Goal: Task Accomplishment & Management: Complete application form

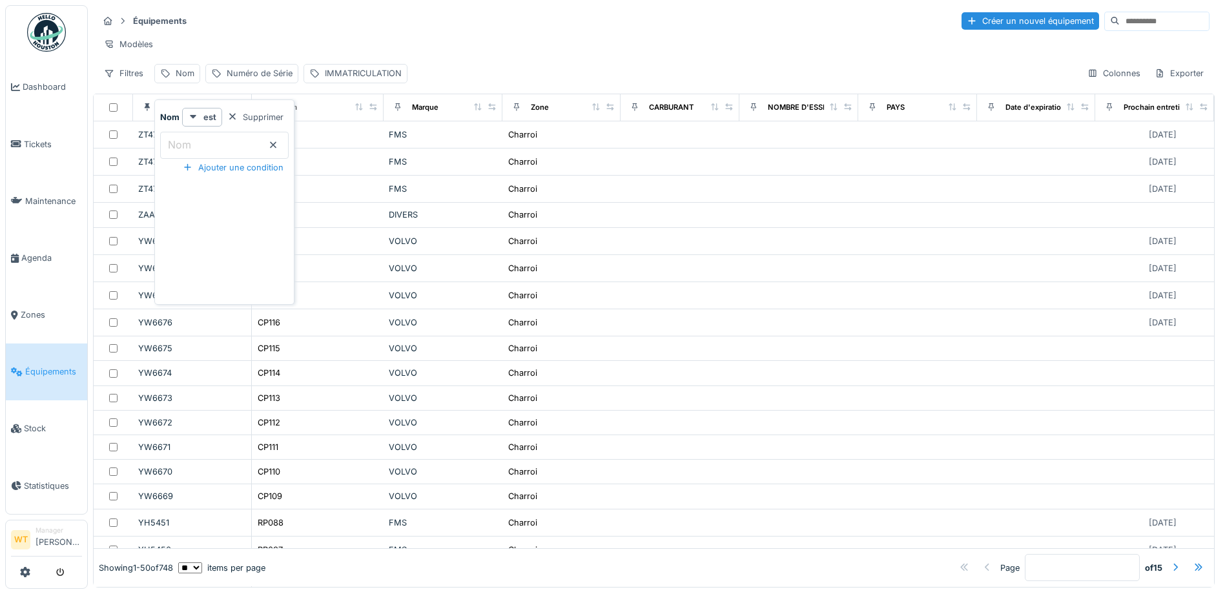
click at [402, 19] on div "Équipements Créer un nouvel équipement" at bounding box center [654, 20] width 1112 height 21
click at [39, 366] on span "Équipements" at bounding box center [53, 372] width 57 height 12
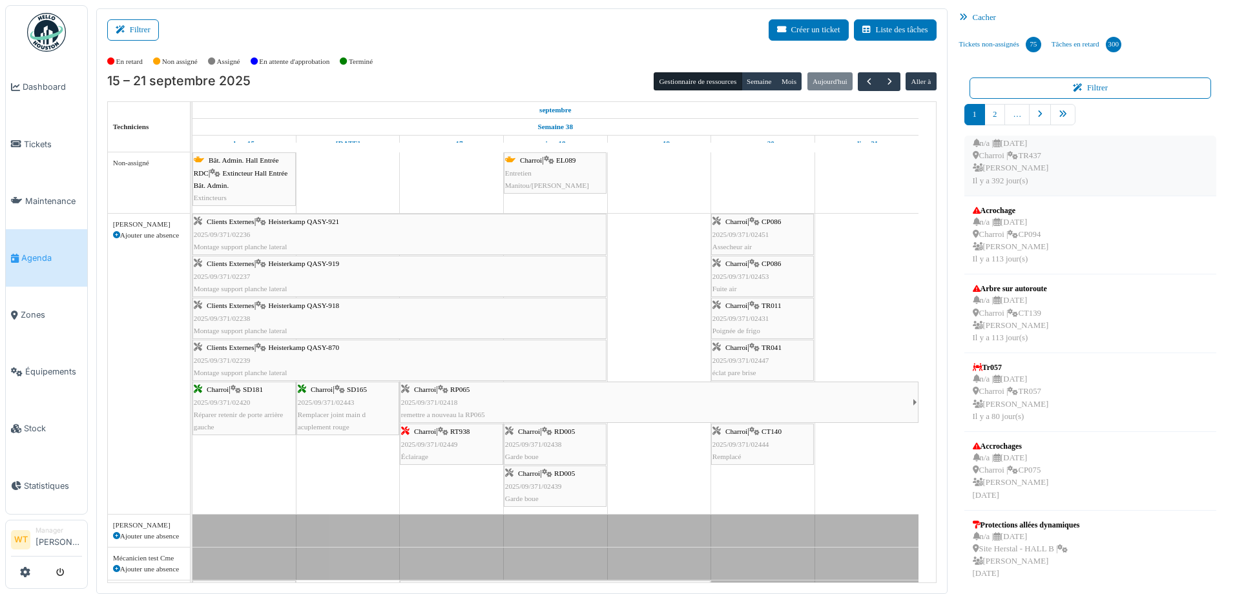
scroll to position [336, 0]
click at [1058, 120] on link "pager" at bounding box center [1062, 114] width 25 height 21
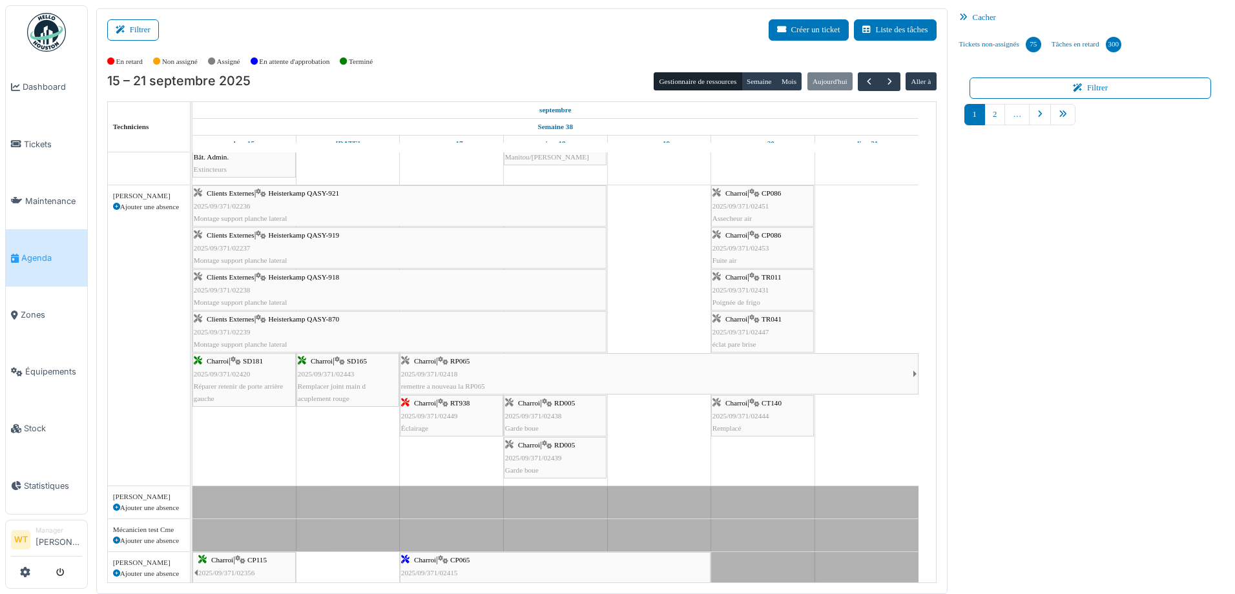
scroll to position [0, 0]
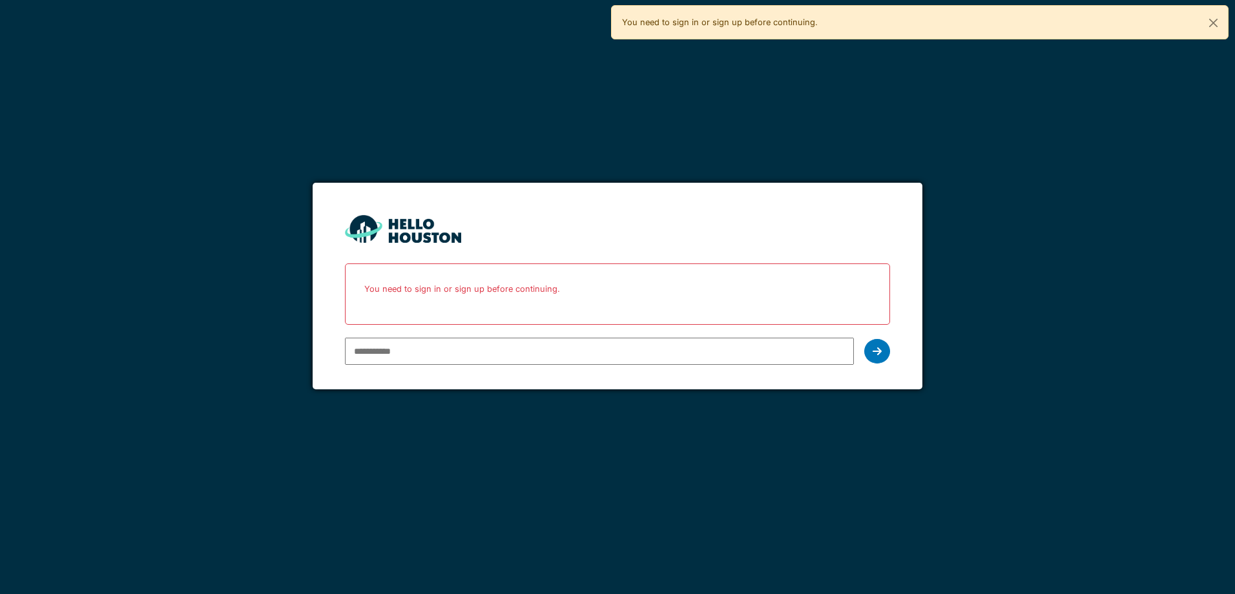
type input "**********"
click at [707, 350] on input "**********" at bounding box center [599, 351] width 508 height 27
click at [886, 357] on div at bounding box center [877, 351] width 26 height 25
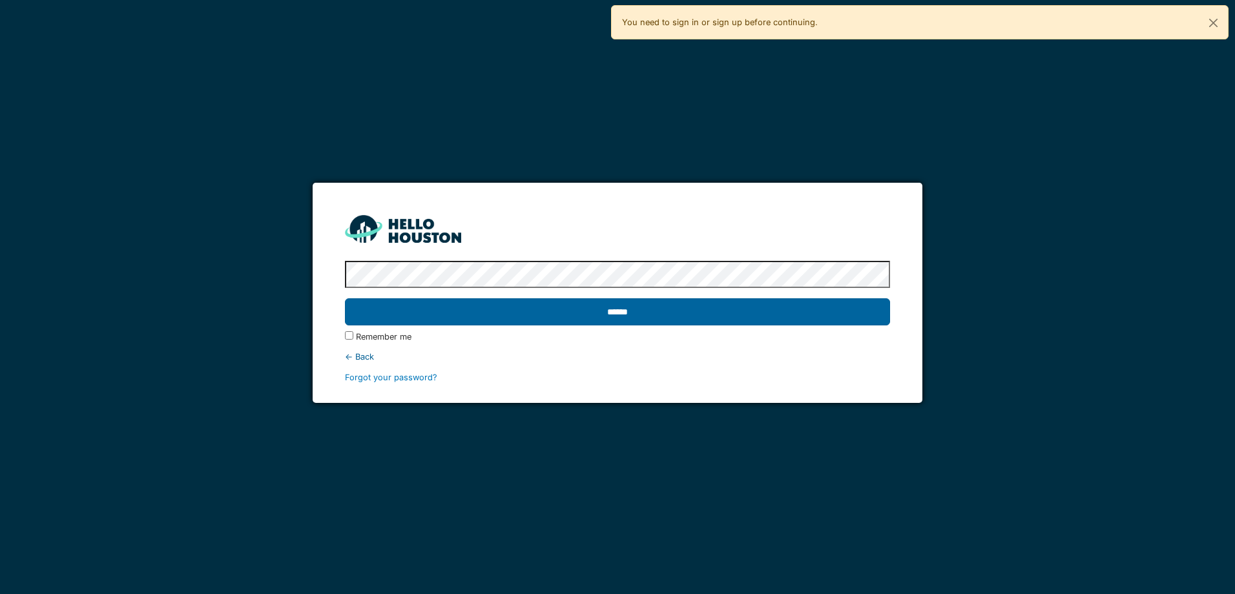
click at [558, 312] on input "******" at bounding box center [617, 311] width 545 height 27
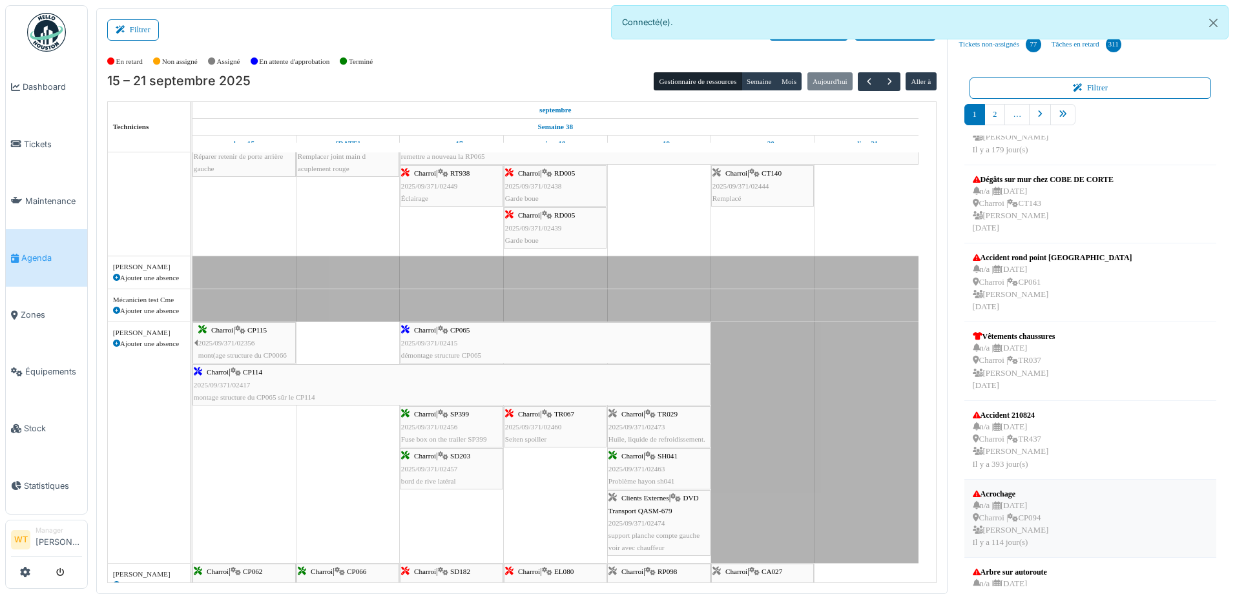
scroll to position [258, 0]
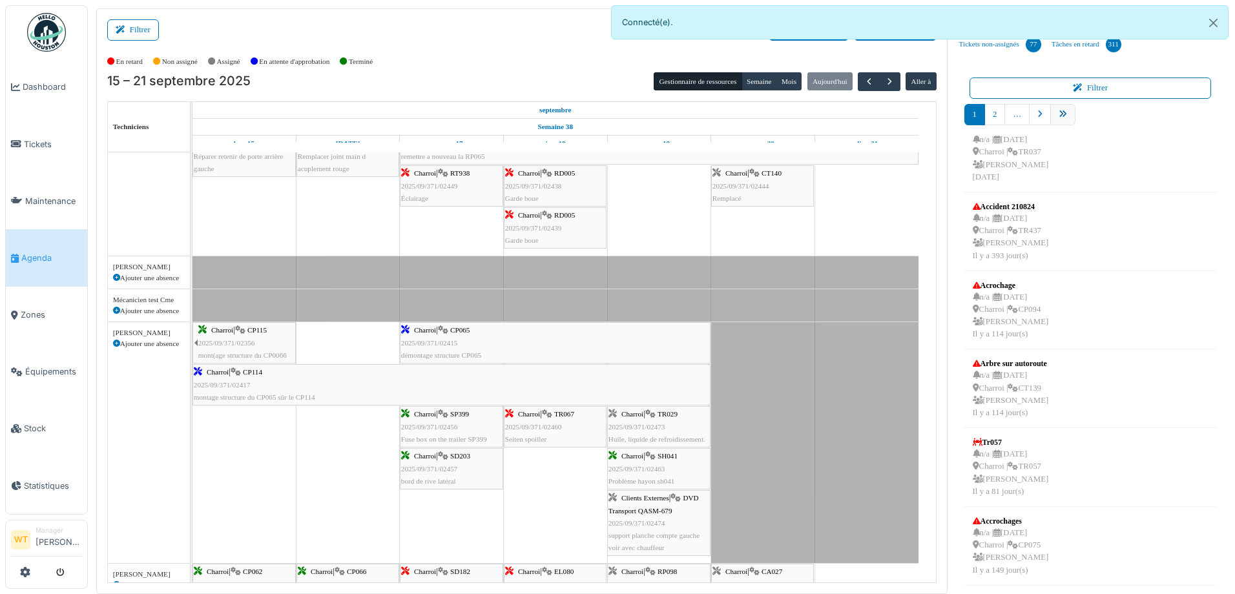
click at [1054, 120] on link "pager" at bounding box center [1062, 114] width 25 height 21
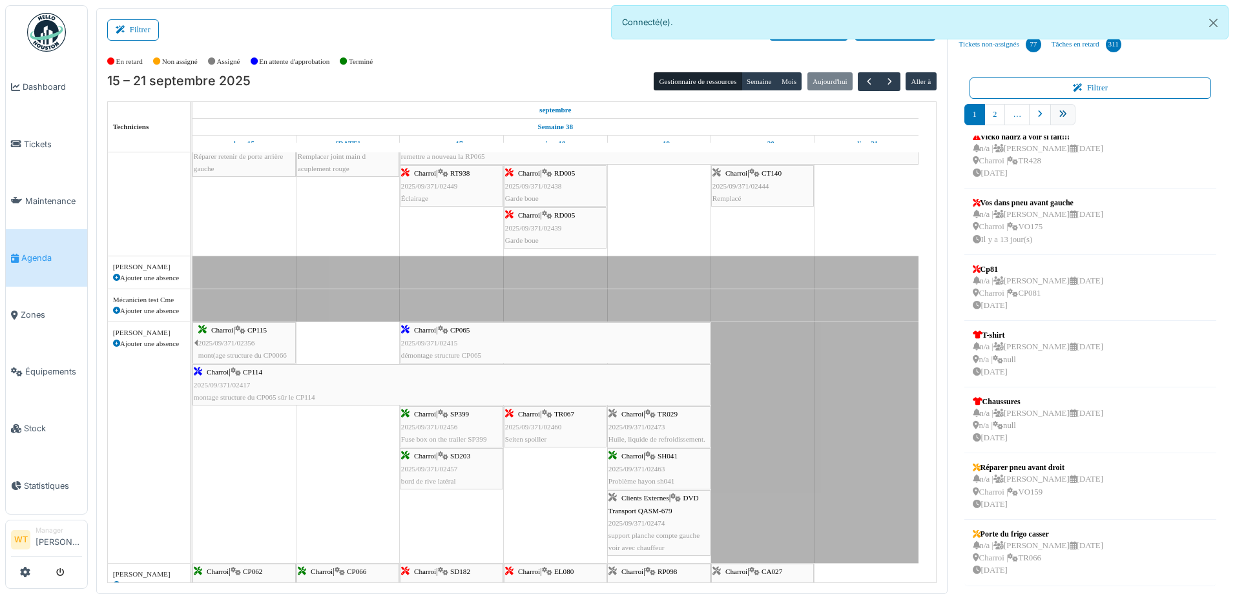
scroll to position [213, 0]
click at [1075, 118] on link "9" at bounding box center [1085, 114] width 21 height 21
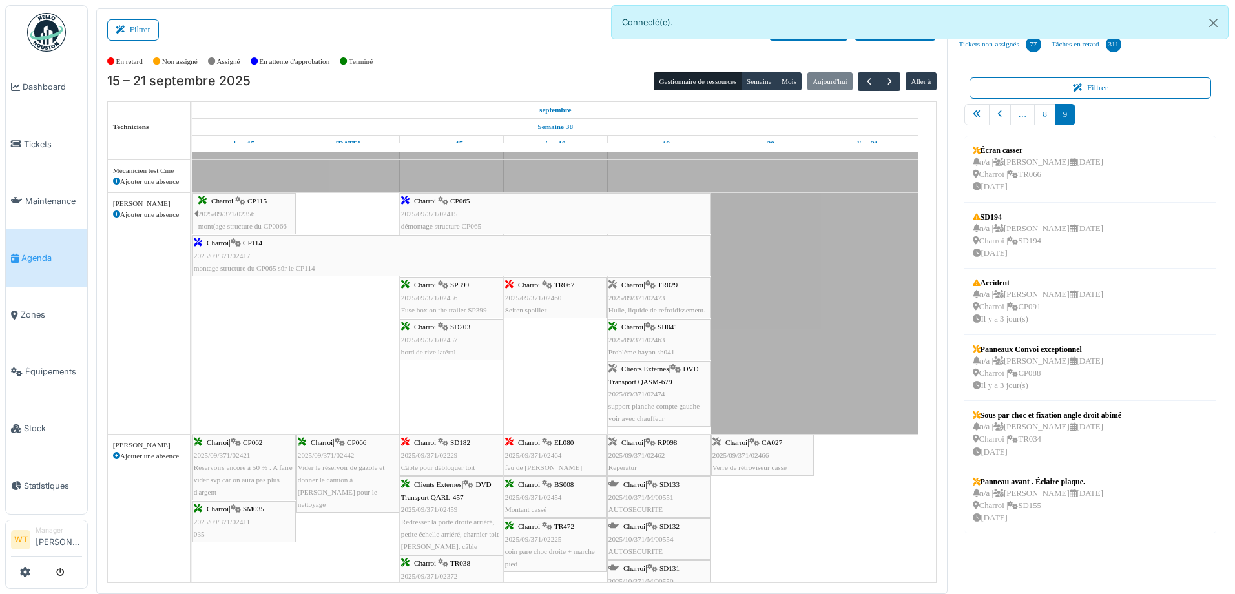
scroll to position [0, 0]
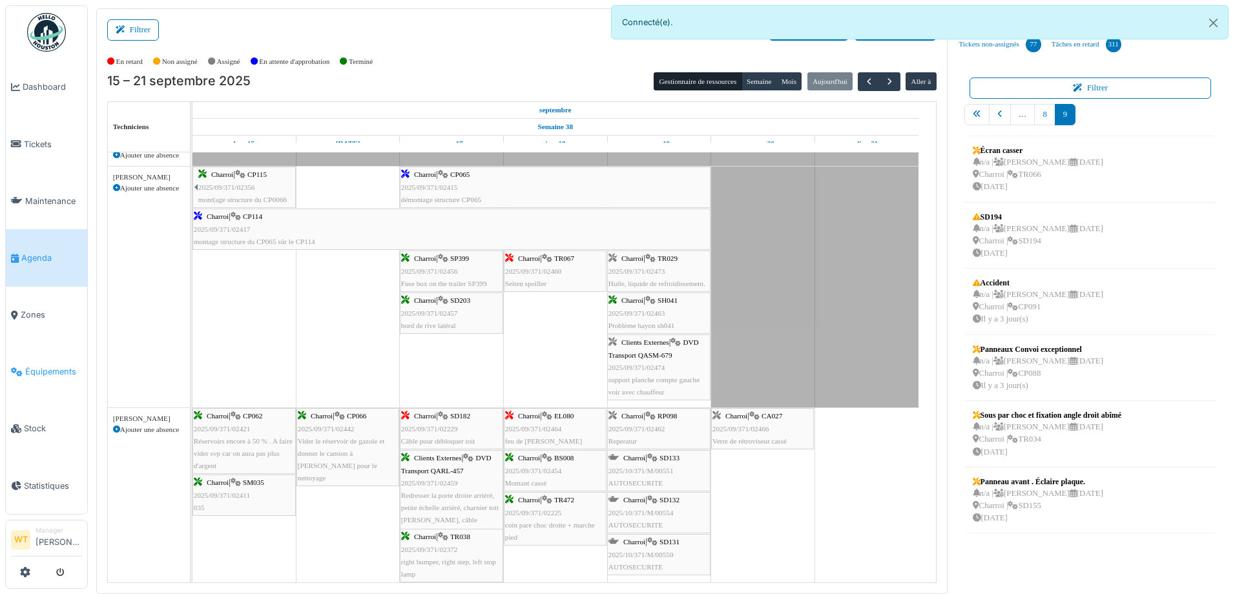
click at [65, 366] on span "Équipements" at bounding box center [53, 372] width 57 height 12
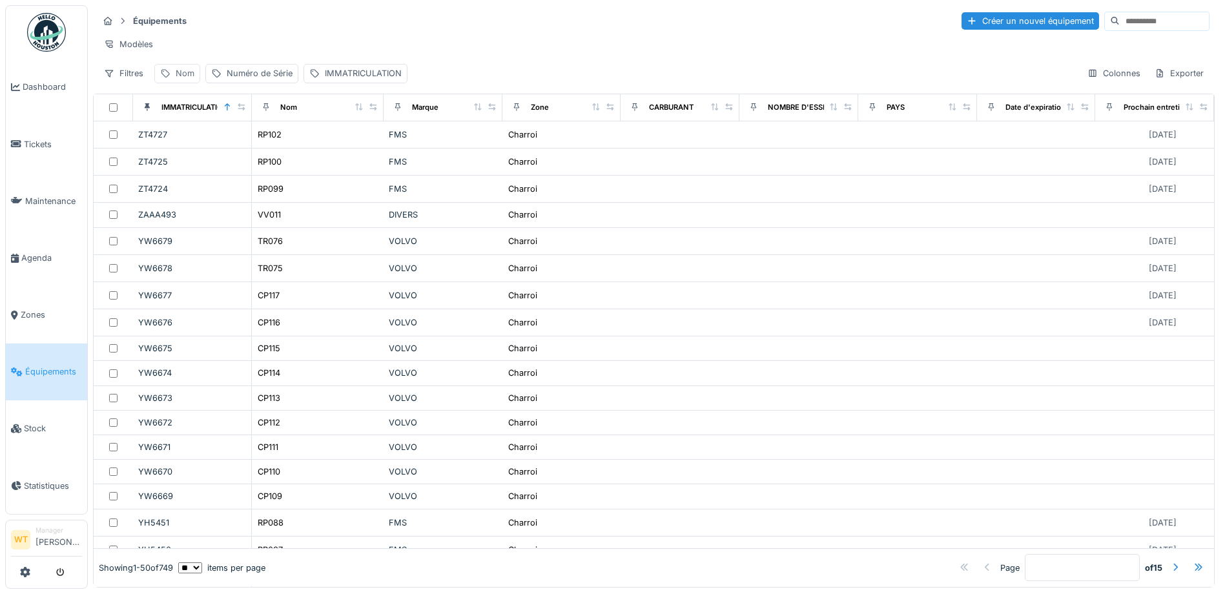
click at [174, 82] on div "Nom" at bounding box center [177, 73] width 46 height 19
click at [237, 143] on input "Nom" at bounding box center [224, 145] width 129 height 27
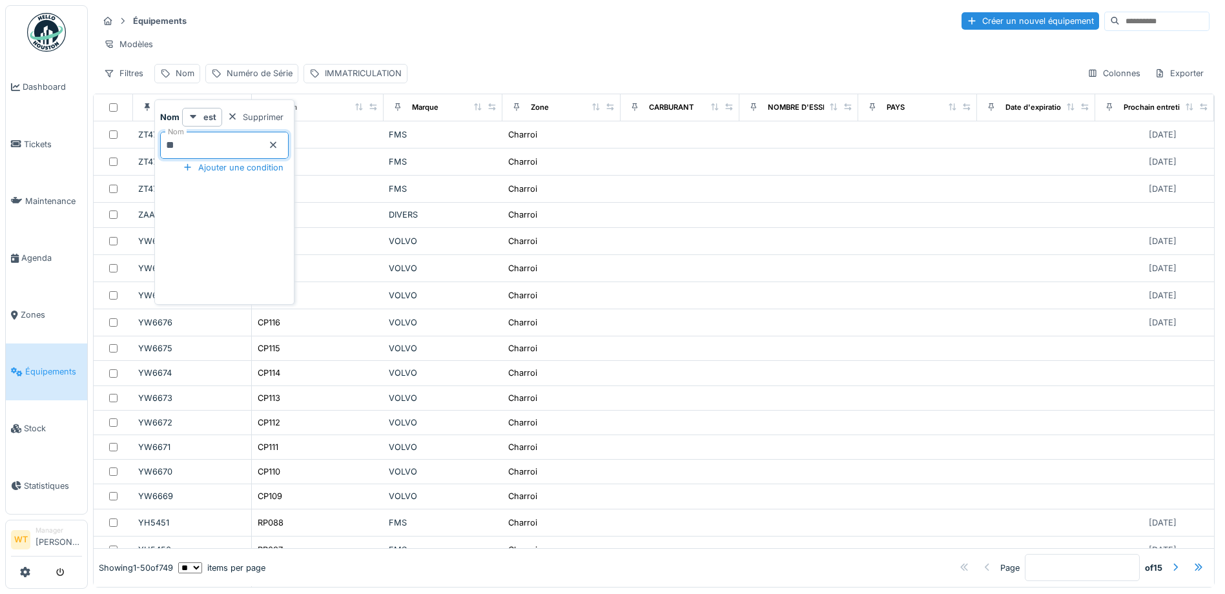
type input "***"
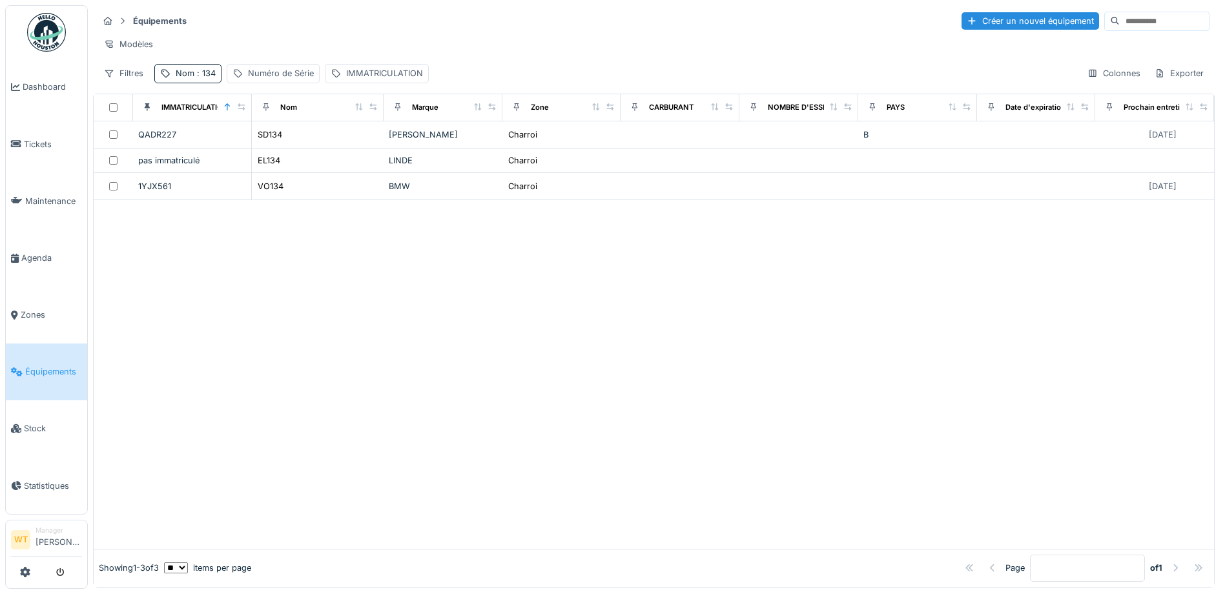
click at [426, 243] on div at bounding box center [654, 374] width 1121 height 348
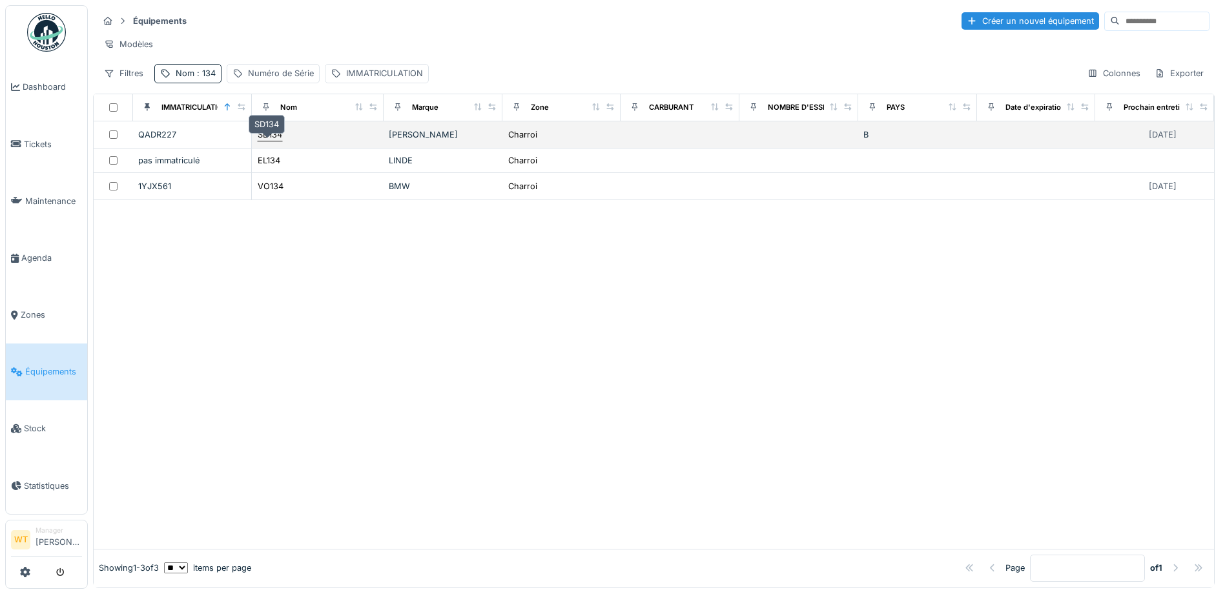
click at [267, 141] on div "SD134" at bounding box center [270, 135] width 25 height 12
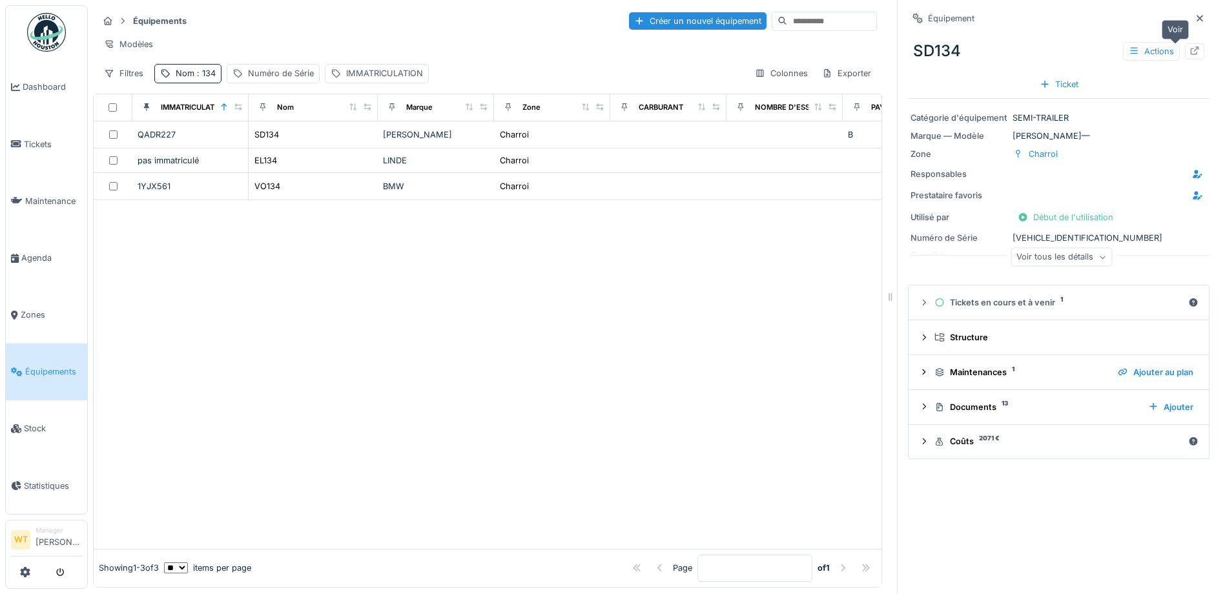
click at [1190, 49] on icon at bounding box center [1195, 51] width 10 height 8
click at [190, 79] on div "Nom : 134" at bounding box center [196, 73] width 40 height 12
click at [211, 132] on input "***" at bounding box center [224, 145] width 129 height 27
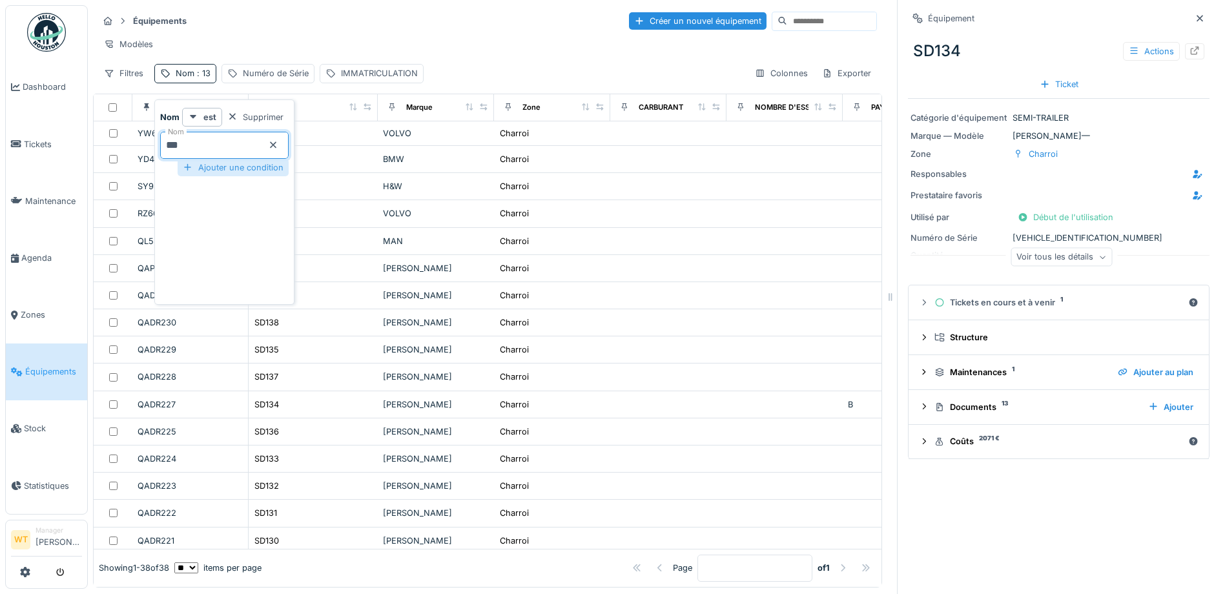
type input "***"
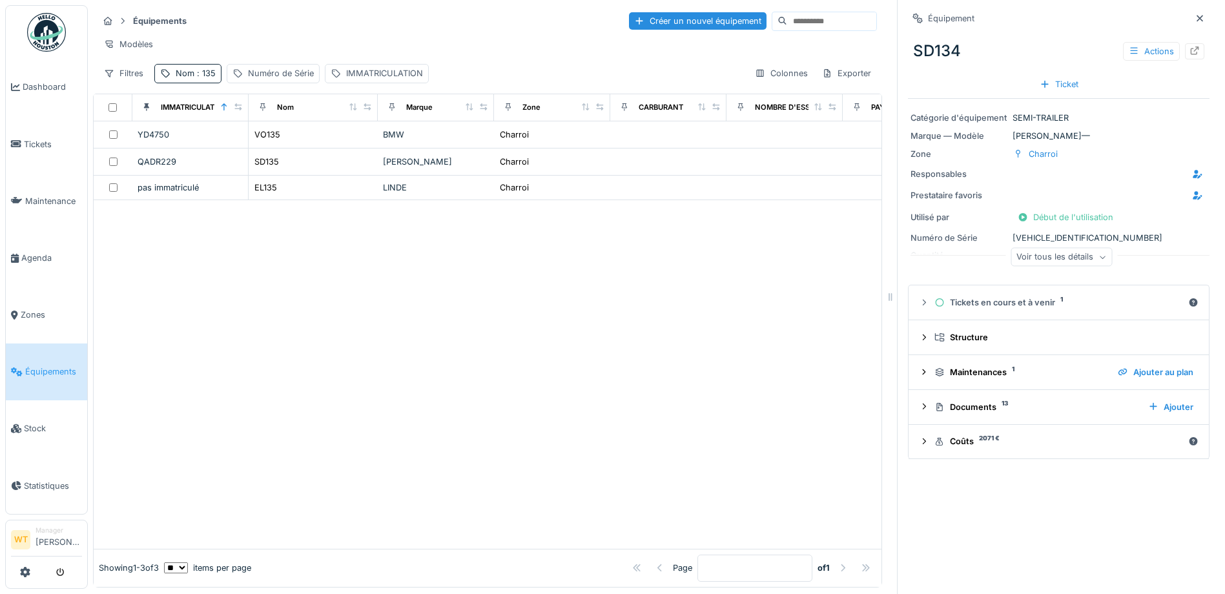
click at [422, 294] on div at bounding box center [488, 374] width 788 height 348
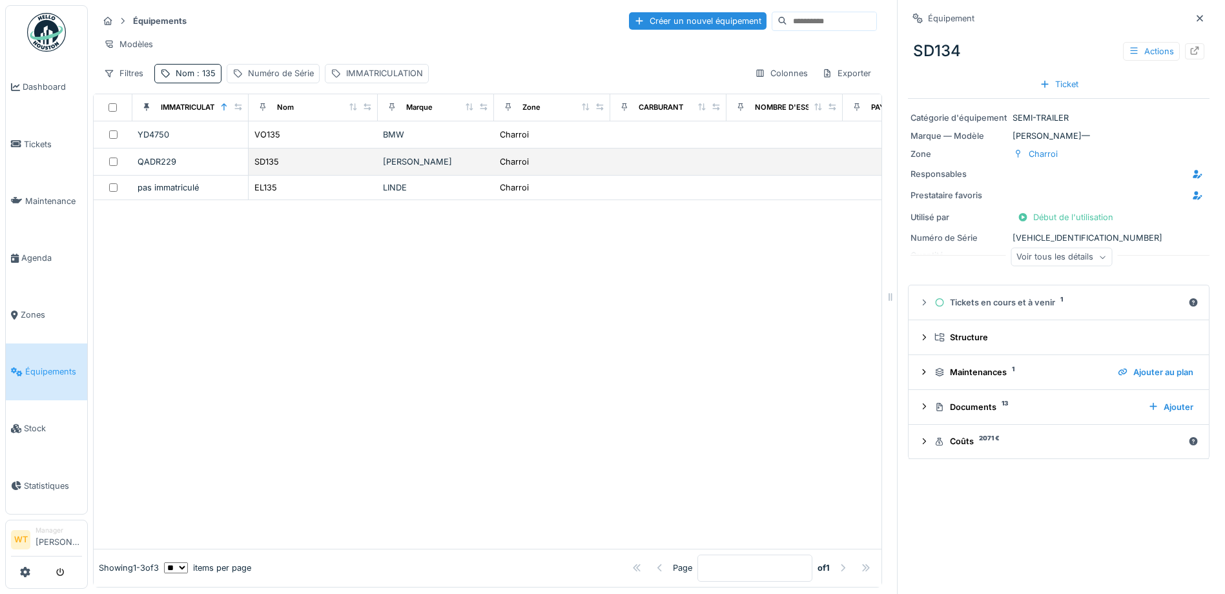
click at [311, 169] on div "SD135" at bounding box center [313, 162] width 119 height 14
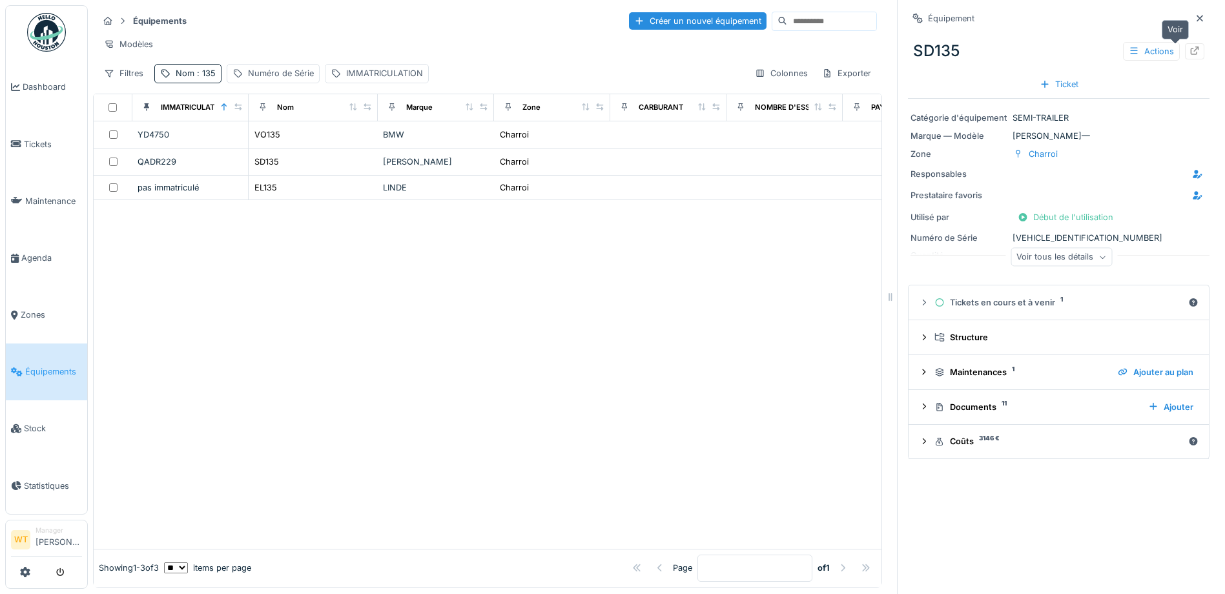
click at [1190, 48] on icon at bounding box center [1195, 51] width 10 height 8
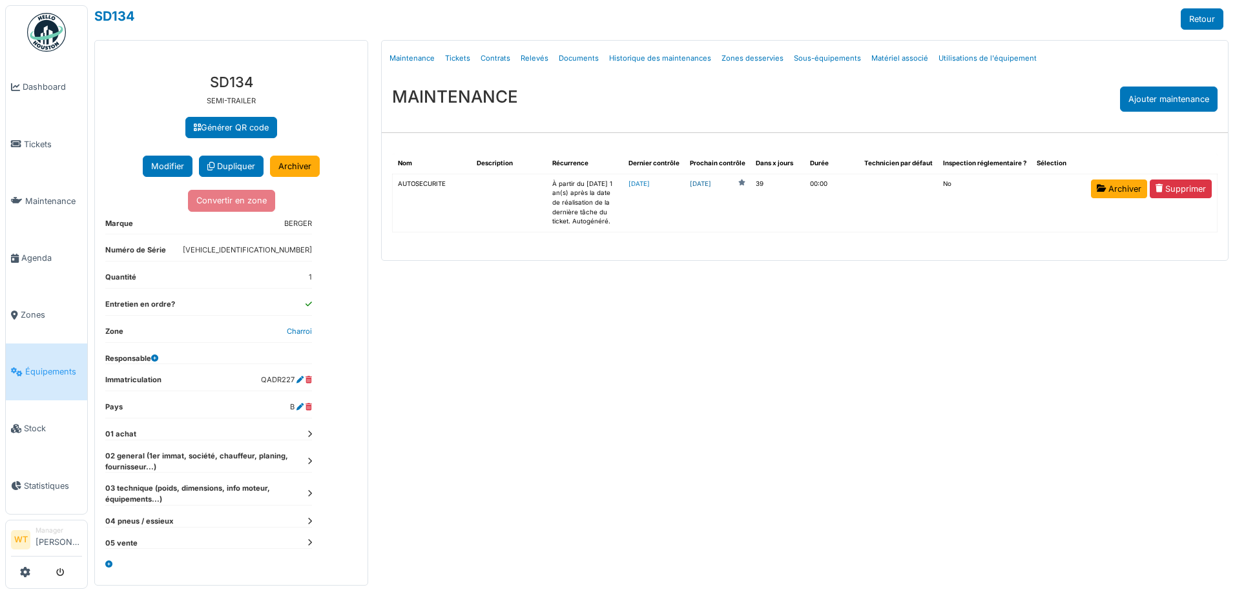
click at [711, 188] on link "[DATE]" at bounding box center [700, 185] width 21 height 10
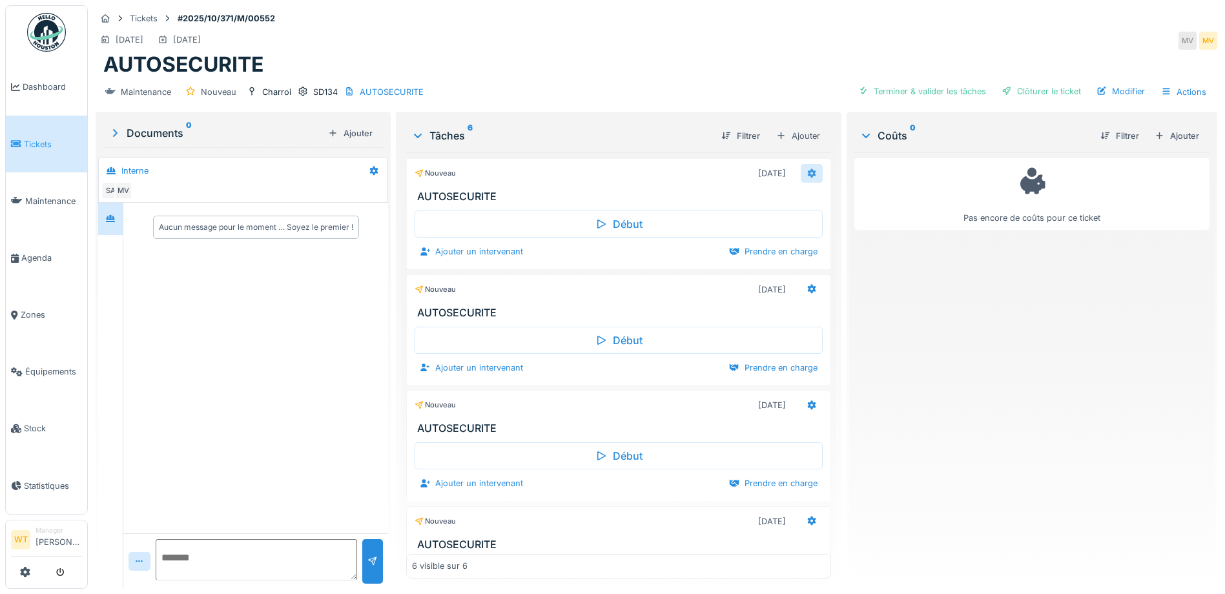
click at [807, 174] on icon at bounding box center [812, 173] width 10 height 8
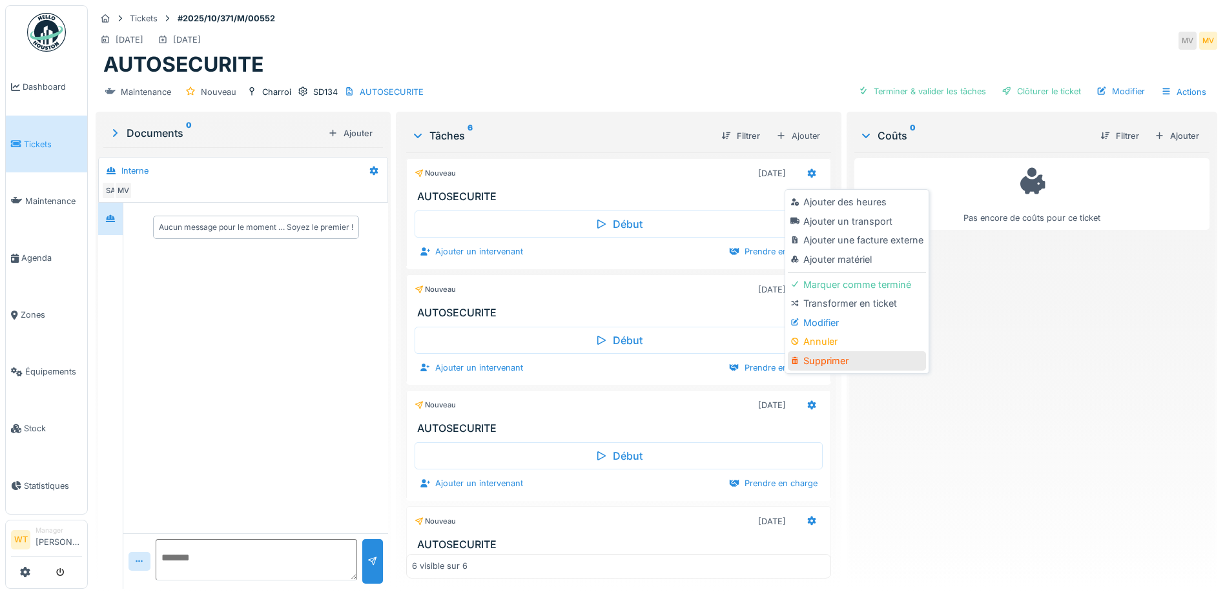
click at [839, 365] on div "Supprimer" at bounding box center [857, 360] width 138 height 19
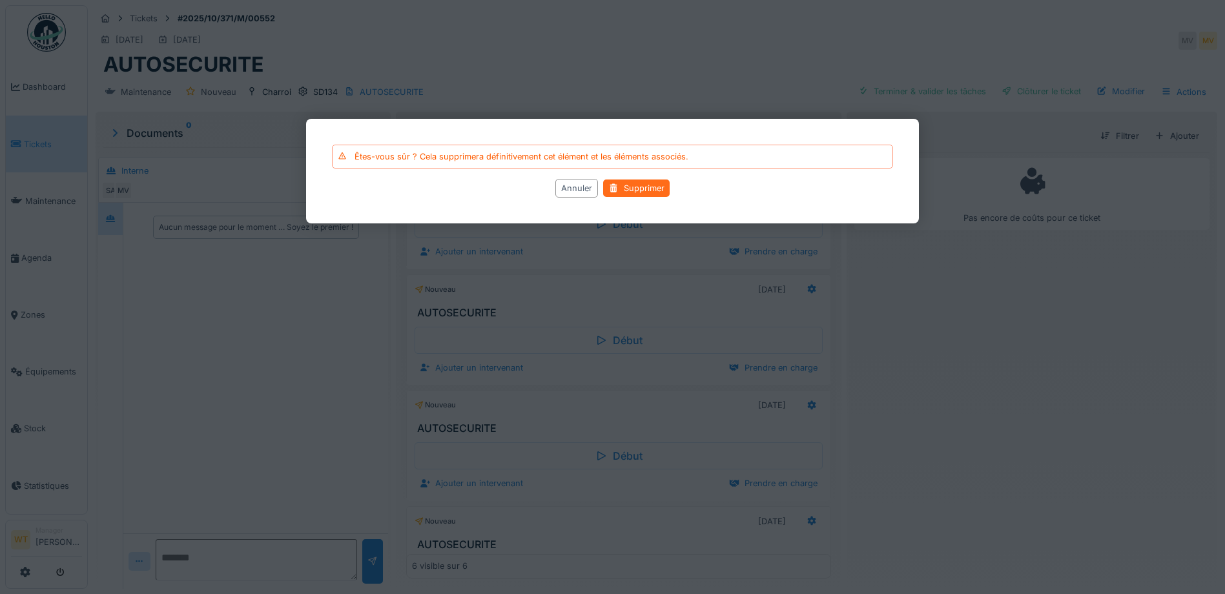
click at [657, 185] on div "Supprimer" at bounding box center [636, 188] width 67 height 17
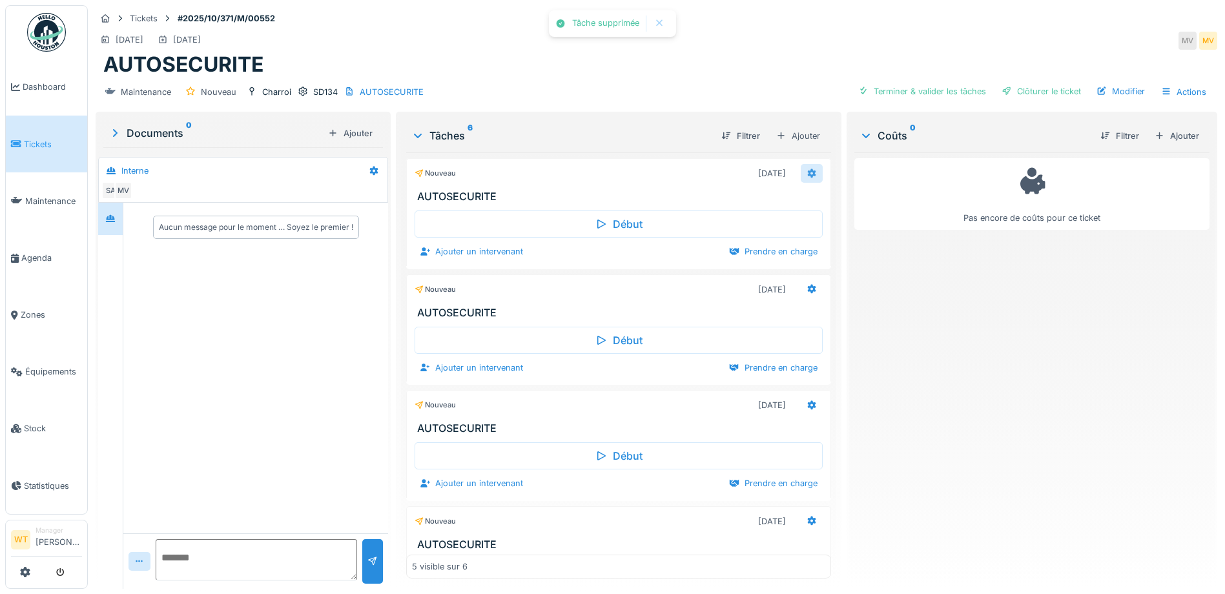
click at [808, 176] on icon at bounding box center [812, 173] width 8 height 9
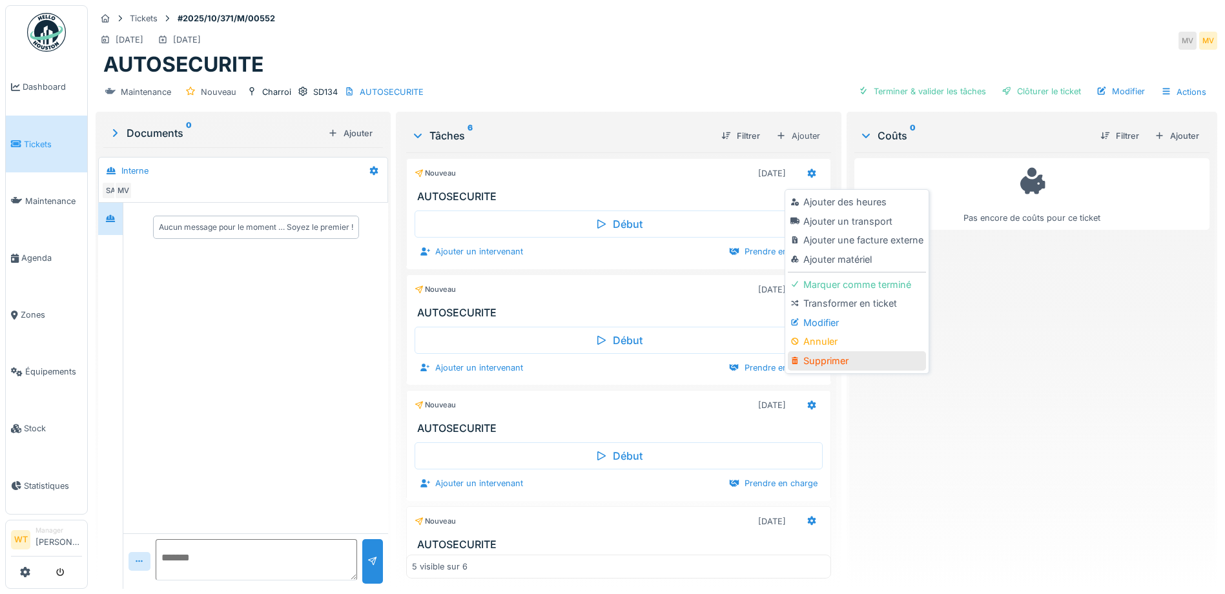
click at [844, 356] on div "Supprimer" at bounding box center [857, 360] width 138 height 19
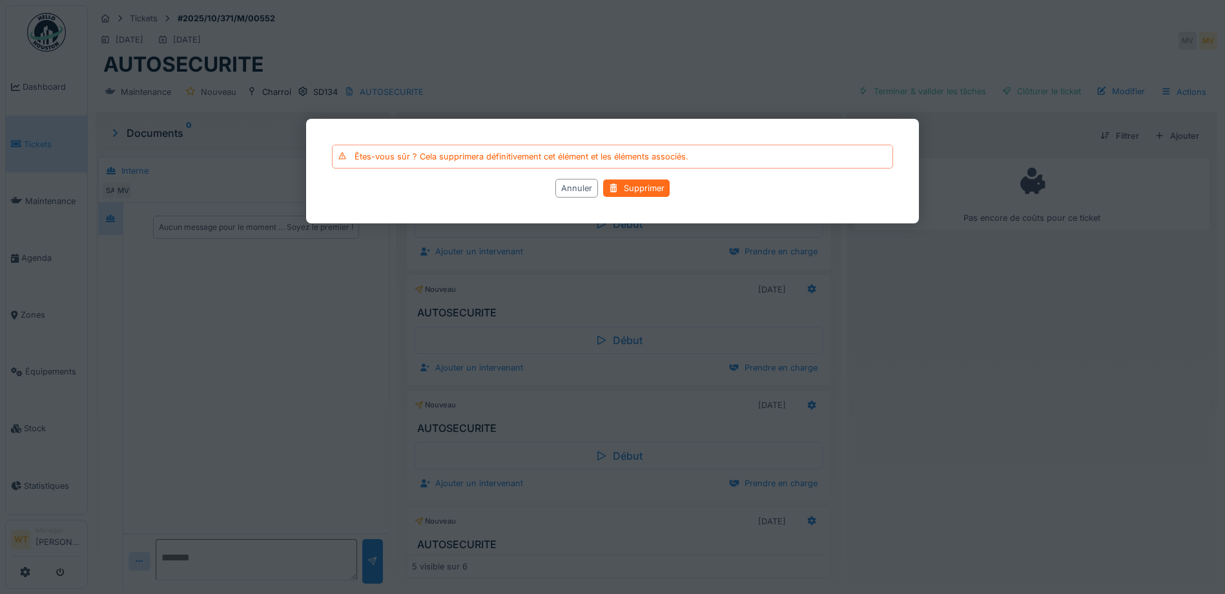
click at [631, 189] on div "Supprimer" at bounding box center [636, 188] width 67 height 17
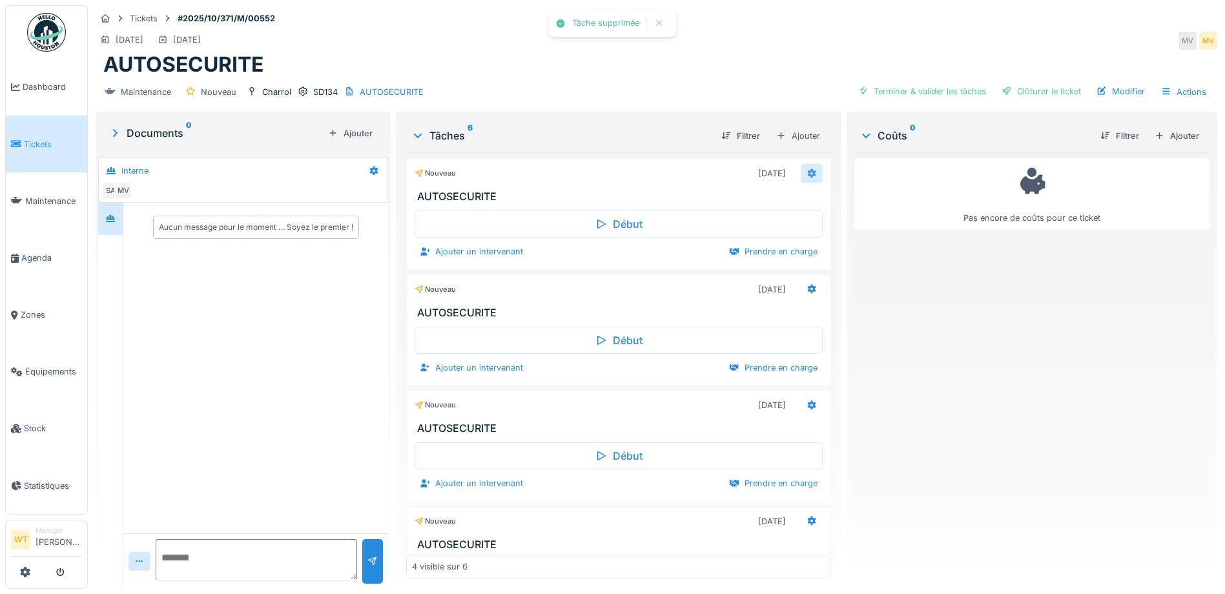
click at [808, 171] on icon at bounding box center [812, 173] width 8 height 9
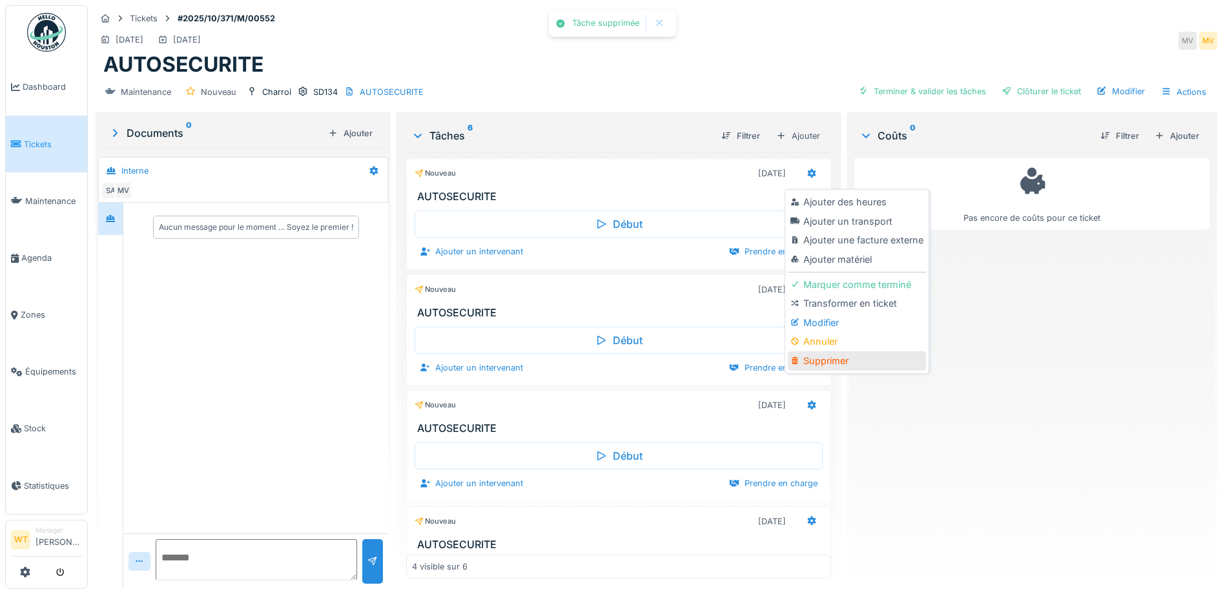
click at [862, 360] on div "Supprimer" at bounding box center [857, 360] width 138 height 19
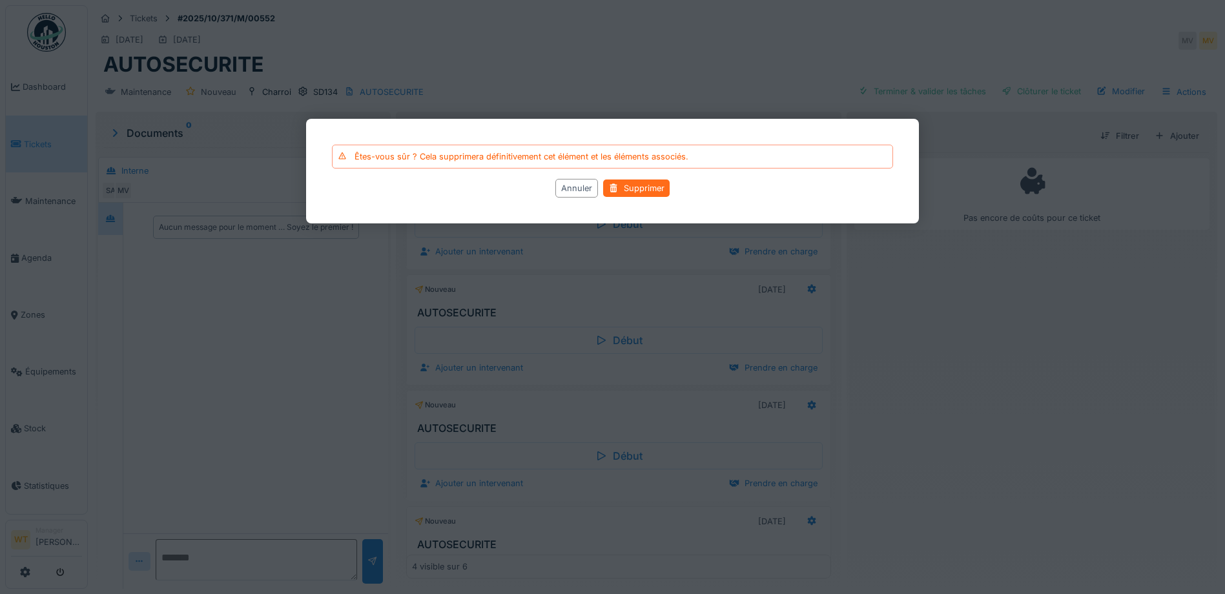
click at [649, 187] on div "Supprimer" at bounding box center [636, 188] width 67 height 17
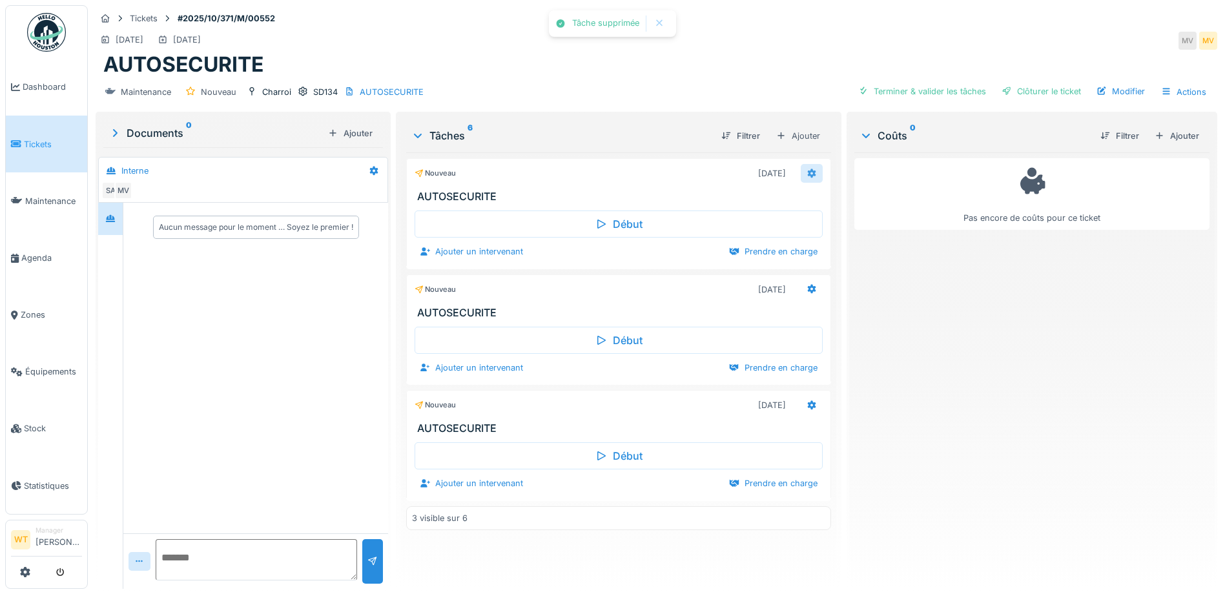
click at [807, 175] on icon at bounding box center [812, 173] width 10 height 8
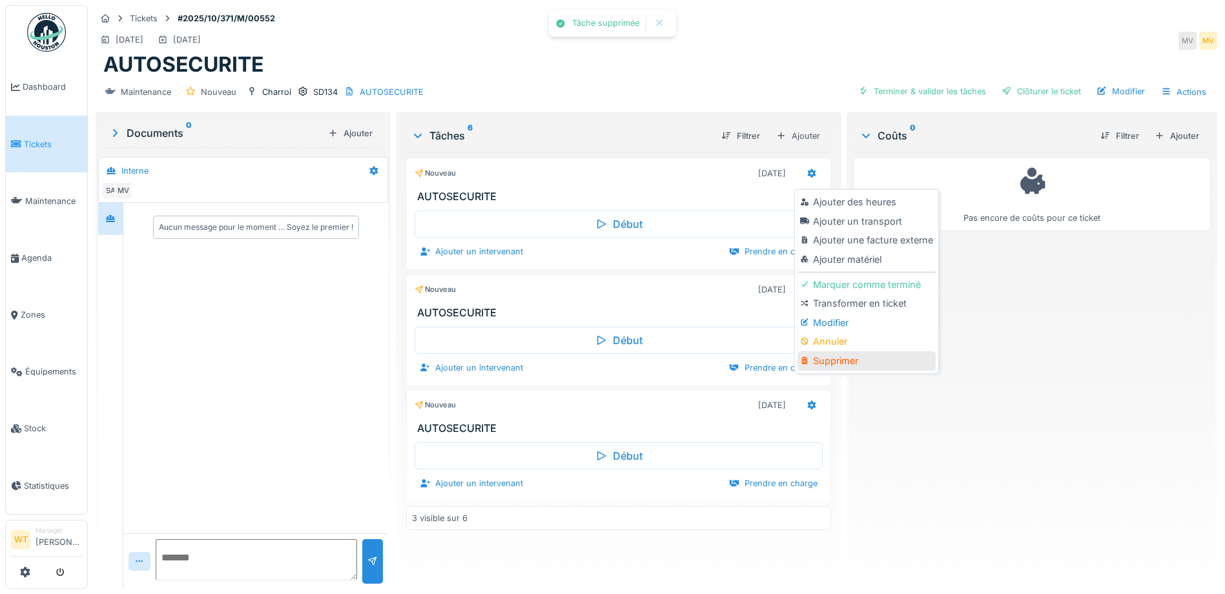
click at [847, 357] on div "Supprimer" at bounding box center [867, 360] width 138 height 19
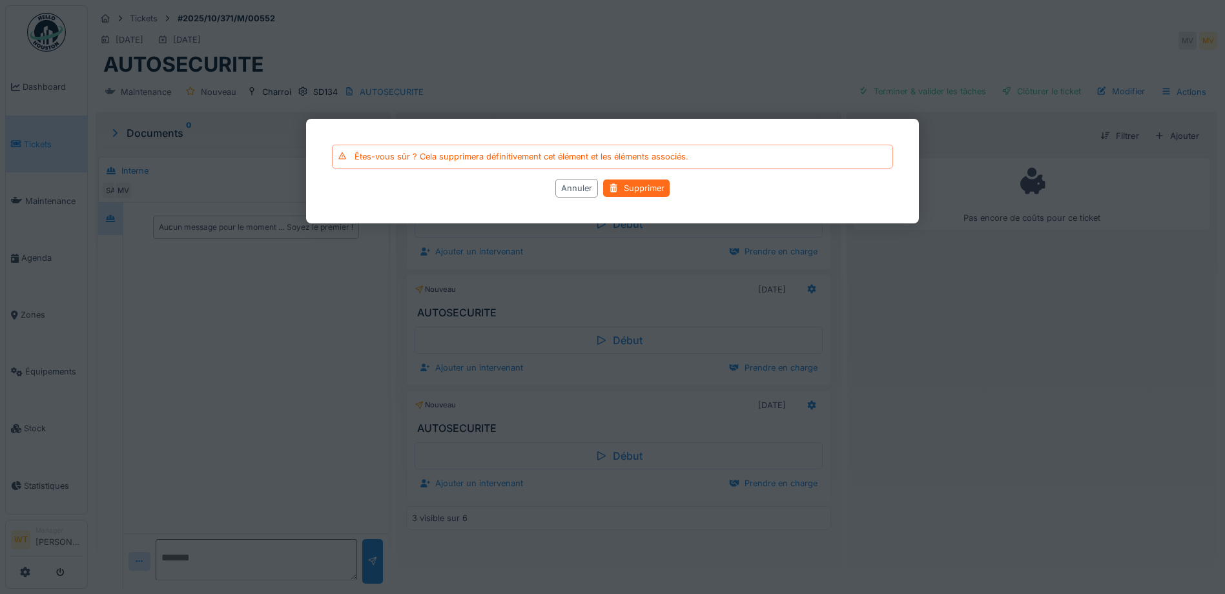
click at [653, 183] on div "Supprimer" at bounding box center [636, 188] width 67 height 17
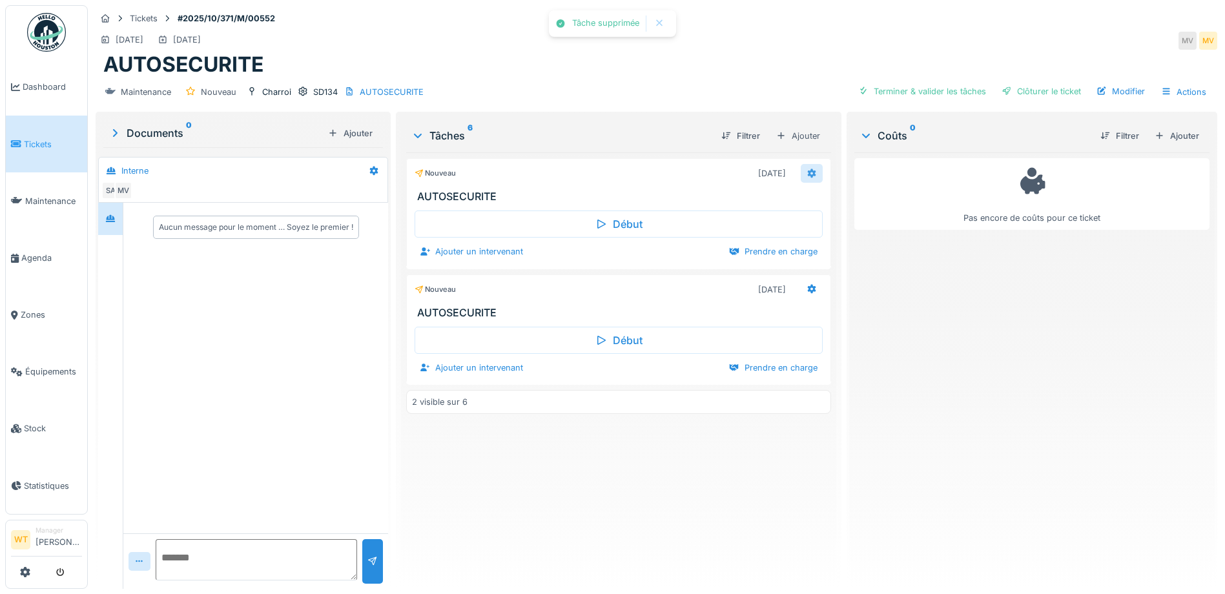
click at [808, 172] on icon at bounding box center [812, 173] width 8 height 9
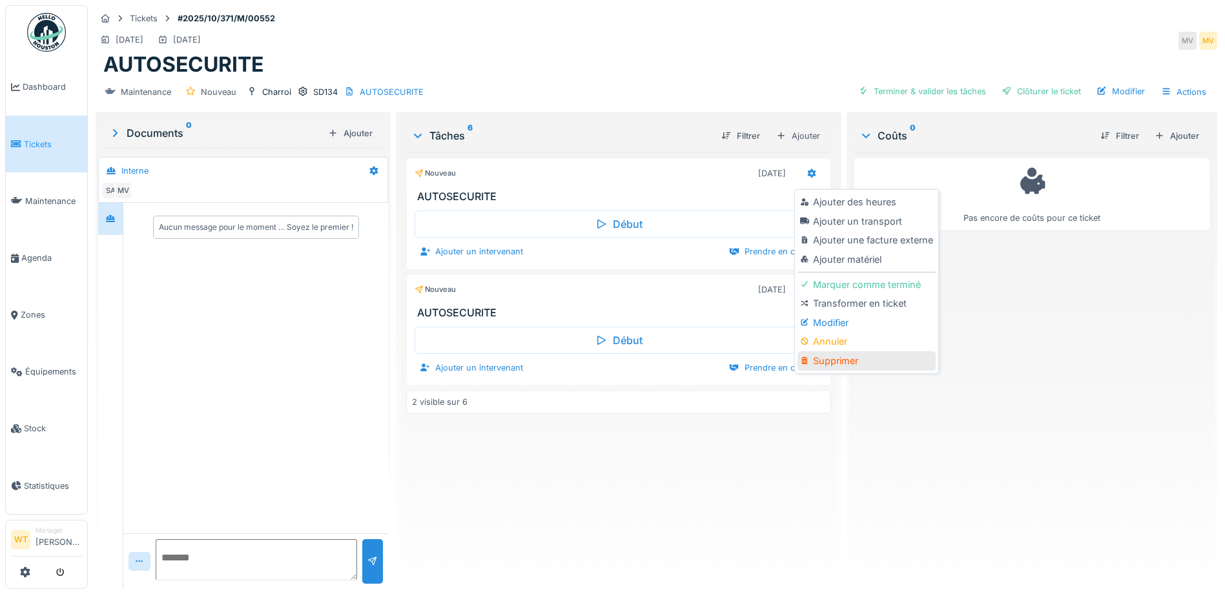
click at [862, 357] on div "Supprimer" at bounding box center [867, 360] width 138 height 19
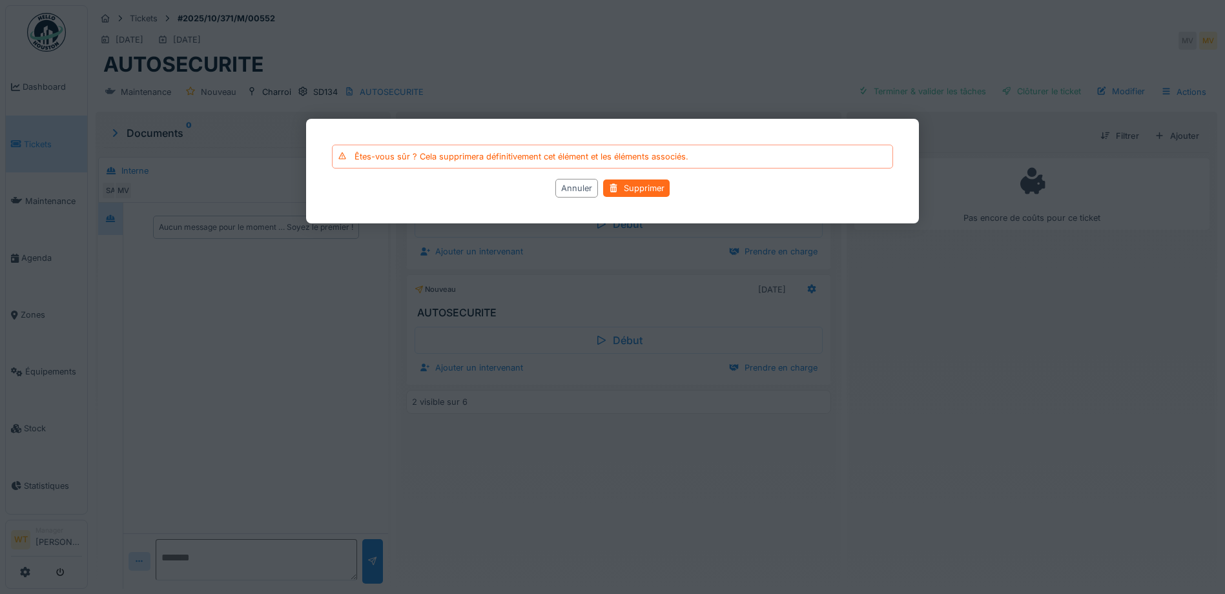
click at [615, 188] on div at bounding box center [614, 188] width 10 height 12
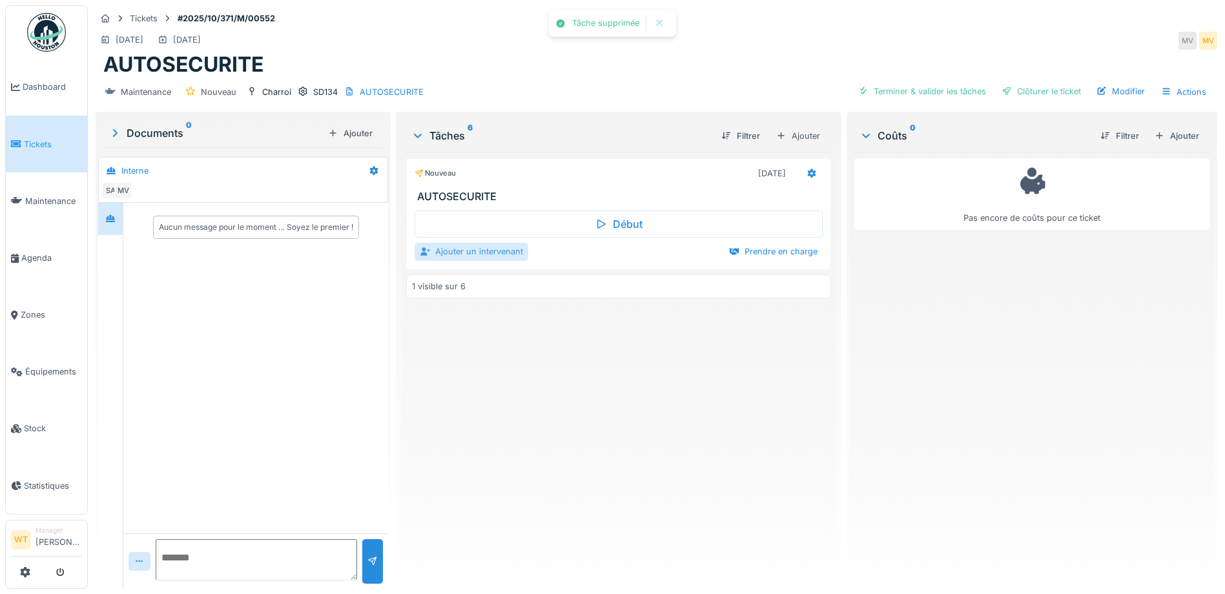
click at [470, 244] on div "Ajouter un intervenant" at bounding box center [472, 251] width 114 height 17
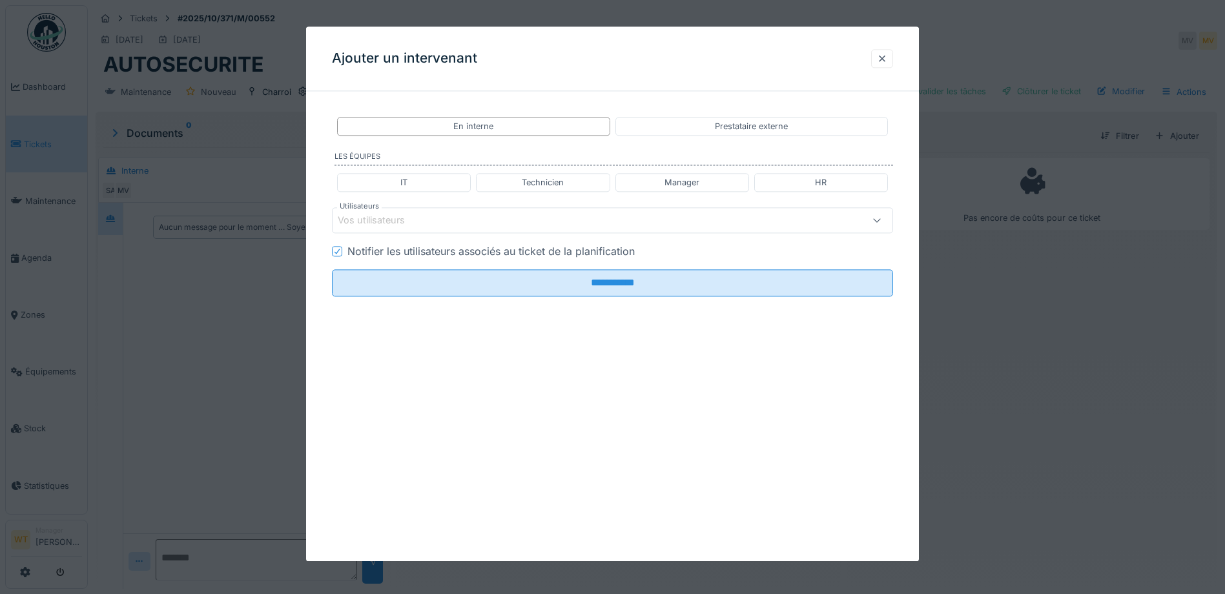
click at [500, 214] on div "Vos utilisateurs" at bounding box center [580, 221] width 484 height 14
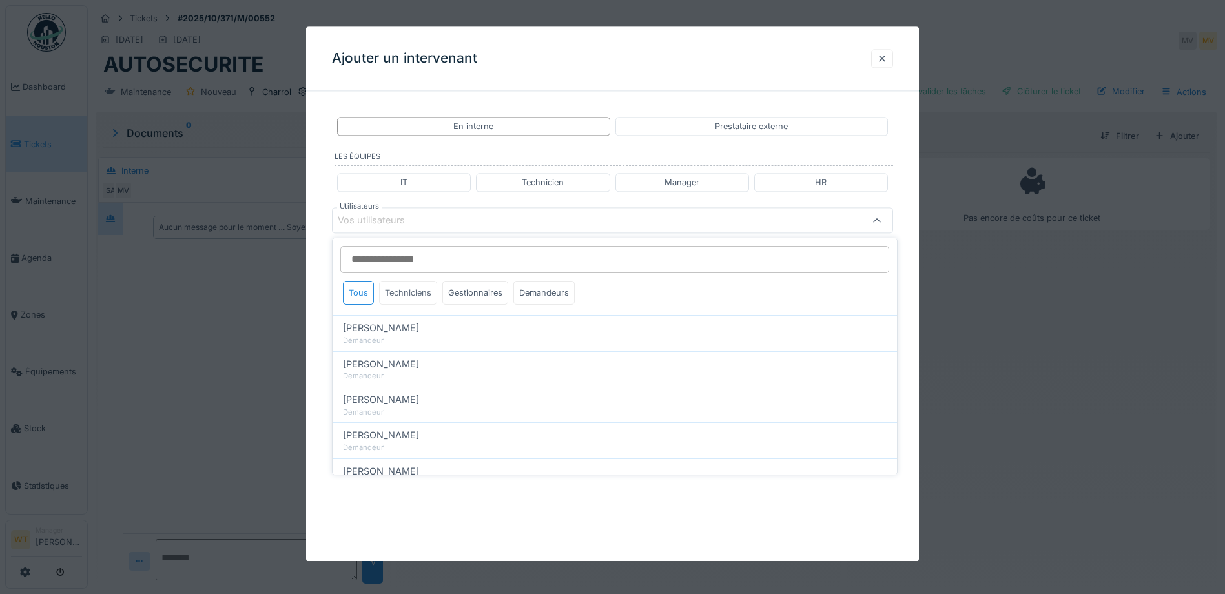
click at [415, 296] on div "Techniciens" at bounding box center [408, 293] width 58 height 24
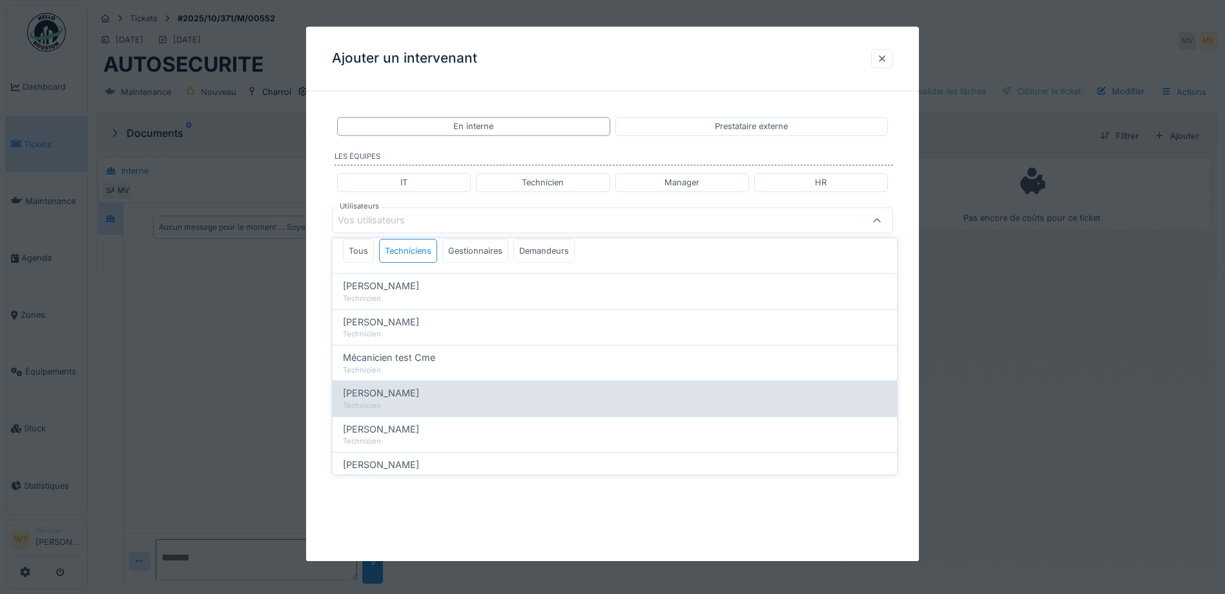
scroll to position [65, 0]
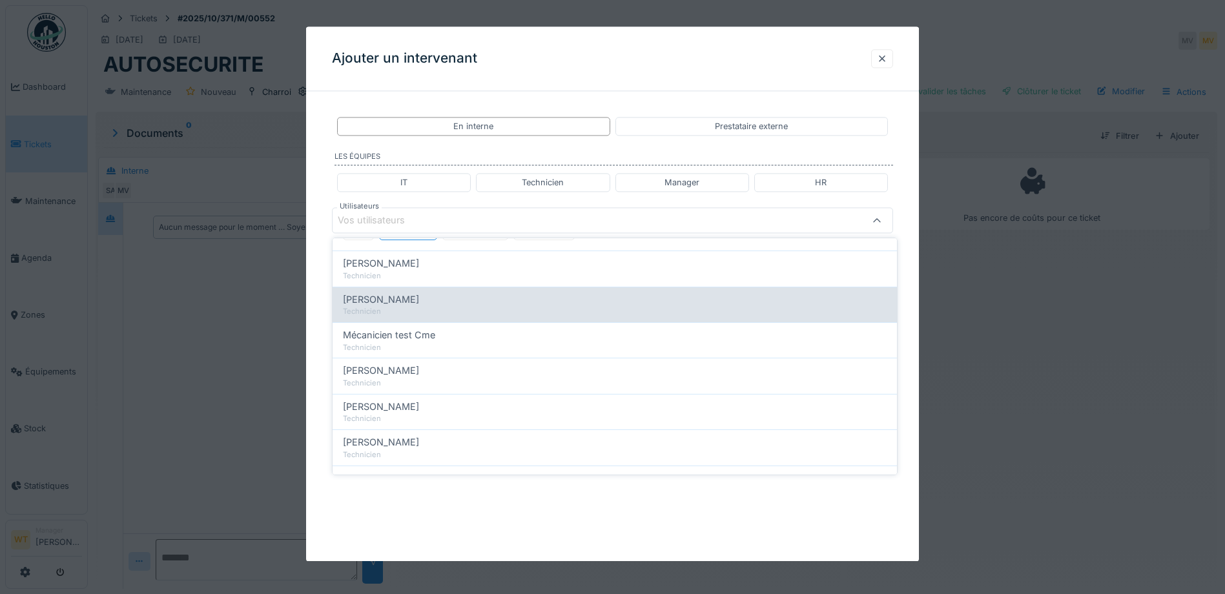
click at [425, 375] on div "Miroslav Kotora" at bounding box center [615, 371] width 544 height 14
type input "****"
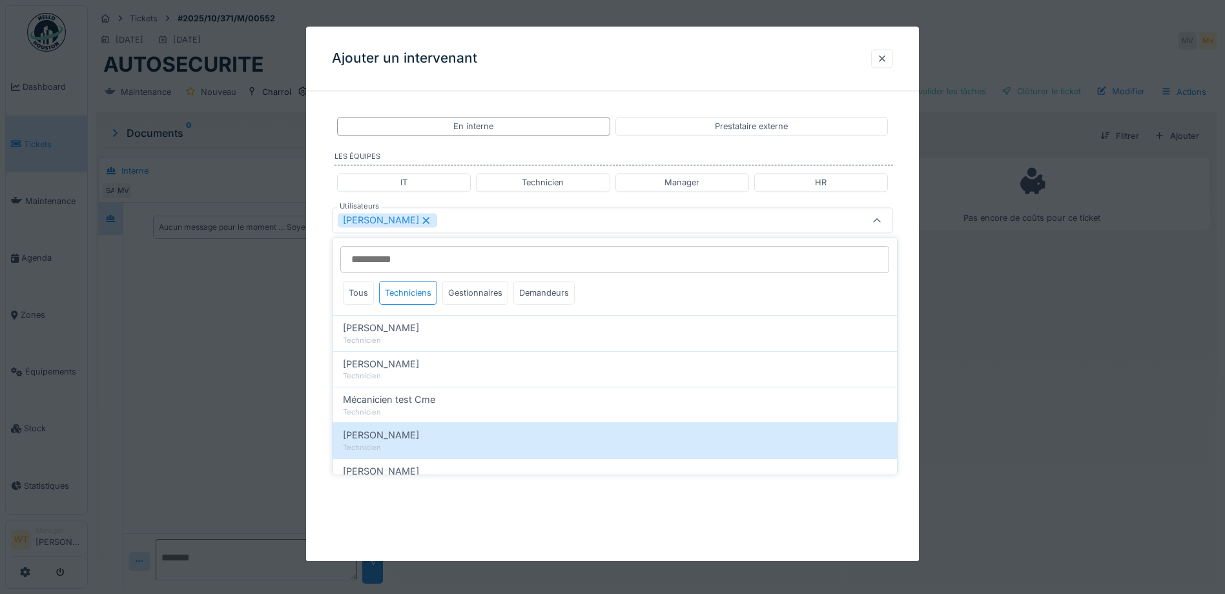
click at [474, 230] on div "Miroslav Kotora" at bounding box center [612, 221] width 561 height 26
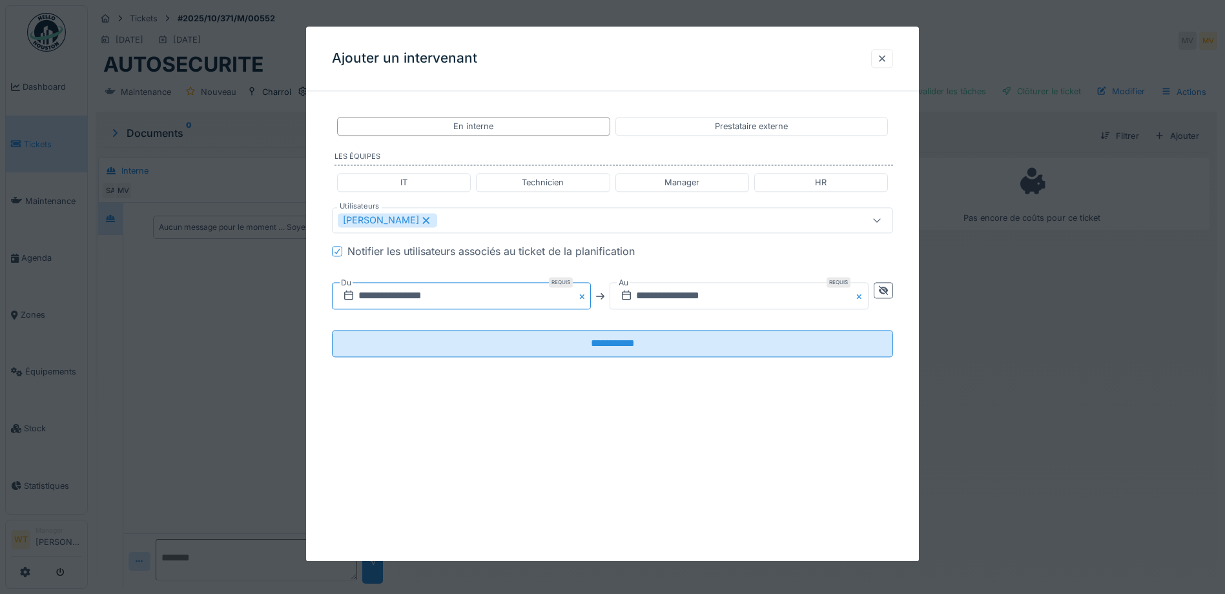
click at [473, 299] on input "**********" at bounding box center [461, 296] width 259 height 27
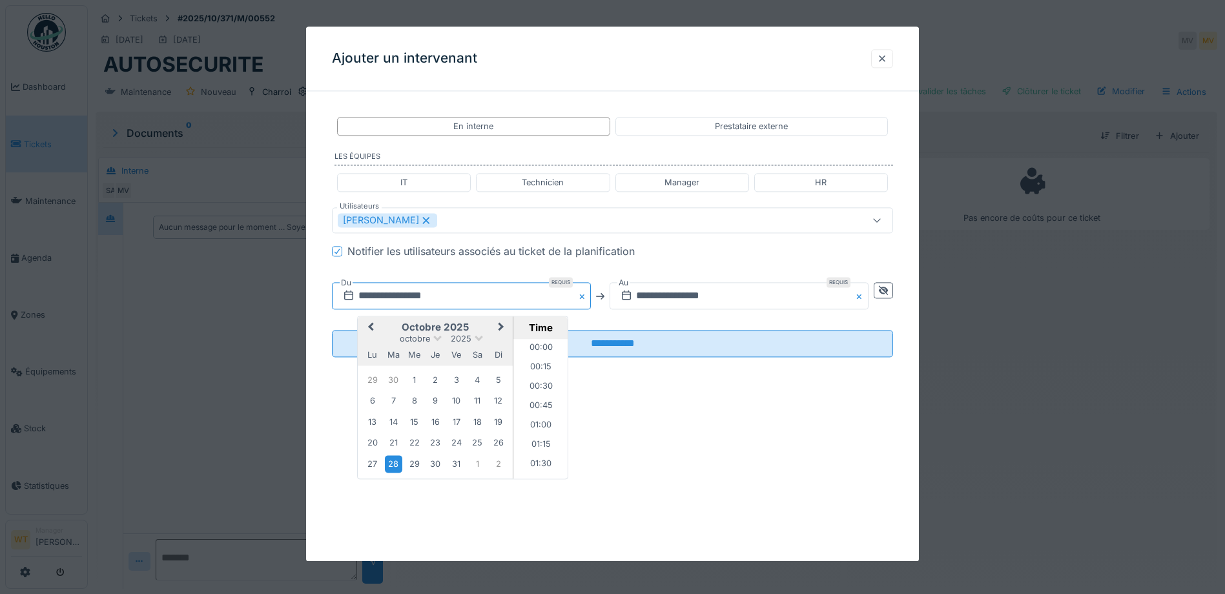
scroll to position [405, 0]
click at [368, 325] on button "Previous Month" at bounding box center [369, 328] width 21 height 21
click at [458, 428] on div "19" at bounding box center [456, 422] width 17 height 19
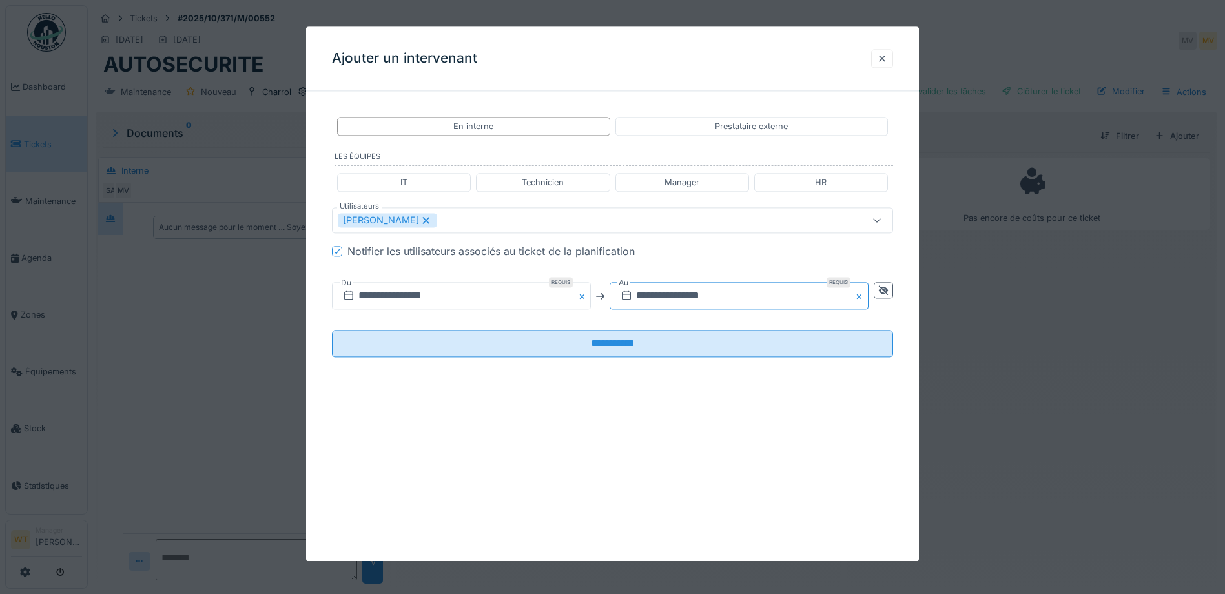
click at [683, 300] on input "**********" at bounding box center [739, 296] width 259 height 27
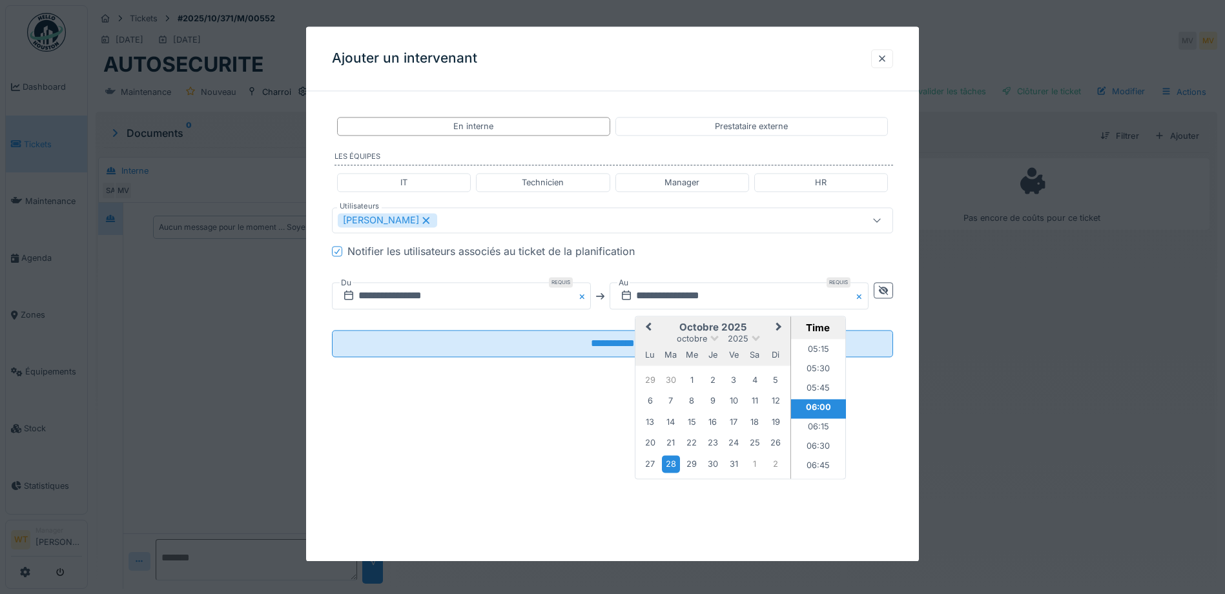
click at [650, 331] on button "Previous Month" at bounding box center [647, 328] width 21 height 21
click at [729, 421] on div "19" at bounding box center [733, 422] width 17 height 19
click at [817, 405] on li "21:00" at bounding box center [818, 409] width 55 height 19
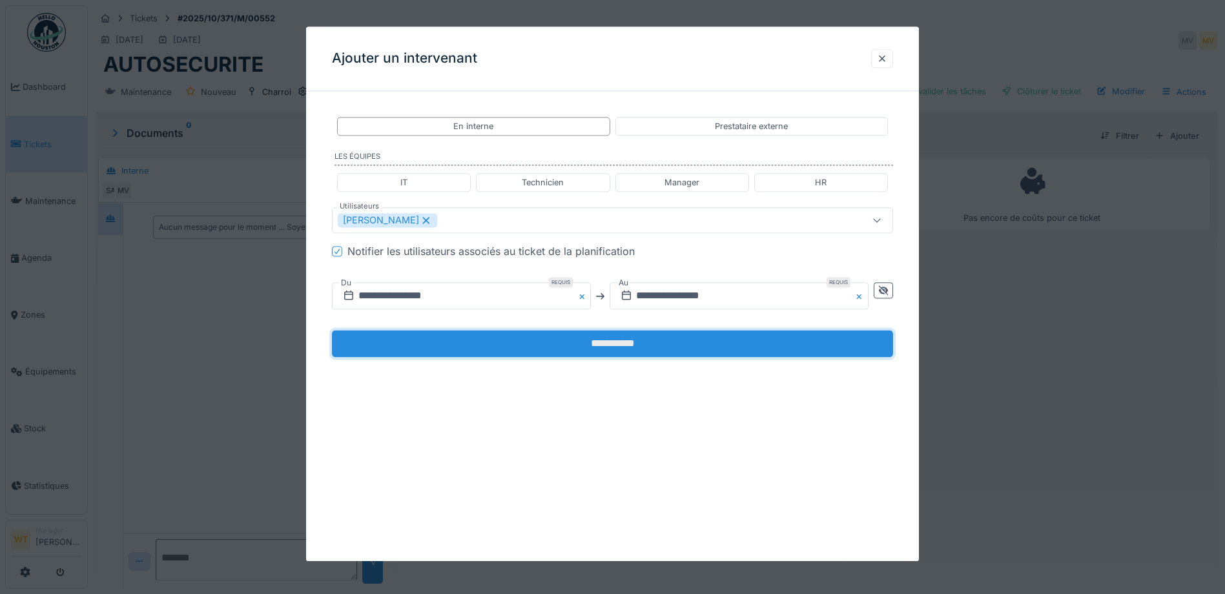
click at [642, 344] on input "**********" at bounding box center [612, 344] width 561 height 27
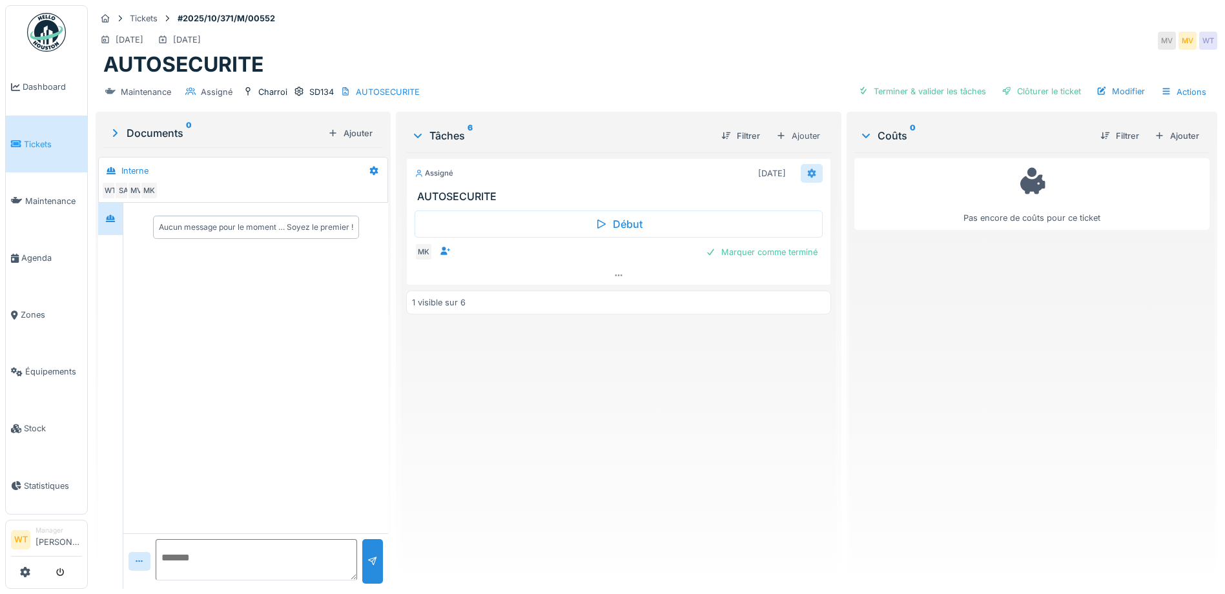
click at [806, 181] on div at bounding box center [812, 173] width 22 height 19
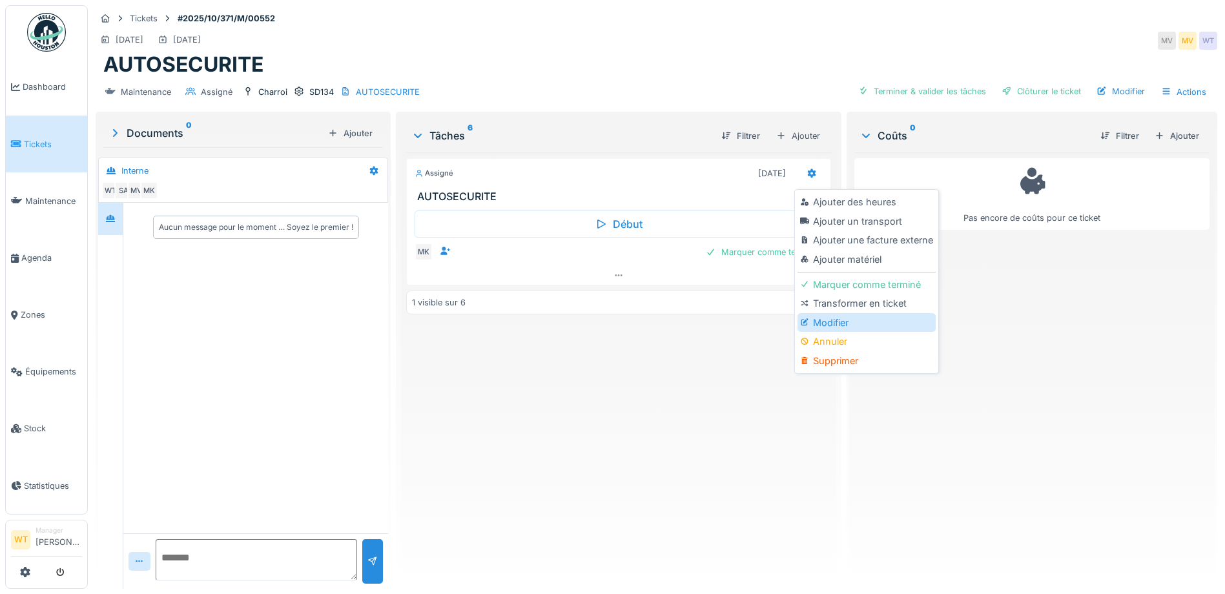
click at [835, 320] on div "Modifier" at bounding box center [867, 322] width 138 height 19
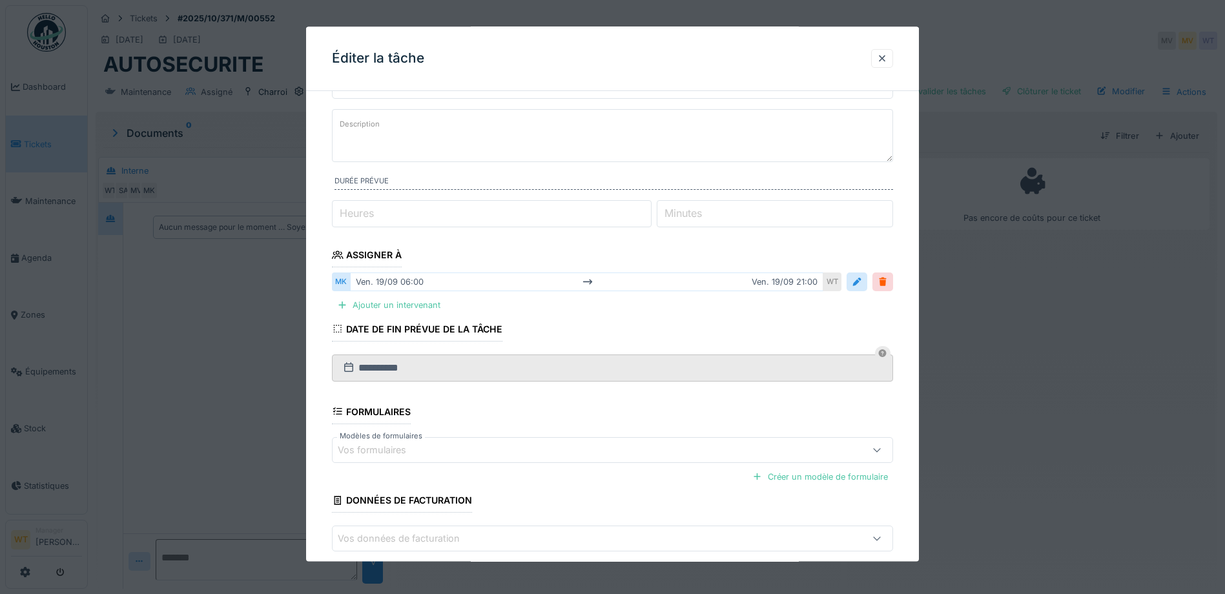
click at [458, 446] on div "Vos formulaires" at bounding box center [580, 450] width 484 height 14
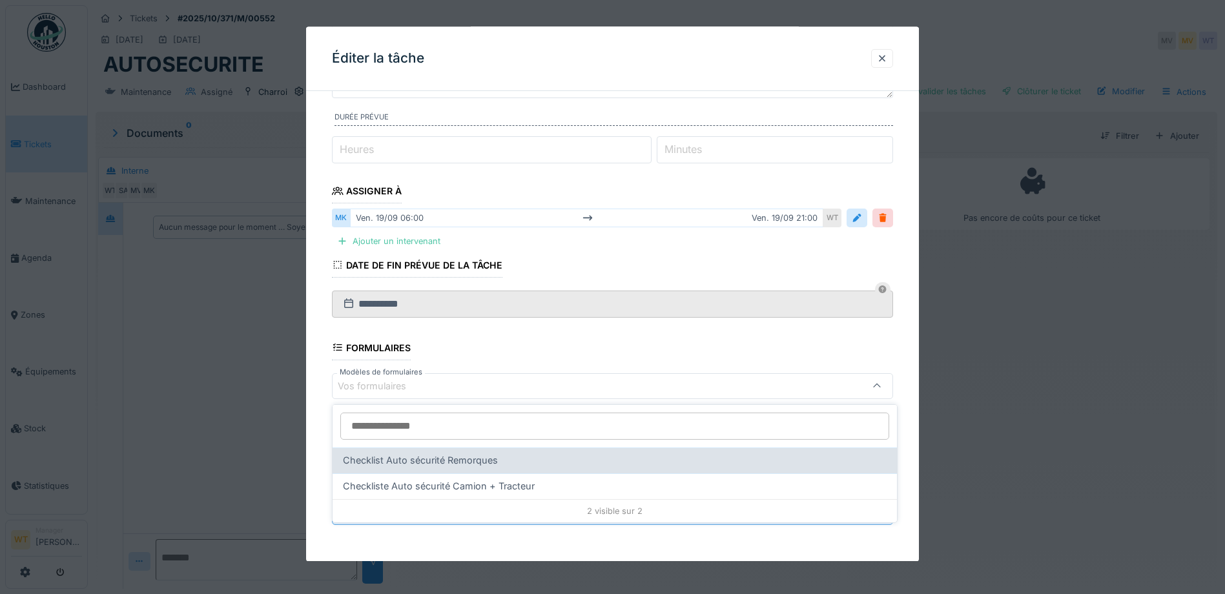
scroll to position [10, 0]
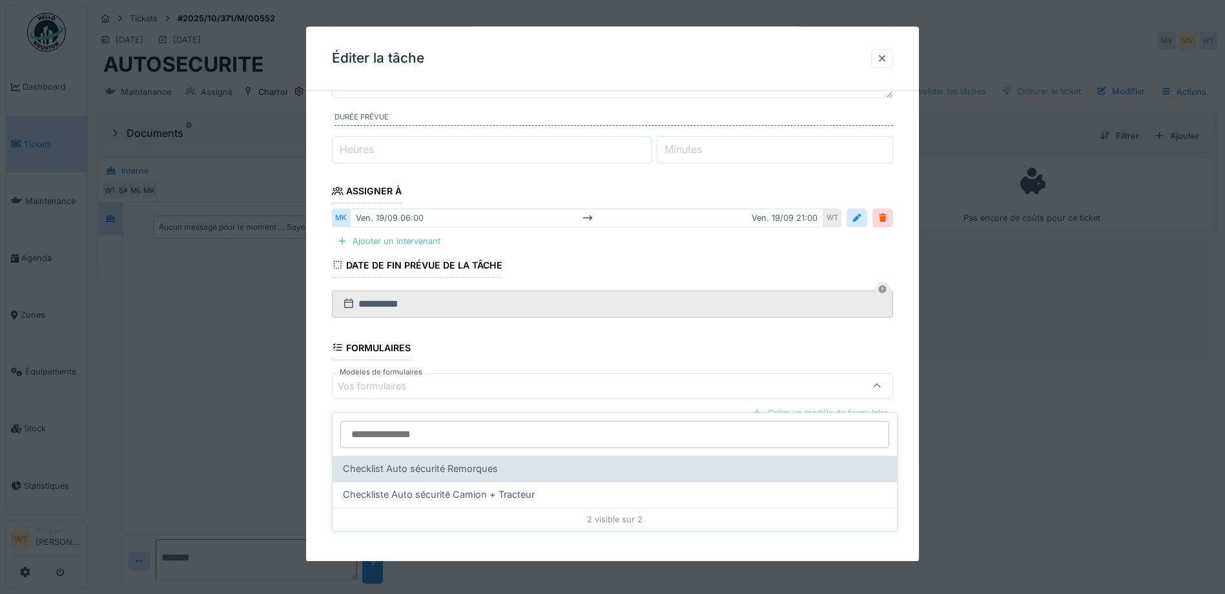
click at [468, 462] on span "Checklist Auto sécurité Remorques" at bounding box center [420, 469] width 155 height 14
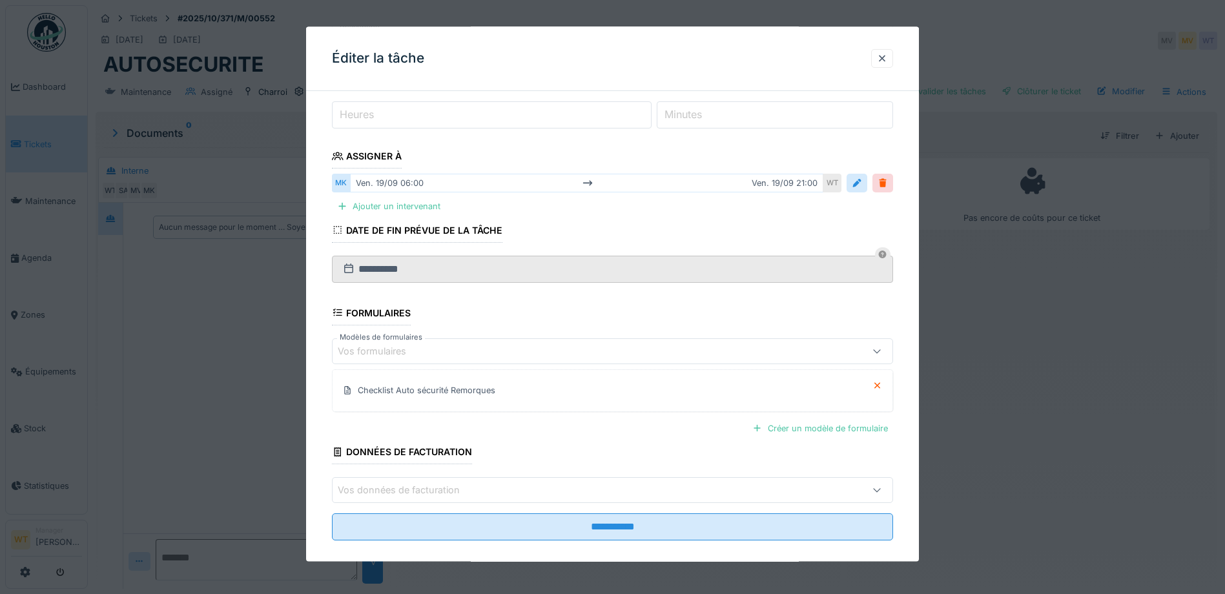
scroll to position [179, 0]
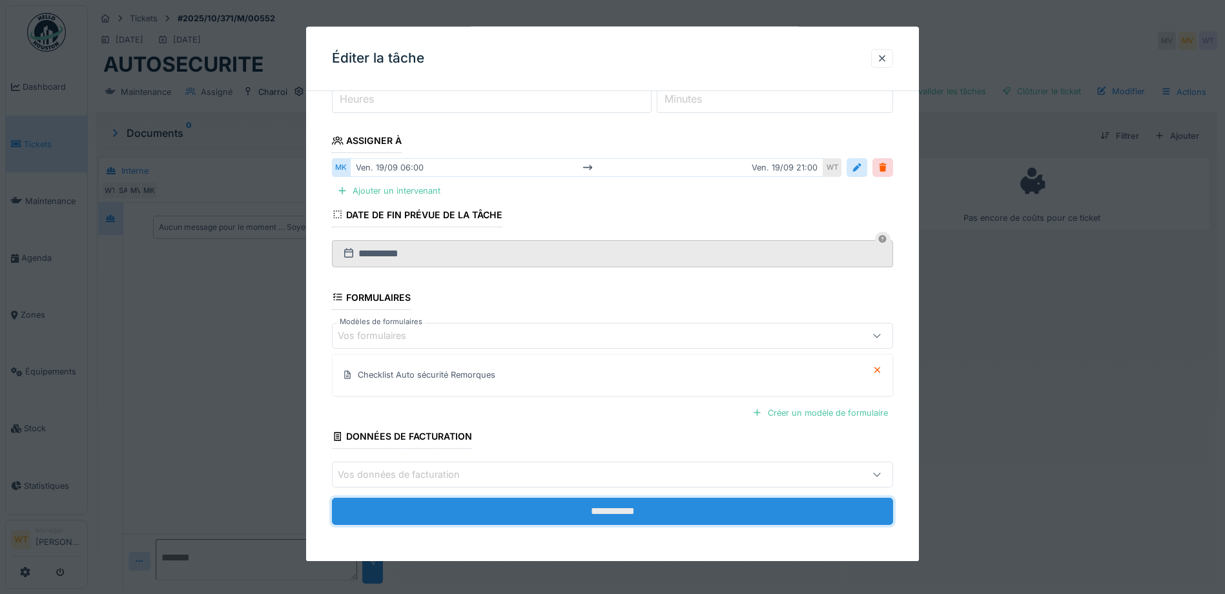
click at [512, 516] on input "**********" at bounding box center [612, 511] width 561 height 27
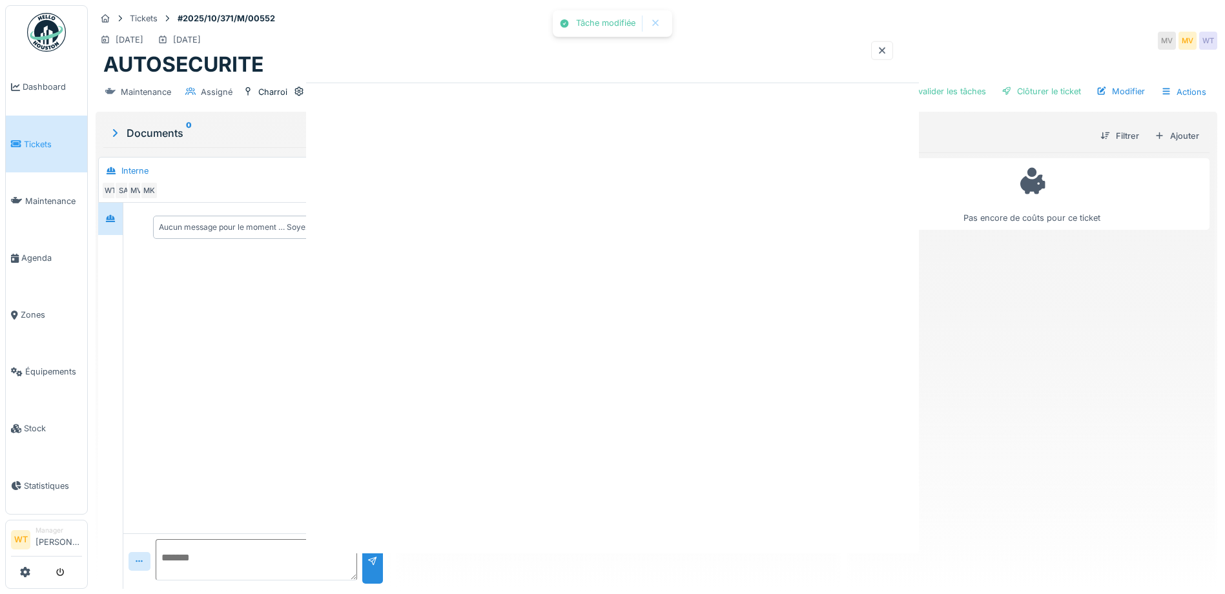
scroll to position [0, 0]
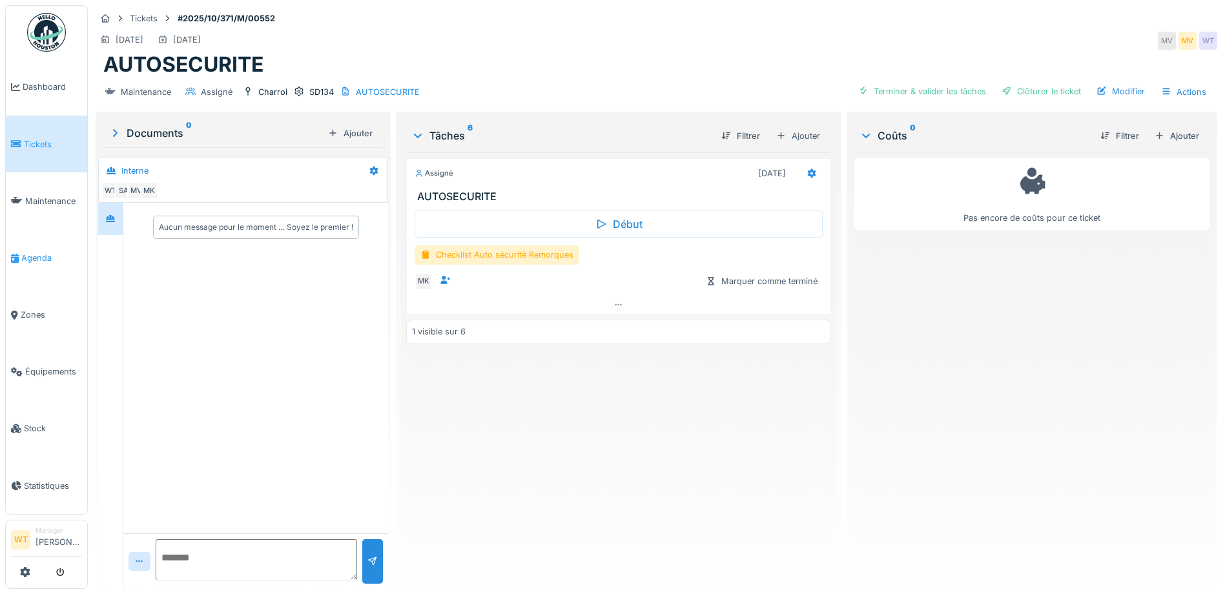
click at [34, 252] on span "Agenda" at bounding box center [51, 258] width 61 height 12
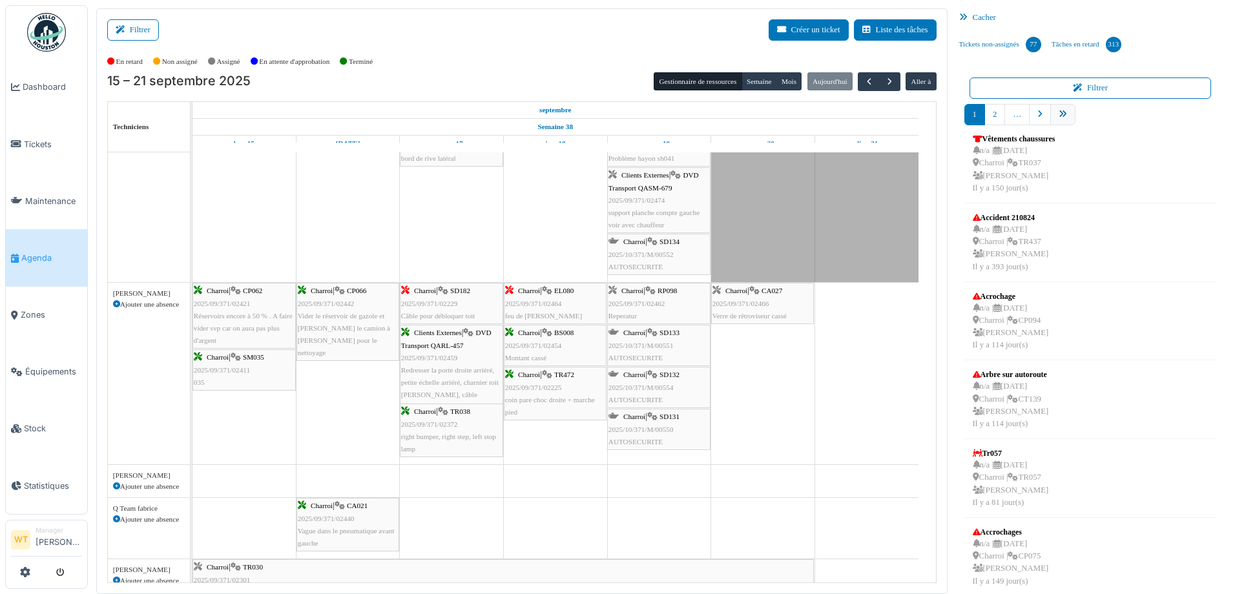
scroll to position [258, 0]
click at [1059, 112] on icon "pager" at bounding box center [1063, 114] width 8 height 8
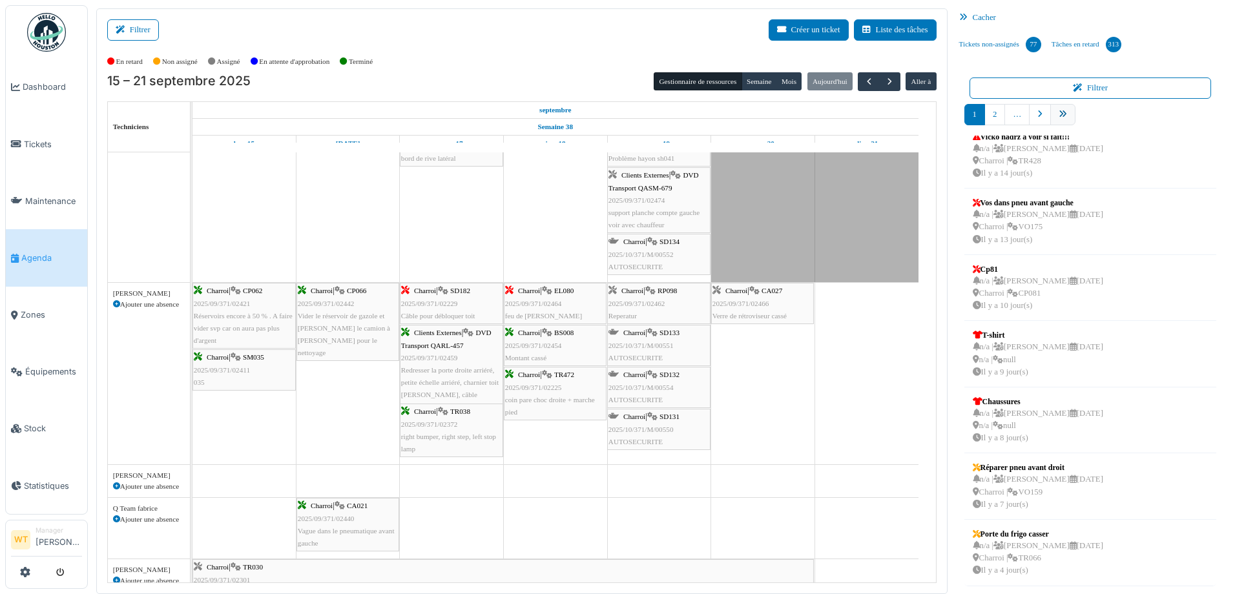
scroll to position [213, 0]
click at [1082, 118] on link "9" at bounding box center [1085, 114] width 21 height 21
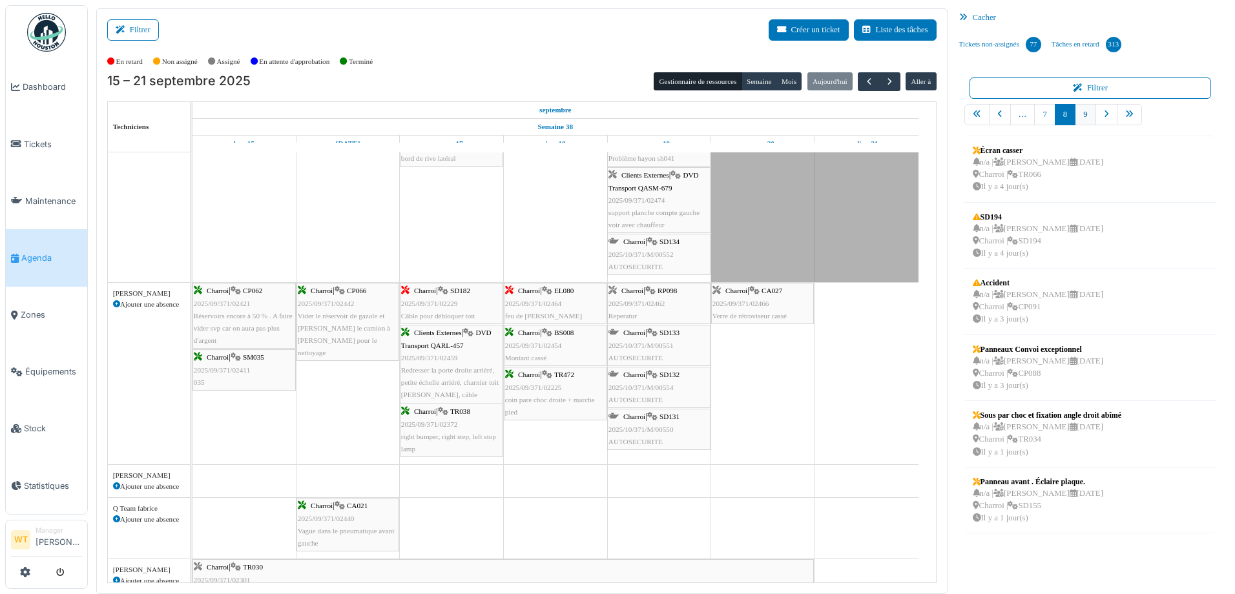
scroll to position [0, 0]
click at [519, 250] on td at bounding box center [555, 466] width 104 height 1791
click at [552, 262] on td at bounding box center [555, 466] width 104 height 1791
drag, startPoint x: 505, startPoint y: 228, endPoint x: 480, endPoint y: 229, distance: 25.2
click at [502, 228] on tr at bounding box center [556, 466] width 726 height 1791
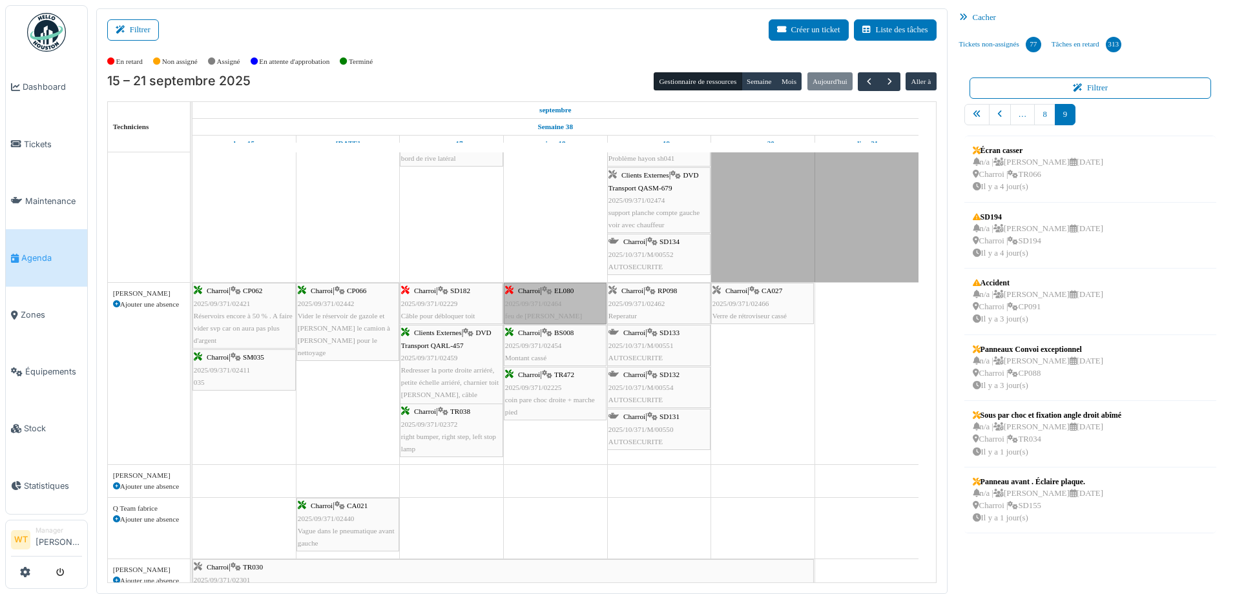
click at [471, 229] on td at bounding box center [452, 466] width 104 height 1791
click at [493, 315] on div "Charroi | SD182 2025/09/371/02229 Câble pour débloquer toit" at bounding box center [451, 303] width 101 height 37
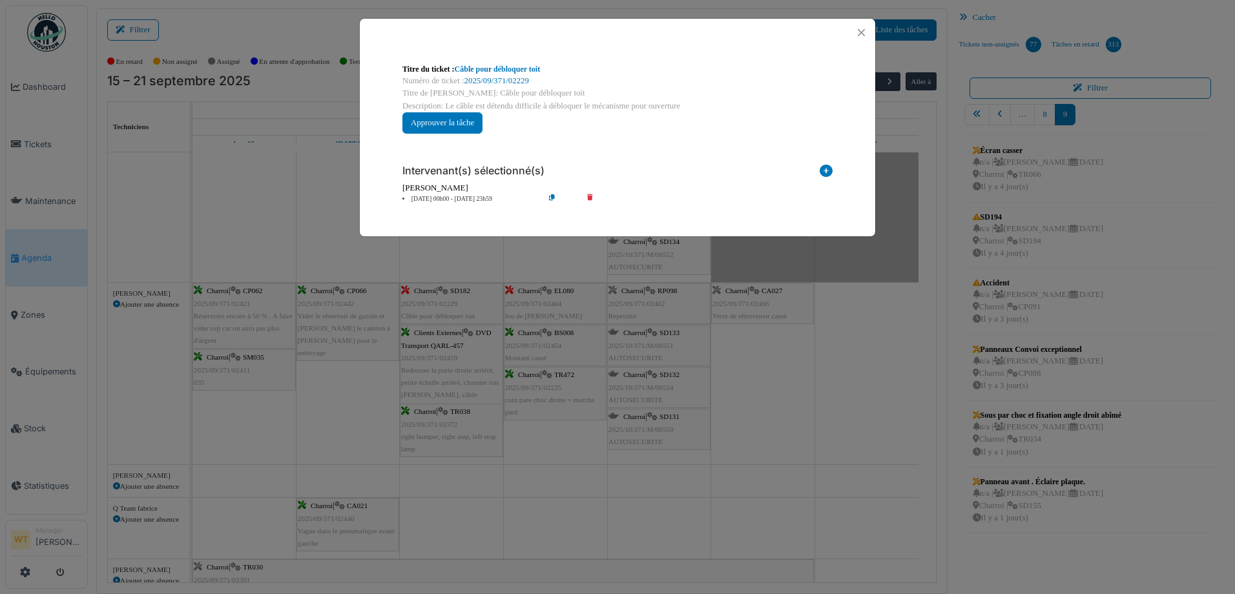
click at [480, 308] on div "**********" at bounding box center [617, 297] width 1235 height 594
click at [863, 31] on button "Close" at bounding box center [861, 32] width 17 height 17
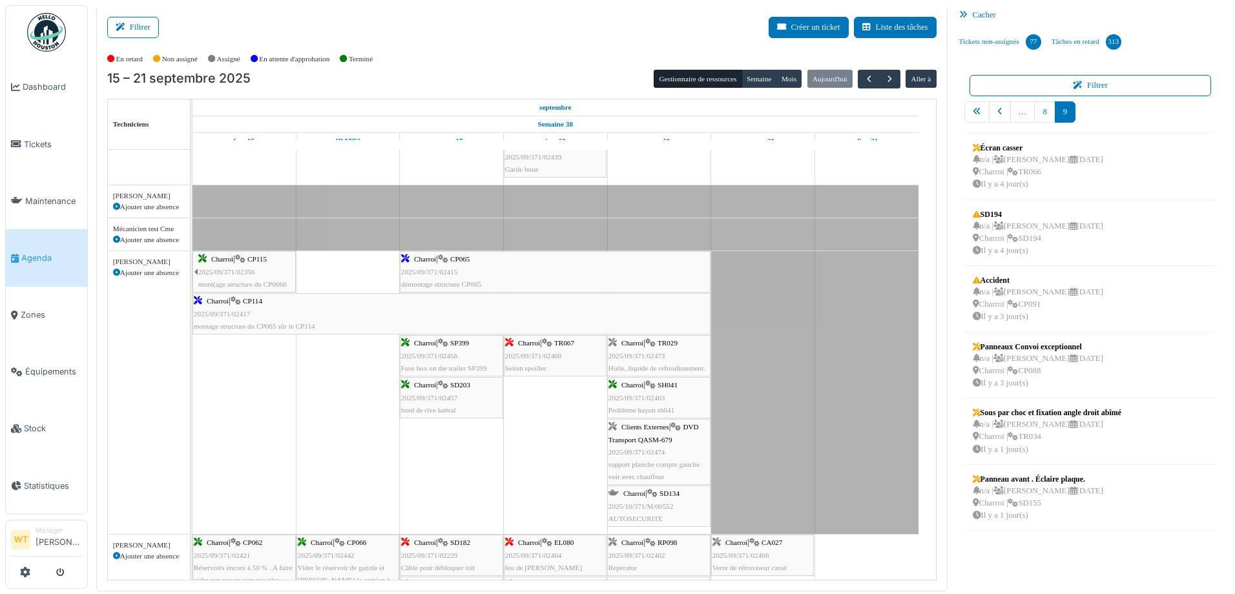
scroll to position [512, 0]
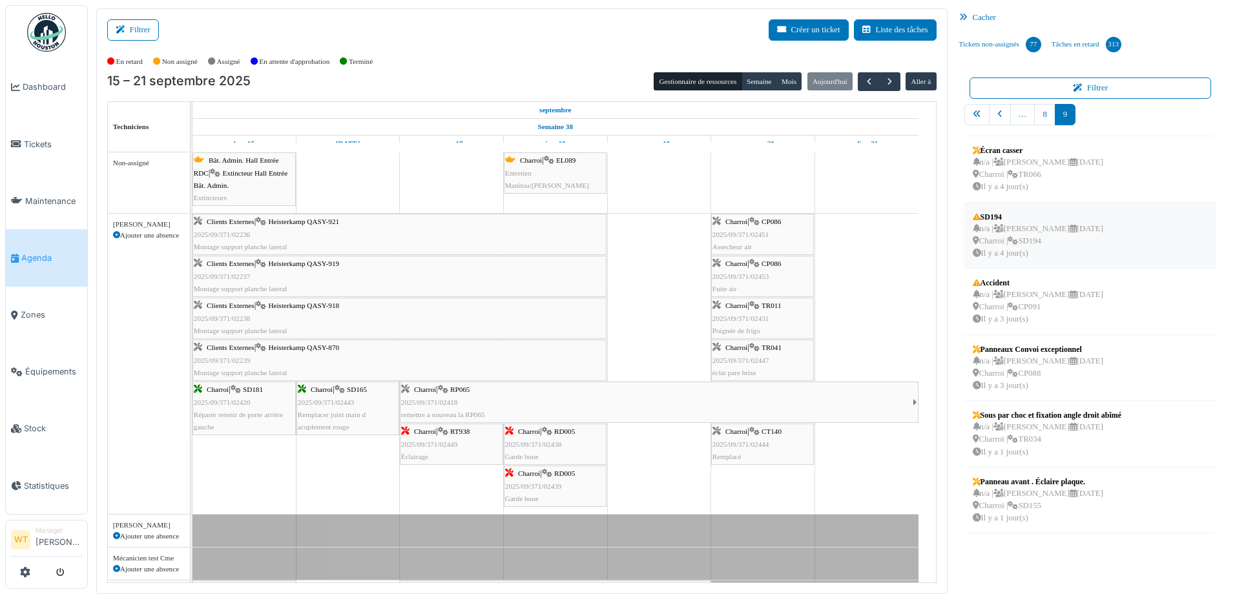
scroll to position [3, 0]
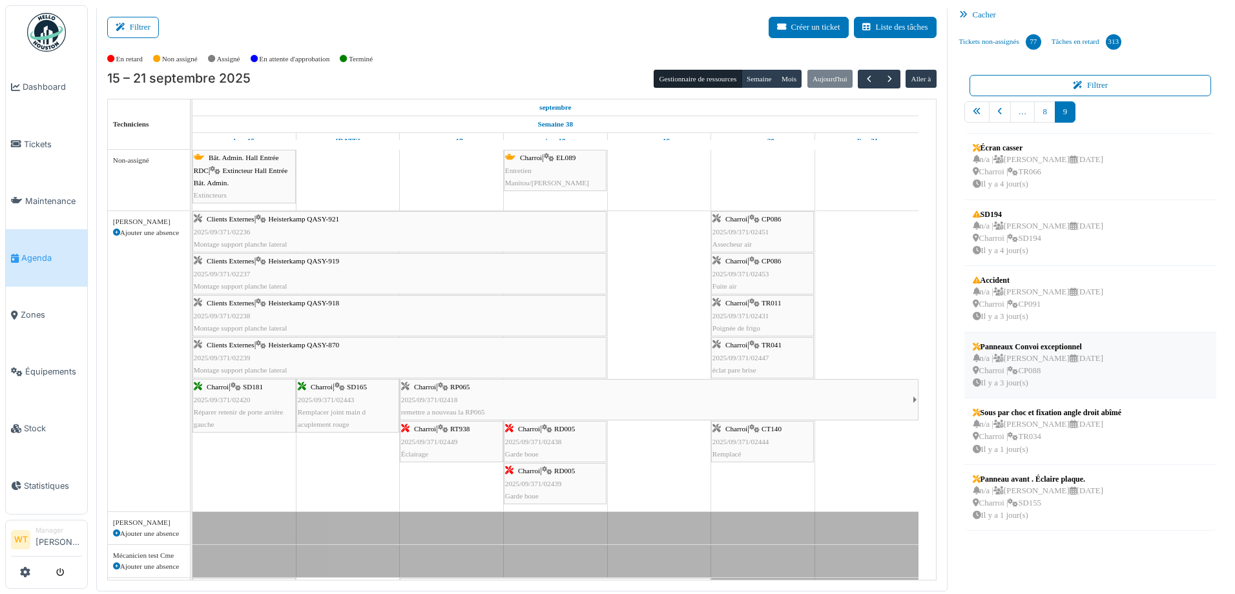
click at [1030, 369] on div "n/a | Walter Tombou 23/09/2025 Charroi | CP088 Il y a 3 jour(s)" at bounding box center [1038, 371] width 130 height 37
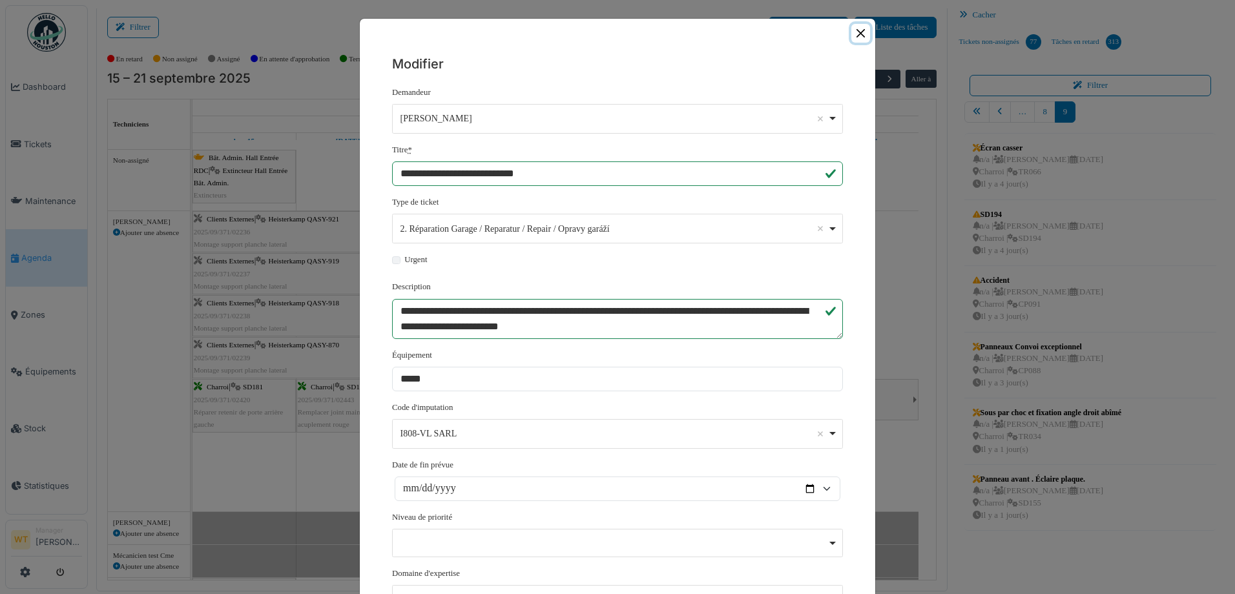
click at [859, 36] on button "Close" at bounding box center [860, 33] width 19 height 19
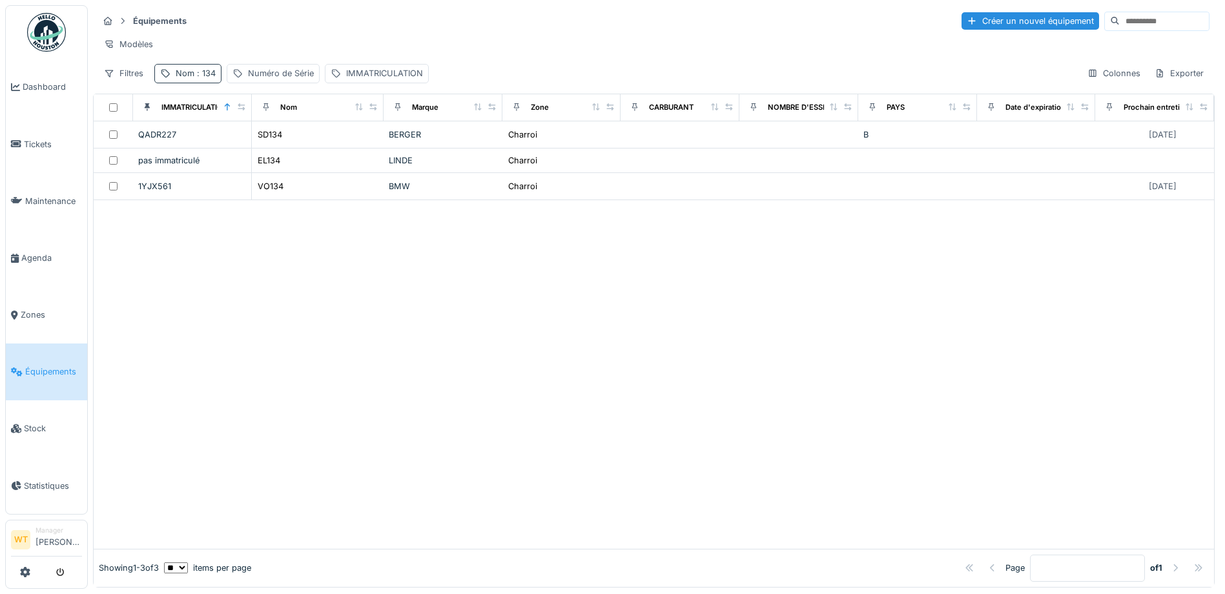
click at [211, 78] on span ": 134" at bounding box center [204, 73] width 21 height 10
click at [222, 144] on input "***" at bounding box center [224, 145] width 129 height 27
type input "***"
click at [443, 30] on div "Équipements Créer un nouvel équipement" at bounding box center [654, 20] width 1112 height 21
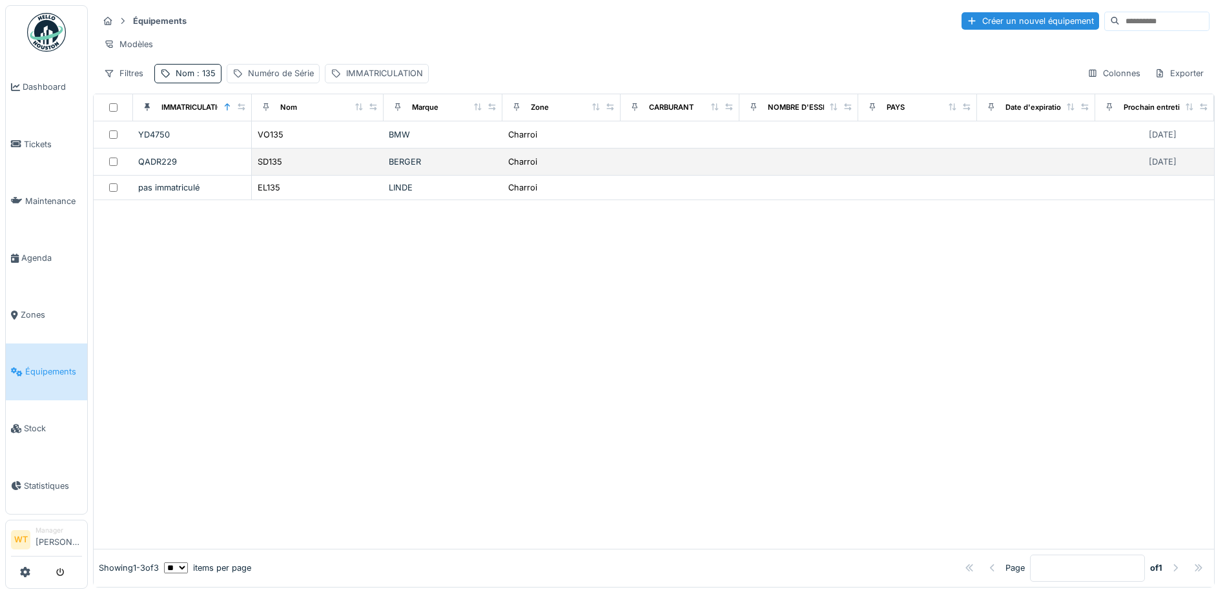
click at [300, 167] on div "SD135" at bounding box center [317, 162] width 121 height 14
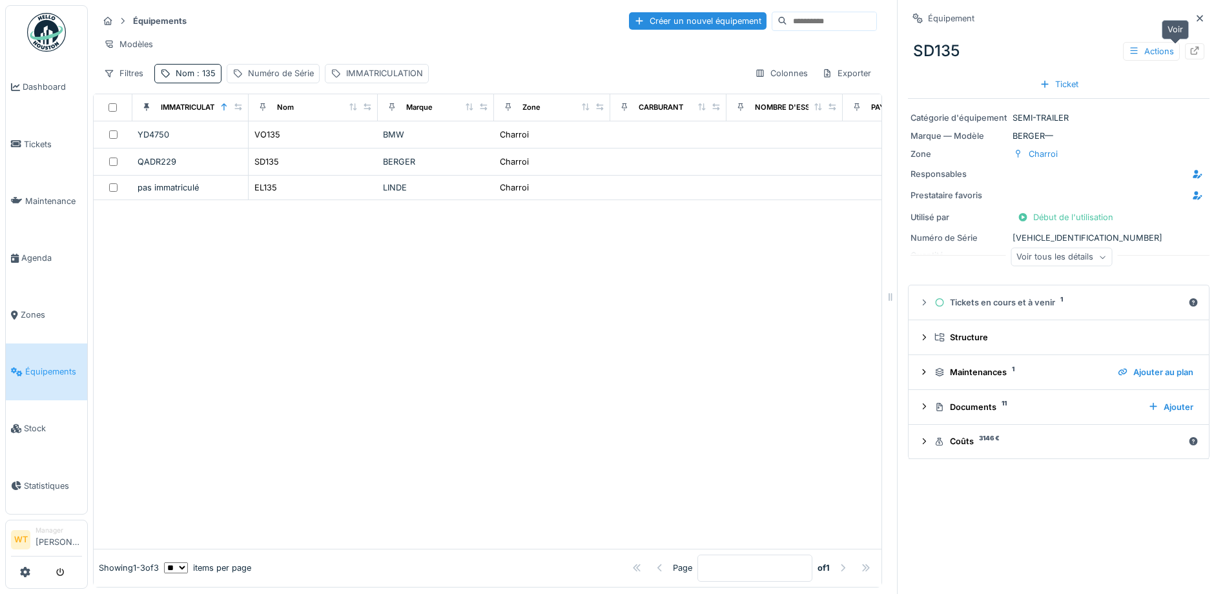
click at [1185, 43] on div at bounding box center [1194, 51] width 19 height 16
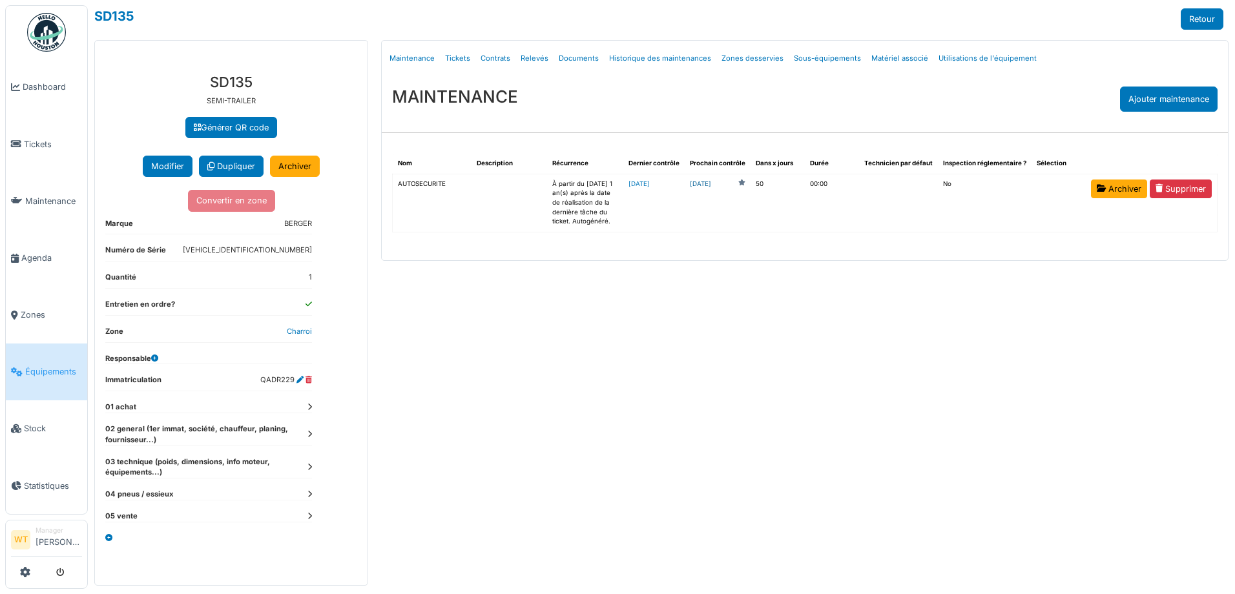
click at [711, 185] on link "[DATE]" at bounding box center [700, 185] width 21 height 10
click at [711, 187] on link "[DATE]" at bounding box center [700, 185] width 21 height 10
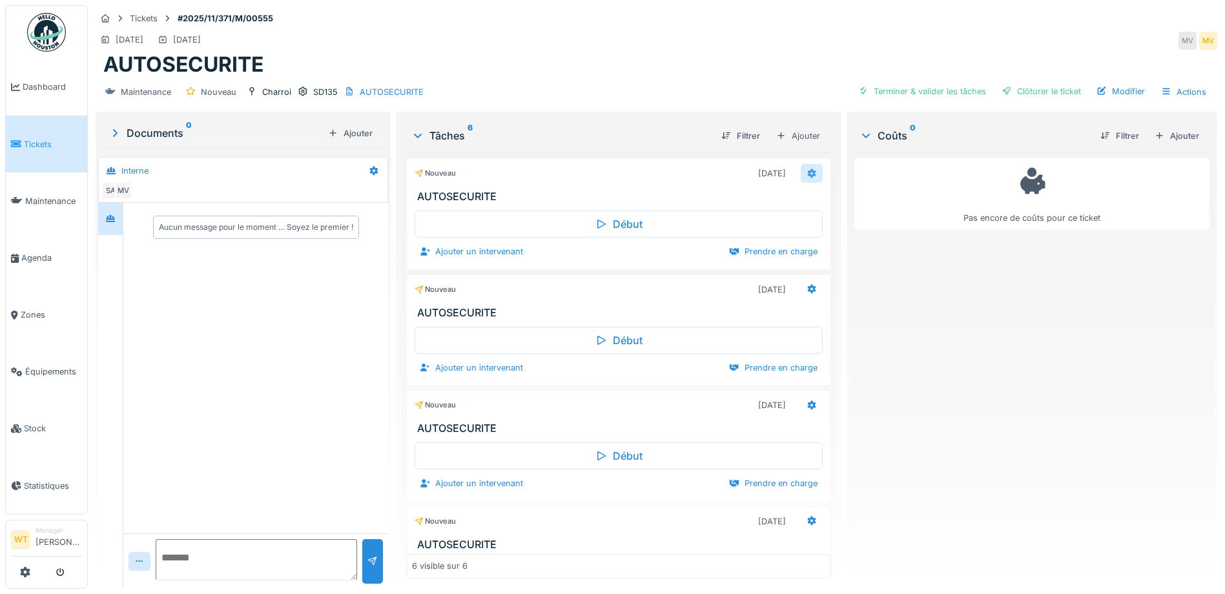
click at [807, 170] on icon at bounding box center [812, 173] width 10 height 8
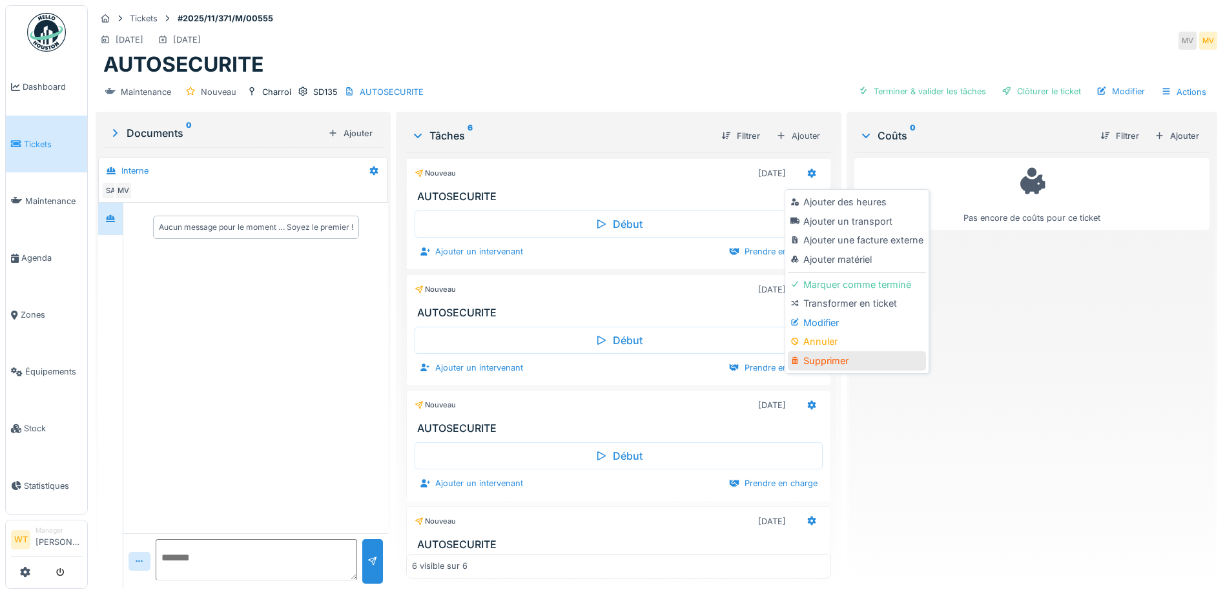
click at [840, 358] on div "Supprimer" at bounding box center [857, 360] width 138 height 19
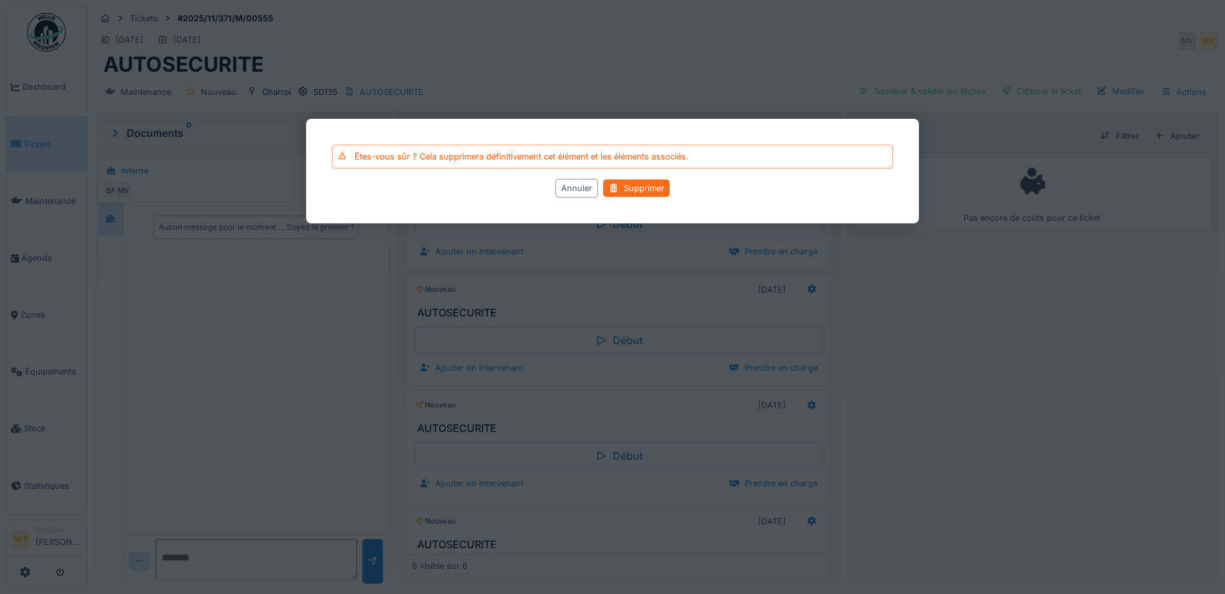
click at [624, 187] on div "Supprimer" at bounding box center [636, 188] width 67 height 17
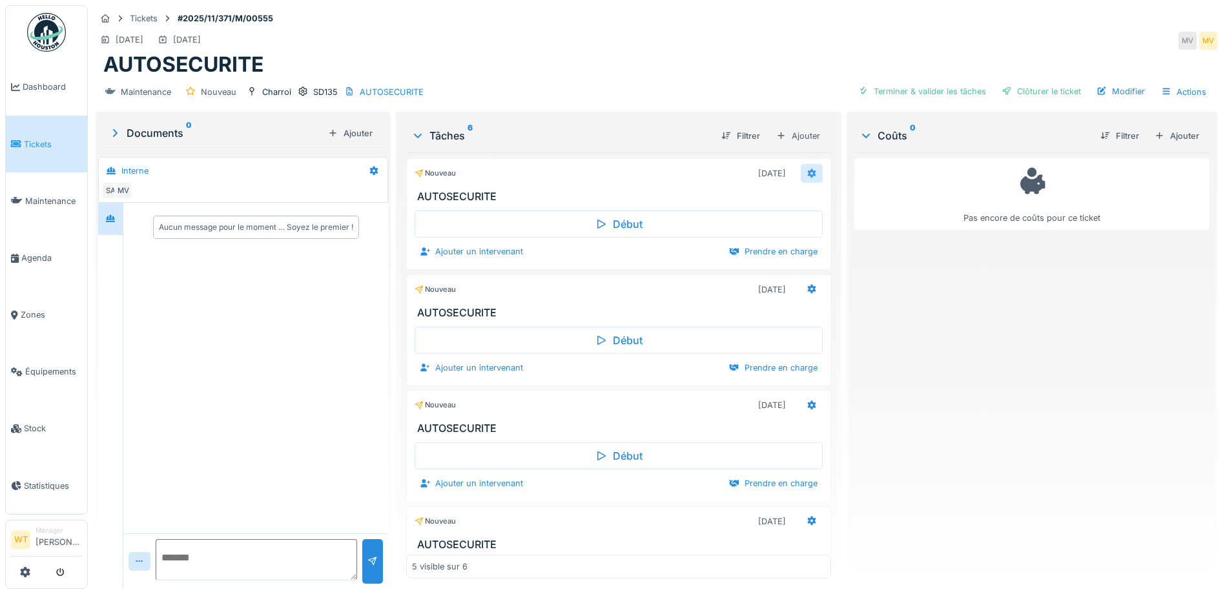
click at [807, 169] on icon at bounding box center [812, 173] width 10 height 8
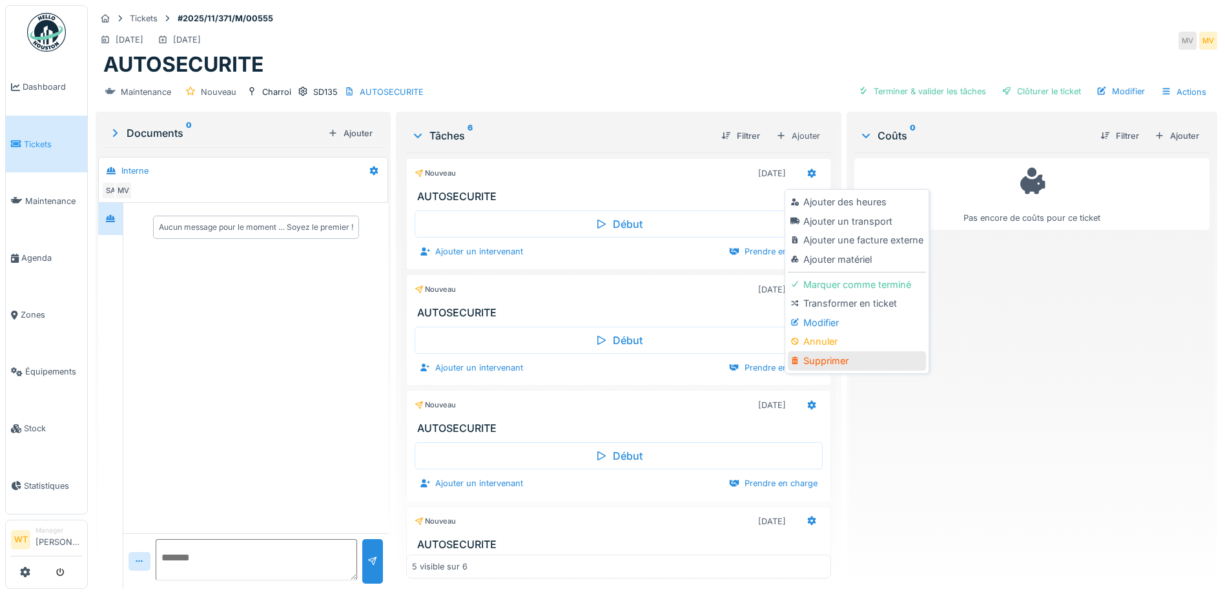
click at [840, 362] on div "Supprimer" at bounding box center [857, 360] width 138 height 19
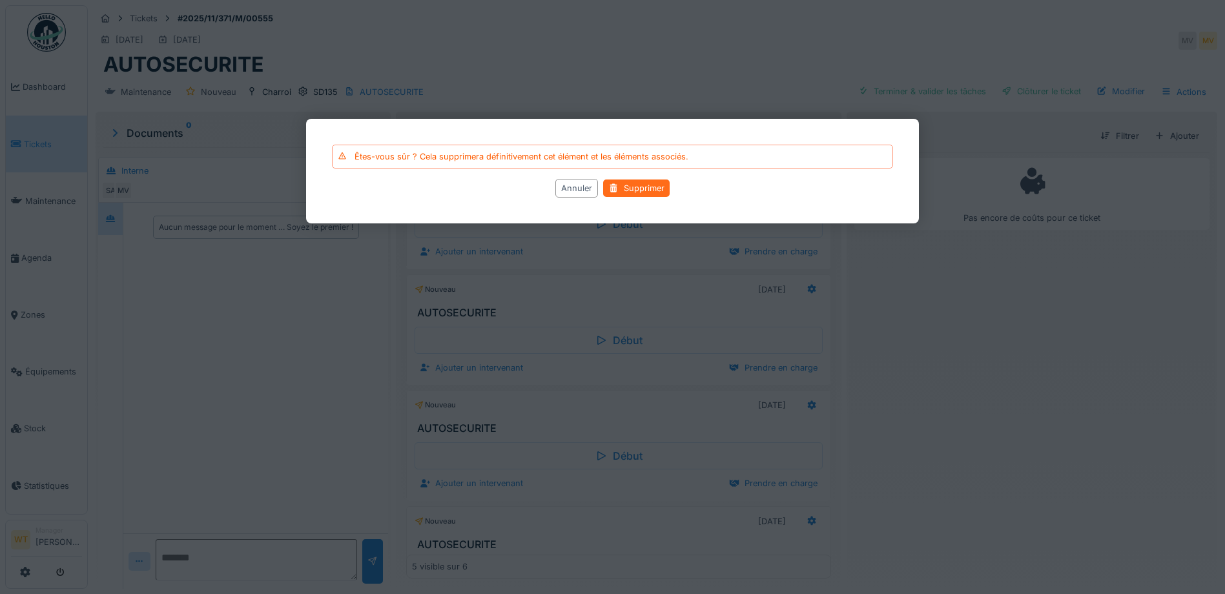
click at [638, 190] on div "Supprimer" at bounding box center [636, 188] width 67 height 17
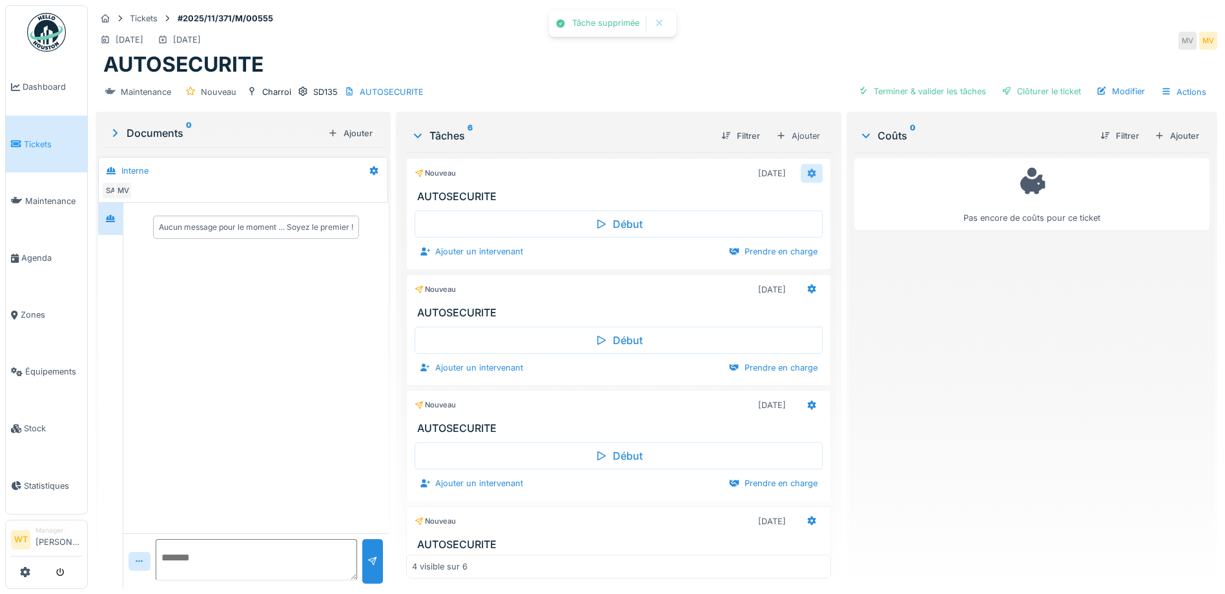
click at [801, 178] on div at bounding box center [812, 173] width 22 height 19
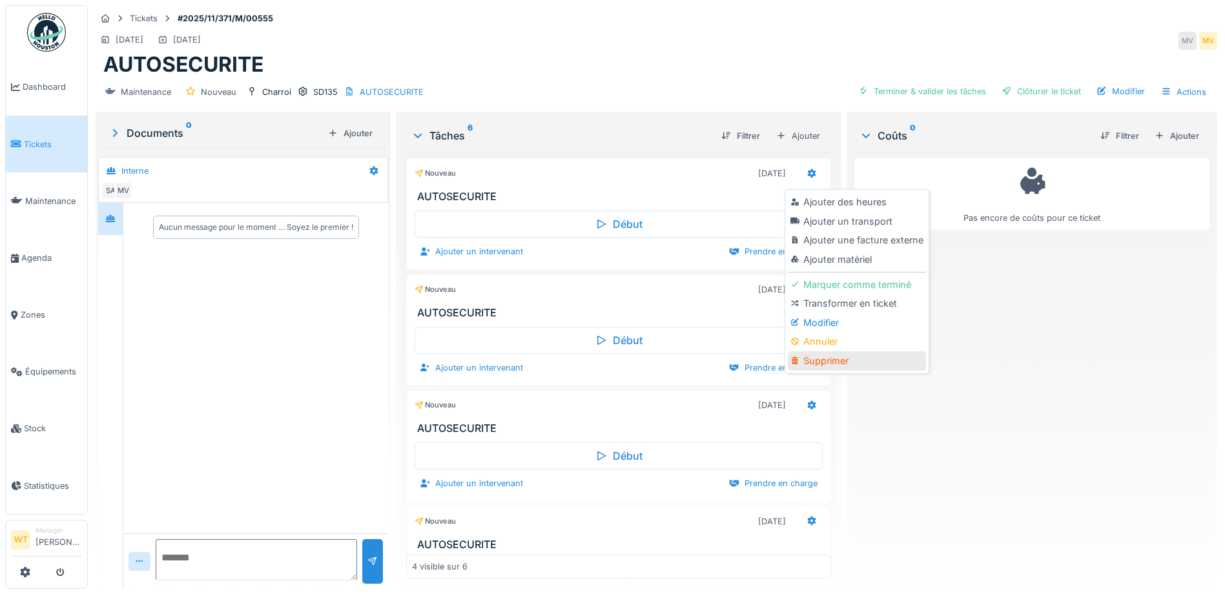
click at [829, 359] on div "Supprimer" at bounding box center [857, 360] width 138 height 19
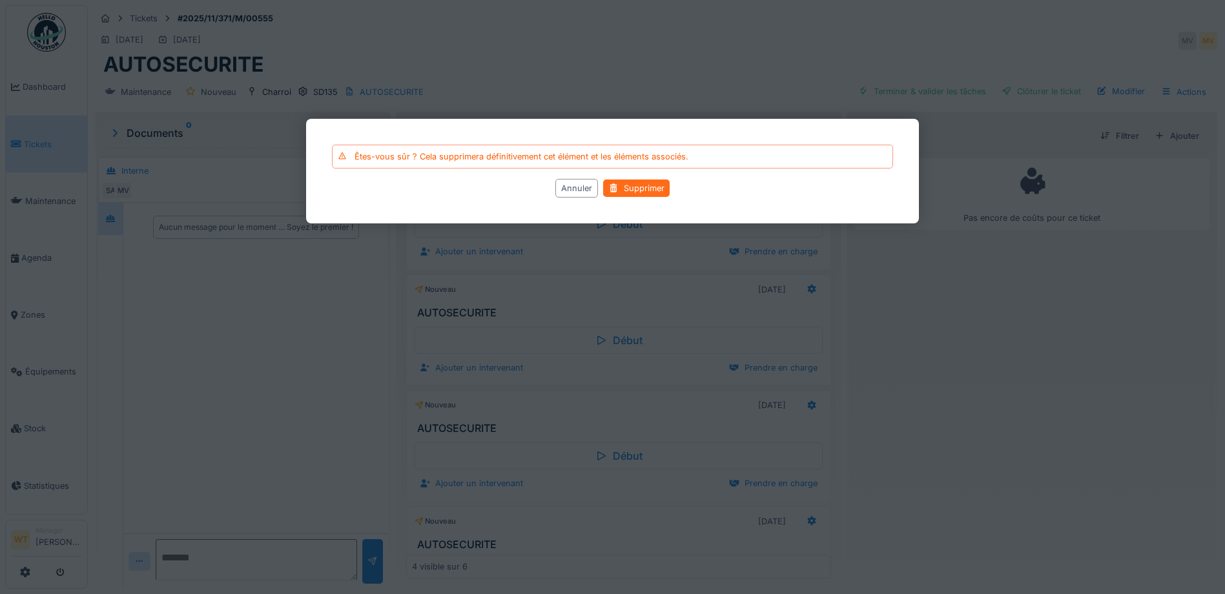
click at [623, 185] on div "Supprimer" at bounding box center [636, 188] width 67 height 17
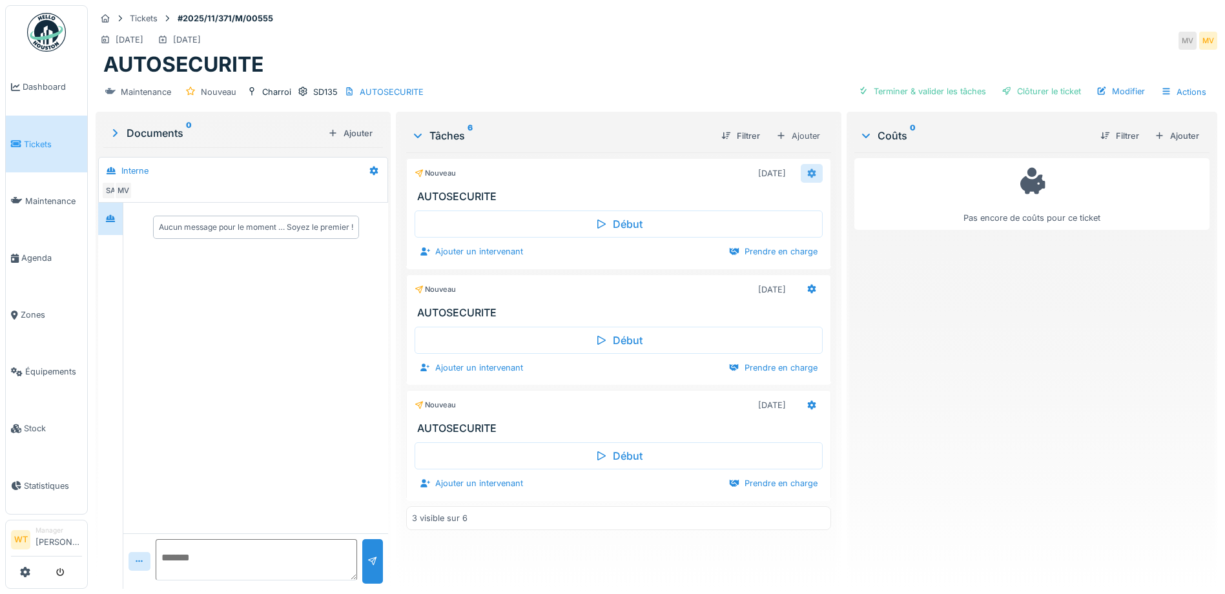
click at [801, 172] on div at bounding box center [812, 173] width 22 height 19
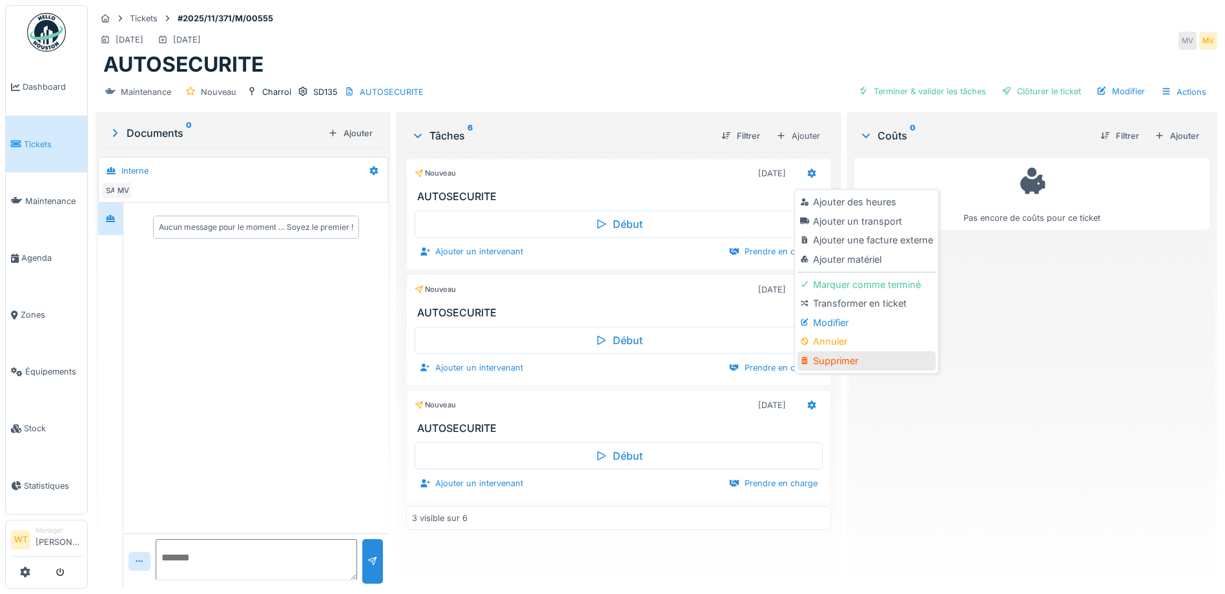
click at [839, 360] on div "Supprimer" at bounding box center [867, 360] width 138 height 19
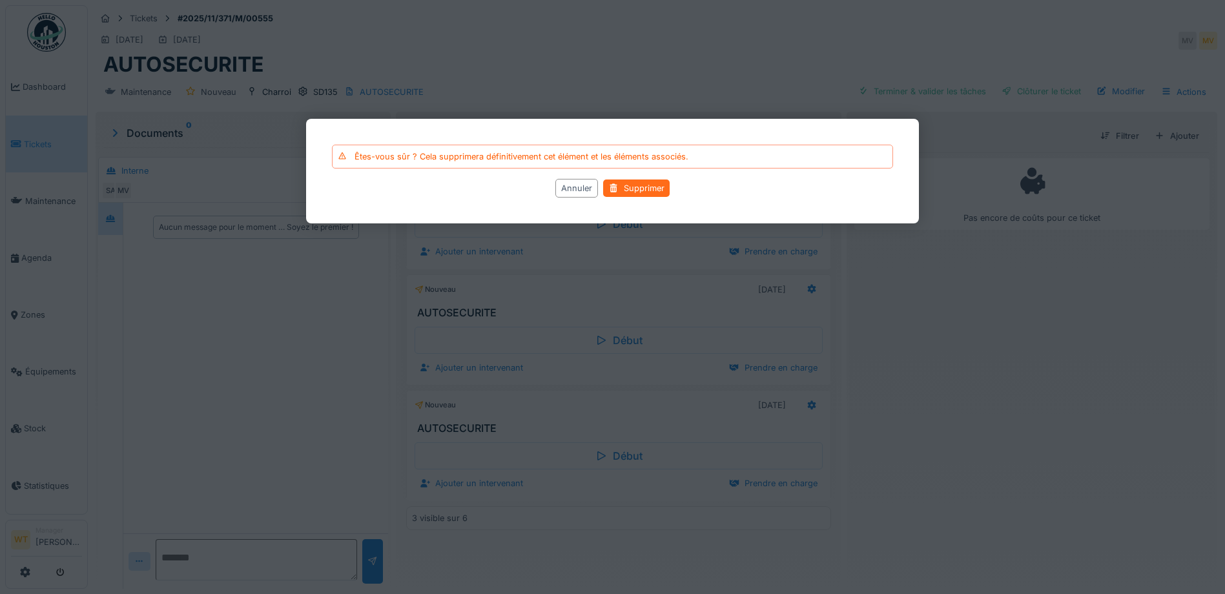
click at [627, 185] on div "Supprimer" at bounding box center [636, 188] width 67 height 17
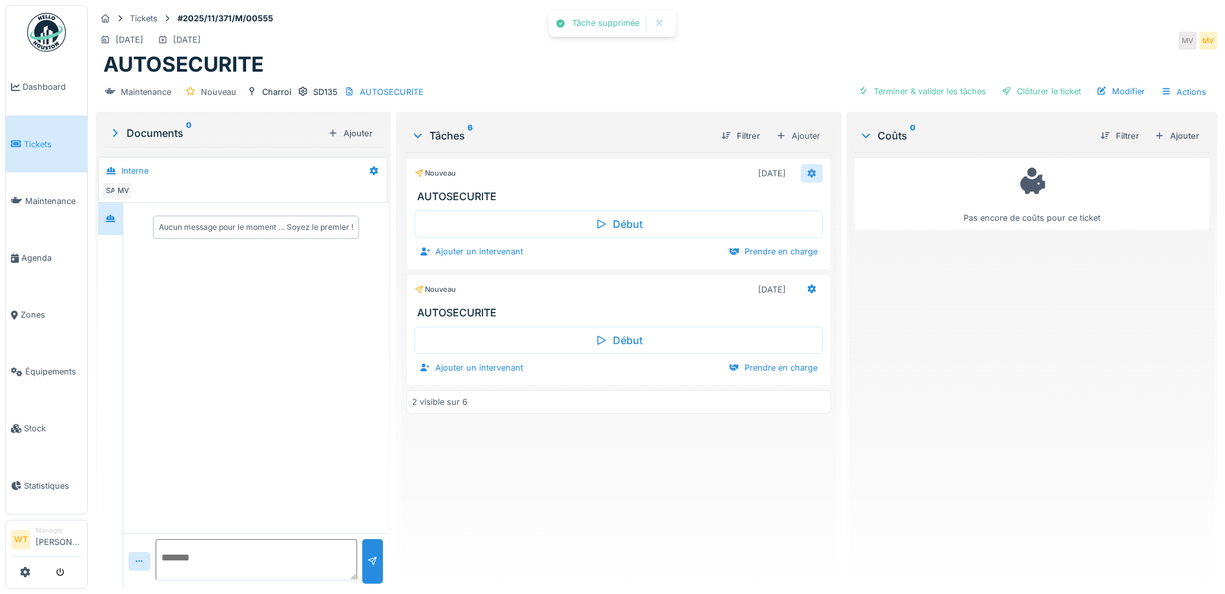
click at [808, 172] on icon at bounding box center [812, 173] width 8 height 9
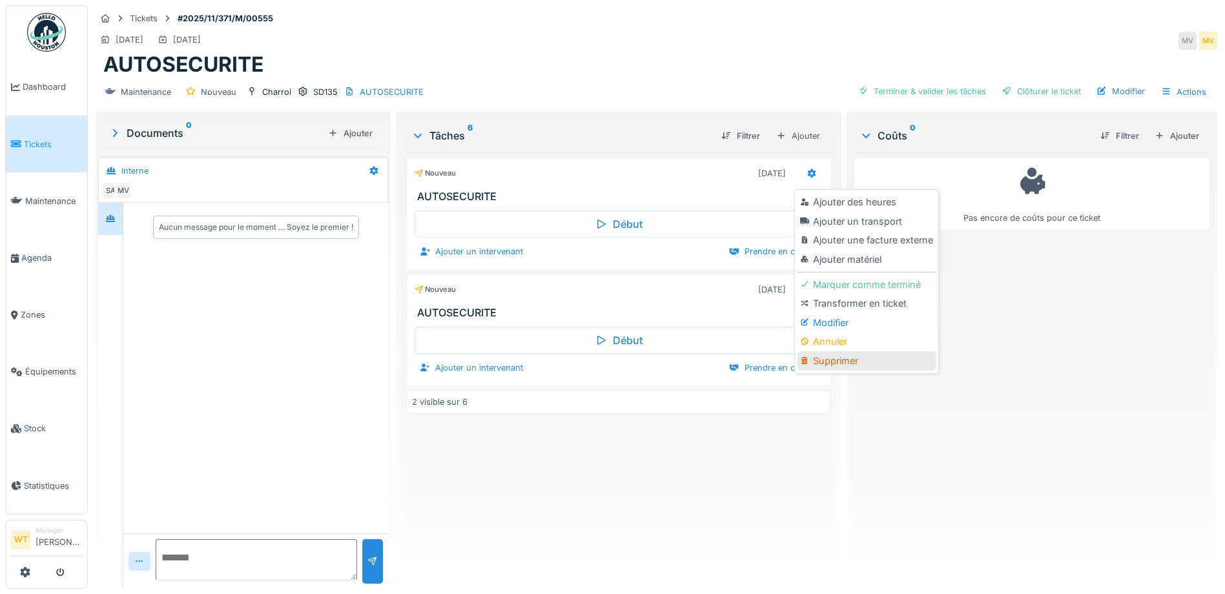
click at [853, 363] on div "Supprimer" at bounding box center [867, 360] width 138 height 19
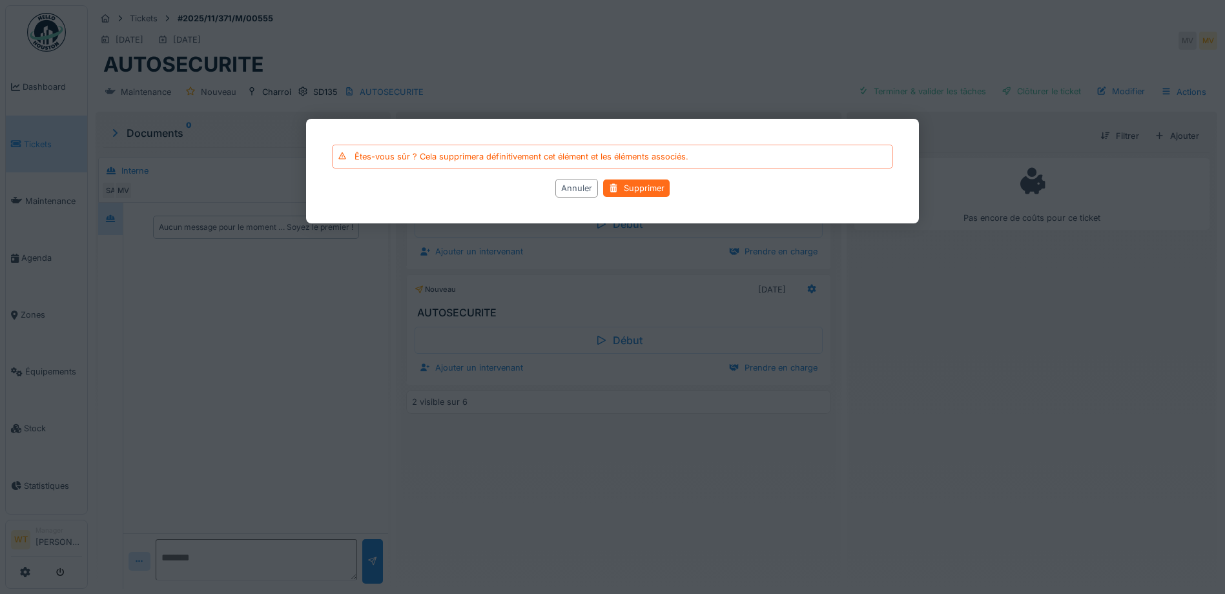
click at [652, 187] on div "Supprimer" at bounding box center [636, 188] width 67 height 17
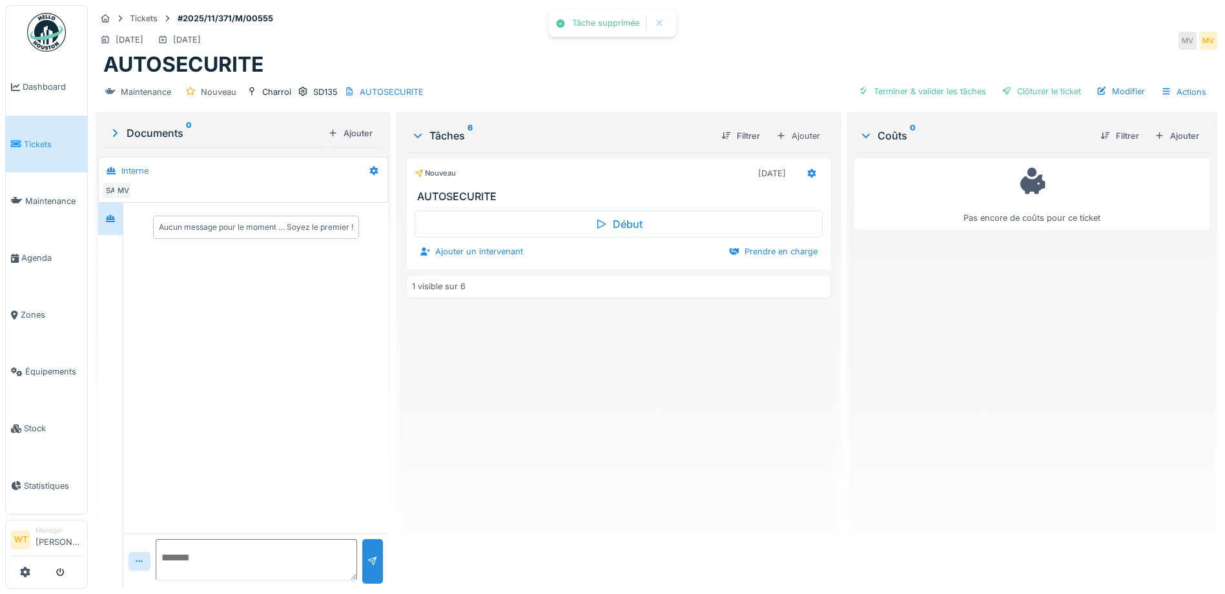
click at [488, 70] on div "AUTOSECURITE" at bounding box center [656, 64] width 1107 height 25
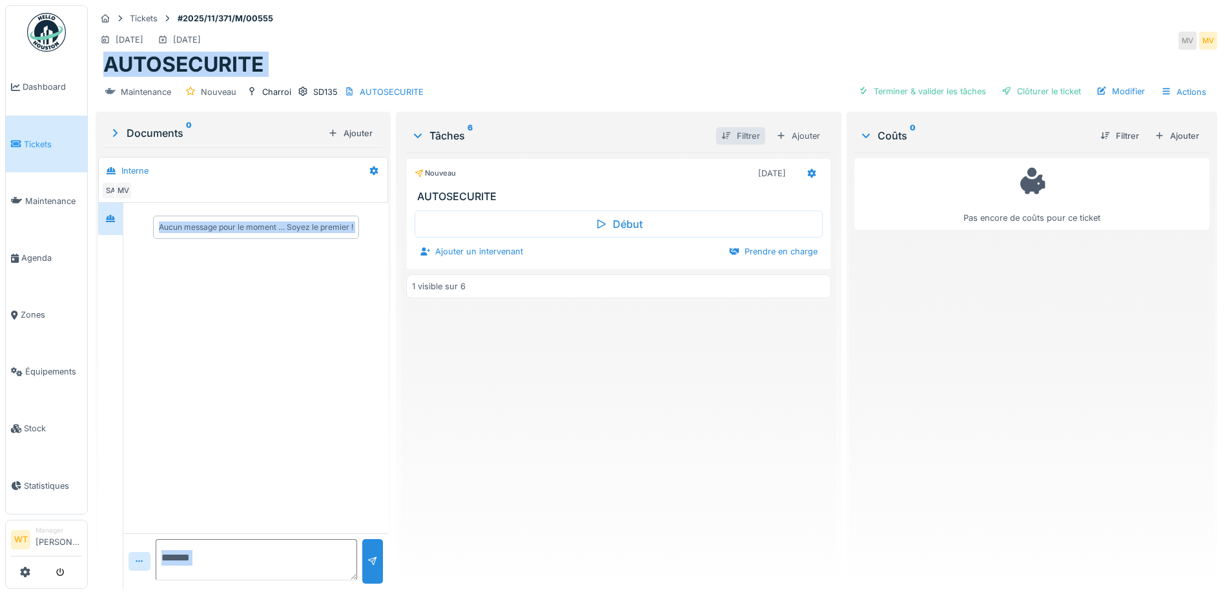
drag, startPoint x: 413, startPoint y: 3, endPoint x: 737, endPoint y: 130, distance: 348.1
click at [737, 130] on div "Tickets #2025/11/371/M/00555 [DATE] [DATE] MV MV AUTOSECURITE Maintenance Nouve…" at bounding box center [657, 297] width 1138 height 594
drag, startPoint x: 737, startPoint y: 130, endPoint x: 524, endPoint y: 36, distance: 233.1
click at [525, 36] on div "[DATE] [DATE] MV MV" at bounding box center [657, 40] width 1122 height 23
click at [402, 52] on div "[DATE] [DATE] MV MV" at bounding box center [657, 40] width 1122 height 23
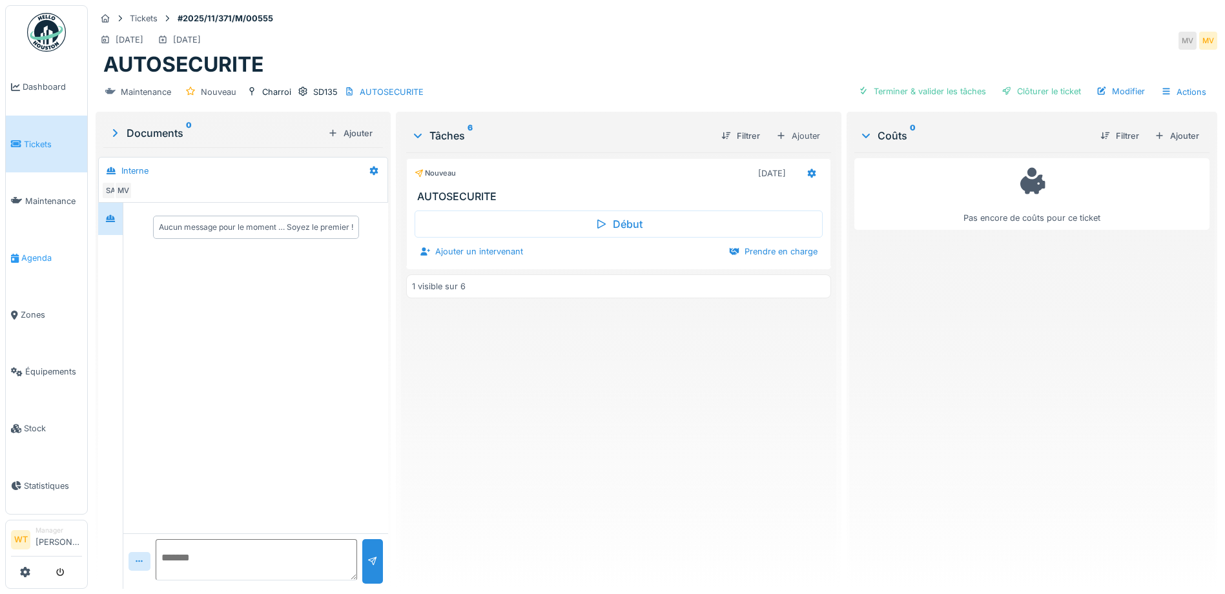
click at [40, 259] on link "Agenda" at bounding box center [46, 257] width 81 height 57
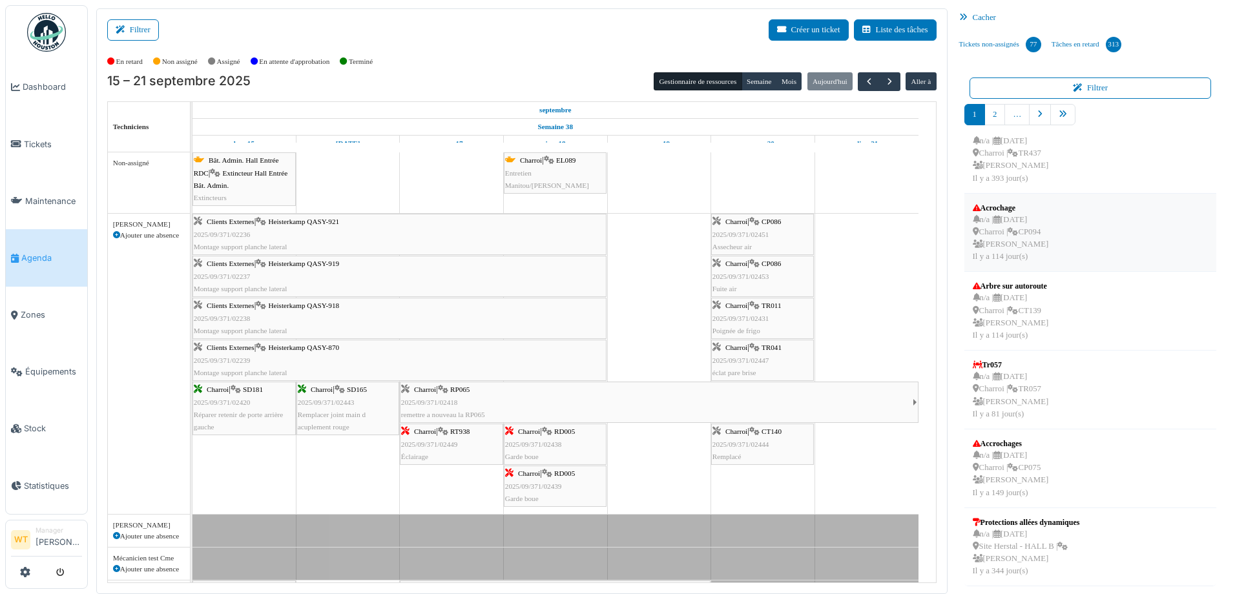
scroll to position [3, 0]
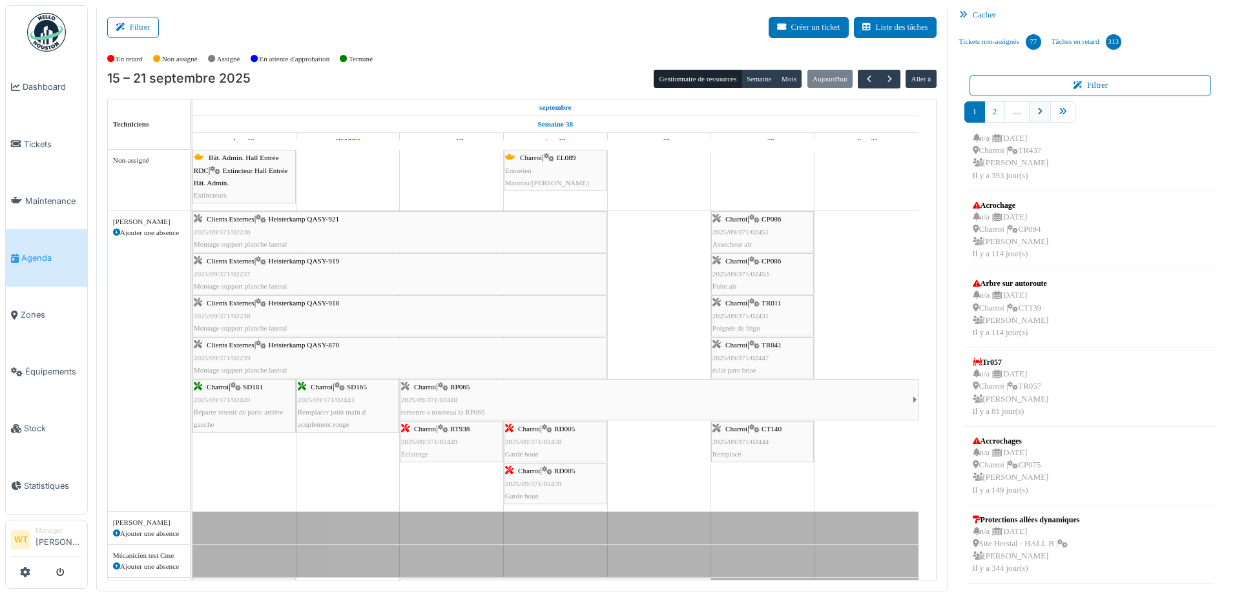
click at [1043, 110] on link "pager" at bounding box center [1040, 111] width 22 height 21
click at [1059, 115] on icon "pager" at bounding box center [1063, 112] width 8 height 8
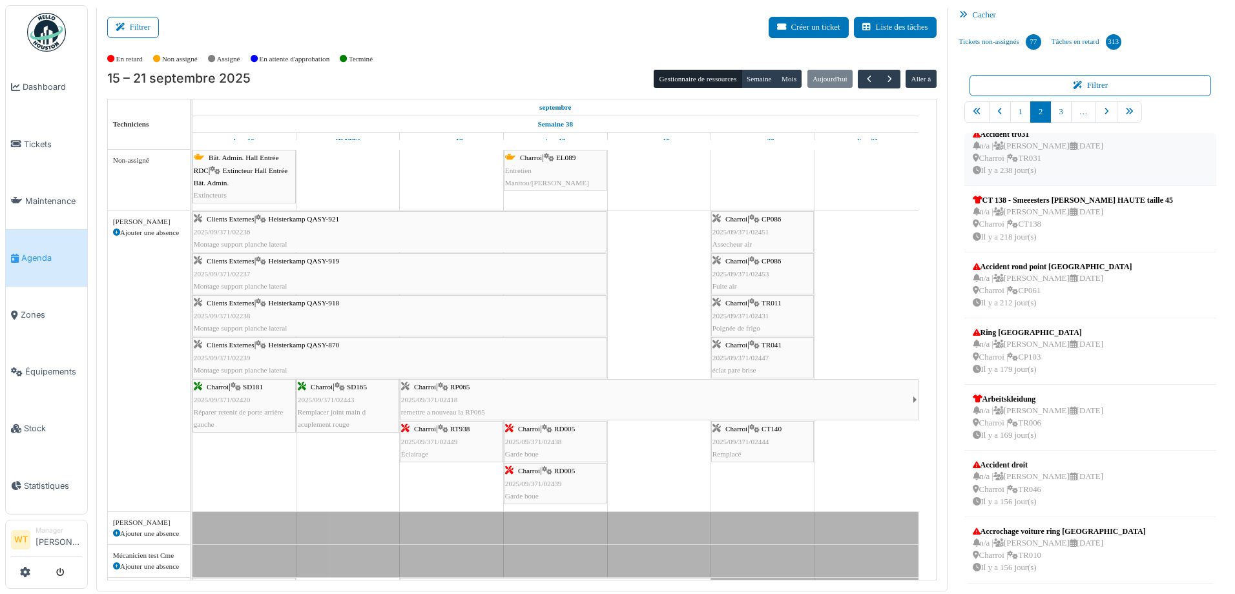
scroll to position [213, 0]
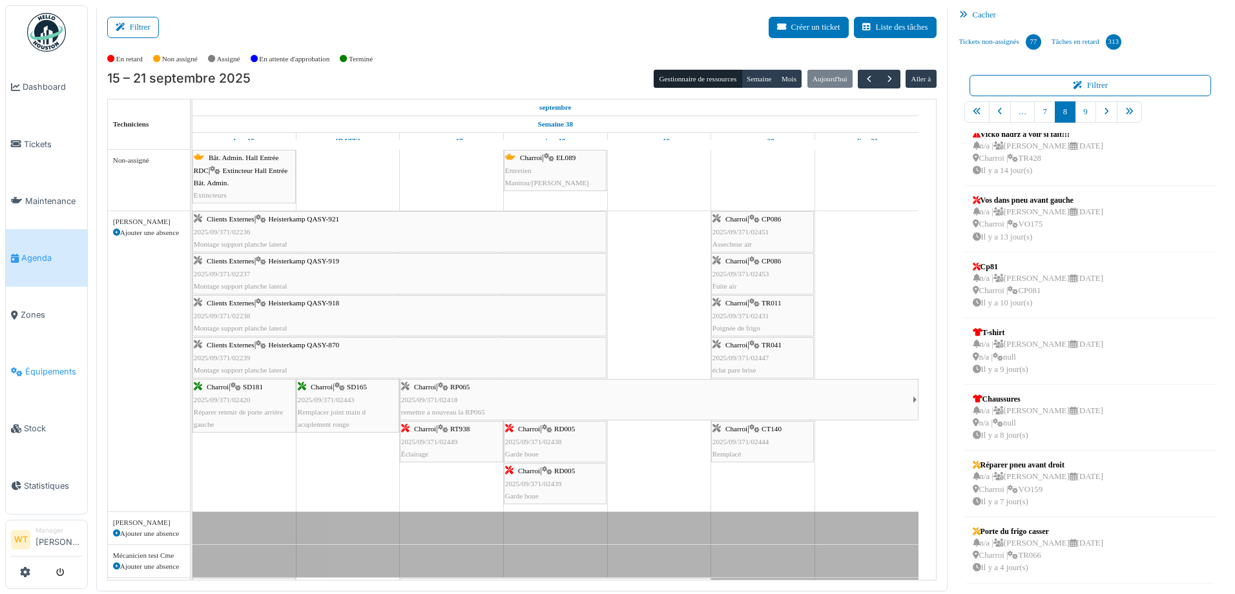
click at [58, 366] on span "Équipements" at bounding box center [53, 372] width 57 height 12
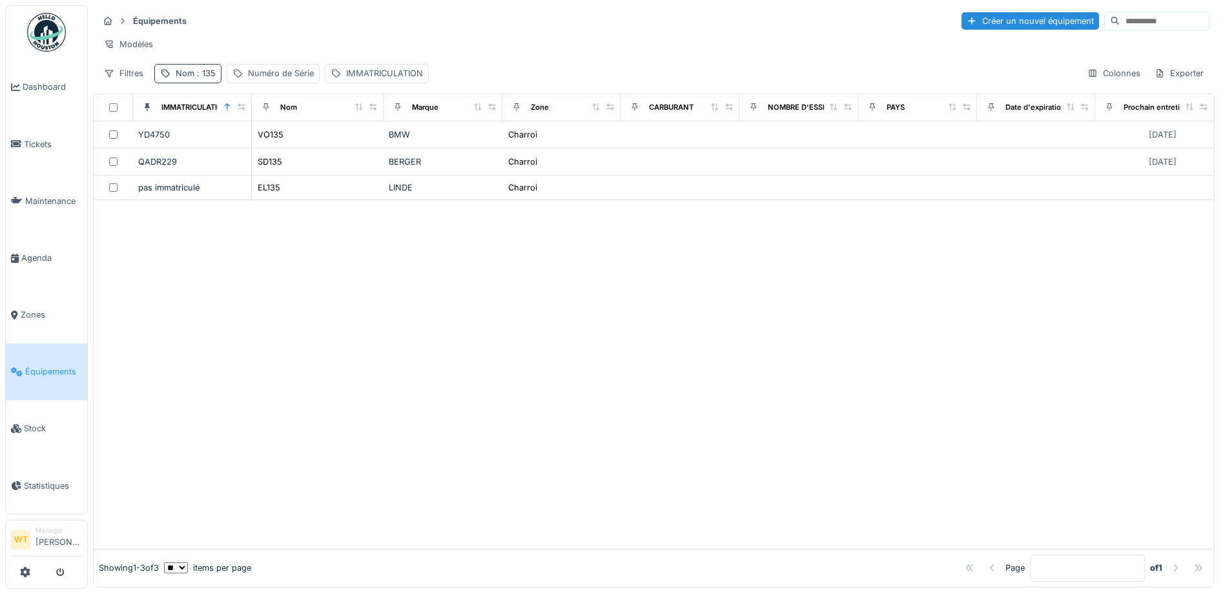
click at [205, 78] on span ": 135" at bounding box center [204, 73] width 21 height 10
click at [278, 149] on div at bounding box center [273, 145] width 10 height 12
click at [271, 145] on input "Nom" at bounding box center [224, 145] width 129 height 27
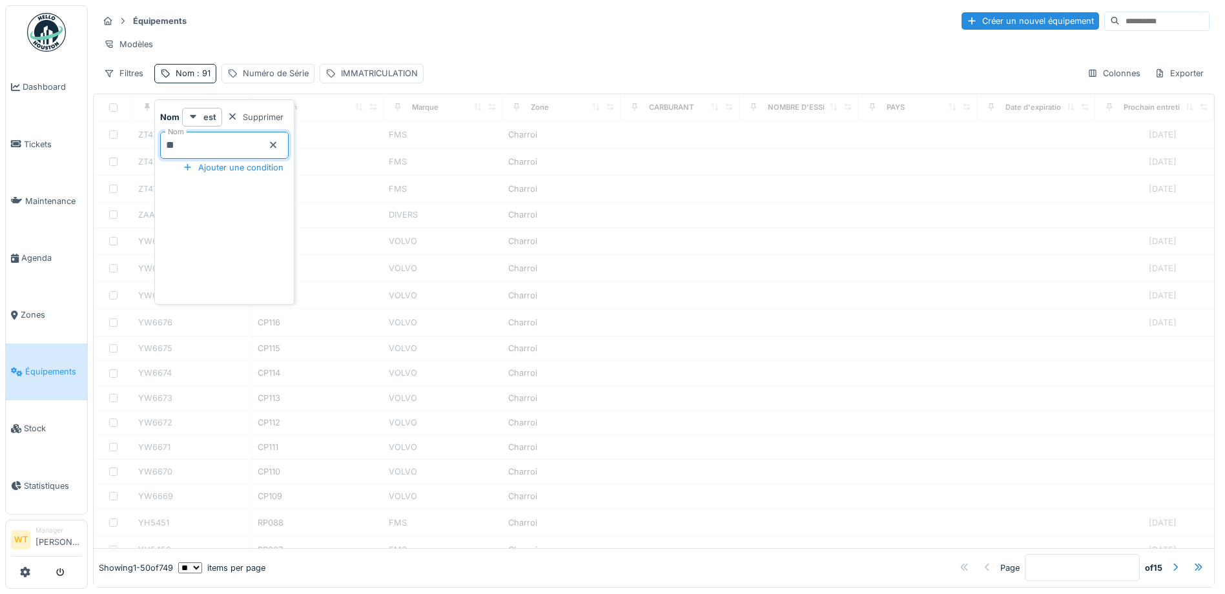
type input "**"
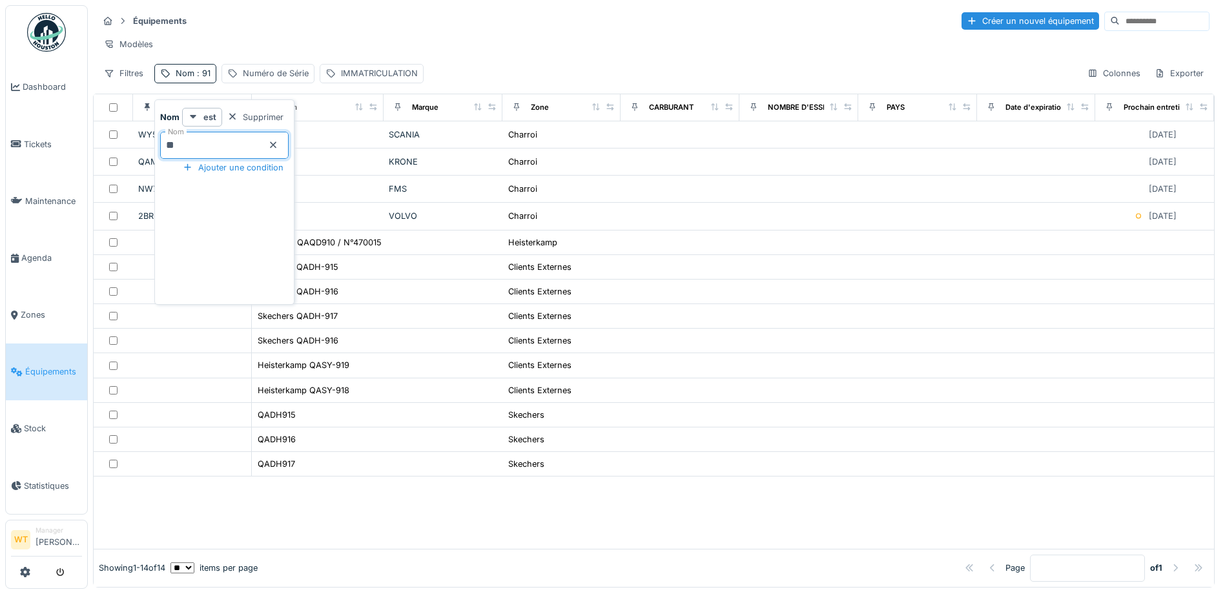
click at [357, 23] on div "Équipements Créer un nouvel équipement" at bounding box center [654, 20] width 1112 height 21
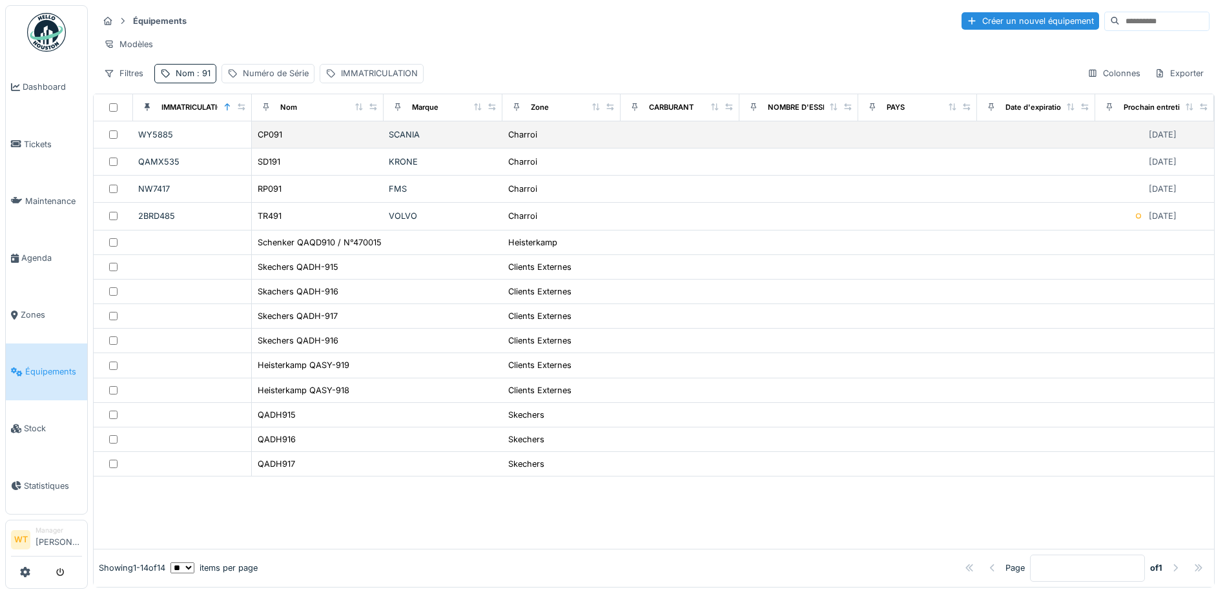
click at [317, 140] on div "CP091" at bounding box center [317, 135] width 121 height 14
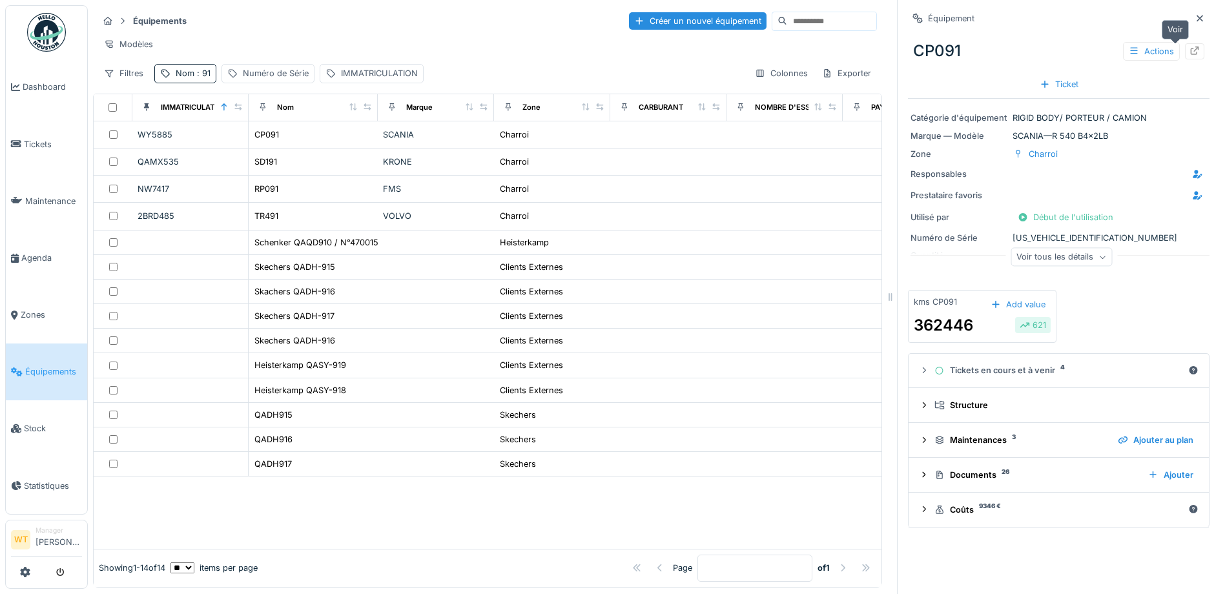
click at [1190, 48] on icon at bounding box center [1195, 51] width 10 height 8
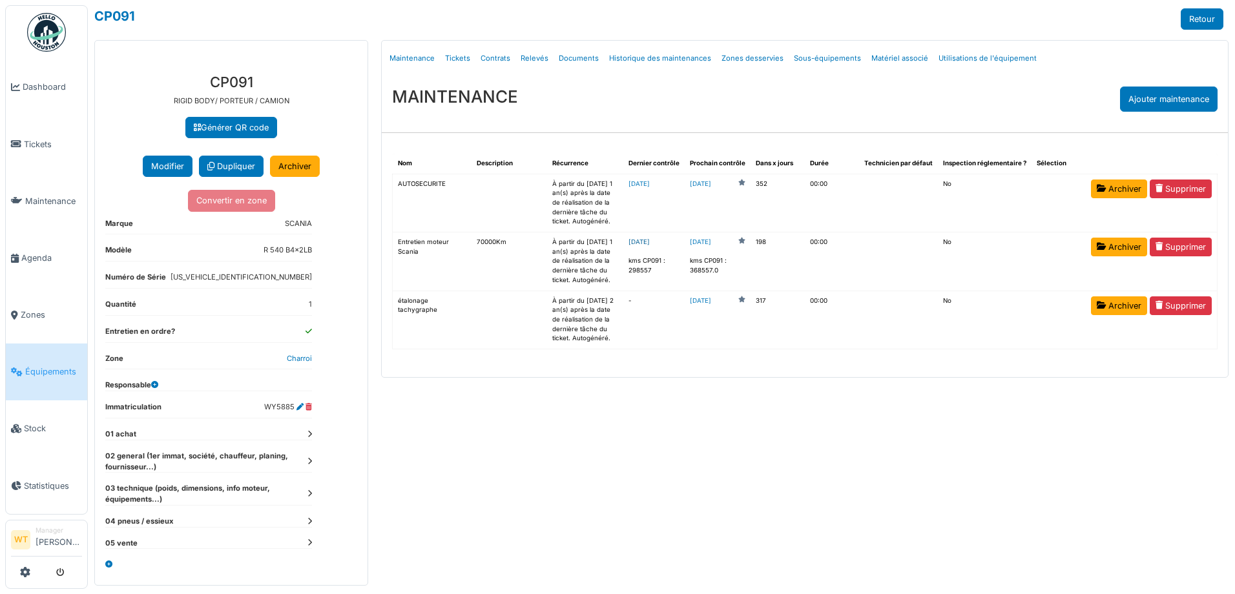
click at [650, 245] on link "[DATE]" at bounding box center [639, 241] width 21 height 7
click at [711, 247] on link "[DATE]" at bounding box center [700, 243] width 21 height 10
click at [41, 347] on link "Équipements" at bounding box center [46, 372] width 81 height 57
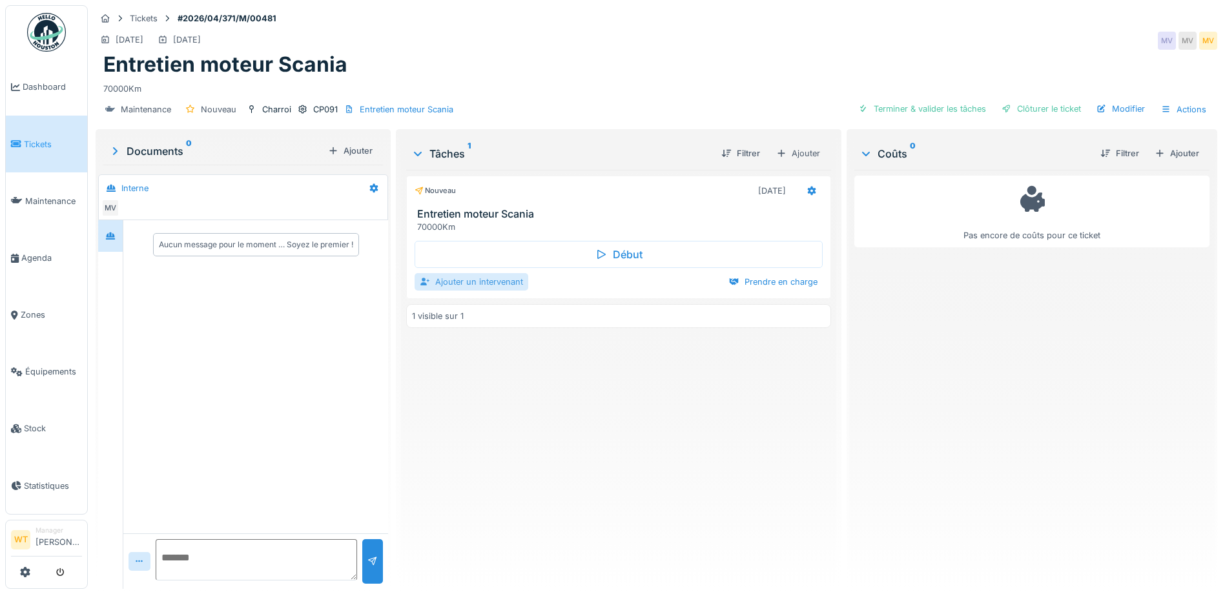
click at [441, 280] on div "Ajouter un intervenant" at bounding box center [472, 281] width 114 height 17
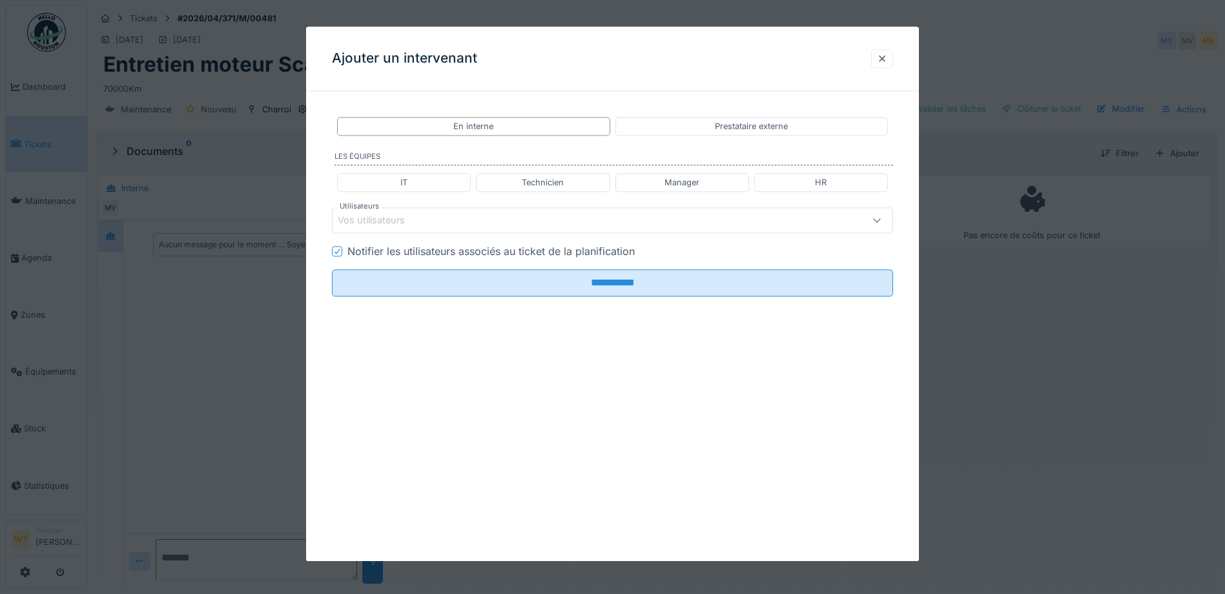
click at [460, 229] on div "Vos utilisateurs" at bounding box center [612, 221] width 561 height 26
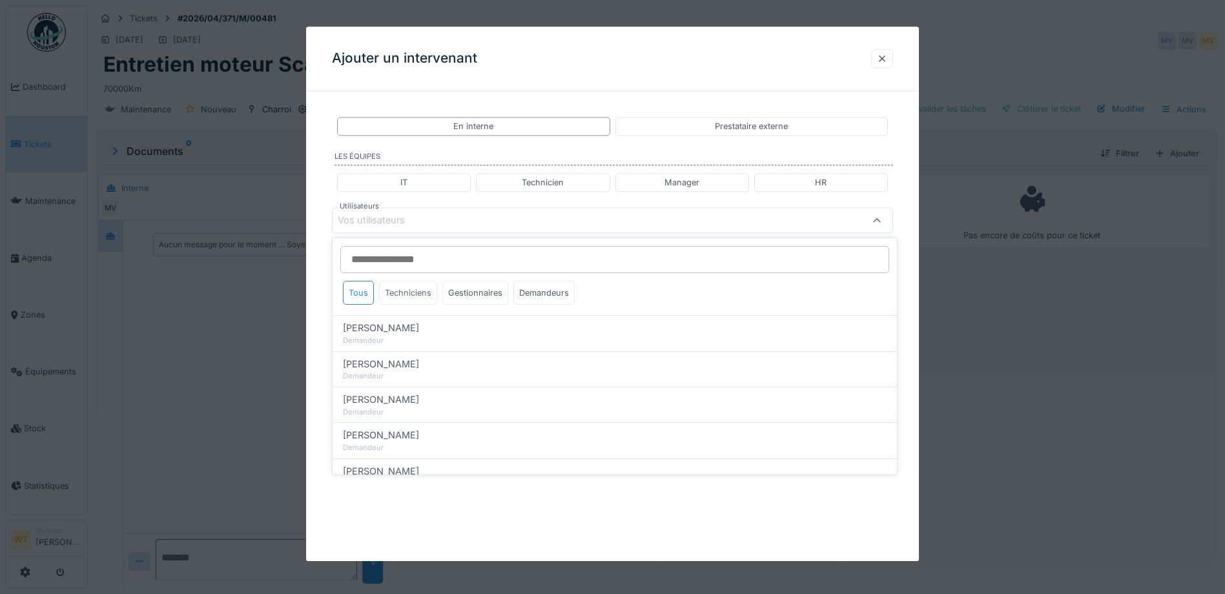
click at [415, 294] on div "Techniciens" at bounding box center [408, 293] width 58 height 24
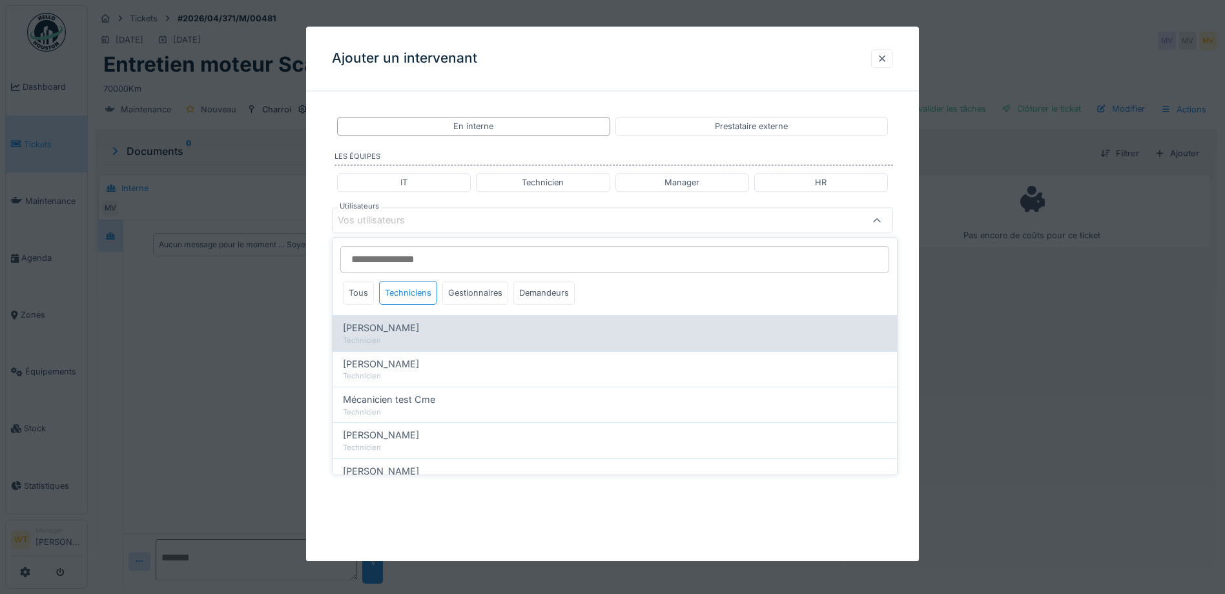
click at [419, 322] on div "Ivan Marcius" at bounding box center [615, 328] width 544 height 14
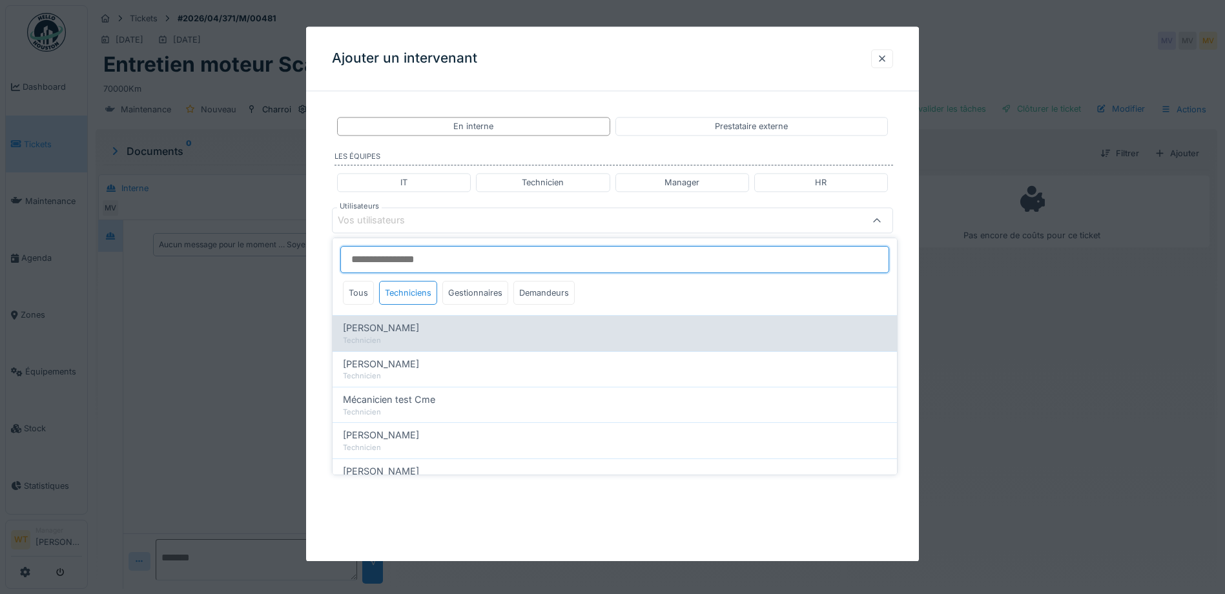
type input "****"
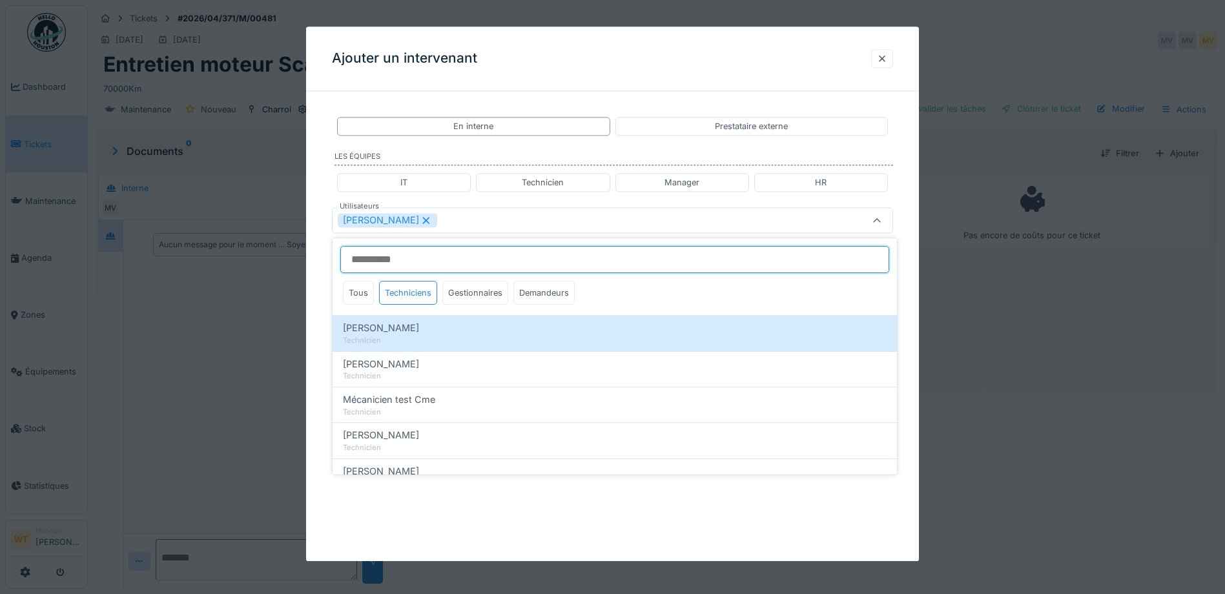
click at [451, 258] on input "Utilisateurs" at bounding box center [614, 259] width 549 height 27
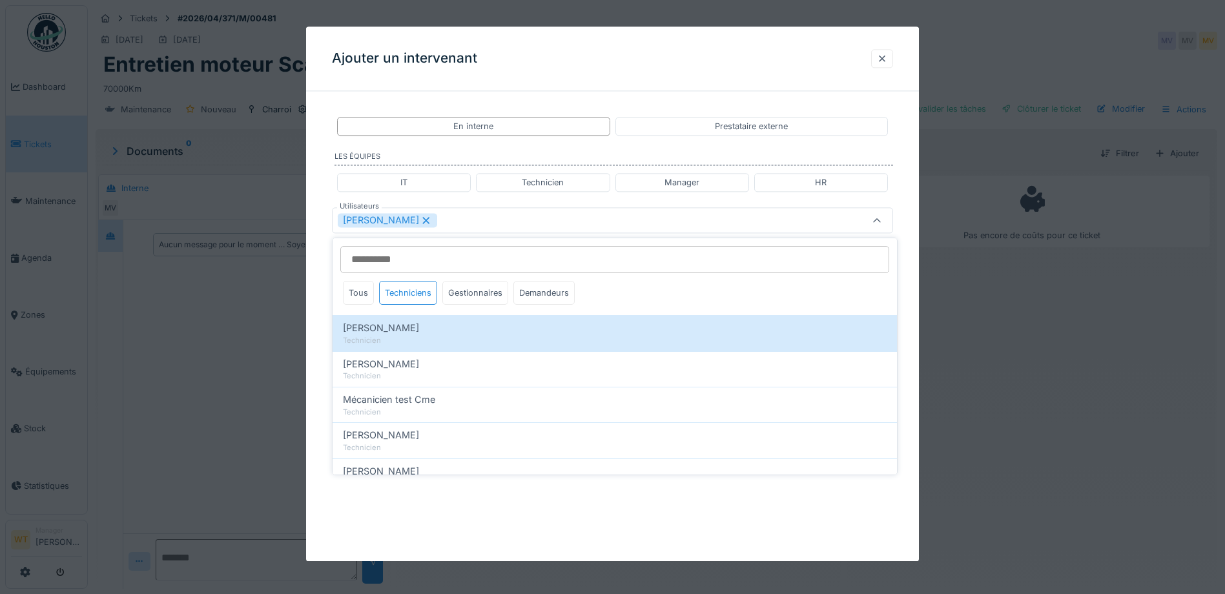
click at [459, 231] on div "Ivan Marcius" at bounding box center [612, 221] width 561 height 26
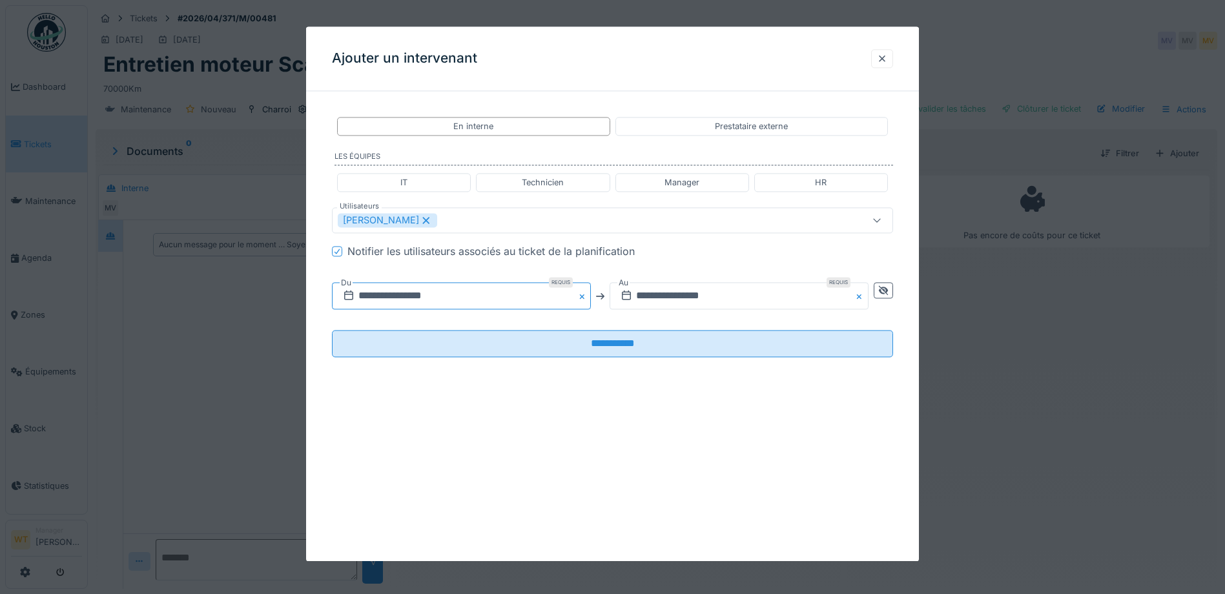
click at [452, 298] on input "**********" at bounding box center [461, 296] width 259 height 27
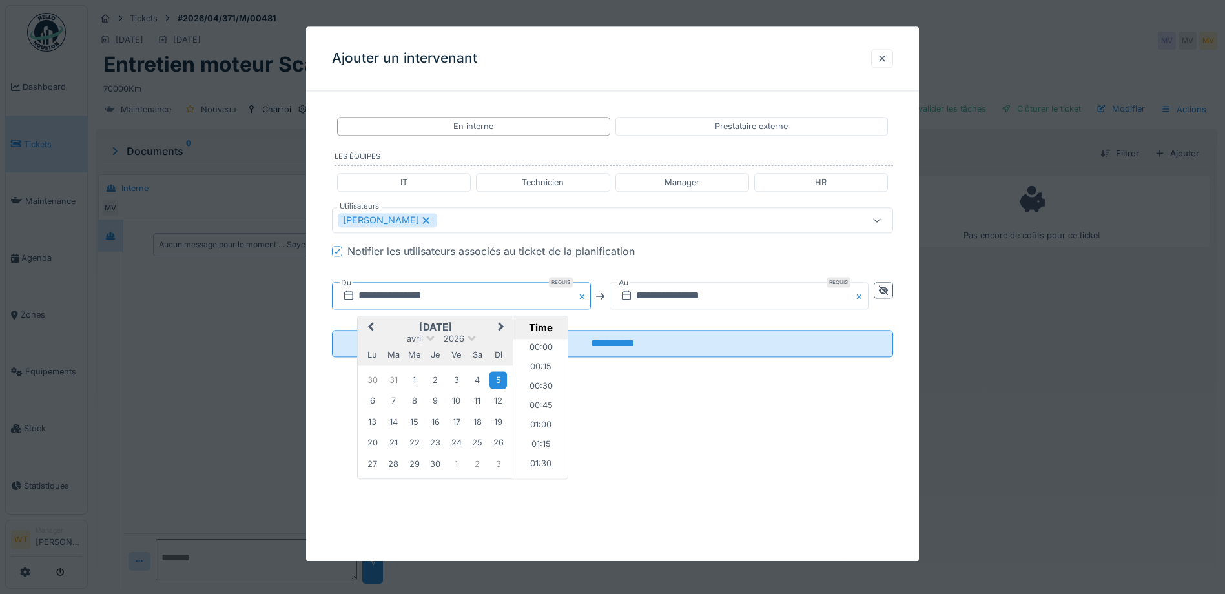
scroll to position [1297, 0]
click at [377, 331] on button "Previous Month" at bounding box center [369, 328] width 21 height 21
click at [376, 330] on button "Previous Month" at bounding box center [369, 328] width 21 height 21
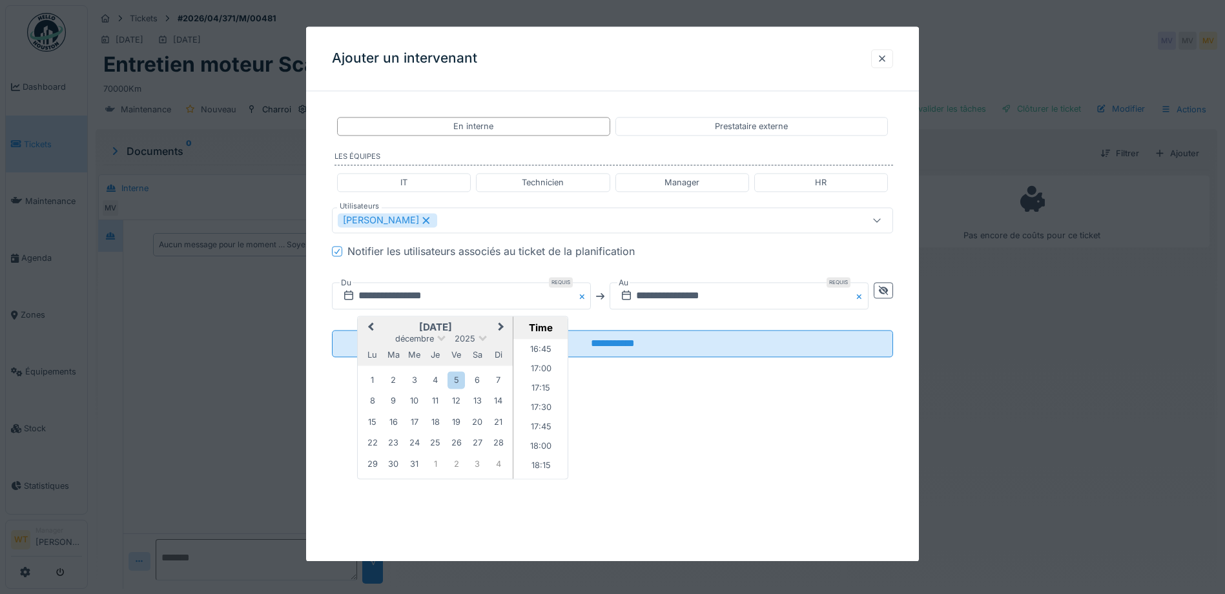
click at [376, 330] on button "Previous Month" at bounding box center [369, 328] width 21 height 21
click at [477, 423] on div "20" at bounding box center [477, 422] width 17 height 17
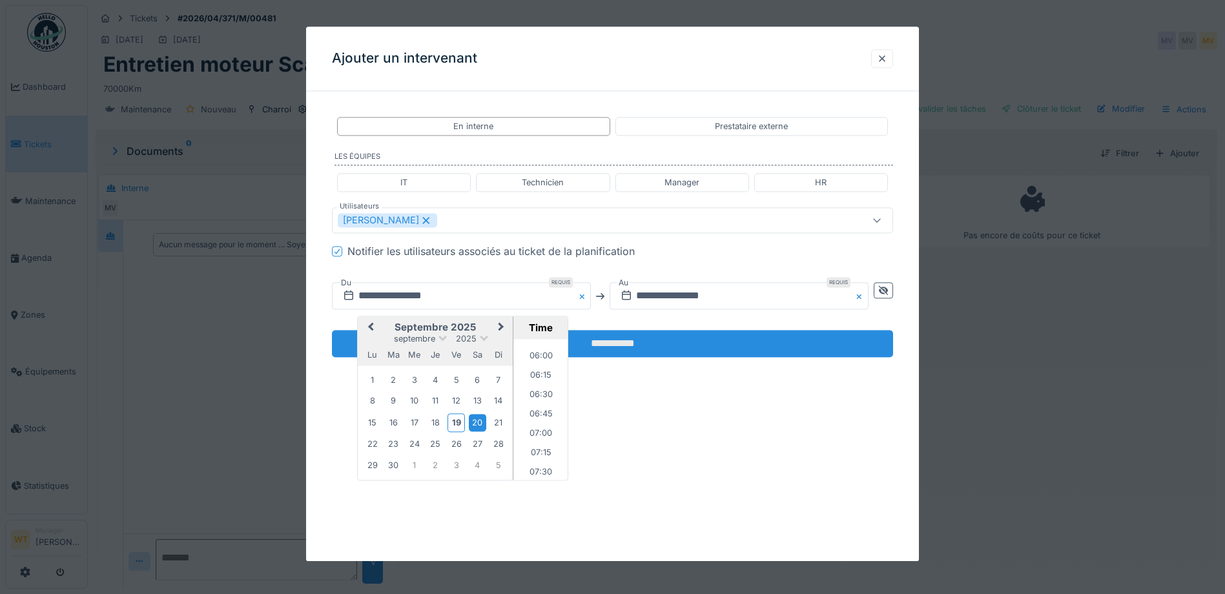
click at [536, 357] on li "06:00" at bounding box center [541, 357] width 55 height 19
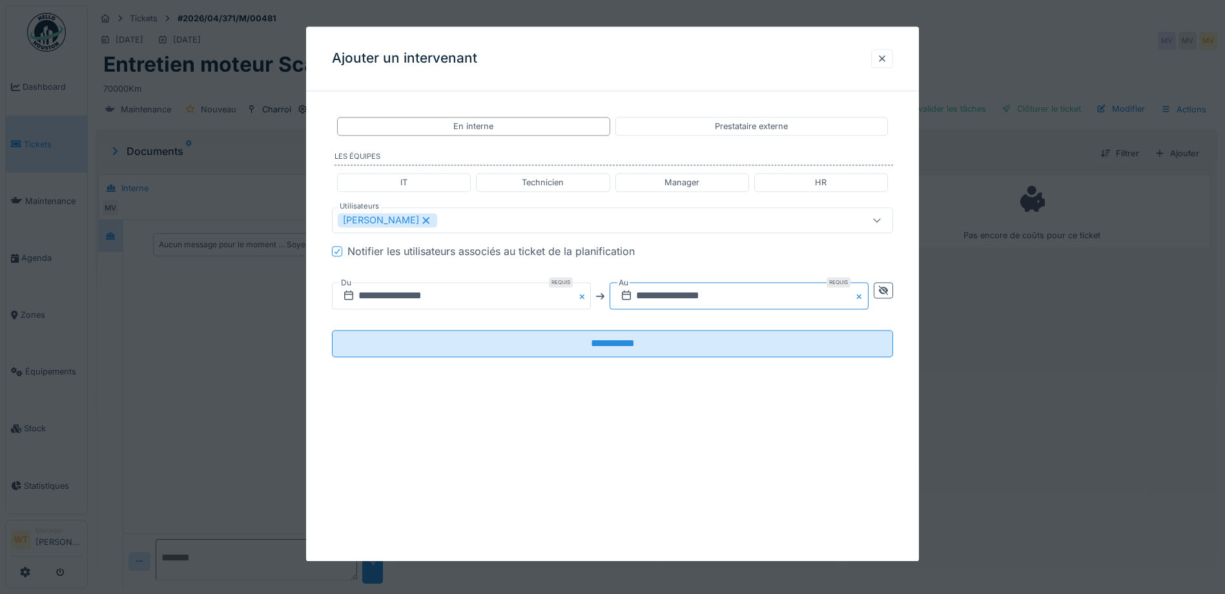
click at [657, 293] on input "**********" at bounding box center [739, 296] width 259 height 27
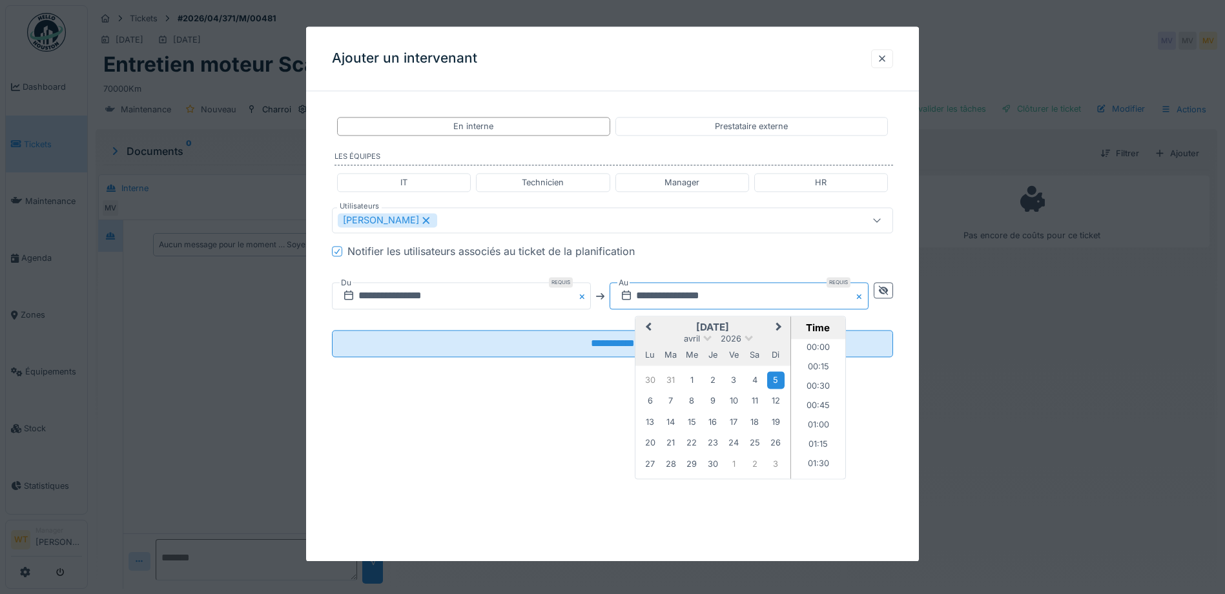
scroll to position [1297, 0]
click at [656, 324] on button "Previous Month" at bounding box center [647, 328] width 21 height 21
click at [649, 326] on span "Previous Month" at bounding box center [649, 328] width 0 height 16
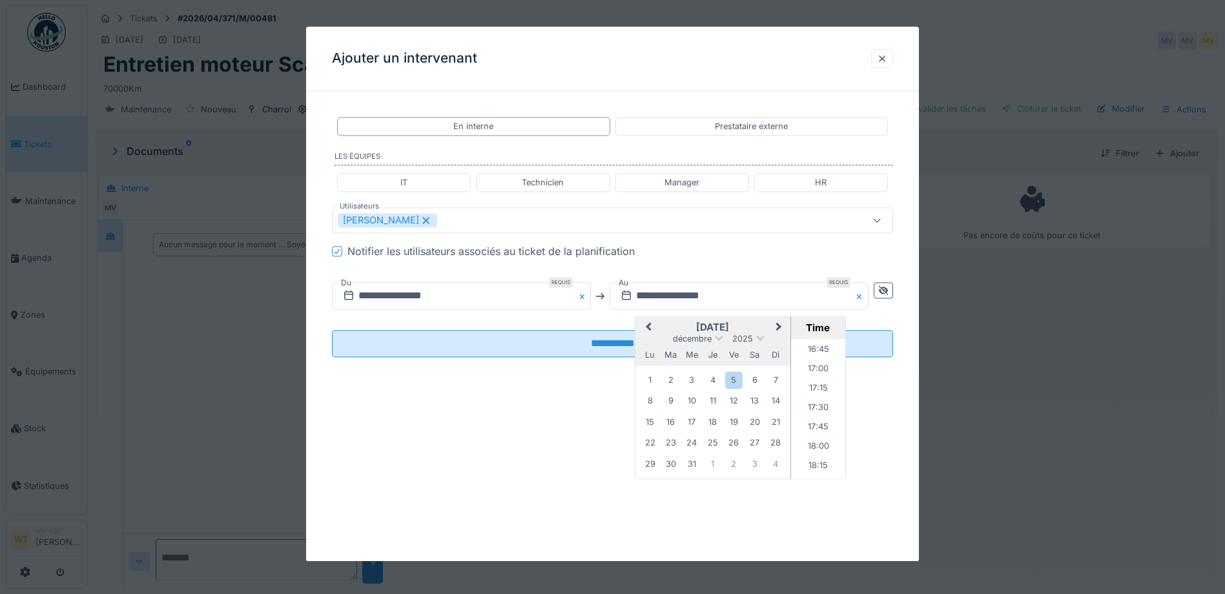
click at [649, 326] on span "Previous Month" at bounding box center [649, 328] width 0 height 16
click at [649, 329] on span "Previous Month" at bounding box center [649, 328] width 0 height 16
click at [753, 421] on div "20" at bounding box center [754, 422] width 17 height 17
click at [605, 388] on div "**********" at bounding box center [612, 247] width 613 height 292
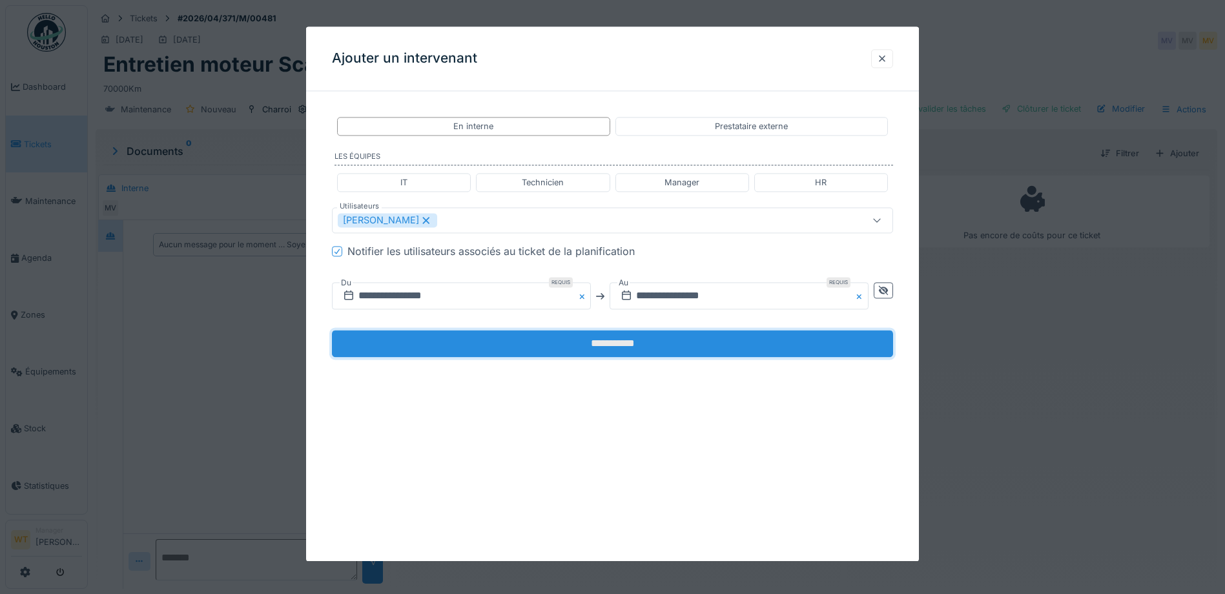
click at [617, 344] on input "**********" at bounding box center [612, 344] width 561 height 27
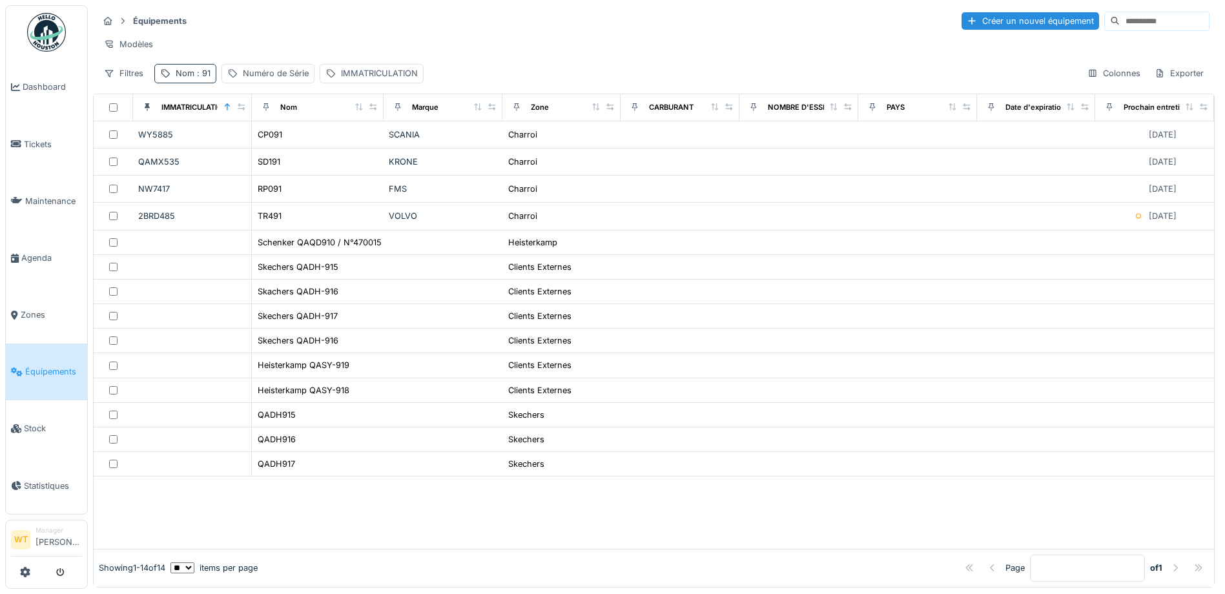
click at [191, 83] on div "Nom : 91" at bounding box center [185, 73] width 62 height 19
click at [278, 143] on icon at bounding box center [273, 145] width 10 height 8
click at [254, 148] on input "Nom" at bounding box center [224, 145] width 129 height 27
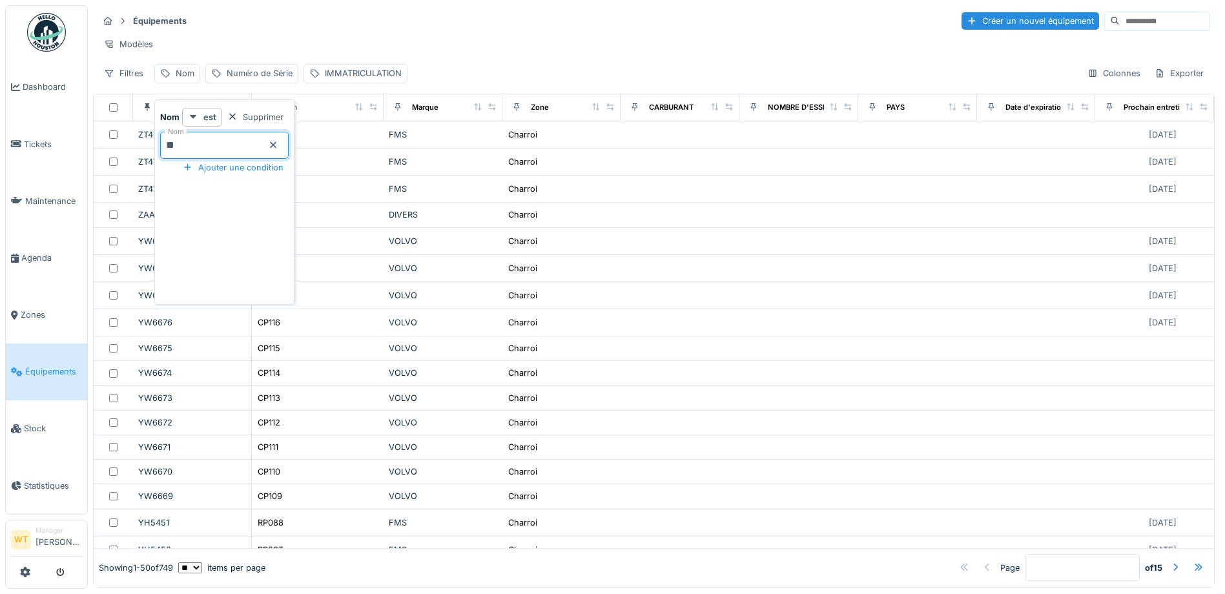
type input "***"
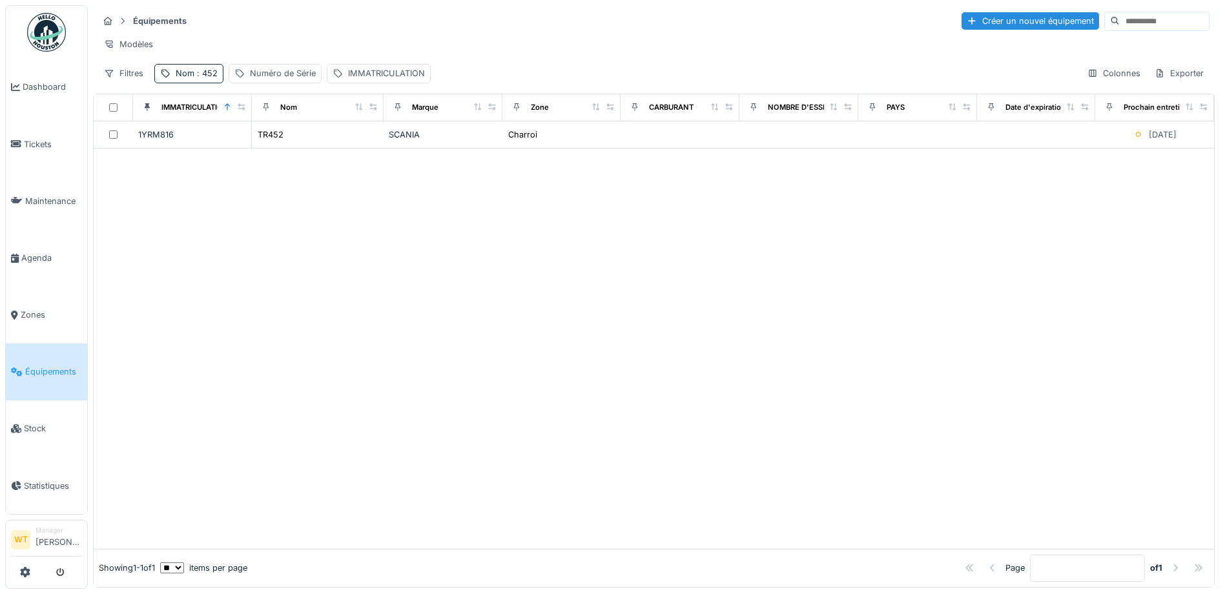
click at [418, 196] on div at bounding box center [654, 349] width 1121 height 401
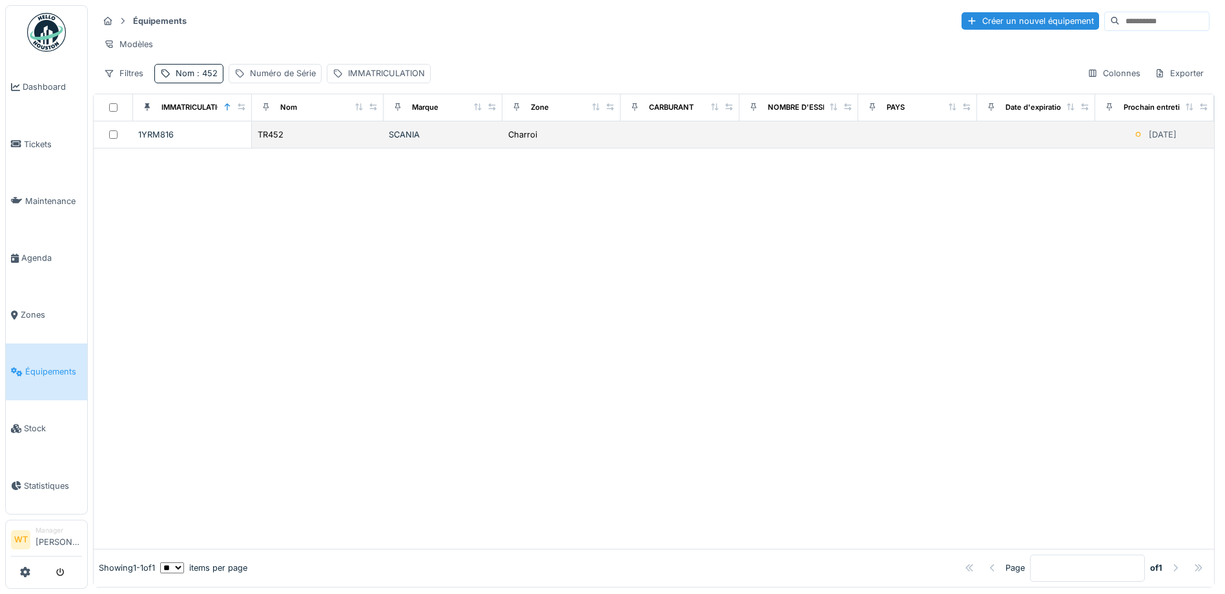
click at [412, 140] on div "SCANIA" at bounding box center [443, 135] width 109 height 12
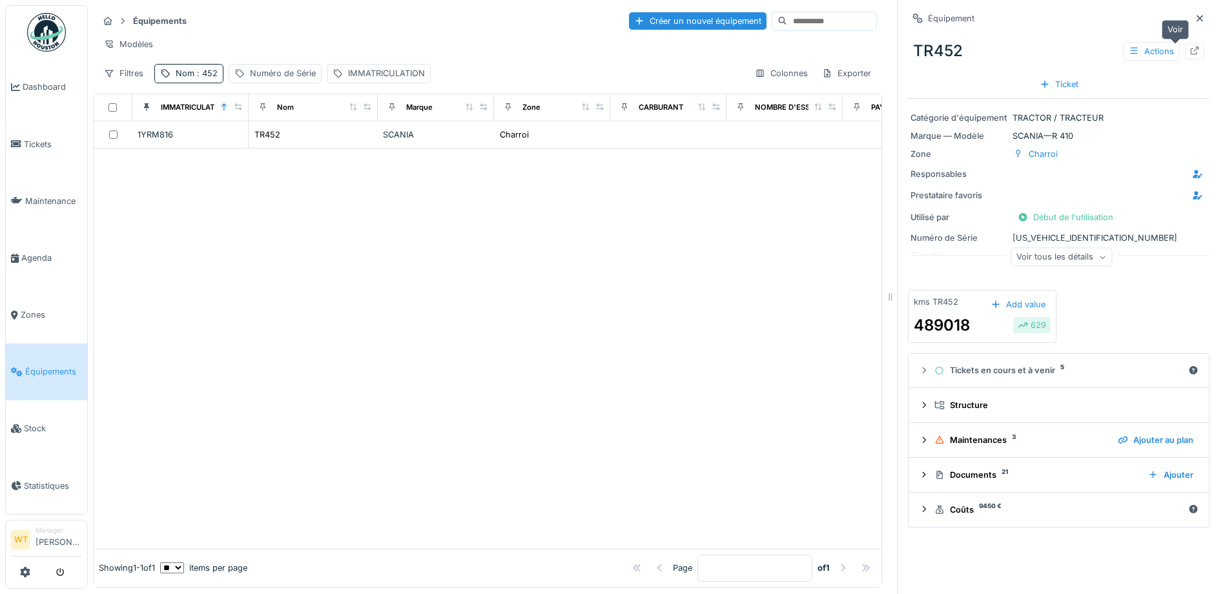
click at [1185, 58] on div at bounding box center [1194, 51] width 19 height 16
click at [45, 252] on span "Agenda" at bounding box center [51, 258] width 61 height 12
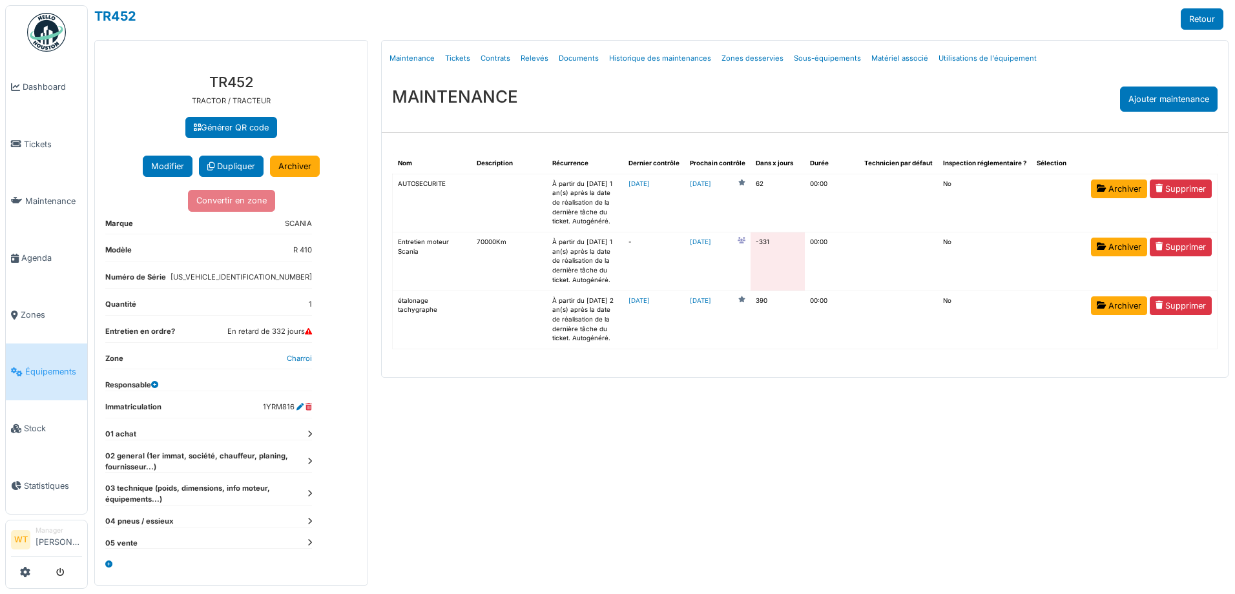
click at [463, 57] on link "Tickets" at bounding box center [458, 58] width 36 height 30
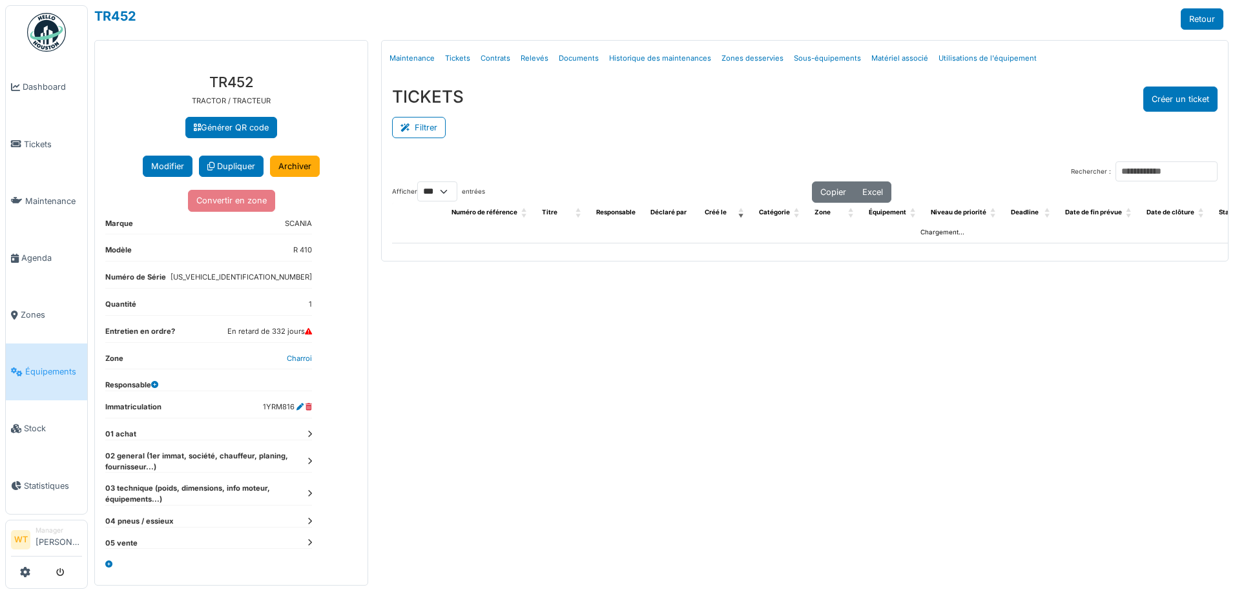
select select "***"
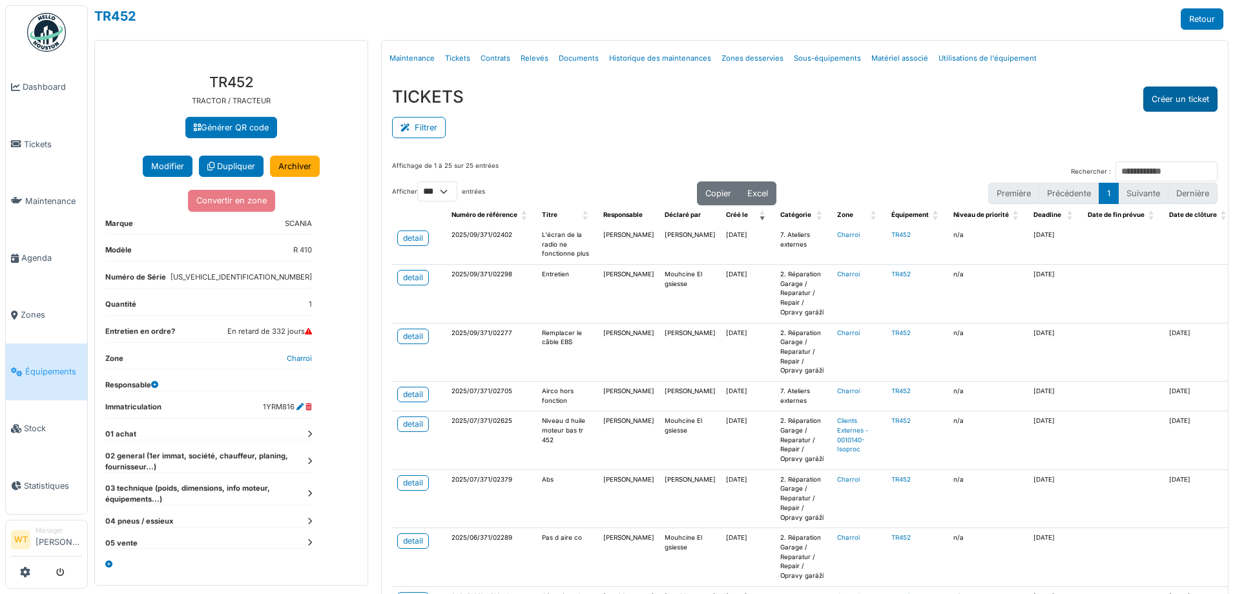
click at [1156, 94] on button "Créer un ticket" at bounding box center [1180, 99] width 74 height 25
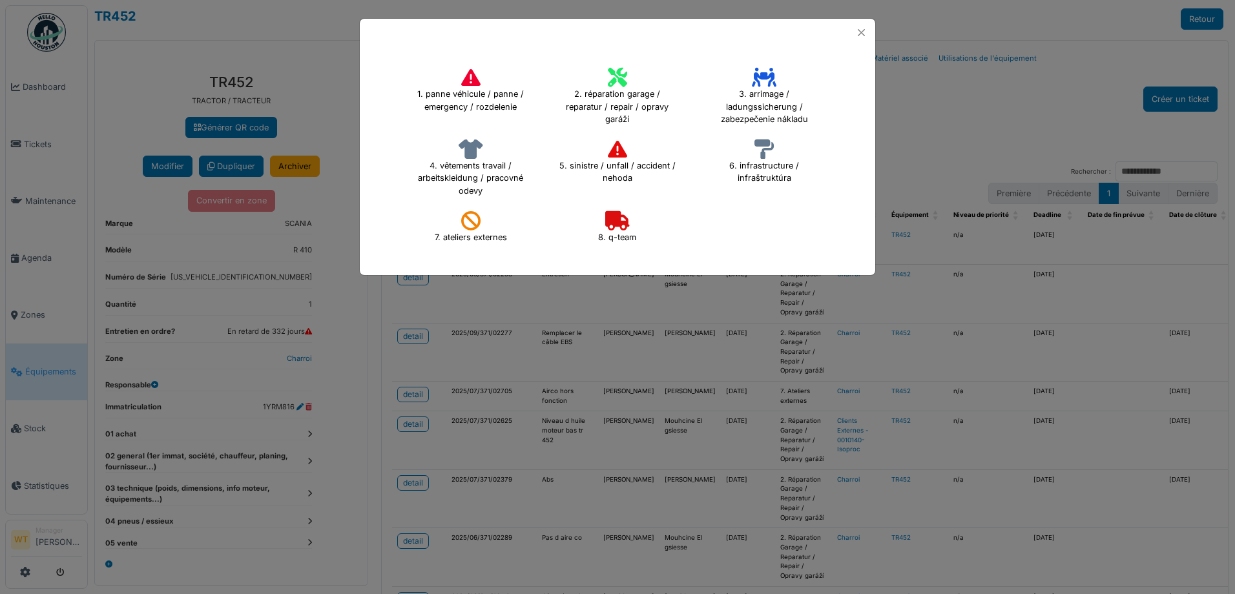
click at [616, 85] on icon at bounding box center [617, 77] width 19 height 19
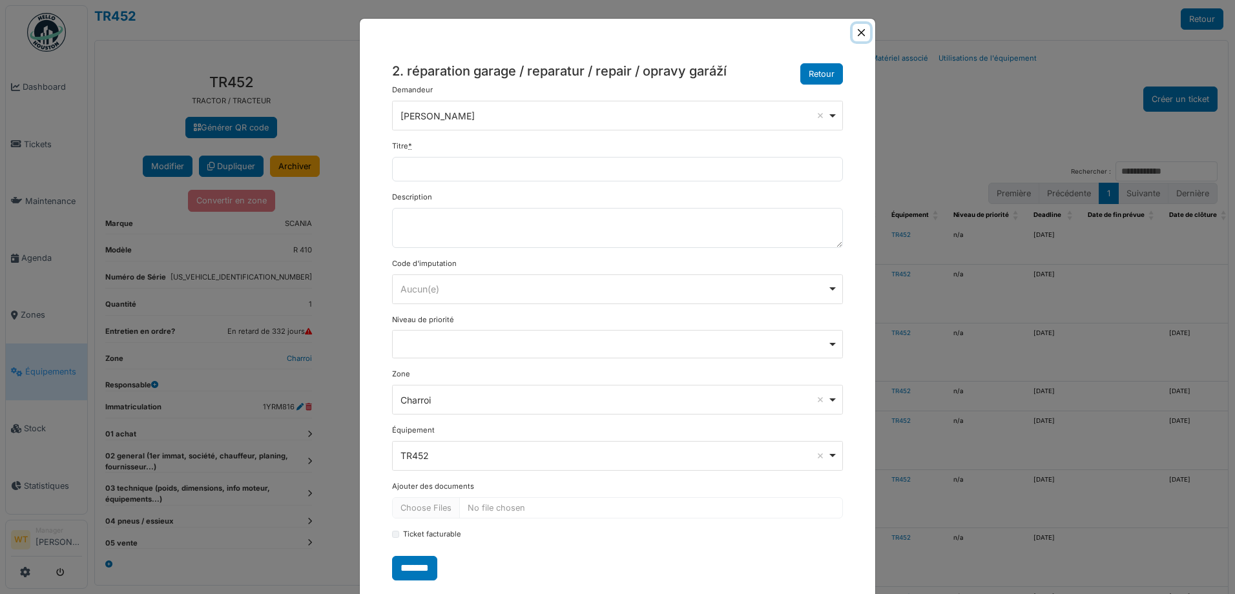
drag, startPoint x: 859, startPoint y: 36, endPoint x: 573, endPoint y: 88, distance: 290.9
click at [858, 36] on button "Close" at bounding box center [861, 32] width 17 height 17
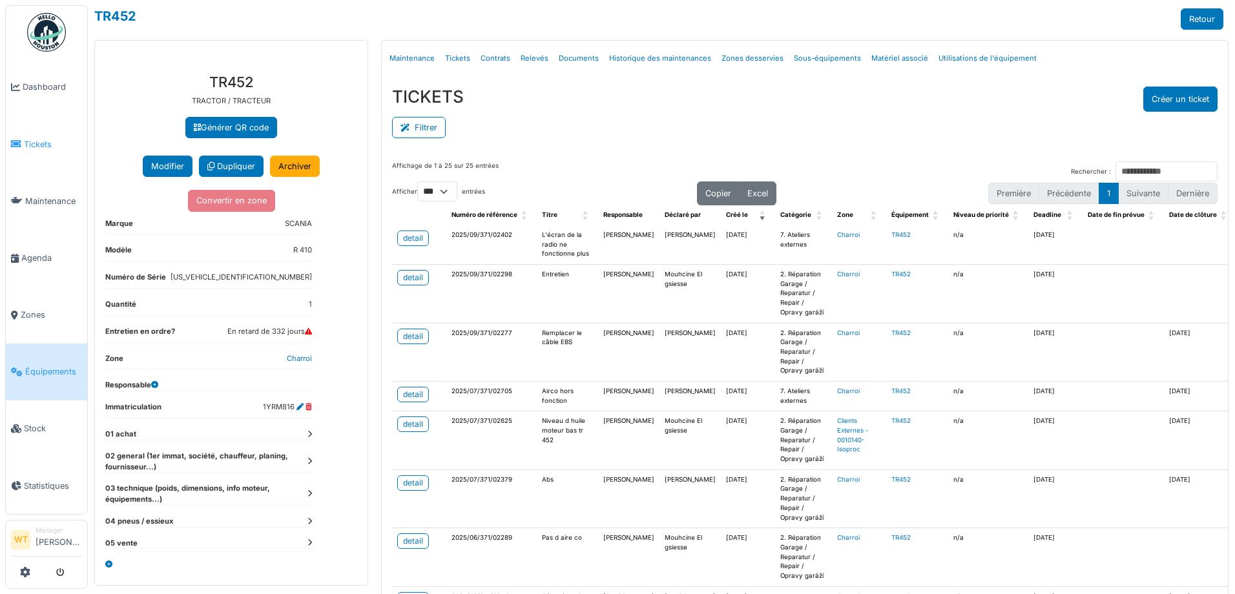
click at [29, 144] on span "Tickets" at bounding box center [53, 144] width 58 height 12
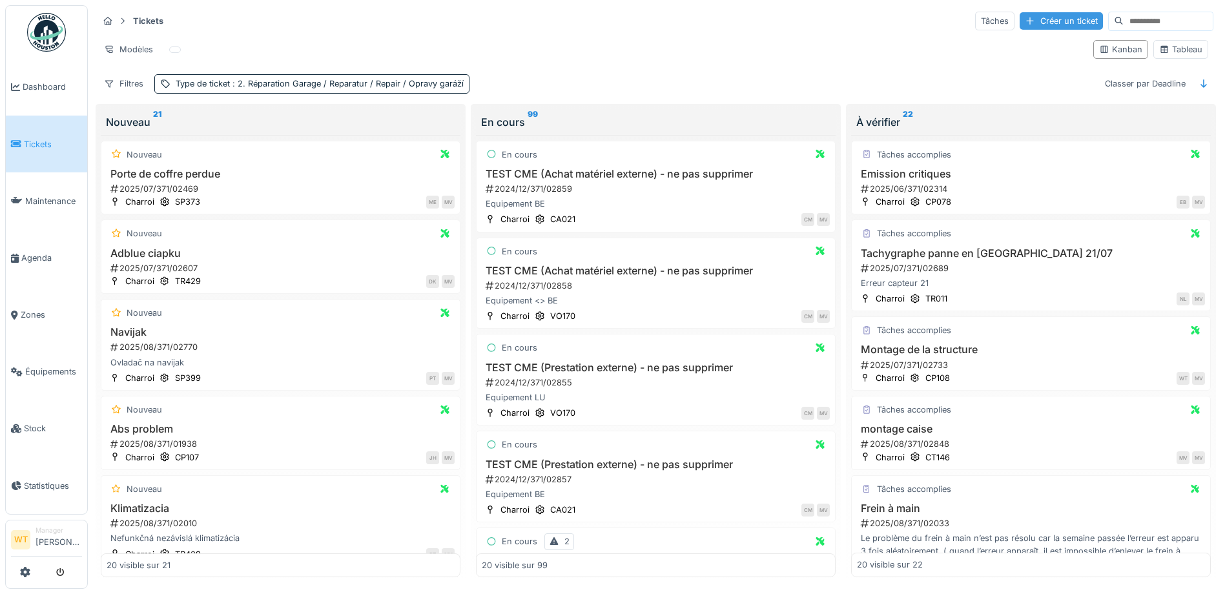
click at [1027, 22] on div "Créer un ticket" at bounding box center [1061, 20] width 83 height 17
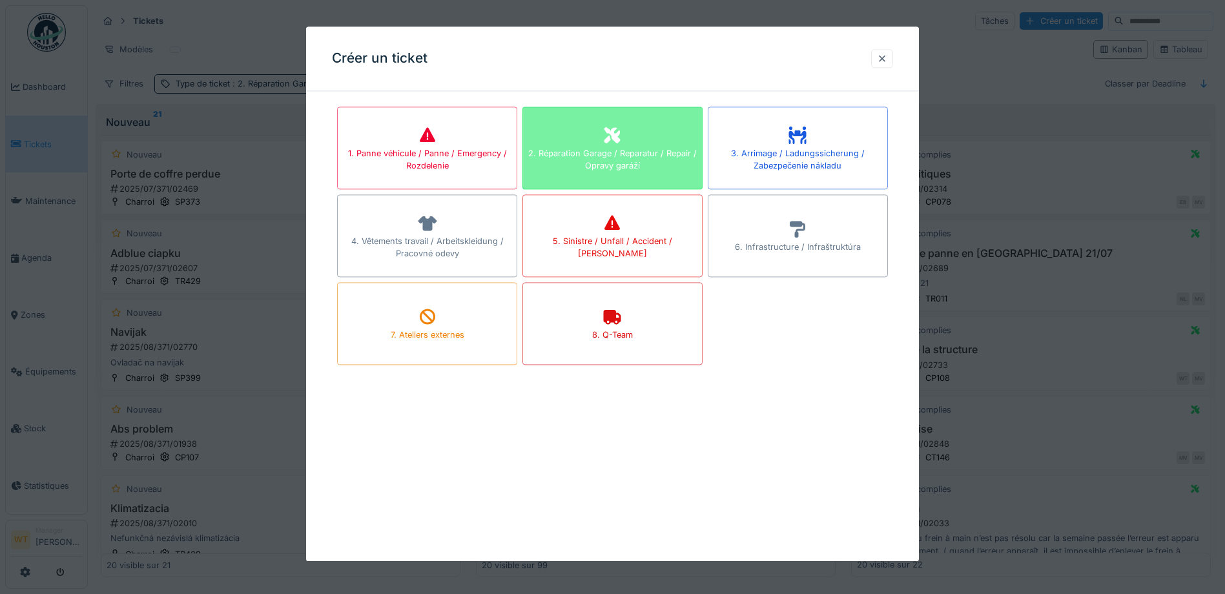
click at [612, 141] on icon at bounding box center [613, 135] width 16 height 16
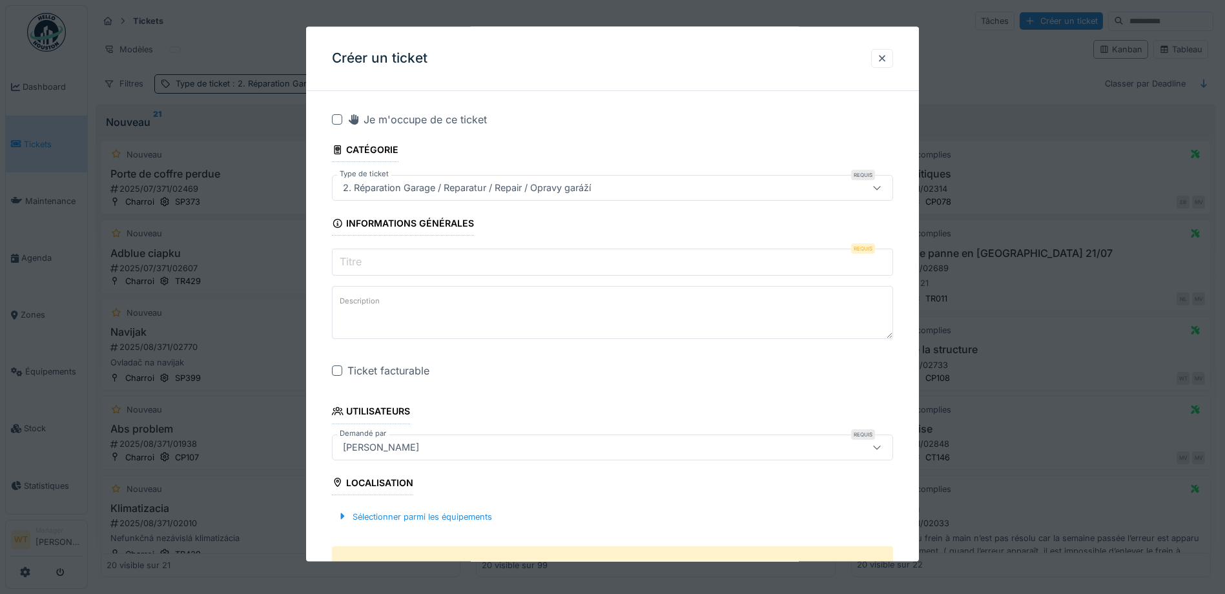
click at [430, 258] on input "Titre" at bounding box center [612, 262] width 561 height 27
type input "*"
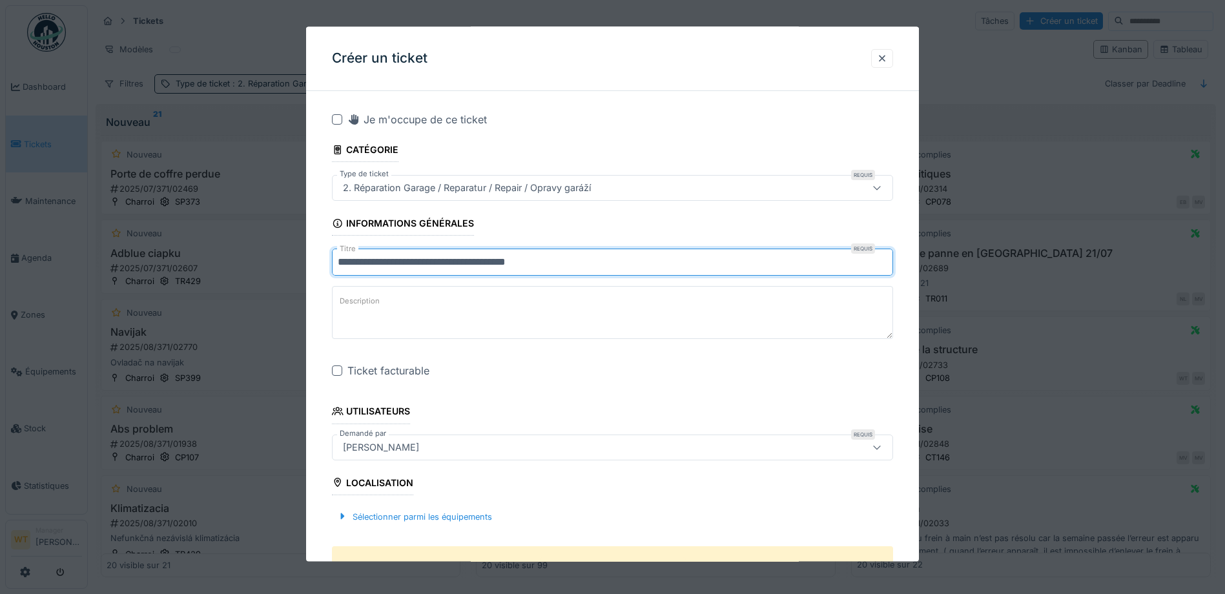
click at [340, 263] on input "**********" at bounding box center [612, 262] width 561 height 27
type input "**********"
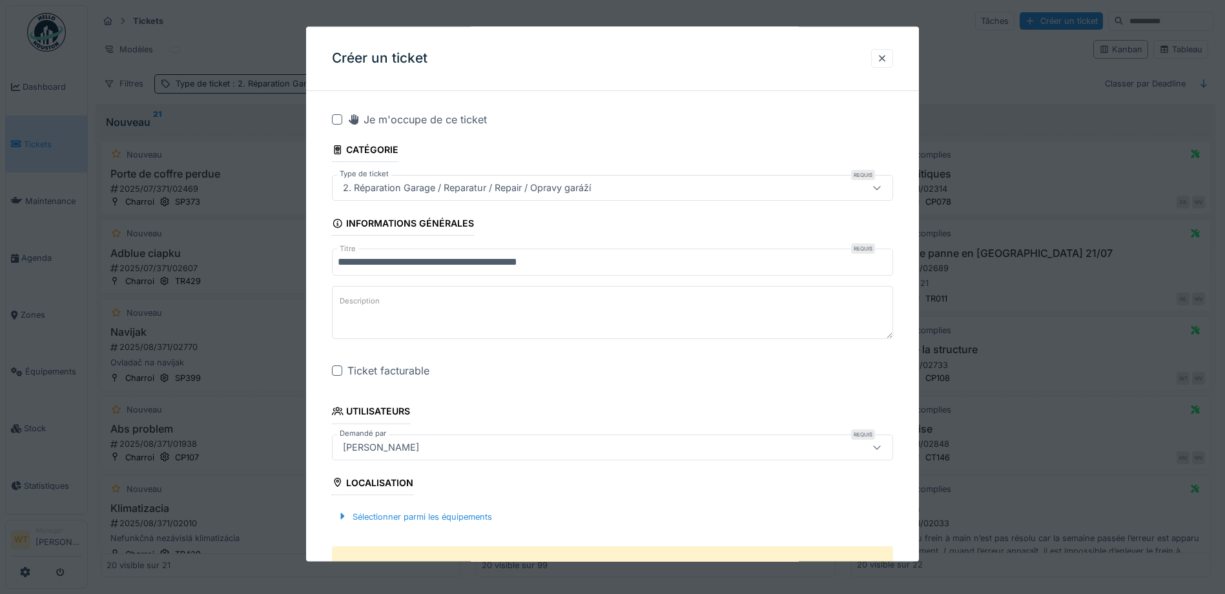
drag, startPoint x: 376, startPoint y: 264, endPoint x: 581, endPoint y: 220, distance: 210.1
click at [581, 220] on fieldset "**********" at bounding box center [612, 576] width 561 height 950
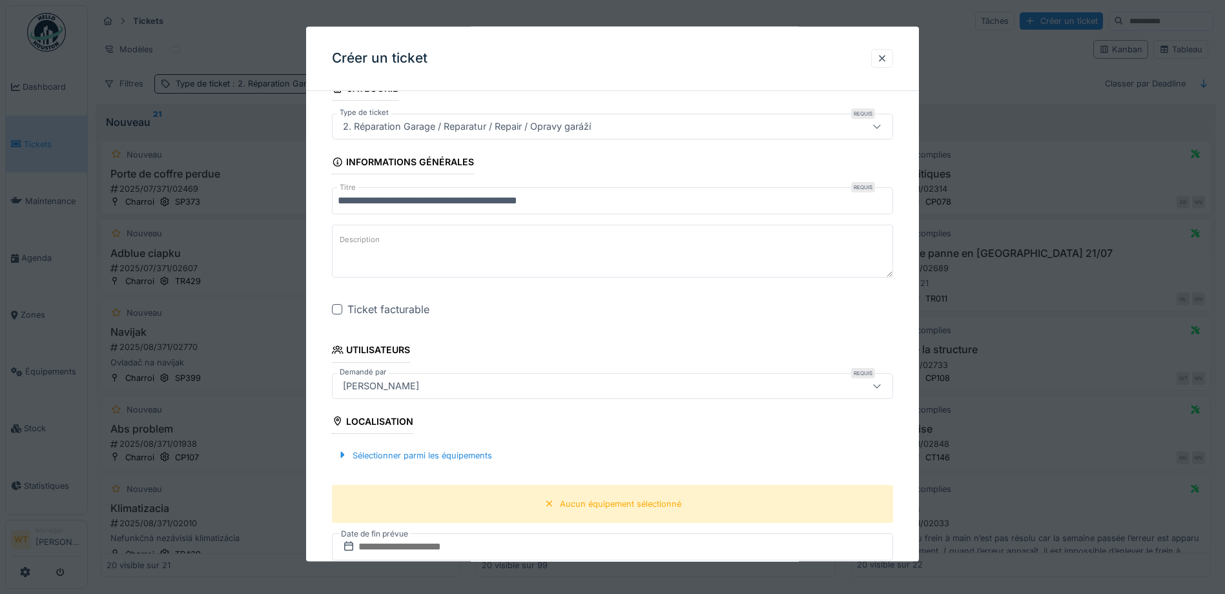
scroll to position [129, 0]
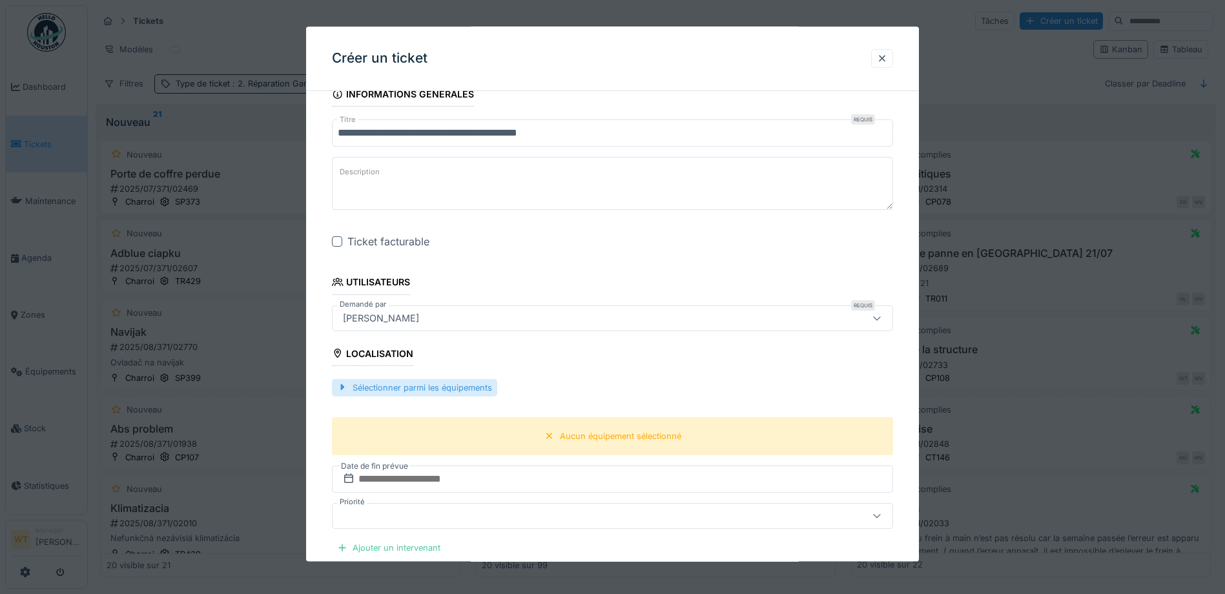
click at [446, 391] on div "Sélectionner parmi les équipements" at bounding box center [414, 387] width 165 height 17
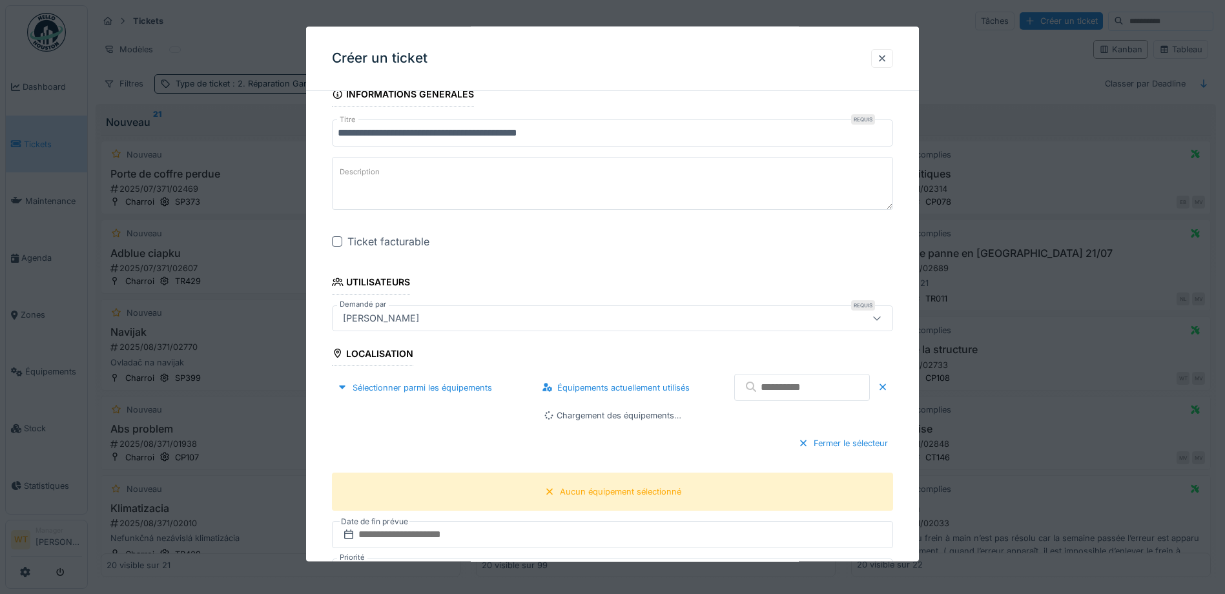
click at [769, 399] on input "text" at bounding box center [803, 388] width 136 height 27
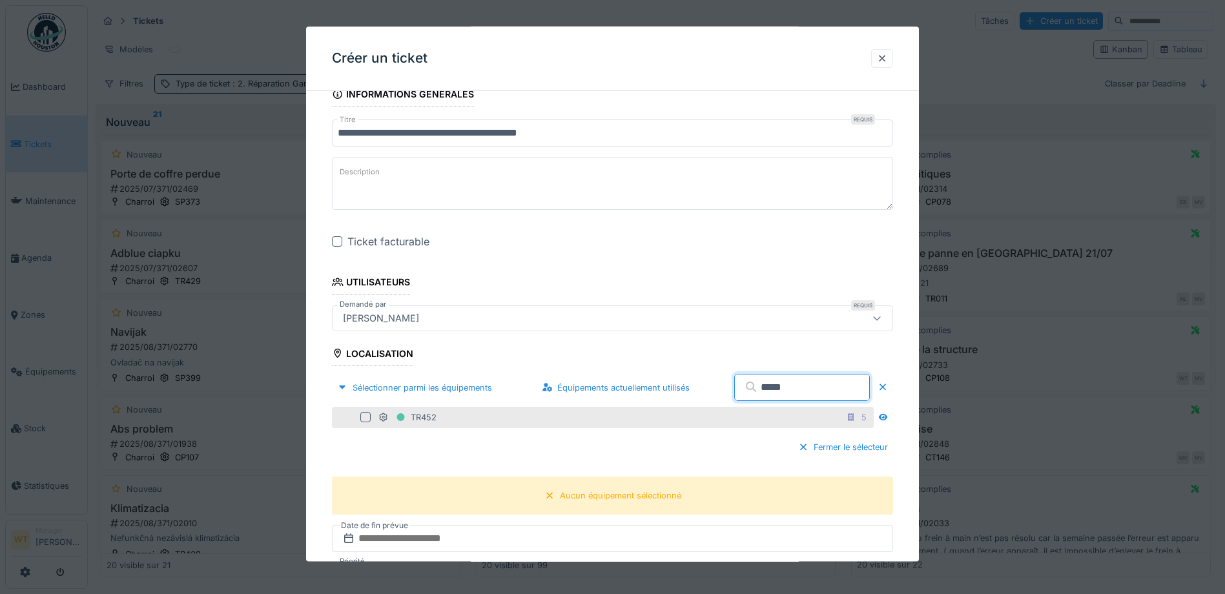
type input "*****"
click at [547, 416] on div "TR452 5" at bounding box center [625, 418] width 493 height 16
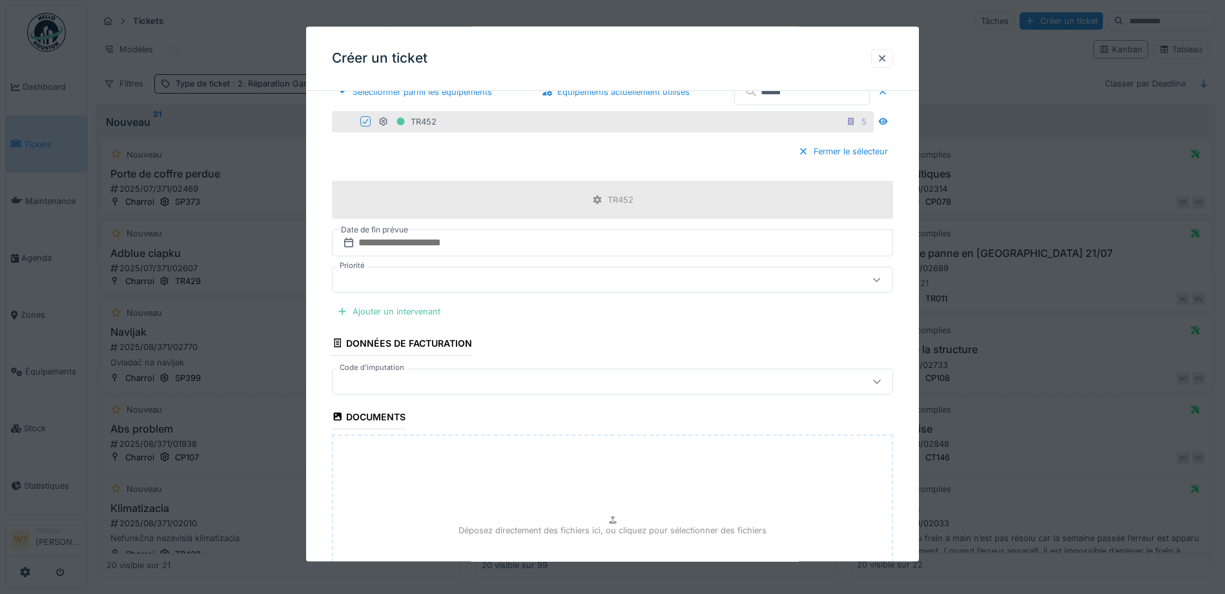
scroll to position [452, 0]
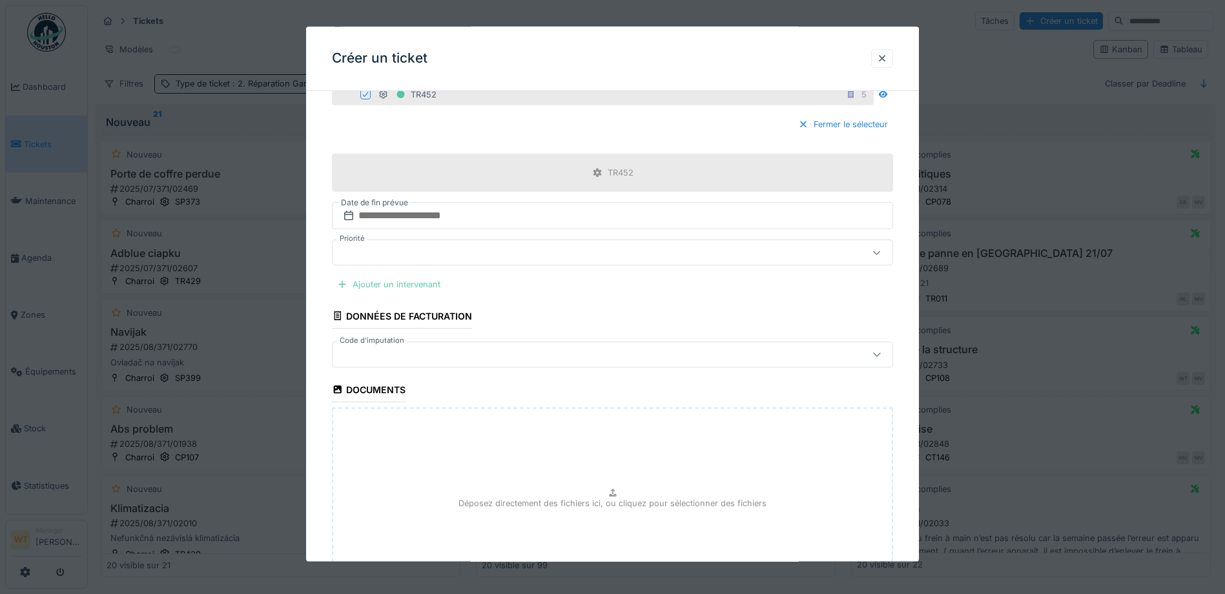
click at [435, 286] on div "Ajouter un intervenant" at bounding box center [389, 284] width 114 height 17
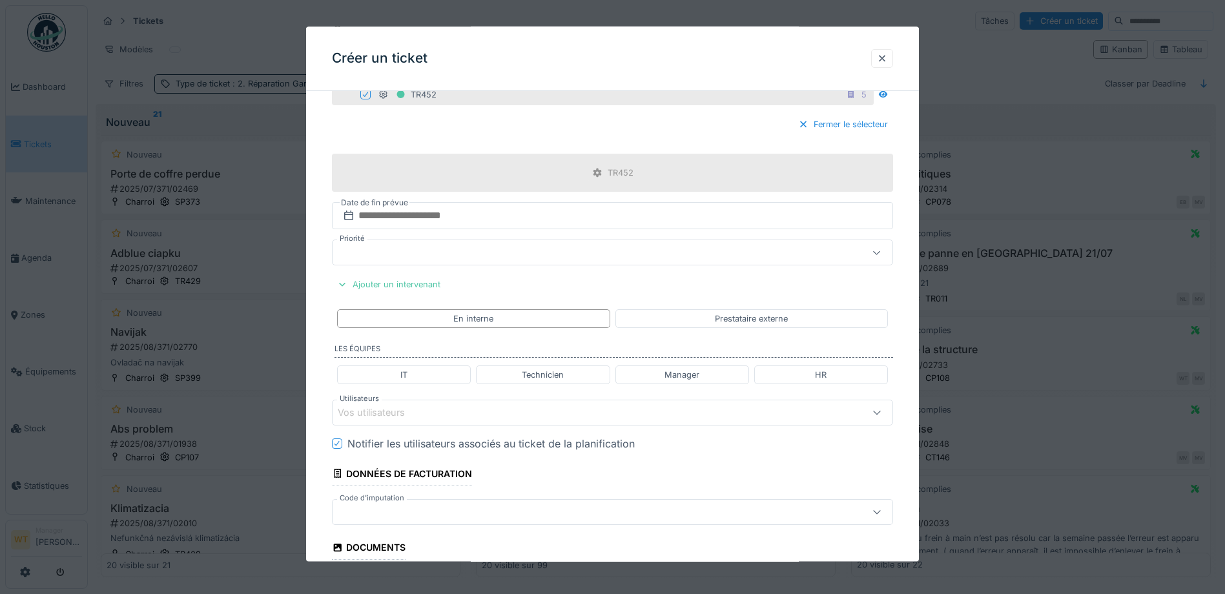
click at [467, 415] on div "Vos utilisateurs" at bounding box center [580, 413] width 484 height 14
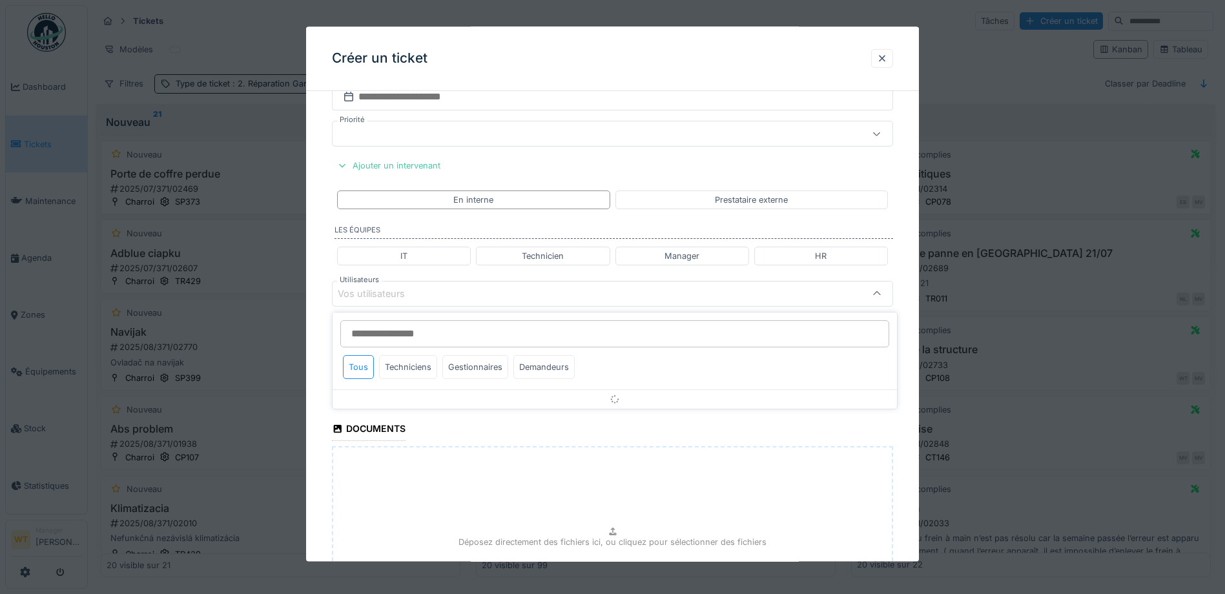
scroll to position [8, 0]
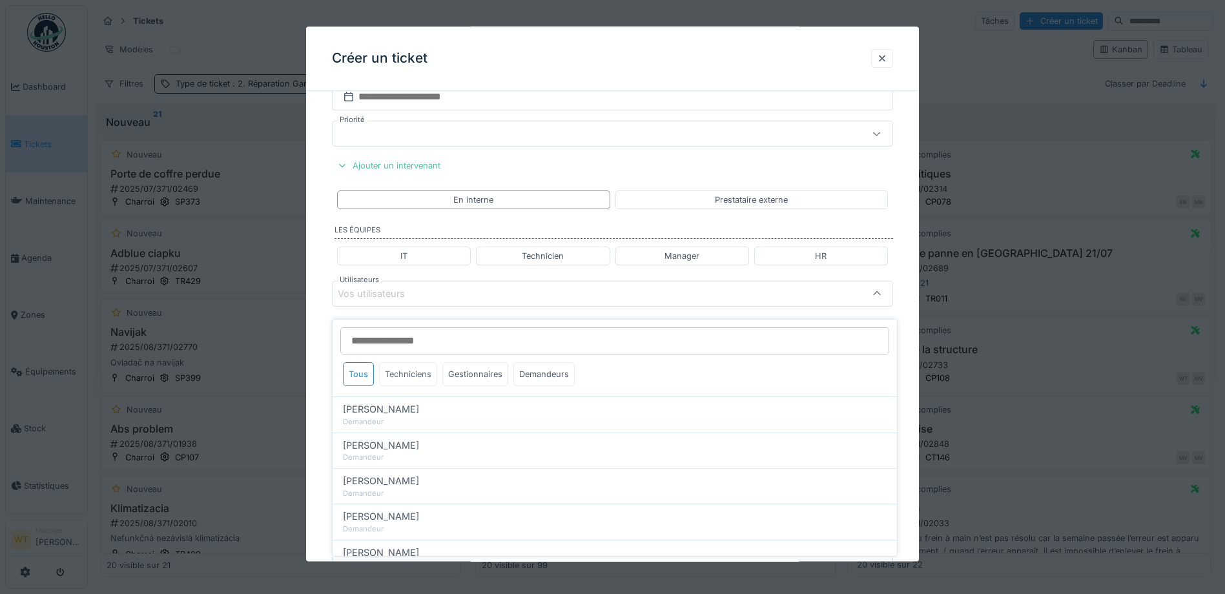
click at [404, 366] on div "Techniciens" at bounding box center [408, 374] width 58 height 24
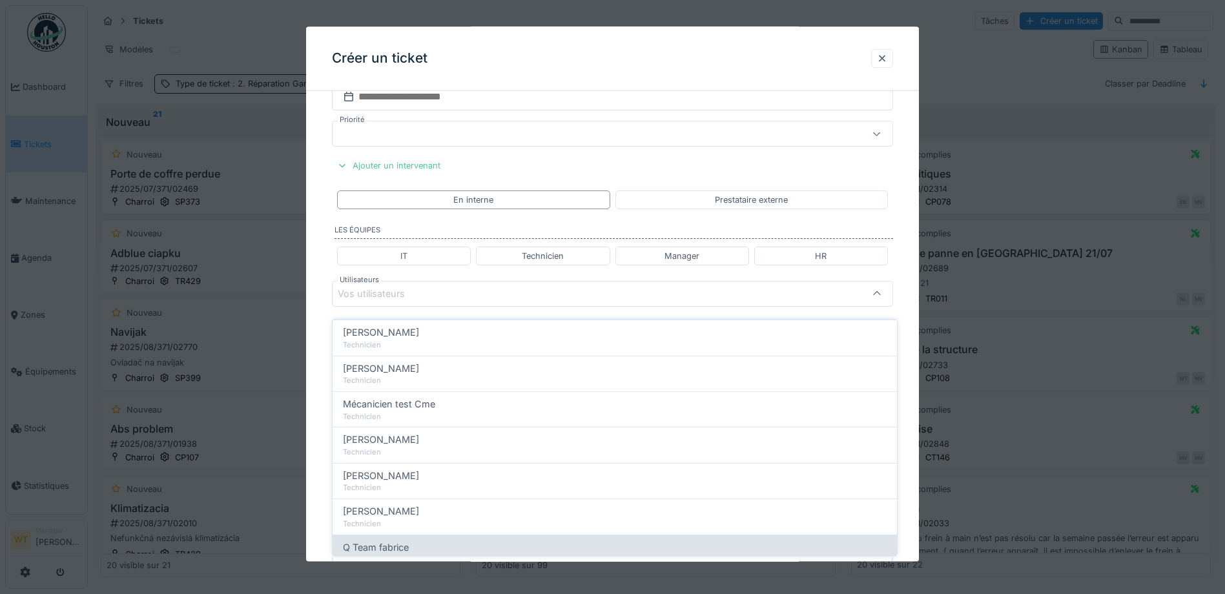
scroll to position [222, 0]
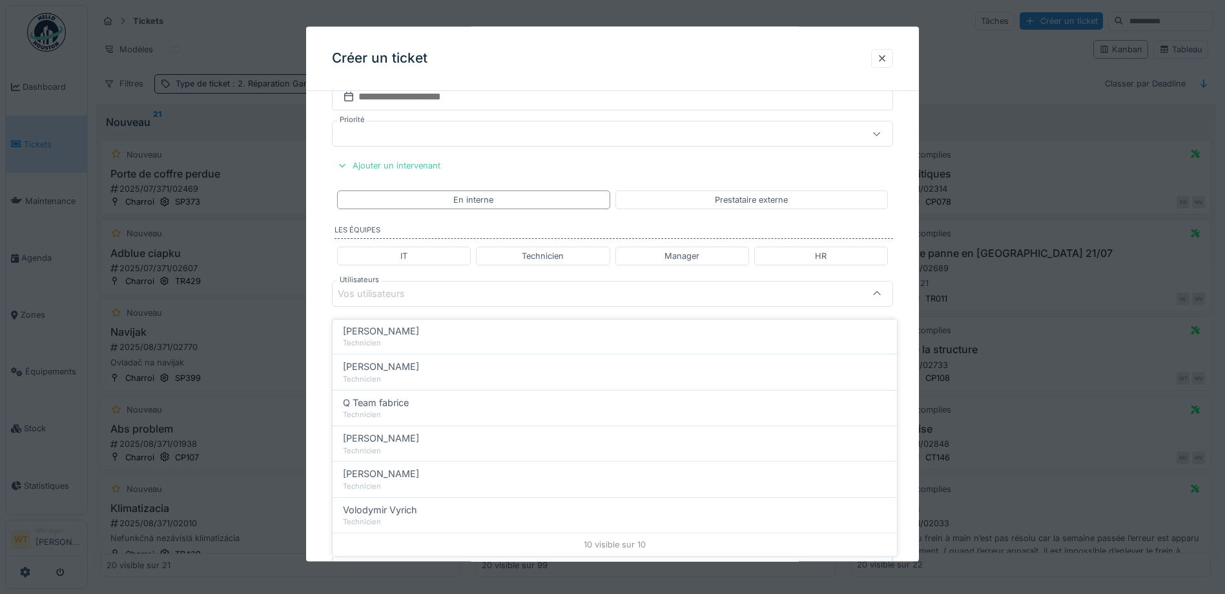
drag, startPoint x: 414, startPoint y: 475, endPoint x: 430, endPoint y: 413, distance: 63.9
click at [413, 481] on div "Technicien" at bounding box center [615, 486] width 544 height 11
type input "****"
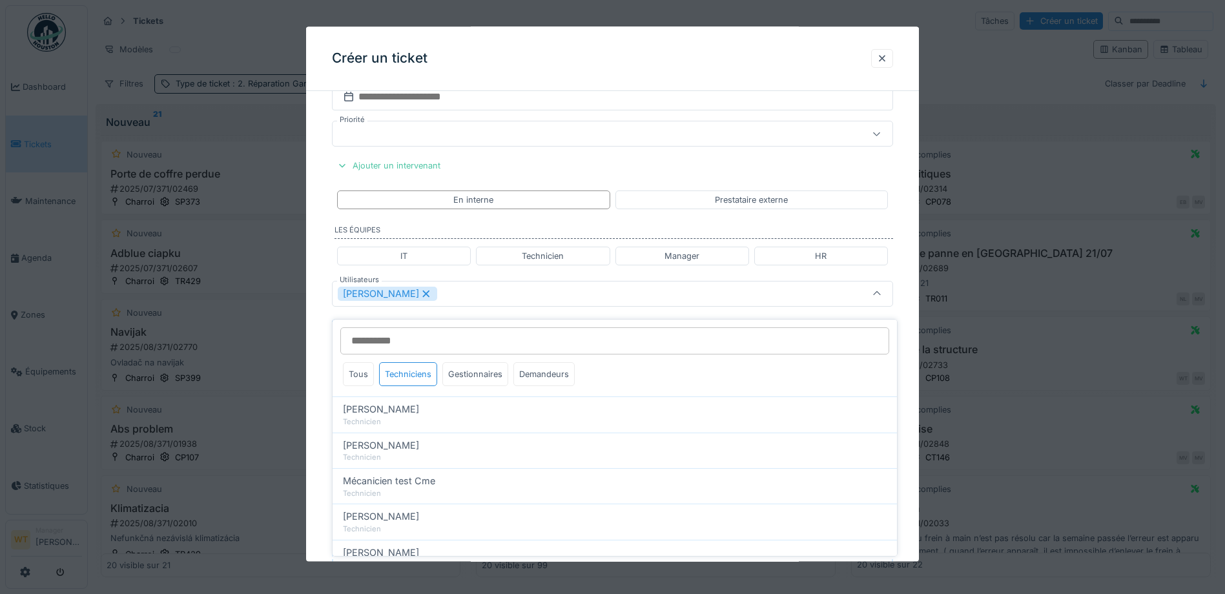
click at [471, 295] on div "[PERSON_NAME]" at bounding box center [580, 294] width 484 height 14
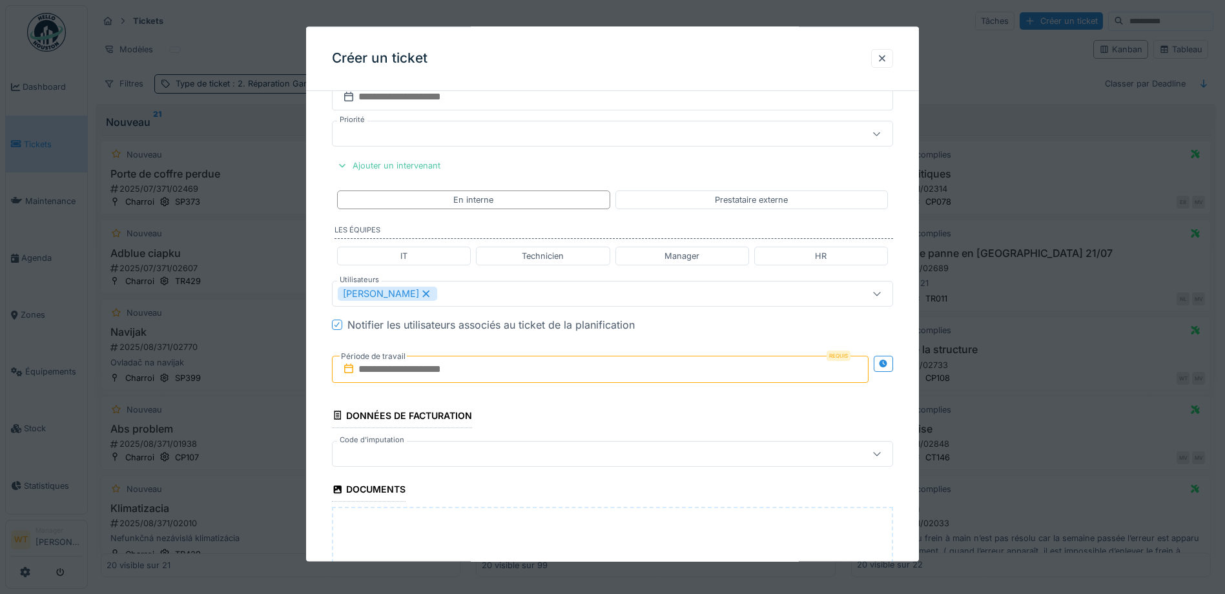
click at [459, 377] on input "text" at bounding box center [600, 369] width 537 height 27
click at [627, 497] on div "19" at bounding box center [623, 496] width 17 height 19
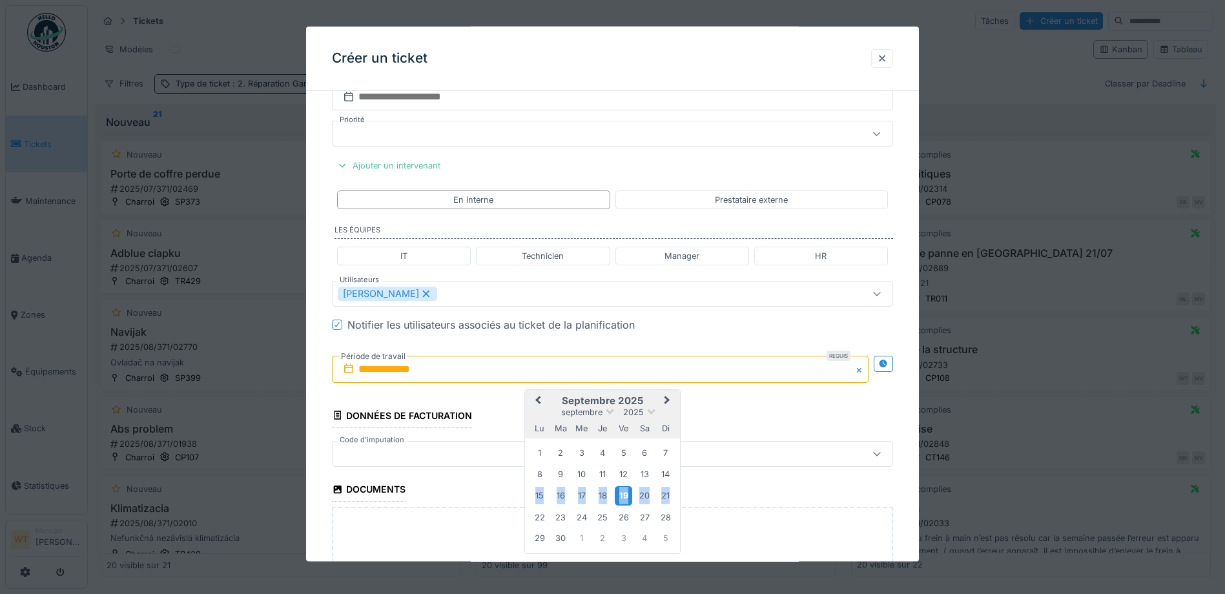
click at [627, 497] on div "19" at bounding box center [623, 496] width 17 height 19
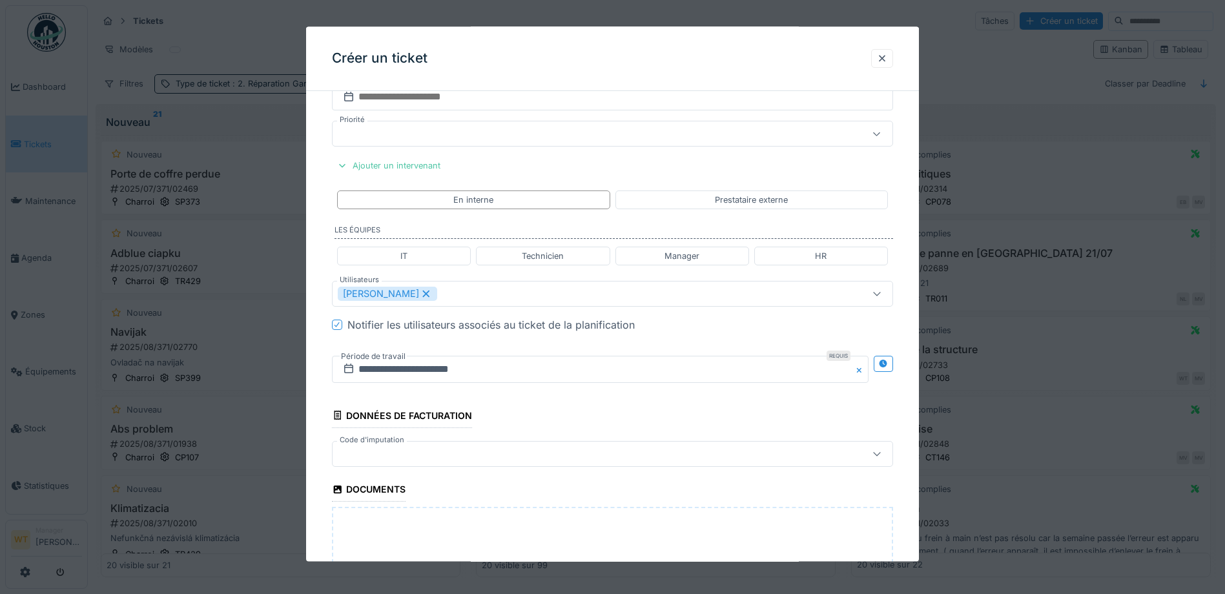
drag, startPoint x: 520, startPoint y: 452, endPoint x: 513, endPoint y: 454, distance: 7.2
click at [516, 454] on div at bounding box center [580, 454] width 484 height 14
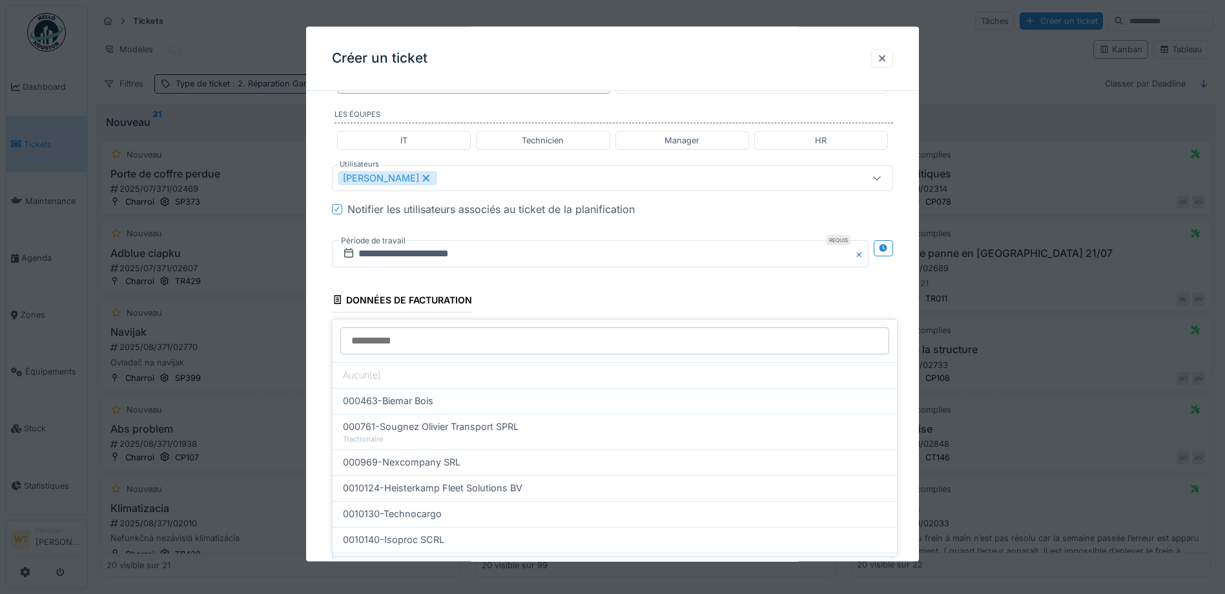
scroll to position [731, 0]
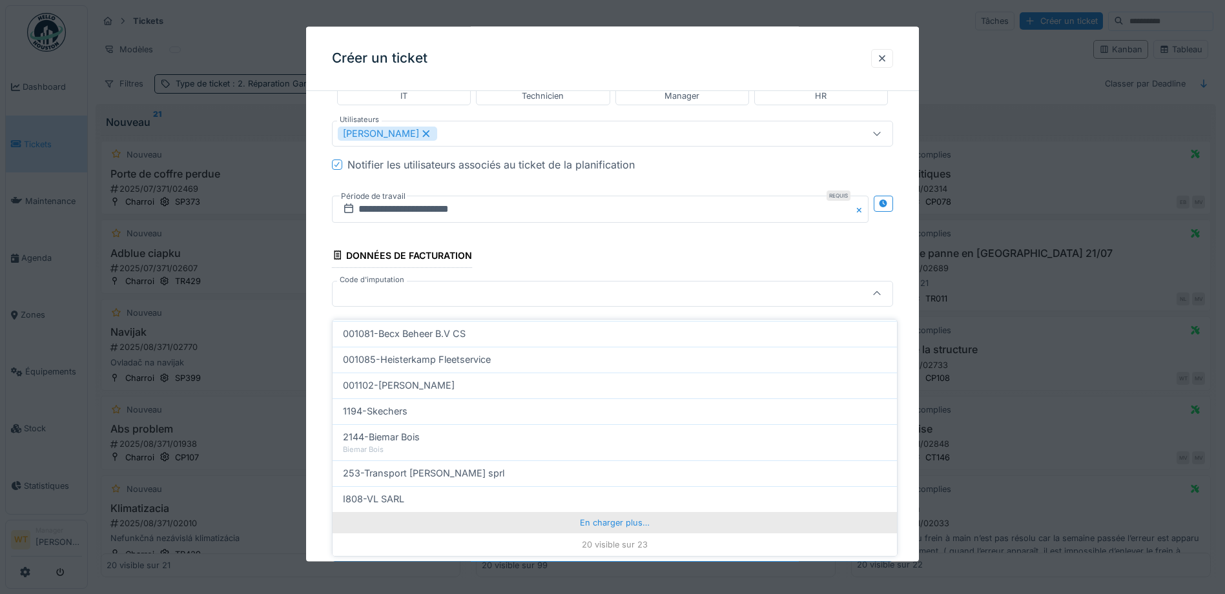
click at [560, 512] on div "En charger plus…" at bounding box center [615, 522] width 565 height 21
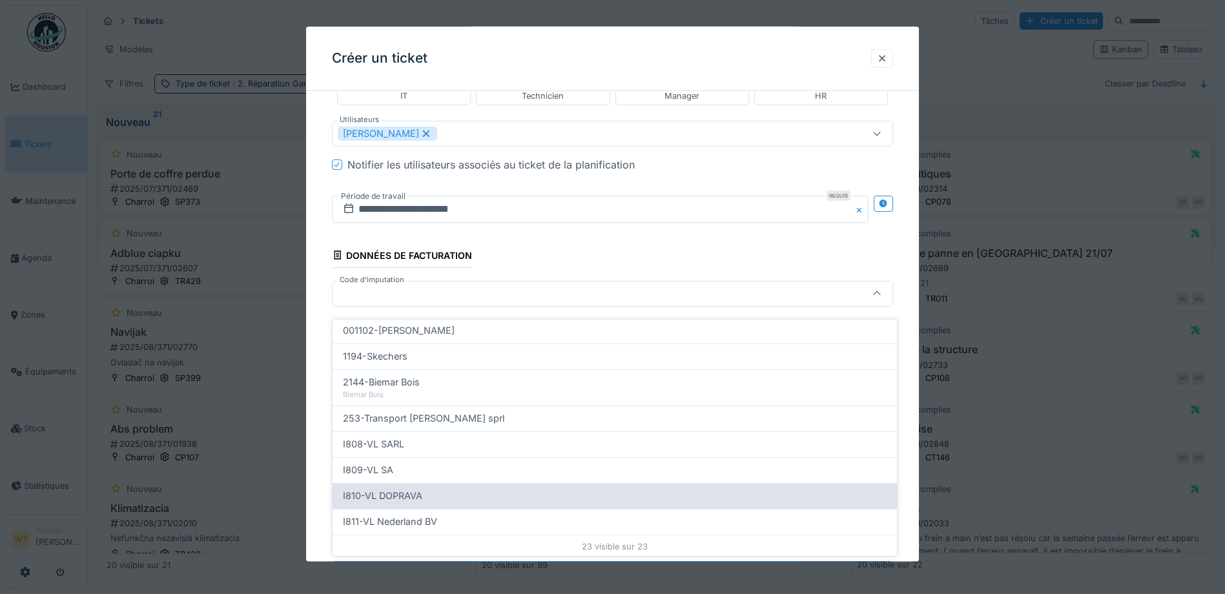
scroll to position [470, 0]
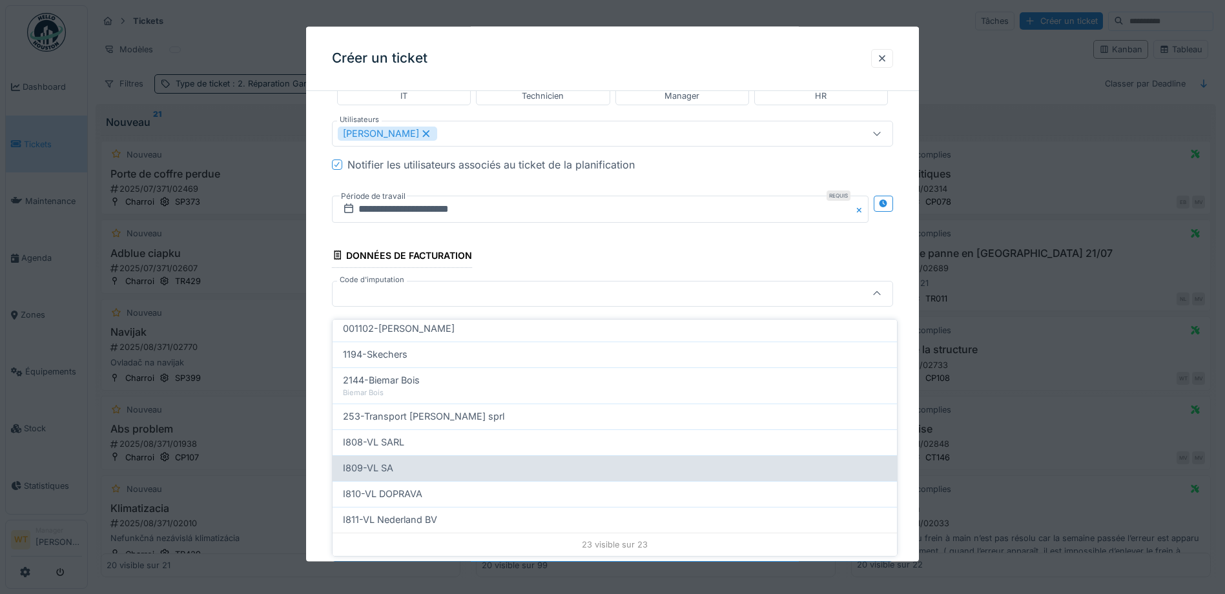
click at [376, 461] on span "I809-VL SA" at bounding box center [368, 468] width 50 height 14
type input "***"
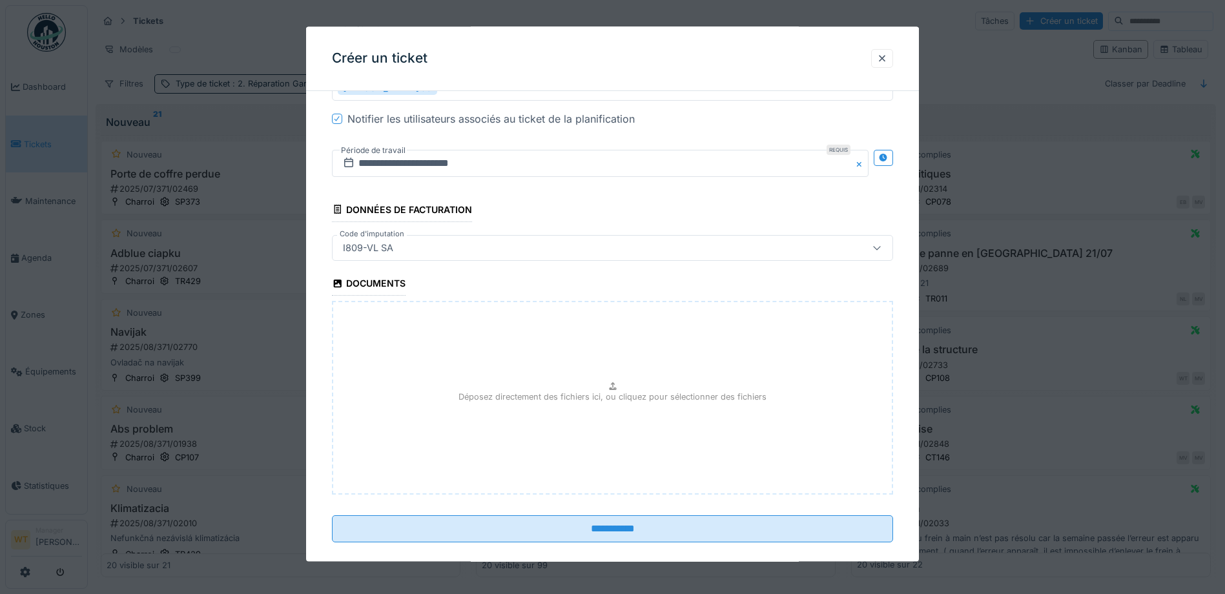
scroll to position [795, 0]
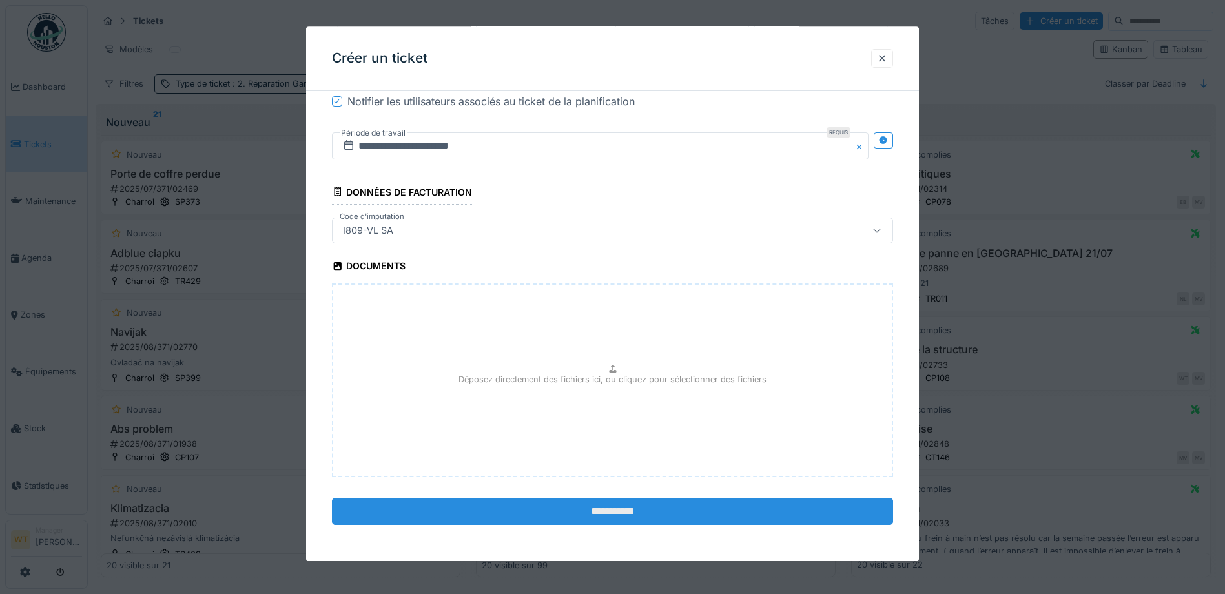
click at [603, 503] on input "**********" at bounding box center [612, 511] width 561 height 27
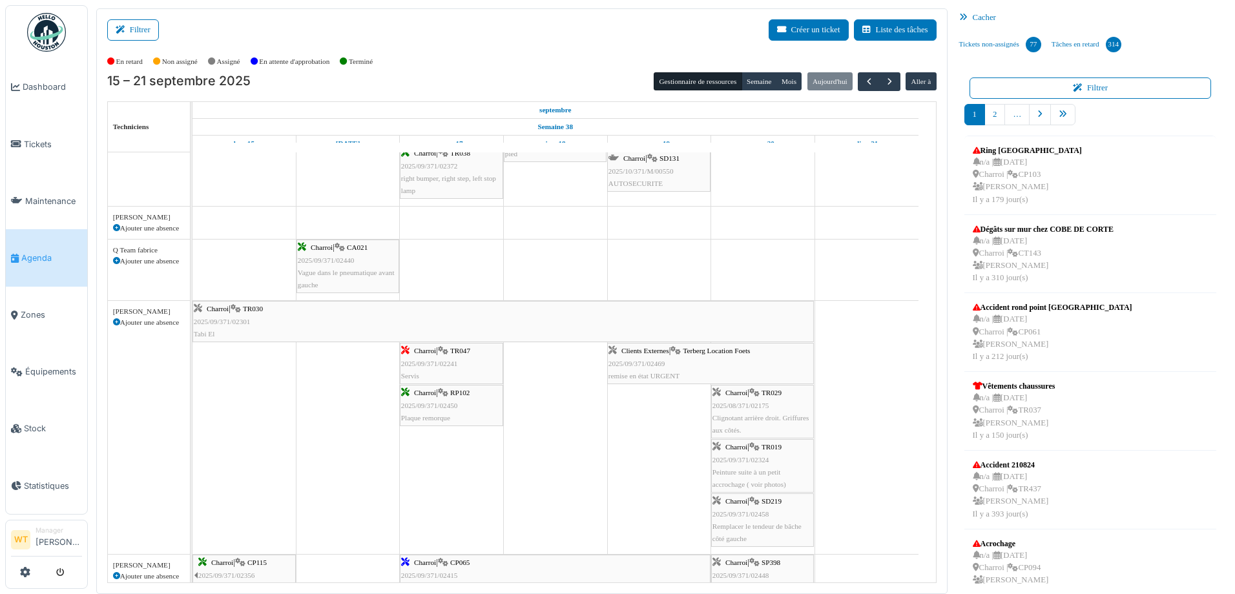
scroll to position [886, 0]
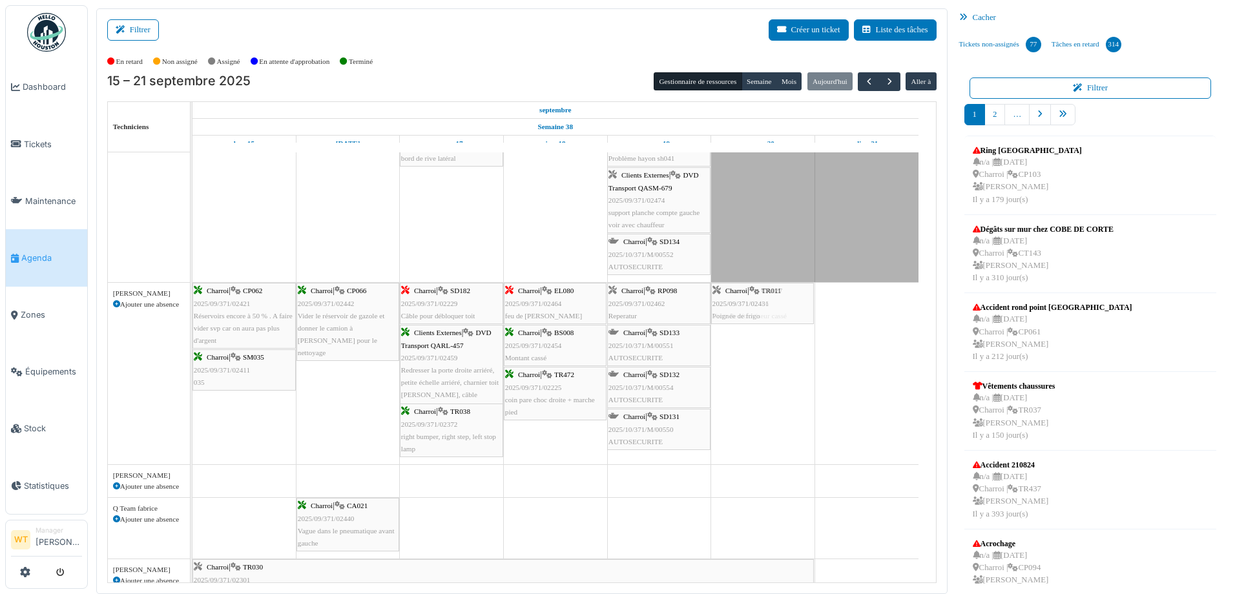
drag, startPoint x: 755, startPoint y: 315, endPoint x: 764, endPoint y: 325, distance: 12.8
click at [764, 325] on div "Bât. Admin. Hall Entrée RDC | Extincteur Hall Entrée Bât. Admin. Extincteurs Ch…" at bounding box center [565, 493] width 744 height 1845
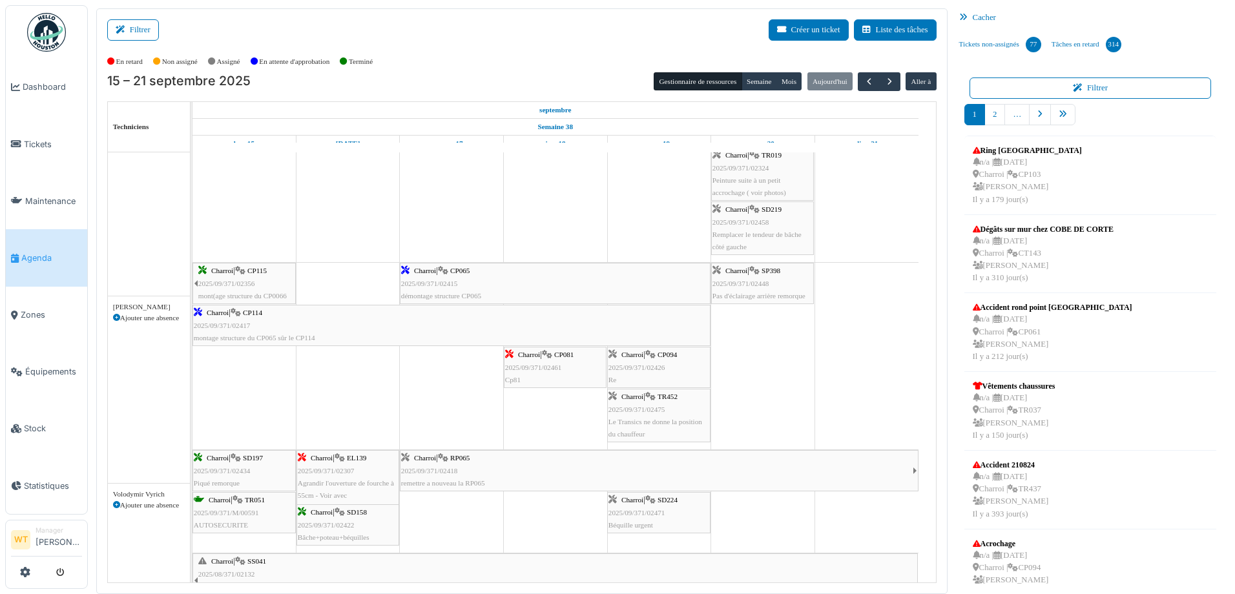
scroll to position [1132, 0]
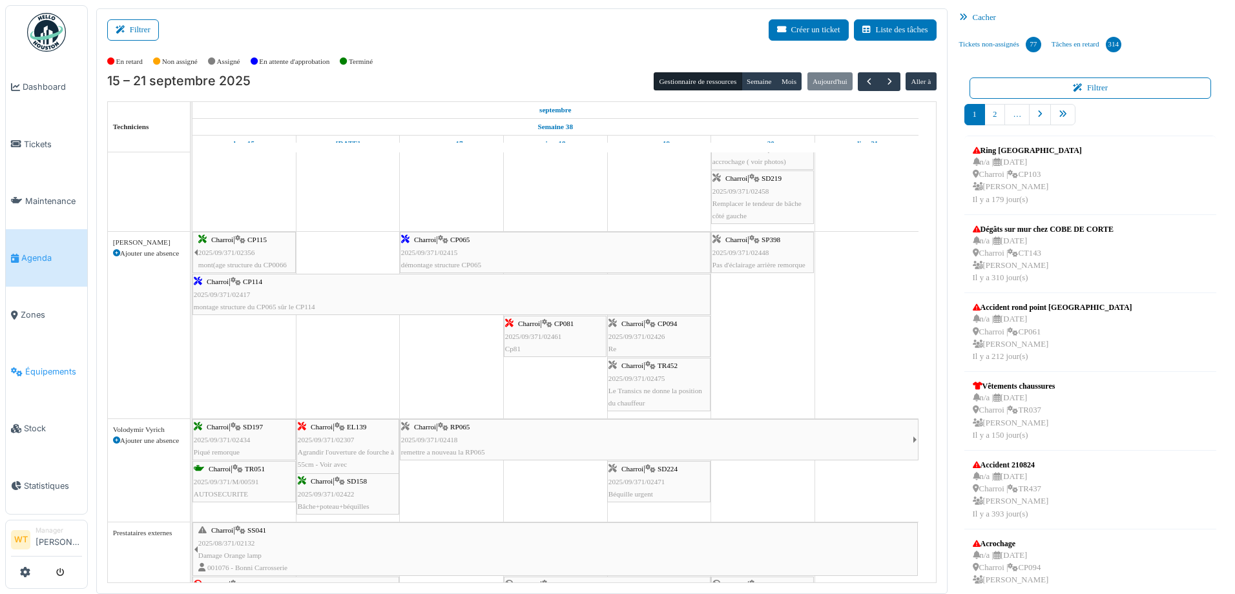
click at [57, 366] on span "Équipements" at bounding box center [53, 372] width 57 height 12
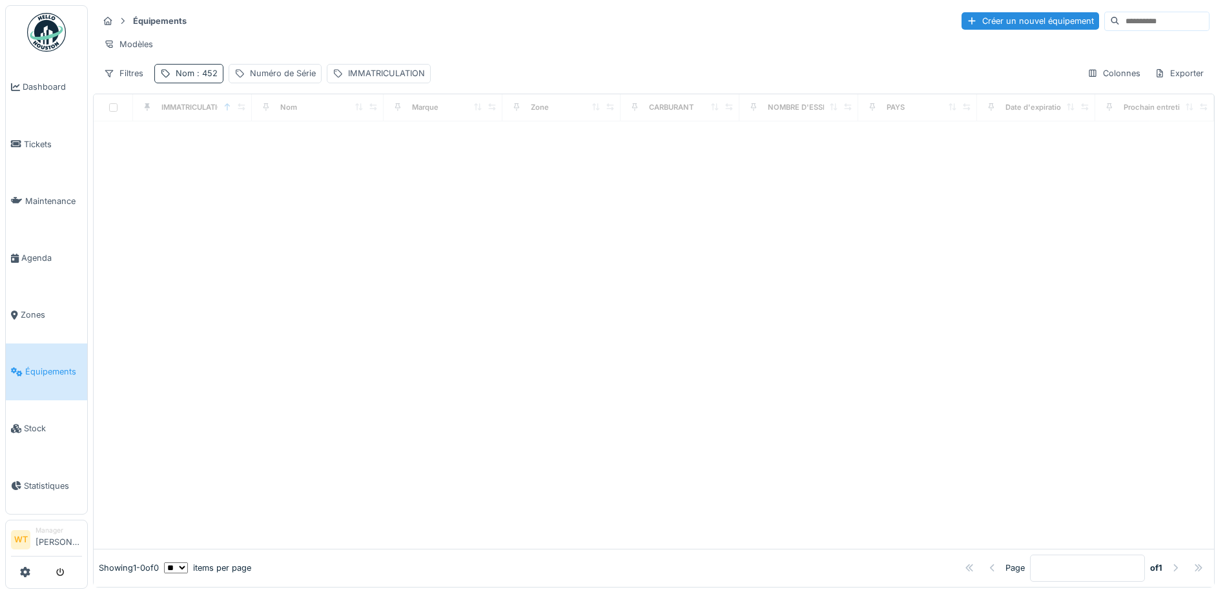
click at [184, 79] on div "Nom : 452" at bounding box center [197, 73] width 42 height 12
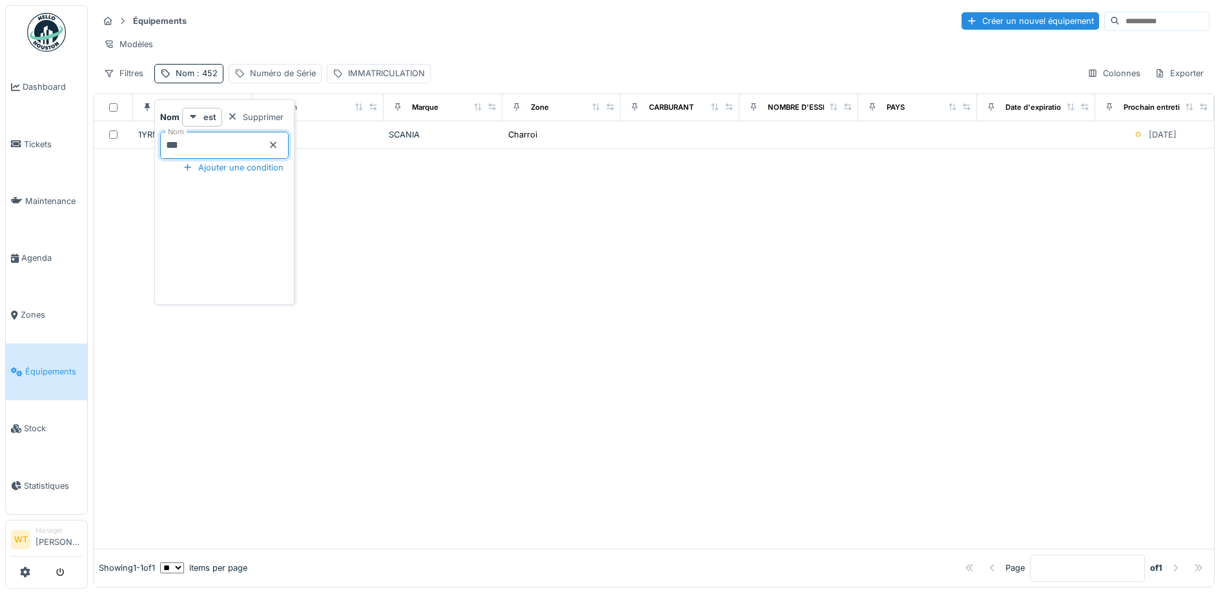
click at [238, 154] on input "***" at bounding box center [224, 145] width 129 height 27
type input "*"
type input "**"
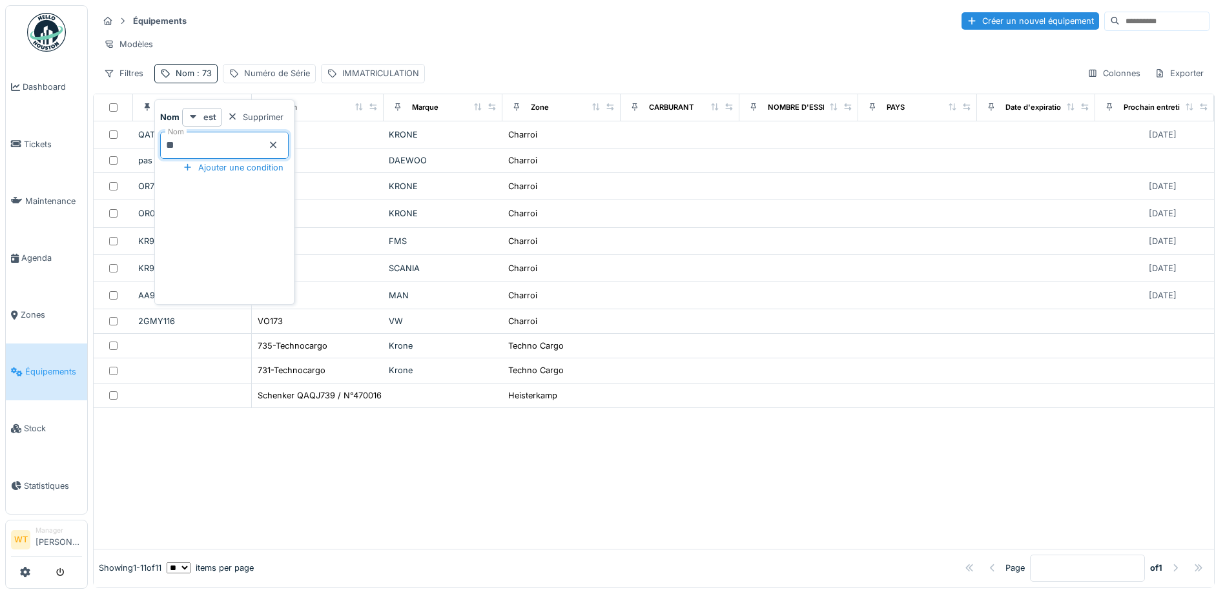
click at [354, 36] on div "Modèles" at bounding box center [654, 44] width 1112 height 19
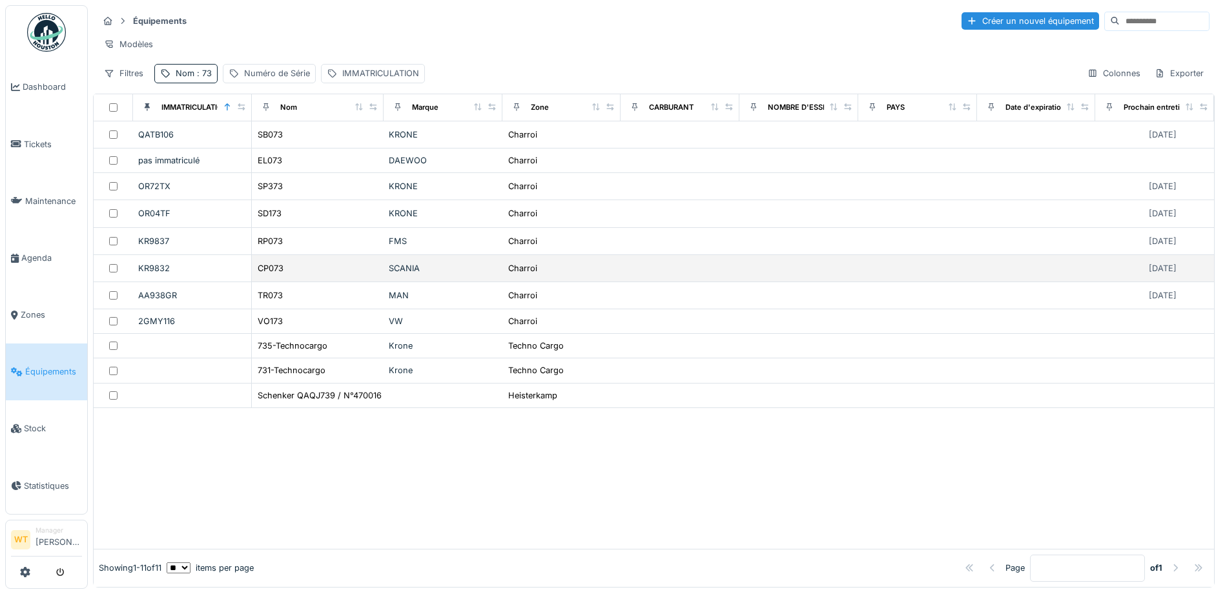
click at [313, 275] on div "CP073" at bounding box center [317, 269] width 121 height 14
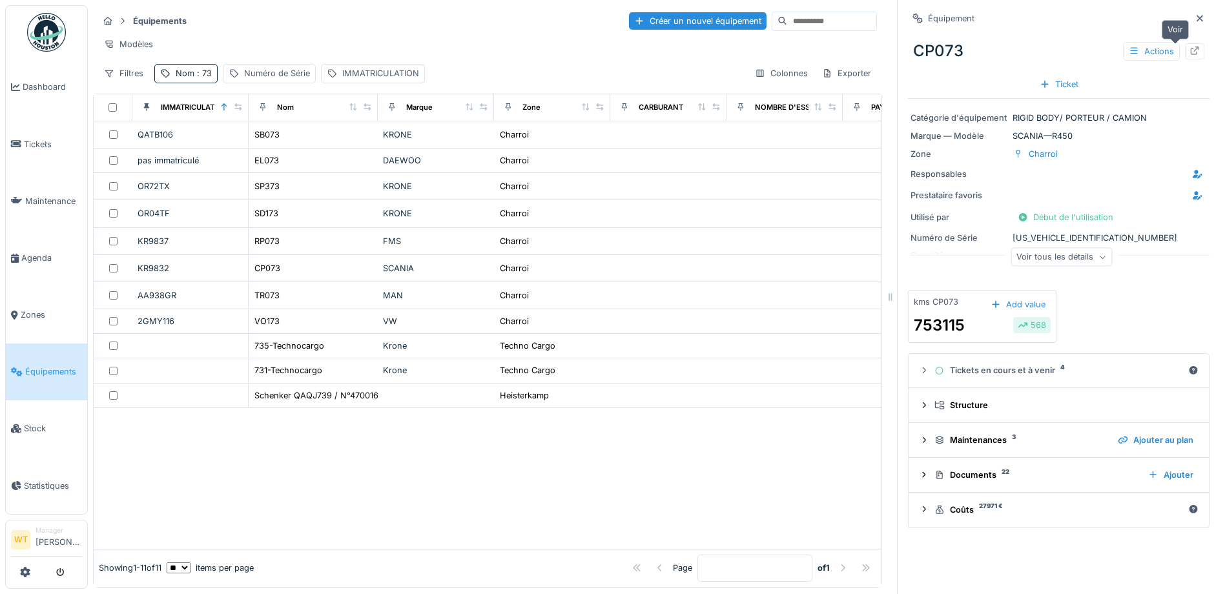
click at [1190, 48] on icon at bounding box center [1195, 51] width 10 height 8
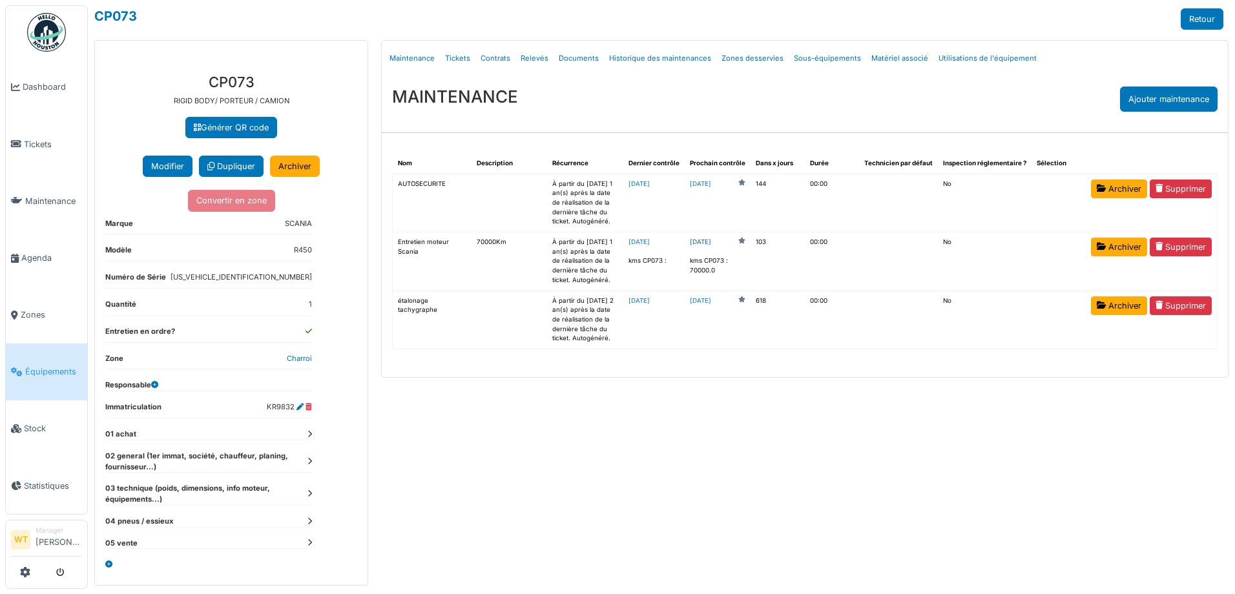
click at [711, 244] on link "2025-12-31" at bounding box center [700, 243] width 21 height 10
click at [14, 254] on icon at bounding box center [15, 258] width 8 height 9
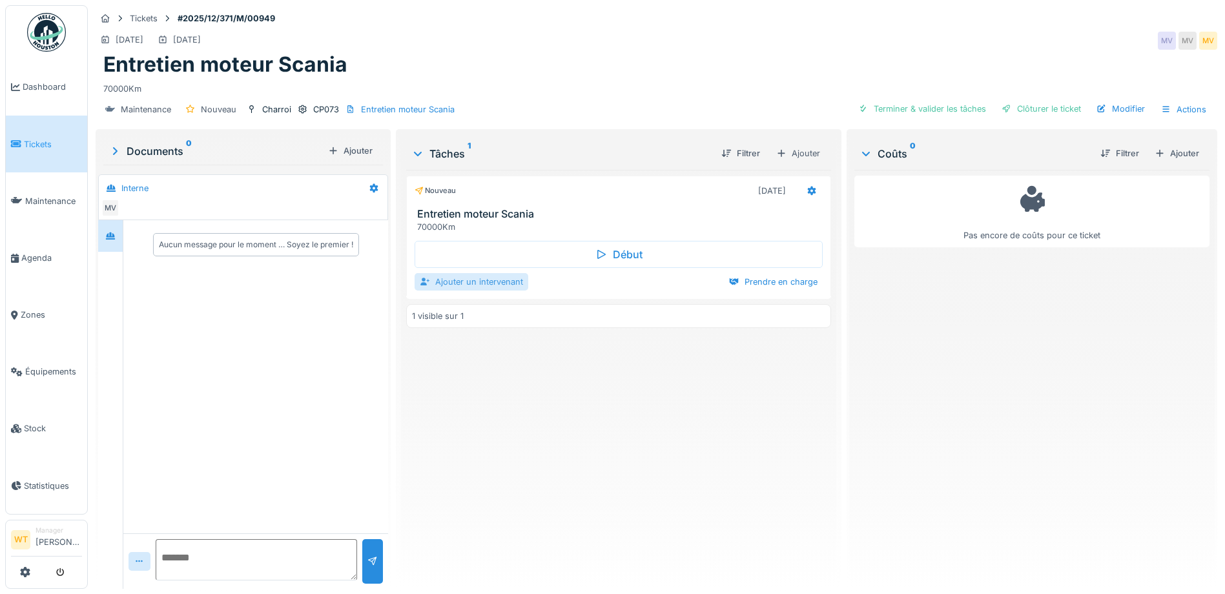
click at [517, 282] on div "Ajouter un intervenant" at bounding box center [472, 281] width 114 height 17
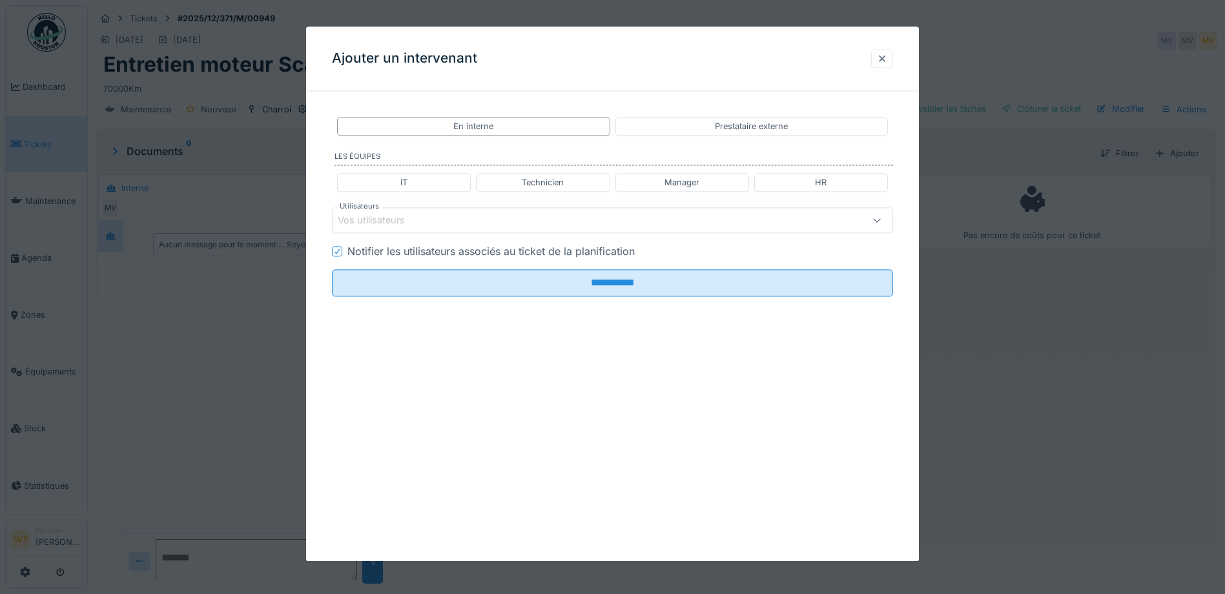
click at [474, 220] on div "Vos utilisateurs" at bounding box center [580, 221] width 484 height 14
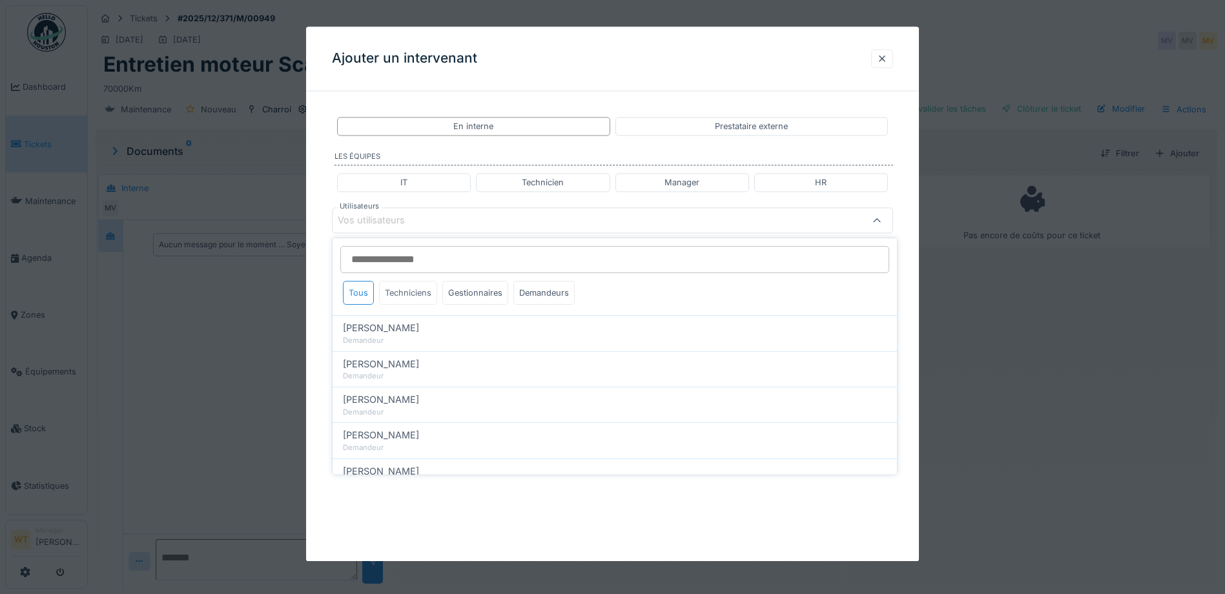
click at [410, 290] on div "Techniciens" at bounding box center [408, 293] width 58 height 24
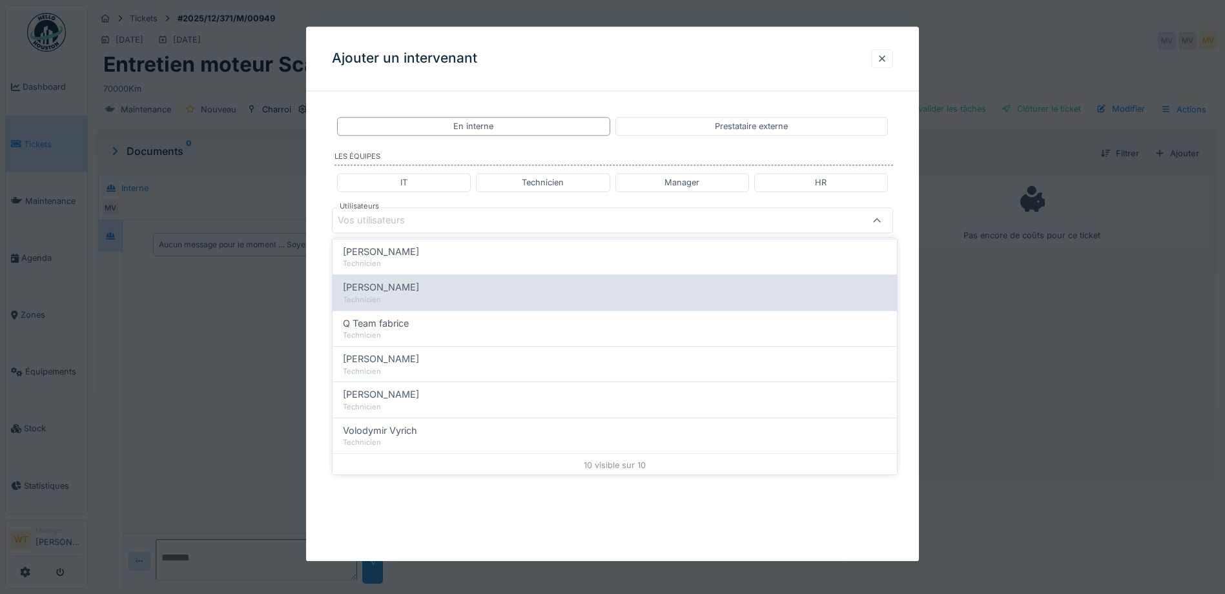
scroll to position [222, 0]
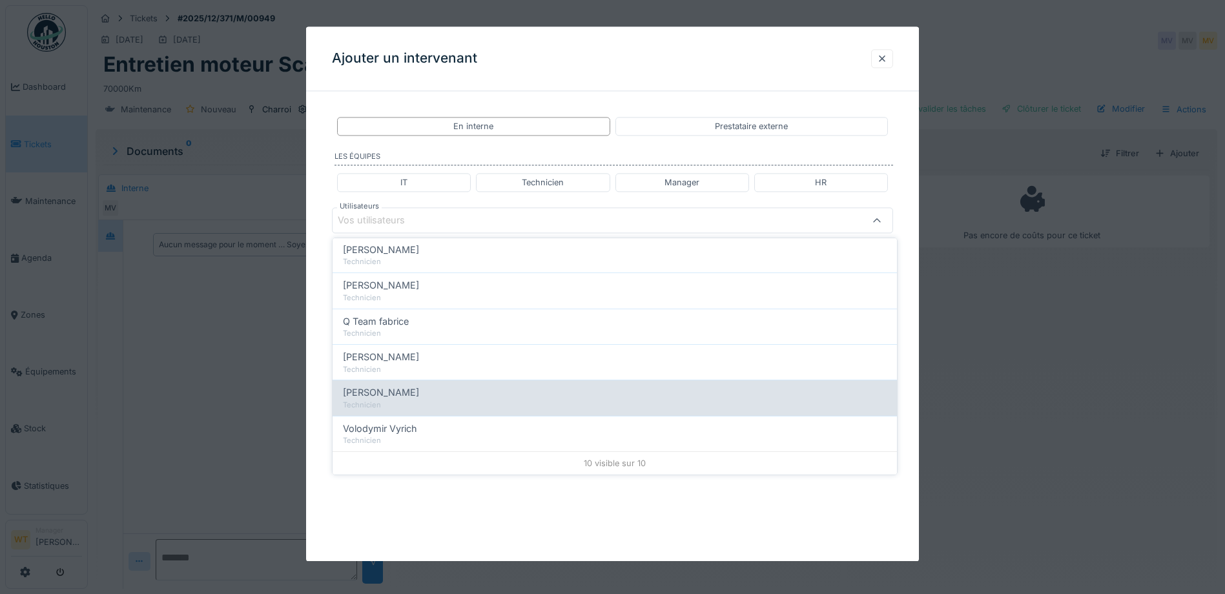
click at [431, 386] on div "[PERSON_NAME]" at bounding box center [615, 393] width 544 height 14
type input "****"
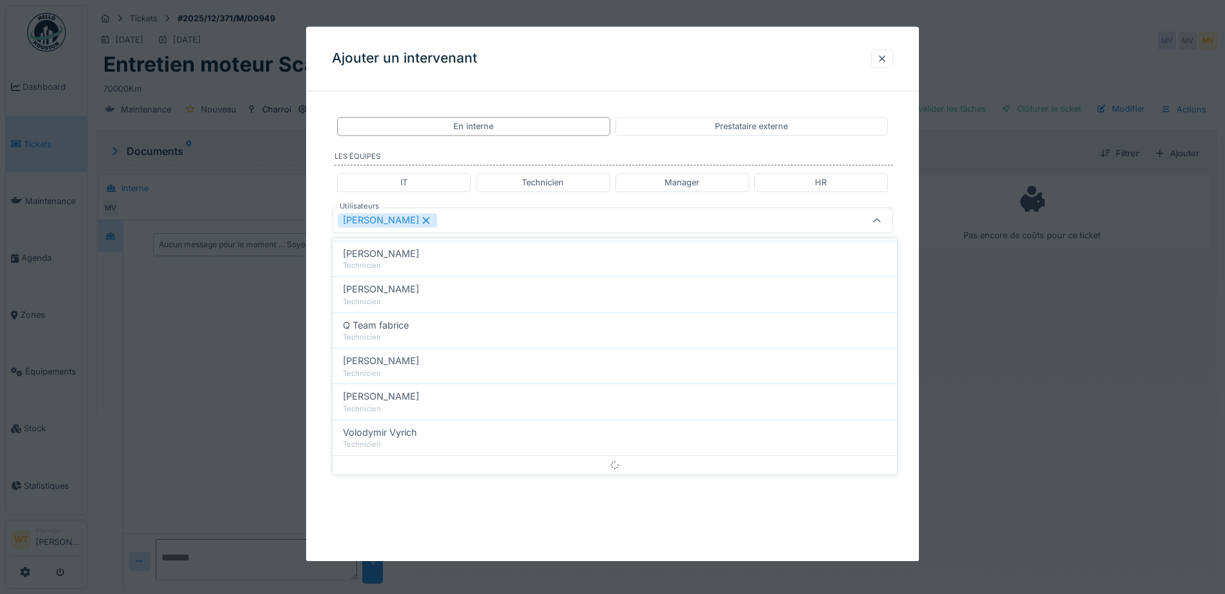
scroll to position [0, 0]
click at [482, 225] on div "[PERSON_NAME]" at bounding box center [580, 221] width 484 height 14
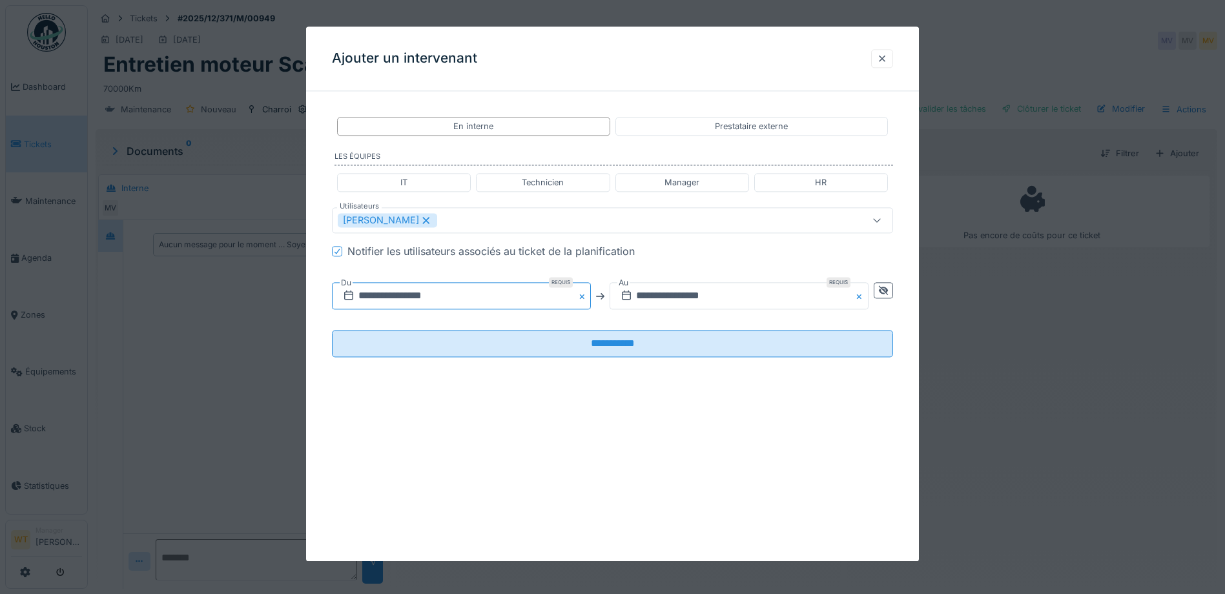
click at [459, 300] on input "**********" at bounding box center [461, 296] width 259 height 27
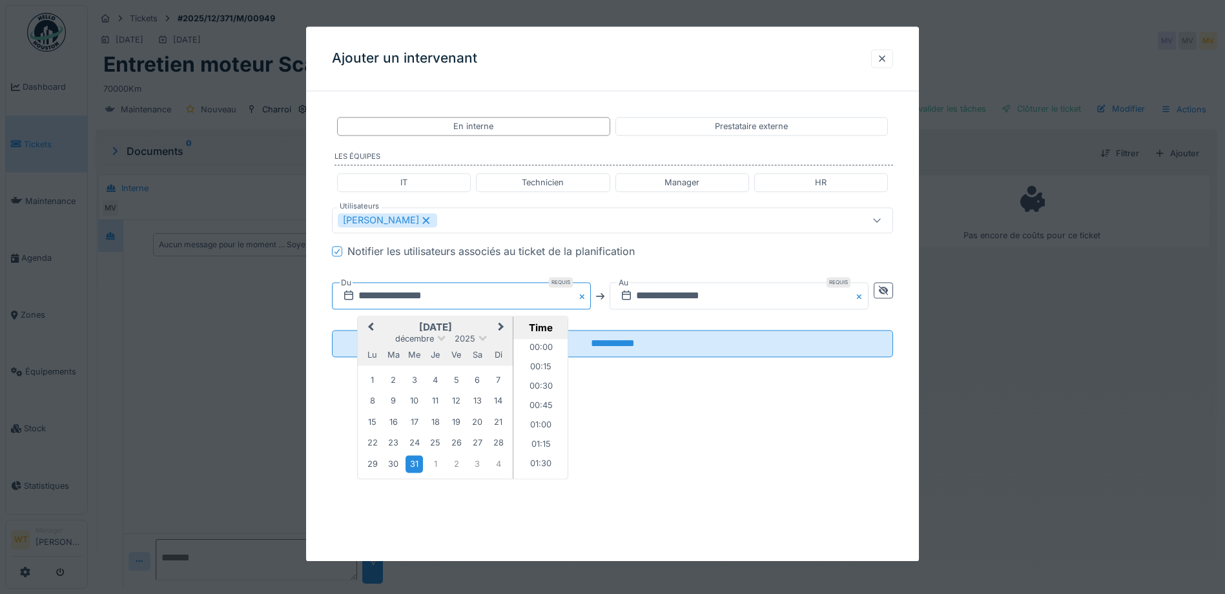
scroll to position [1297, 0]
click at [371, 324] on span "Previous Month" at bounding box center [371, 328] width 0 height 16
click at [483, 421] on div "20" at bounding box center [477, 422] width 17 height 17
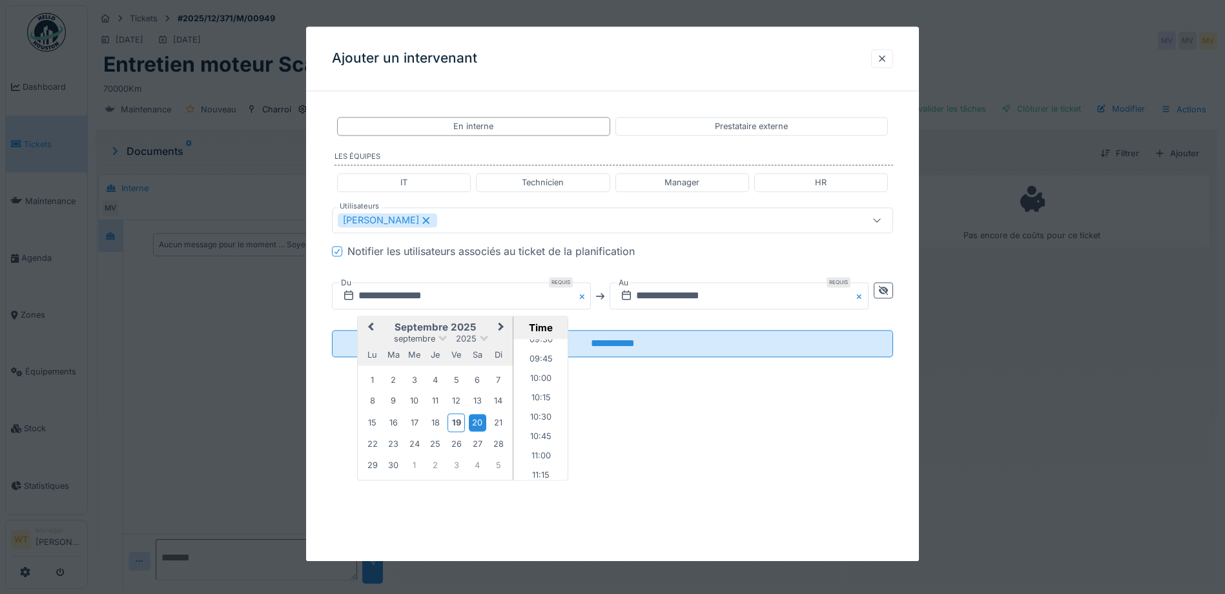
scroll to position [457, 0]
click at [543, 359] on li "06:00" at bounding box center [541, 357] width 55 height 19
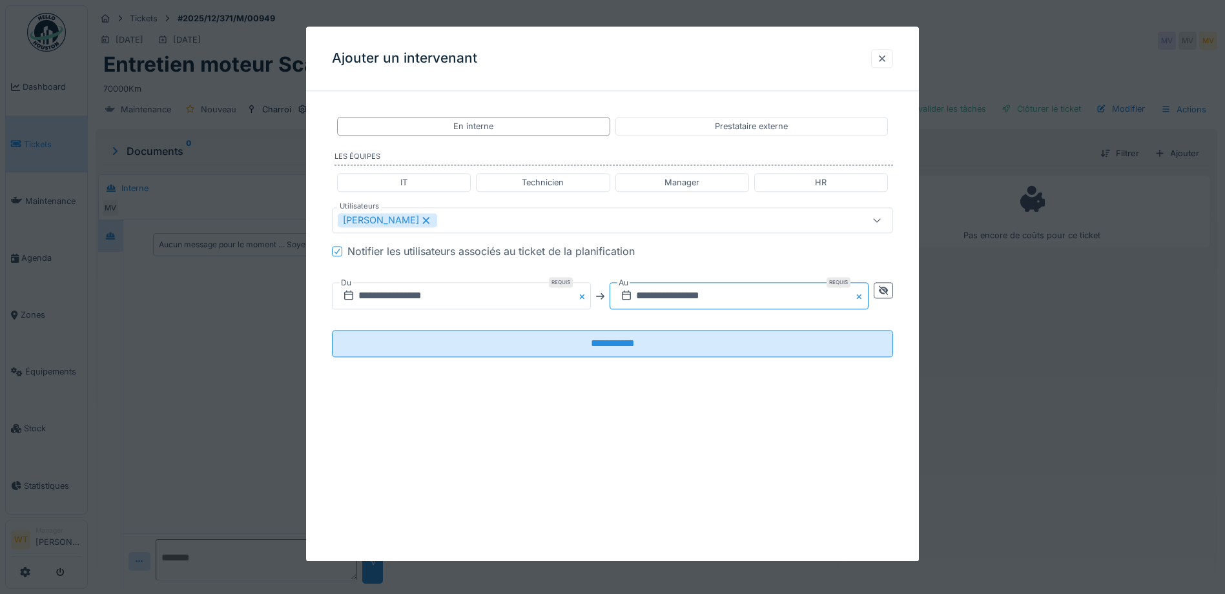
click at [643, 295] on input "**********" at bounding box center [739, 296] width 259 height 27
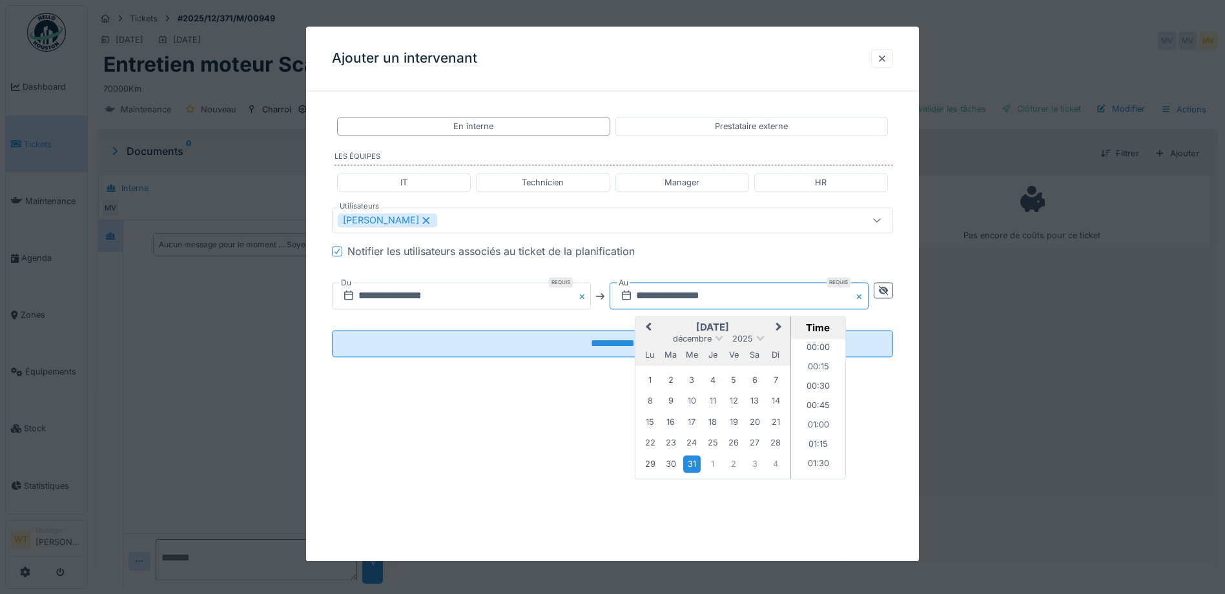
scroll to position [1297, 0]
click at [649, 326] on span "Previous Month" at bounding box center [649, 328] width 0 height 16
click at [762, 427] on div "20" at bounding box center [754, 422] width 17 height 17
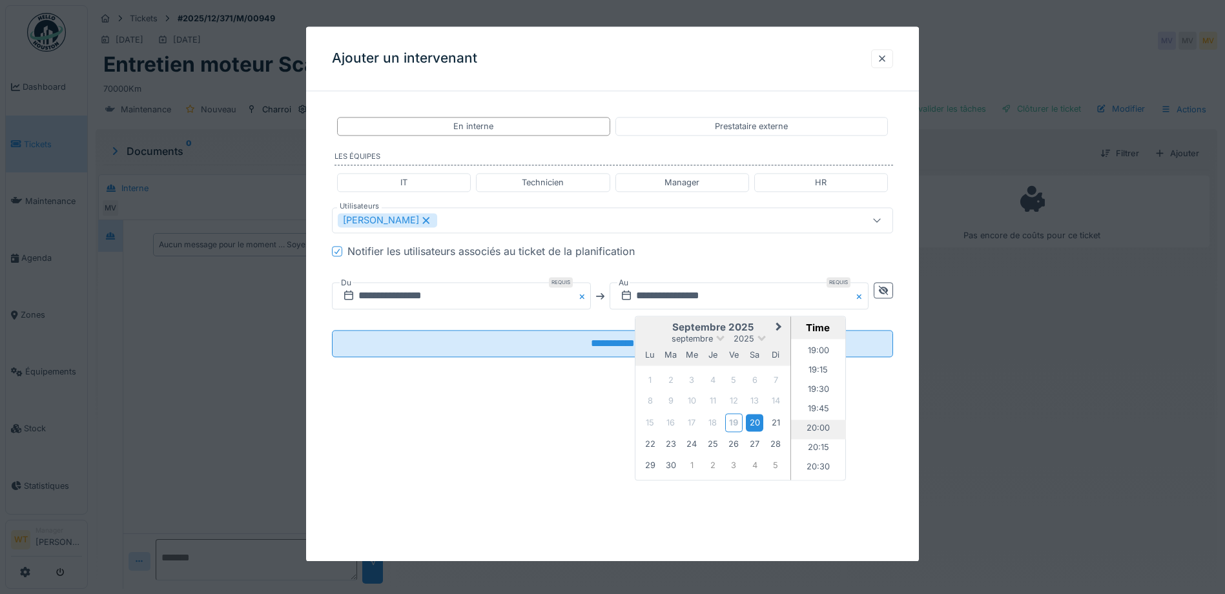
scroll to position [1490, 0]
click at [821, 406] on li "20:00" at bounding box center [818, 409] width 55 height 19
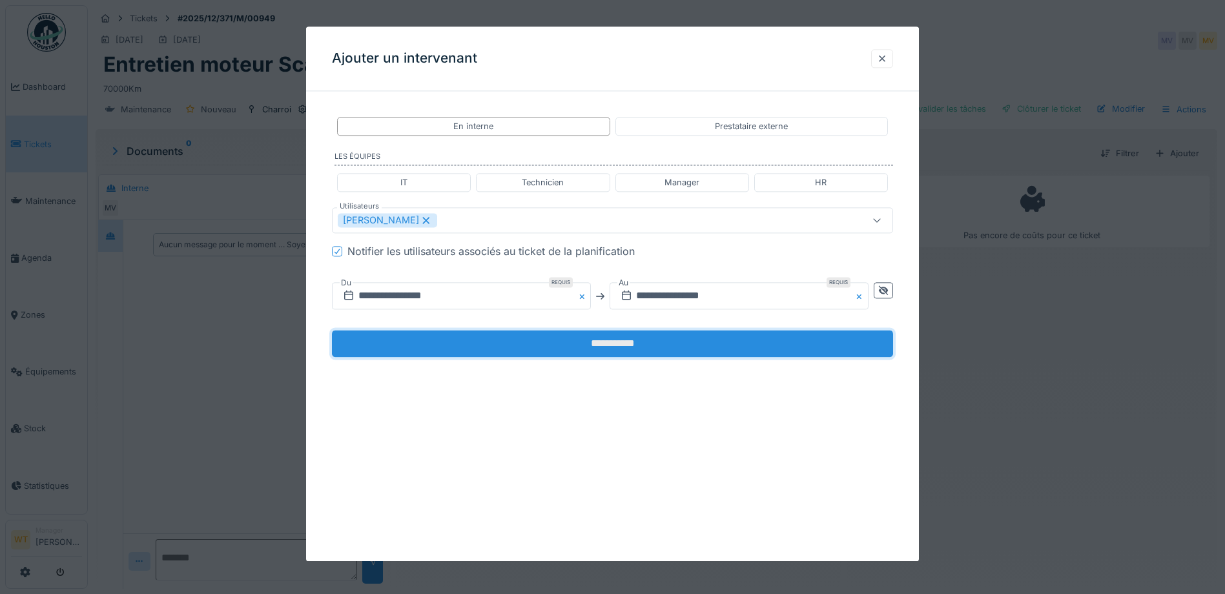
click at [641, 339] on input "**********" at bounding box center [612, 344] width 561 height 27
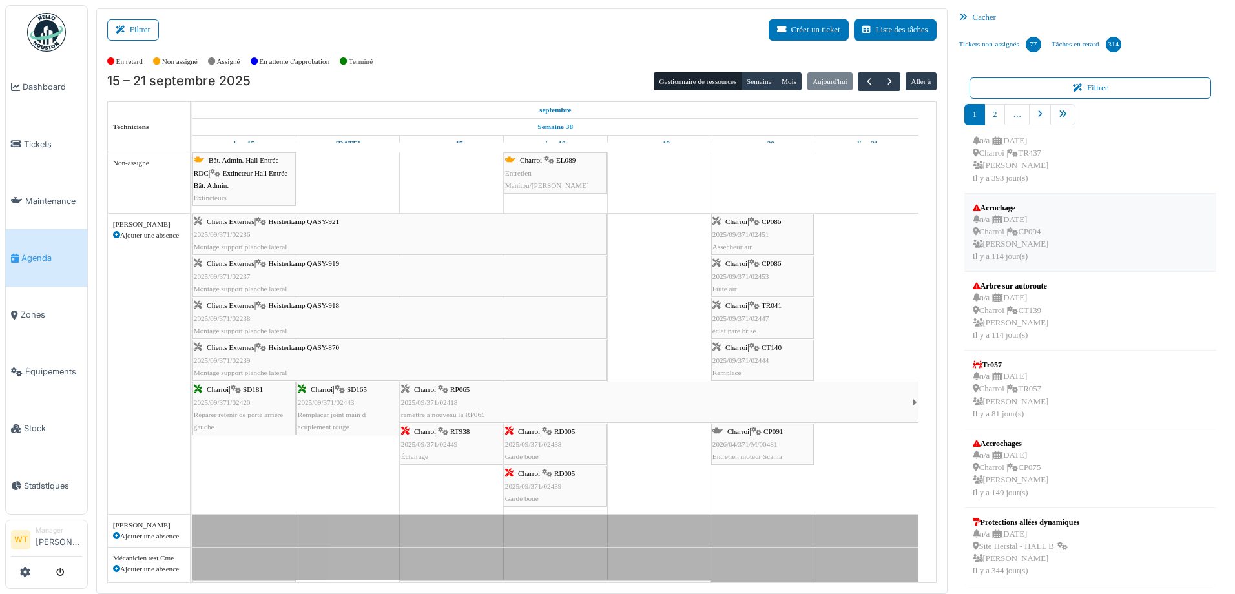
scroll to position [3, 0]
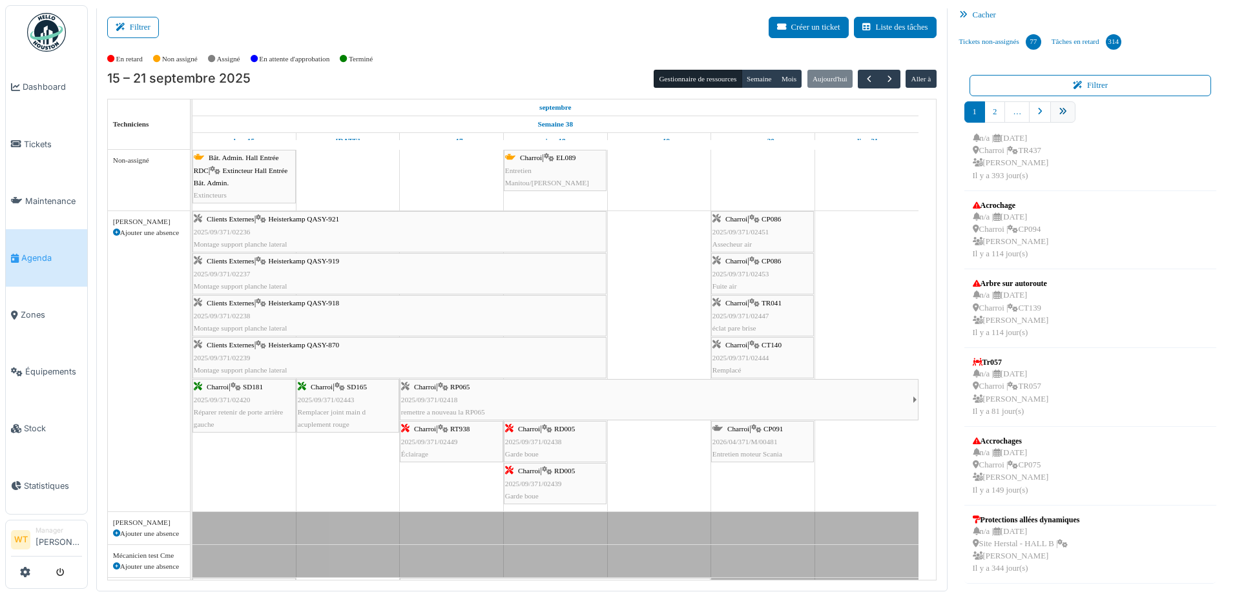
click at [1058, 105] on link "pager" at bounding box center [1062, 111] width 25 height 21
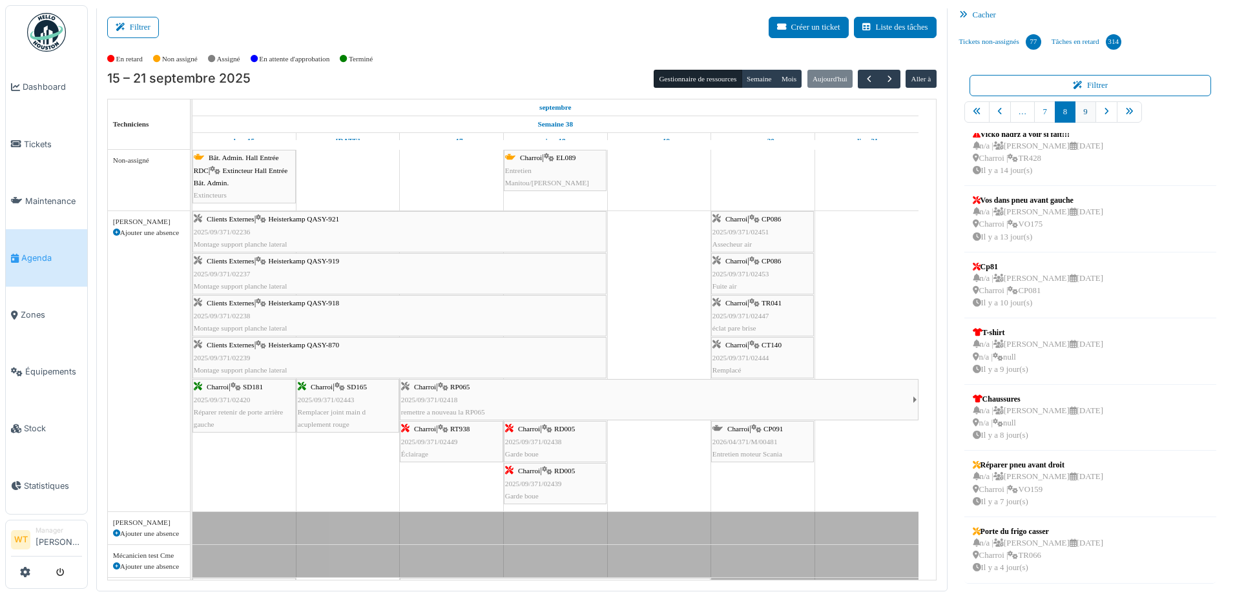
click at [1078, 111] on link "9" at bounding box center [1085, 111] width 21 height 21
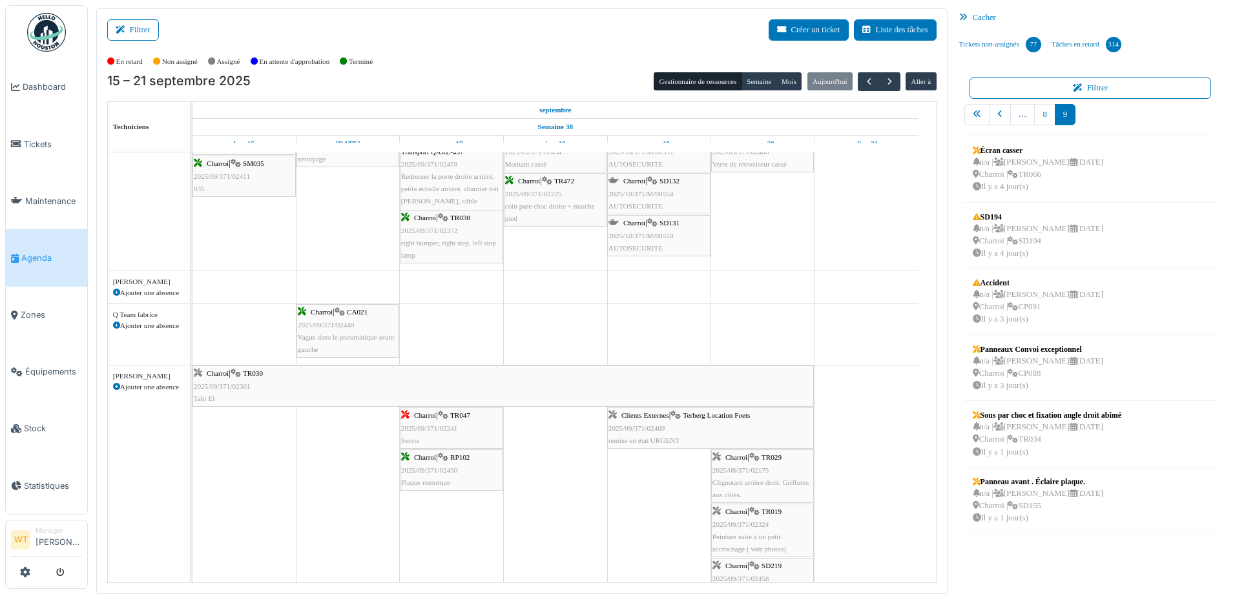
scroll to position [0, 0]
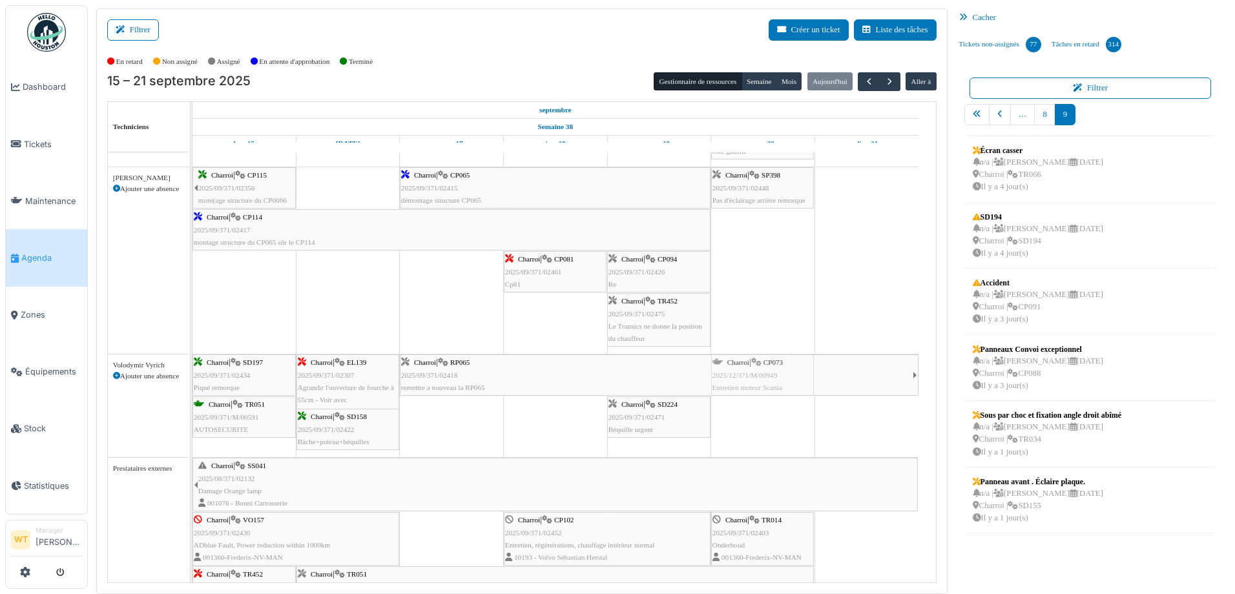
drag, startPoint x: 780, startPoint y: 487, endPoint x: 782, endPoint y: 441, distance: 45.9
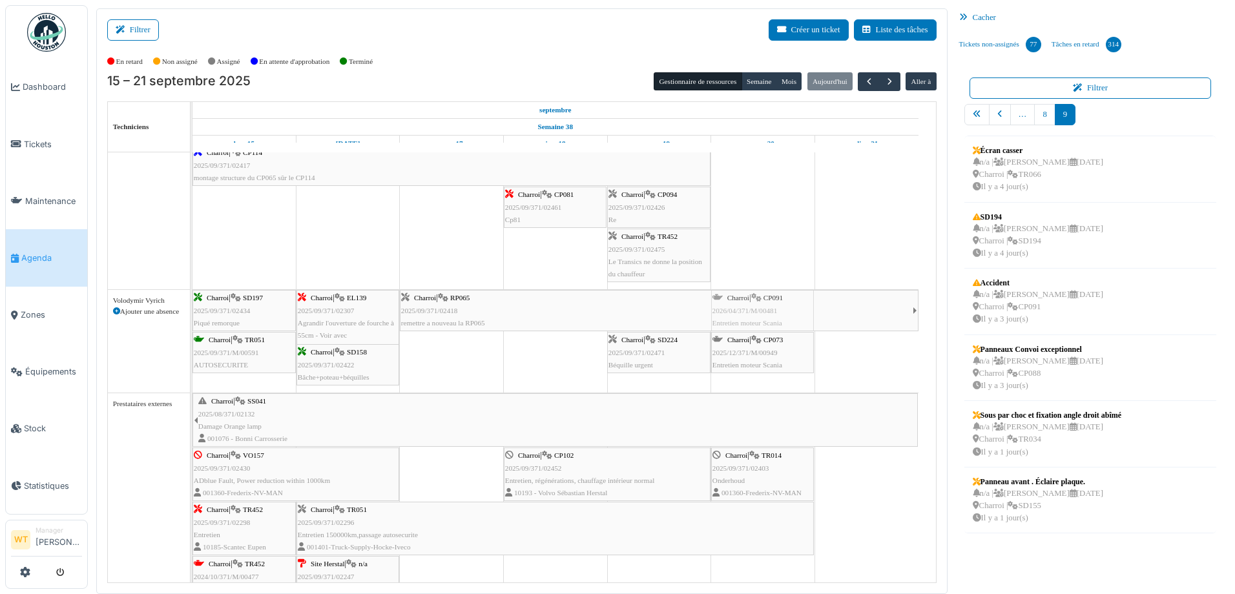
drag, startPoint x: 756, startPoint y: 317, endPoint x: 764, endPoint y: 353, distance: 37.0
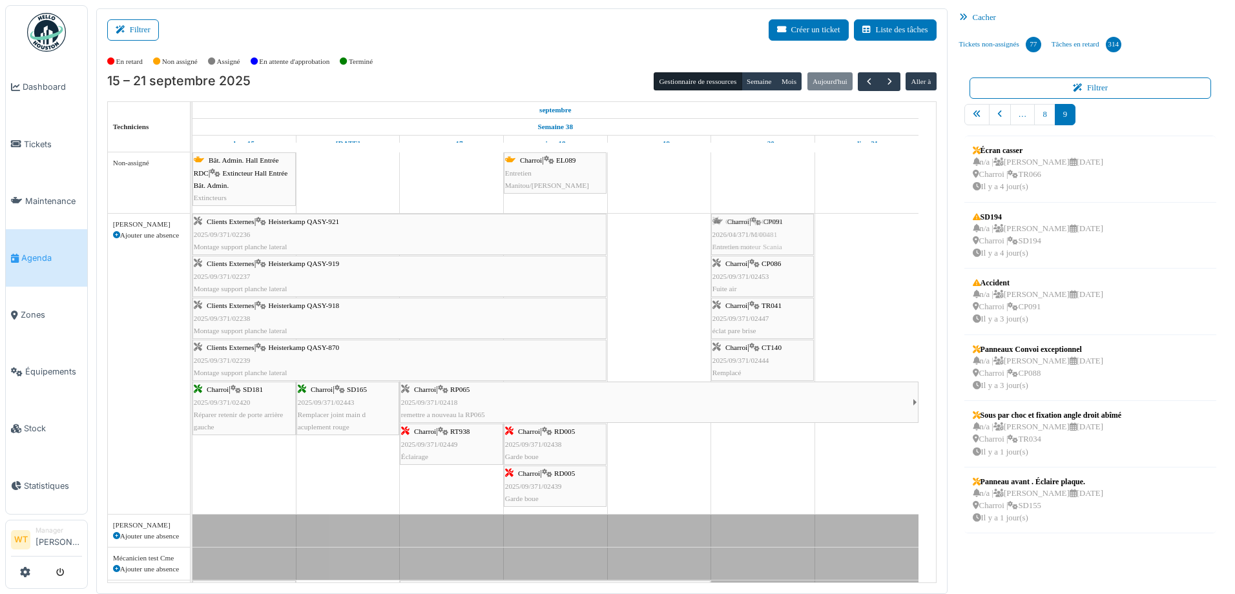
drag, startPoint x: 766, startPoint y: 386, endPoint x: 762, endPoint y: 347, distance: 38.9
click at [774, 364] on div "Charroi | CT140 2025/09/371/02444 Remplacé" at bounding box center [763, 360] width 100 height 37
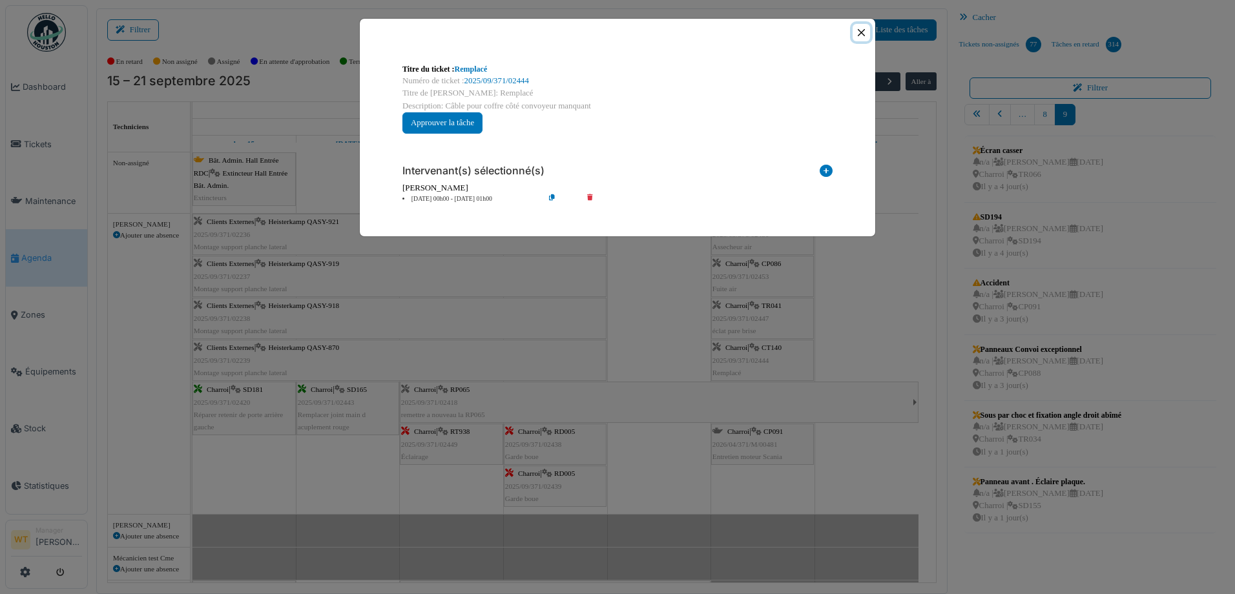
click at [867, 28] on button "Close" at bounding box center [861, 32] width 17 height 17
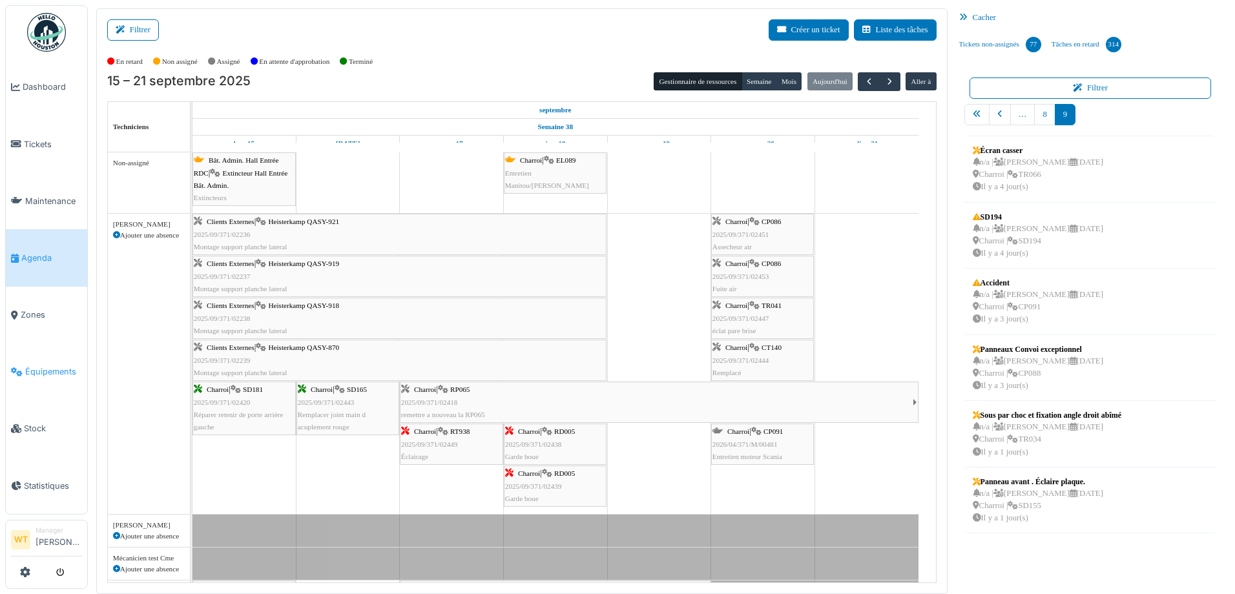
click at [47, 368] on span "Équipements" at bounding box center [53, 372] width 57 height 12
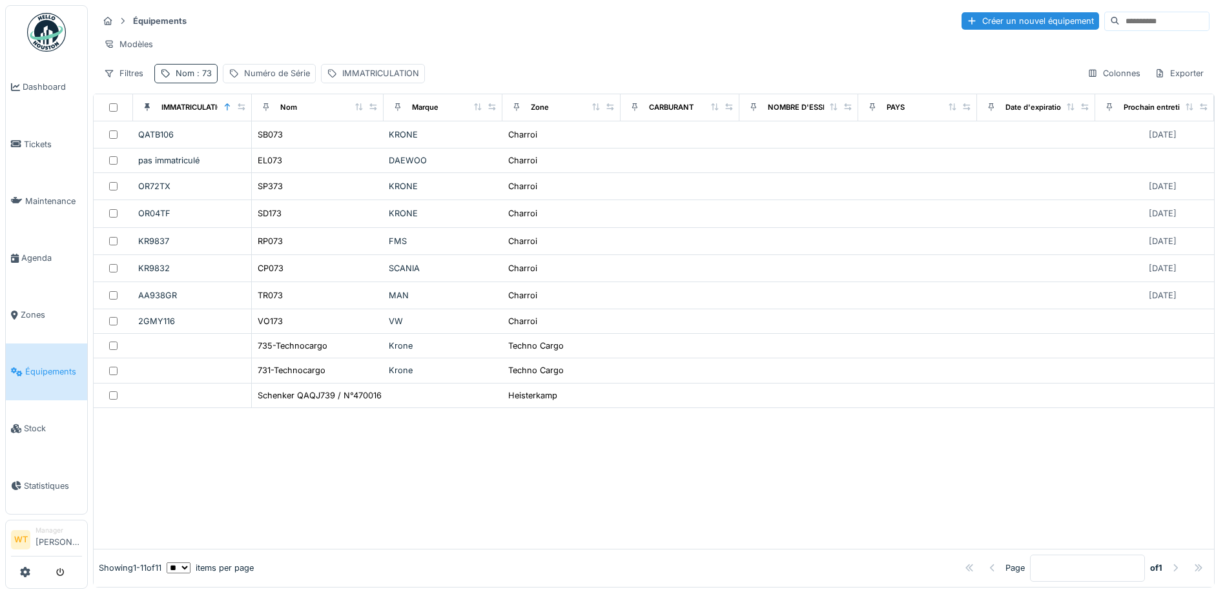
click at [203, 79] on div "Nom : 73" at bounding box center [194, 73] width 36 height 12
click at [278, 149] on icon at bounding box center [273, 145] width 10 height 8
click at [255, 151] on input "Nom" at bounding box center [224, 145] width 129 height 27
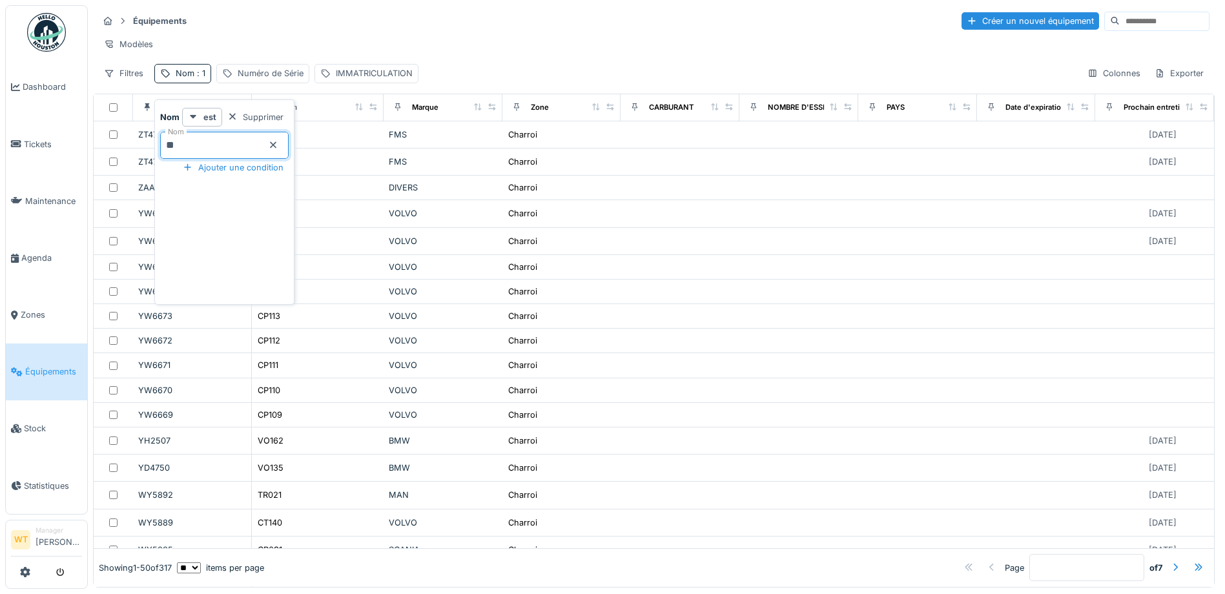
type input "***"
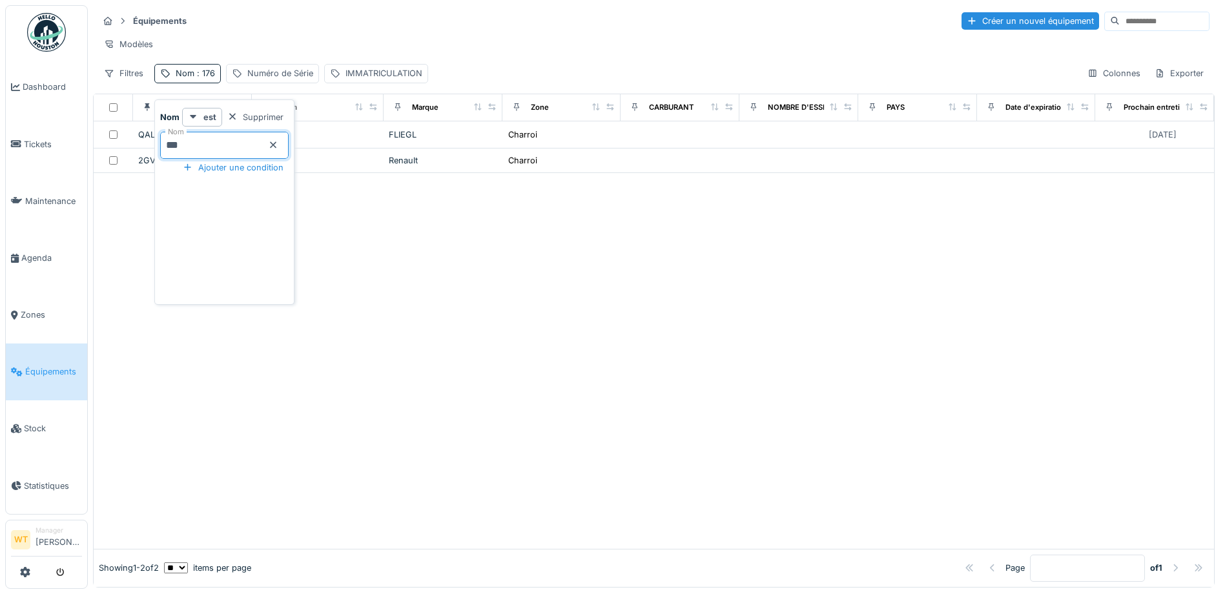
click at [568, 239] on div at bounding box center [654, 360] width 1121 height 375
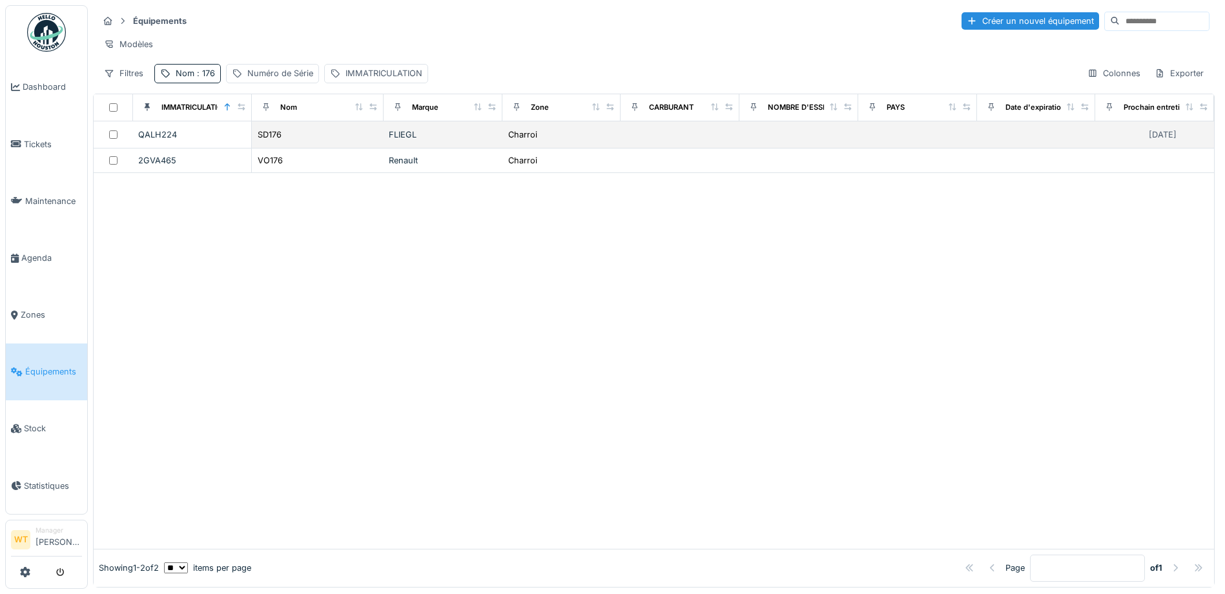
click at [280, 141] on div "SD176" at bounding box center [317, 135] width 121 height 14
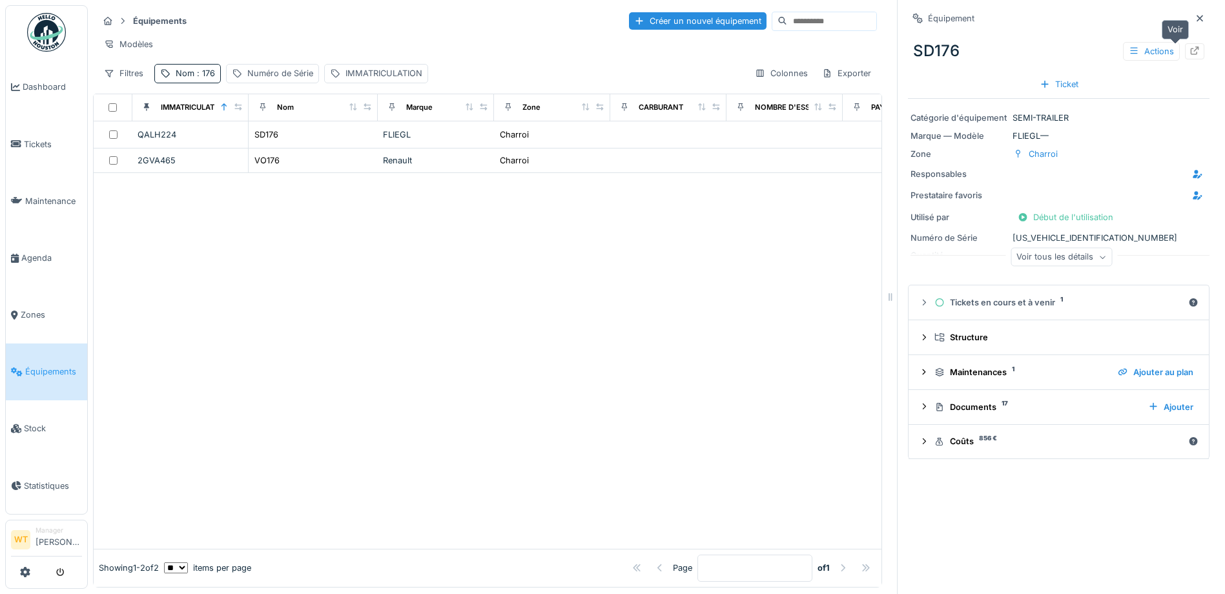
click at [1190, 51] on icon at bounding box center [1195, 51] width 10 height 8
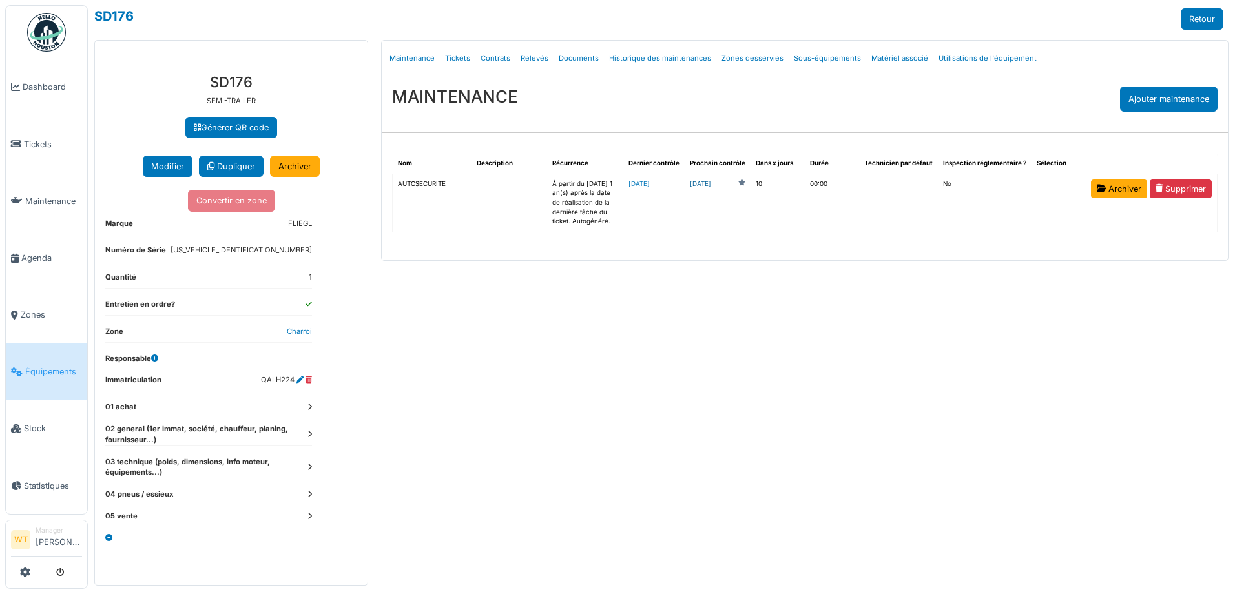
click at [711, 185] on link "[DATE]" at bounding box center [700, 185] width 21 height 10
click at [34, 267] on link "Agenda" at bounding box center [46, 257] width 81 height 57
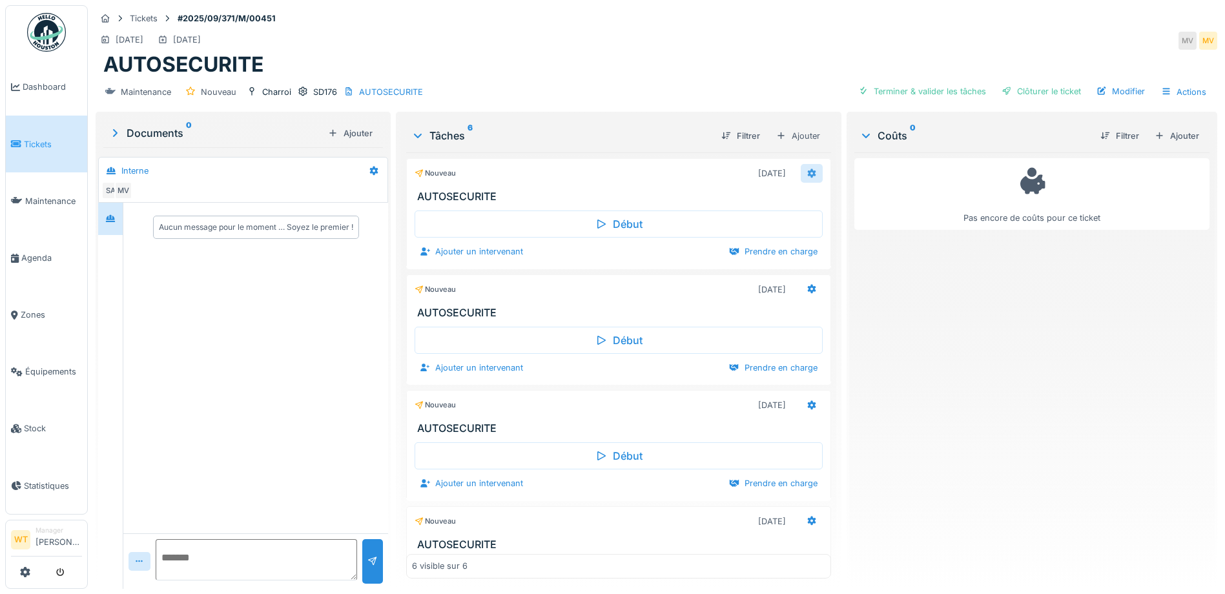
click at [801, 169] on div at bounding box center [812, 173] width 22 height 19
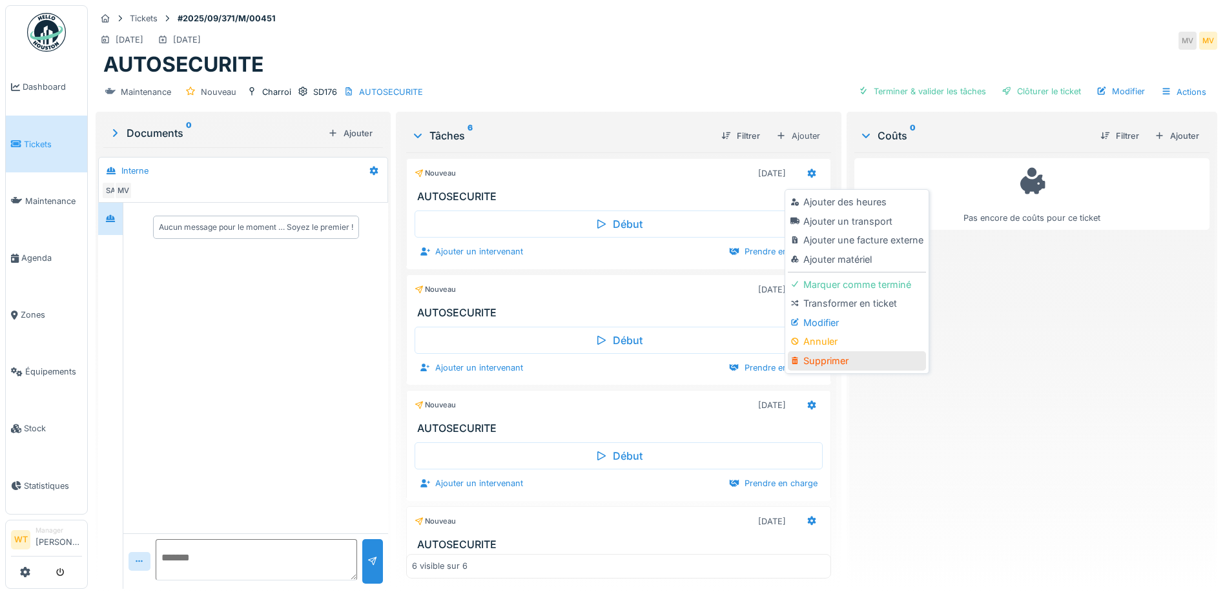
click at [830, 359] on div "Supprimer" at bounding box center [857, 360] width 138 height 19
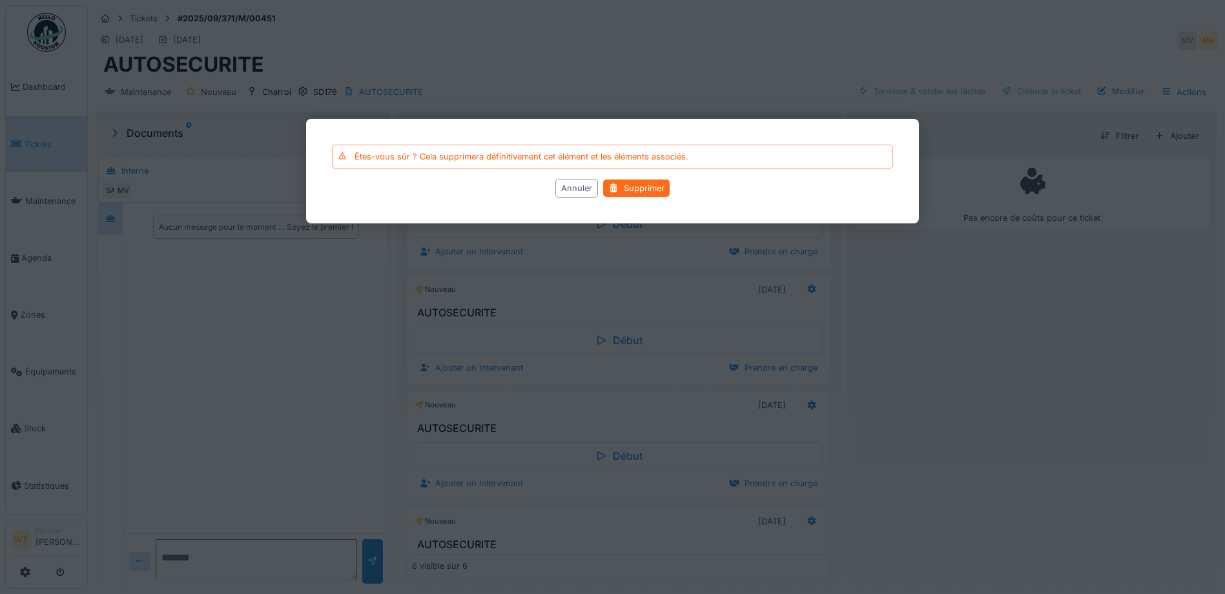
click at [628, 187] on div "Supprimer" at bounding box center [636, 188] width 67 height 17
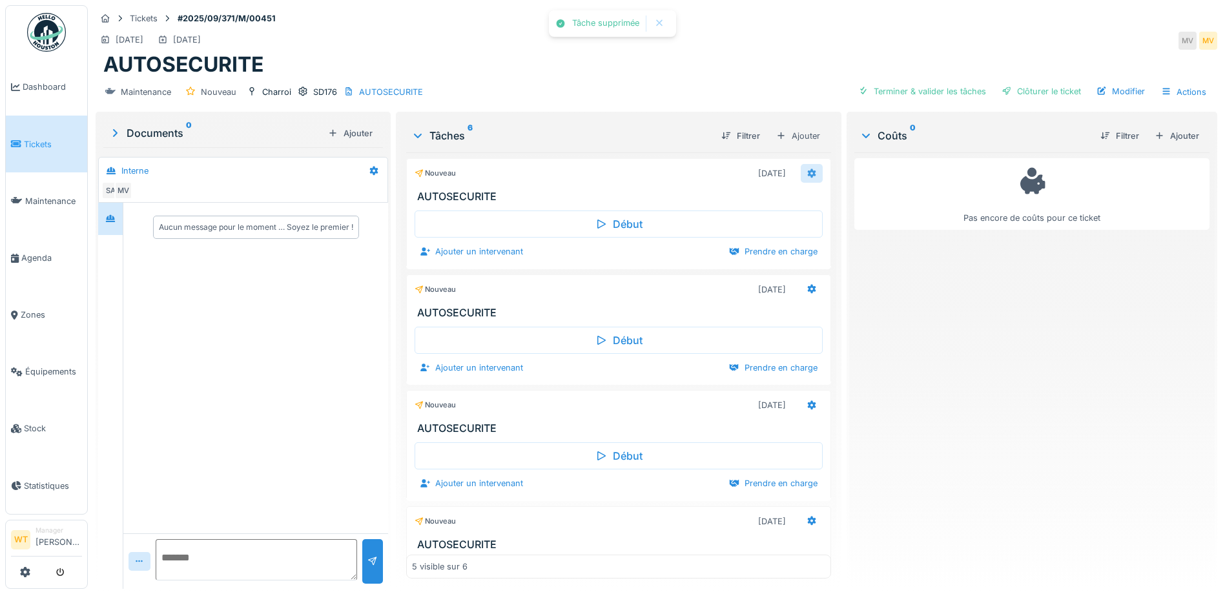
click at [808, 175] on icon at bounding box center [812, 173] width 8 height 9
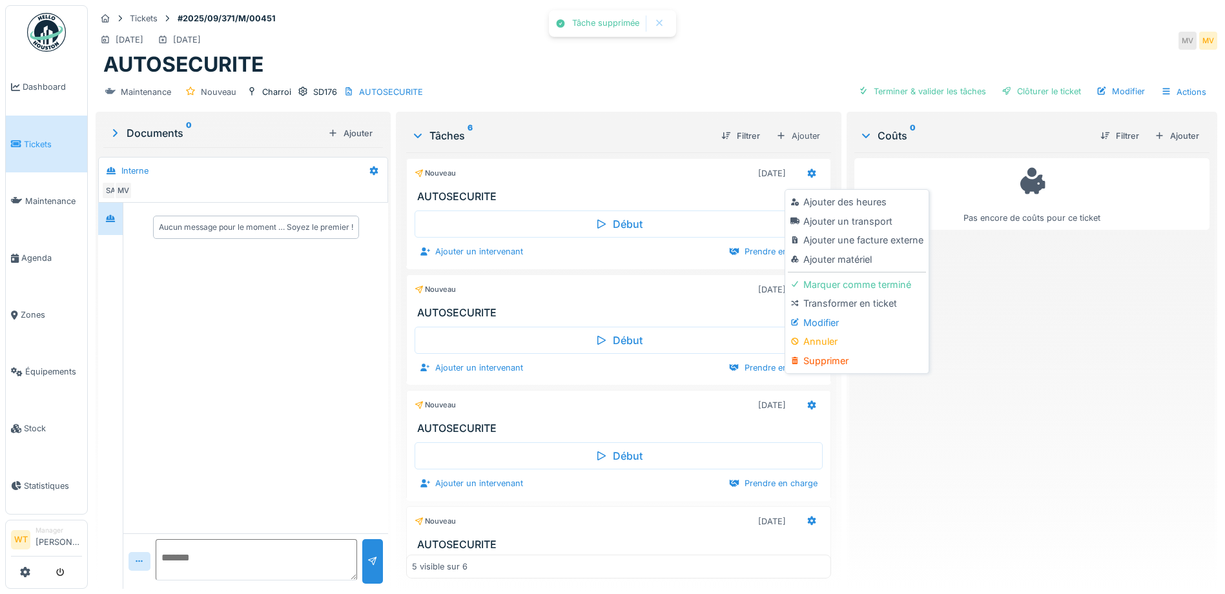
click at [835, 371] on div "Ajouter des heures Ajouter un transport Ajouter une facture externe Ajouter mat…" at bounding box center [857, 281] width 144 height 184
click at [830, 362] on div "Supprimer" at bounding box center [857, 360] width 138 height 19
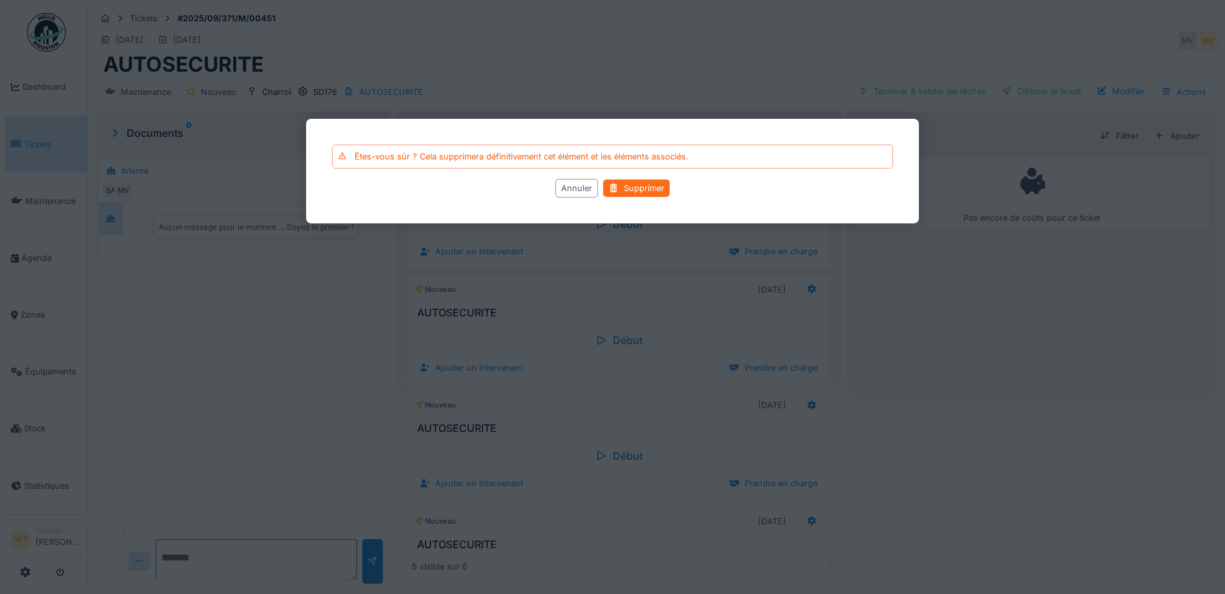
click at [627, 194] on div "Supprimer" at bounding box center [636, 188] width 67 height 17
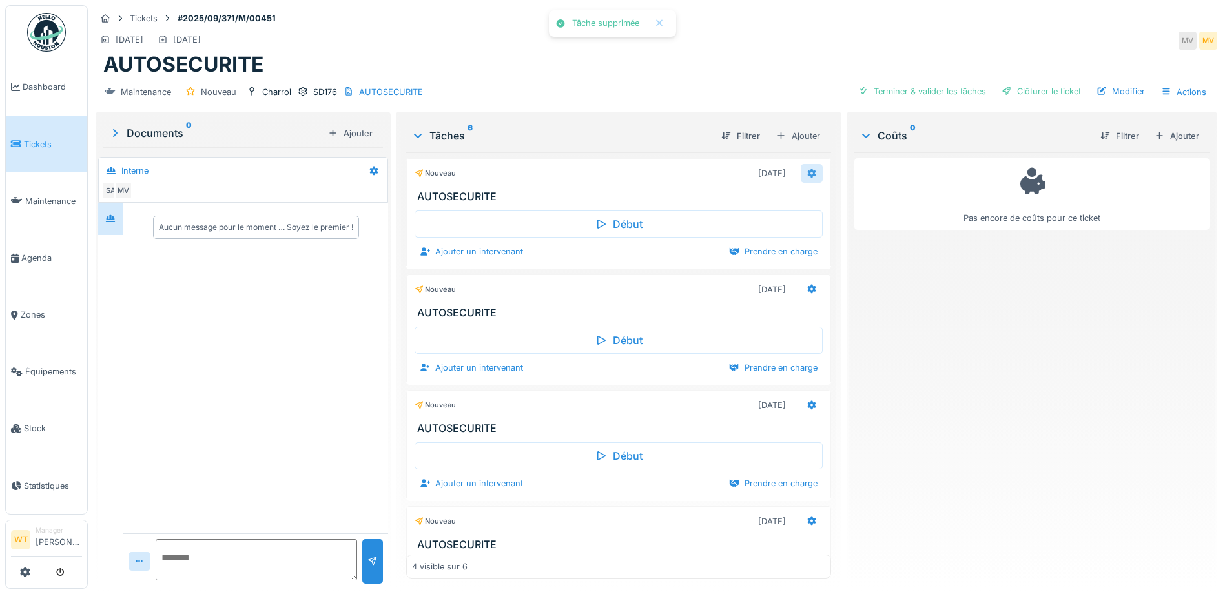
click at [808, 176] on icon at bounding box center [812, 173] width 8 height 9
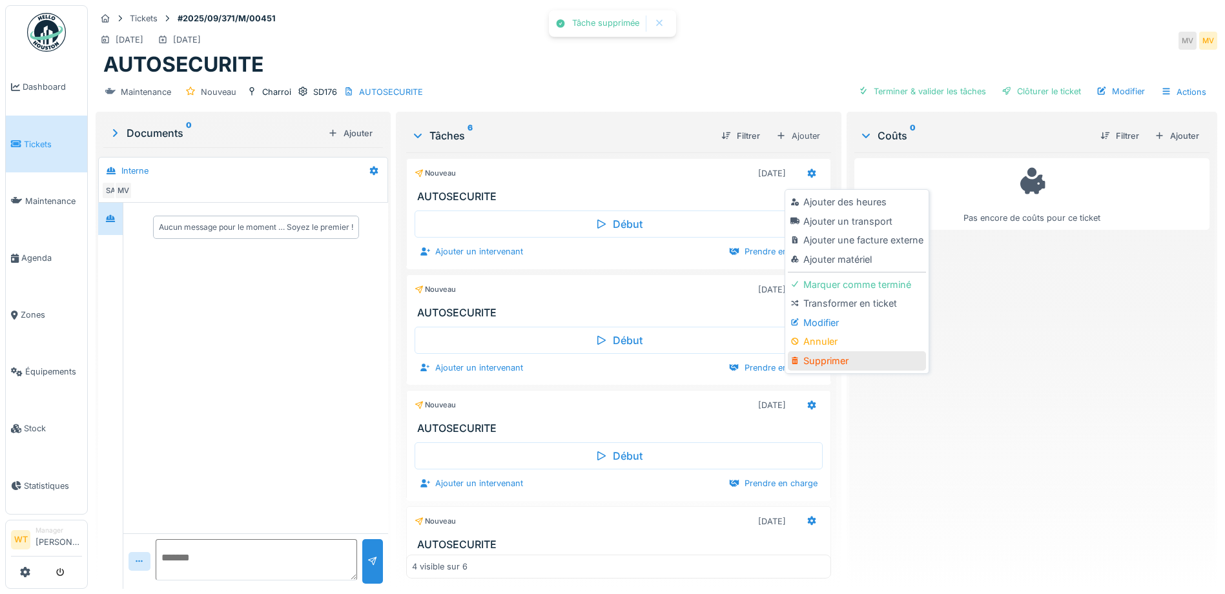
click at [851, 365] on div "Supprimer" at bounding box center [857, 360] width 138 height 19
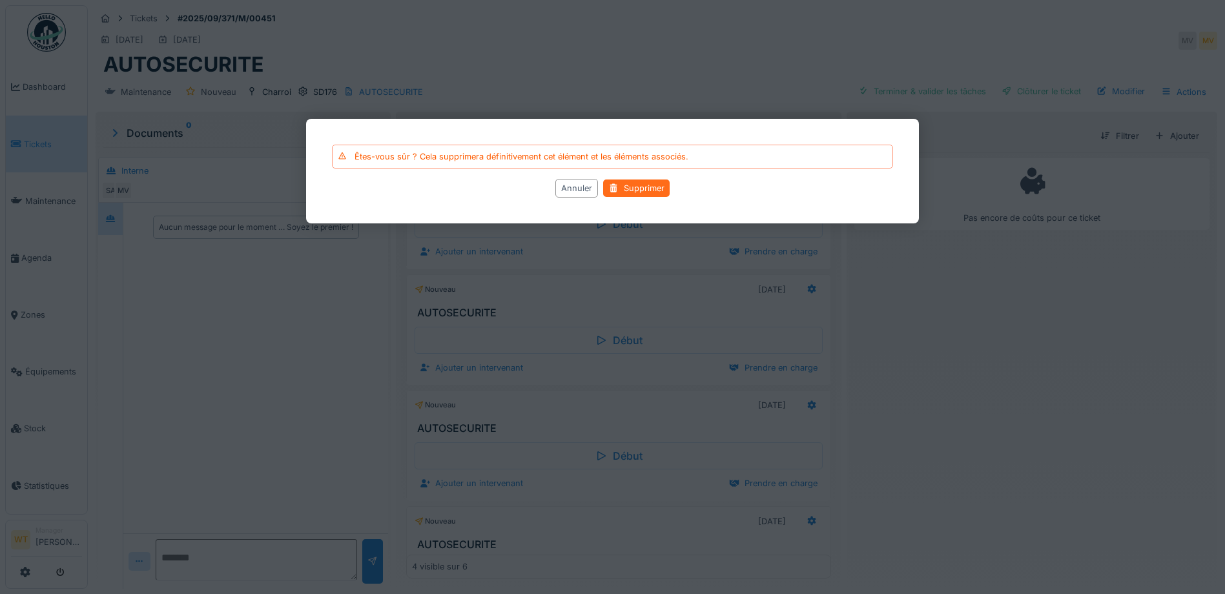
click at [654, 194] on div "Supprimer" at bounding box center [636, 188] width 67 height 17
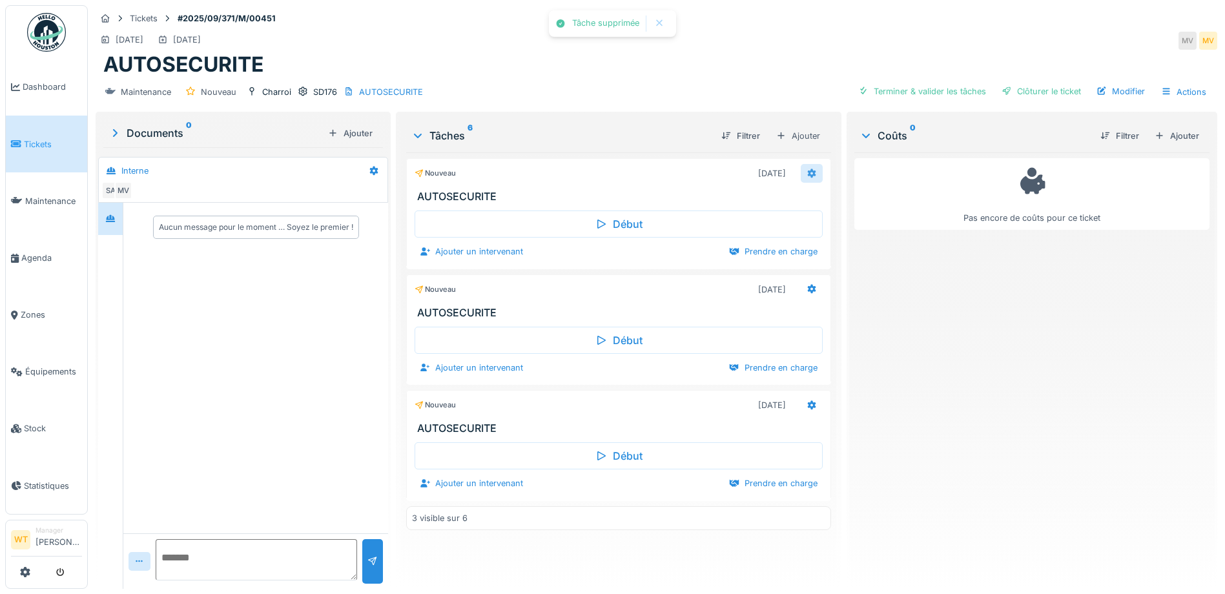
click at [807, 173] on icon at bounding box center [812, 173] width 10 height 8
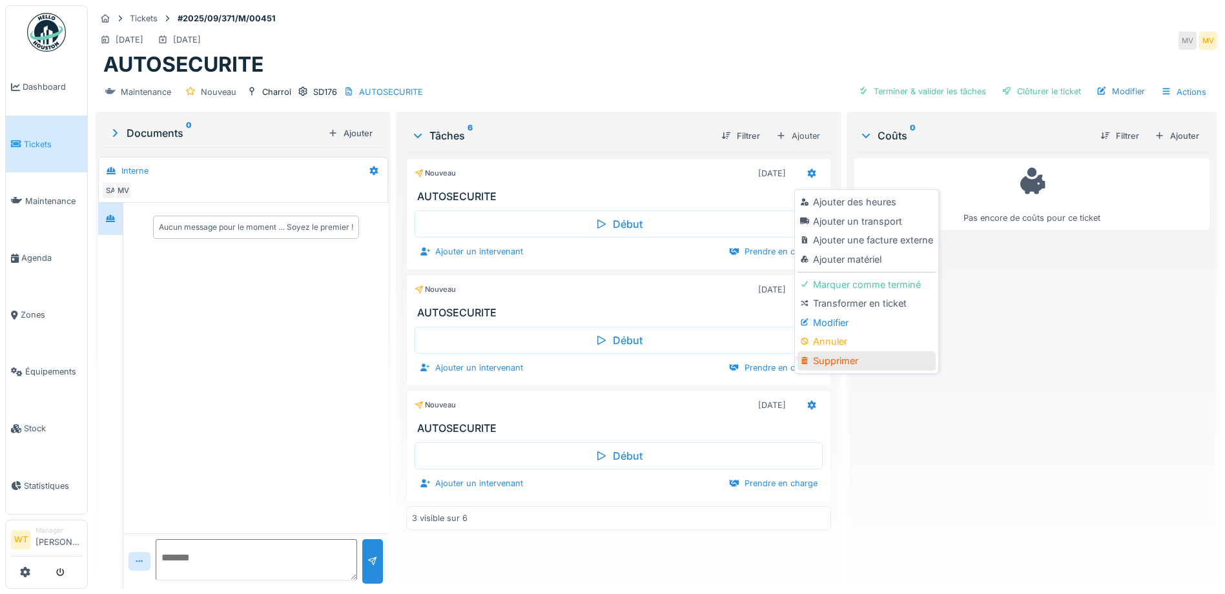
click at [848, 362] on div "Supprimer" at bounding box center [867, 360] width 138 height 19
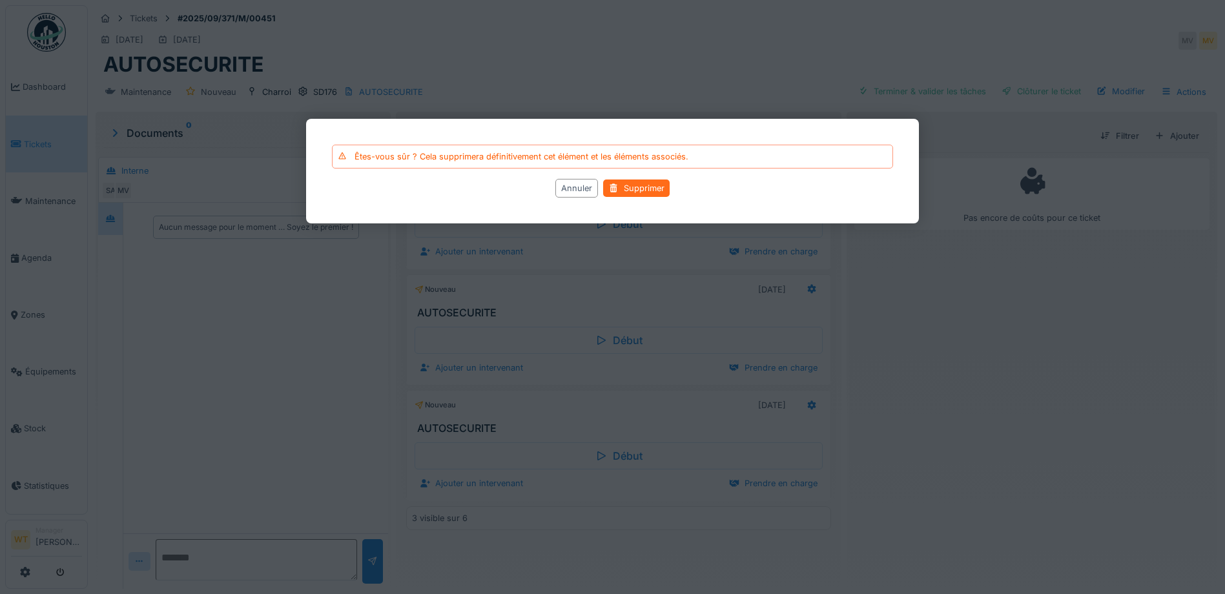
click at [659, 189] on div "Supprimer" at bounding box center [636, 188] width 67 height 17
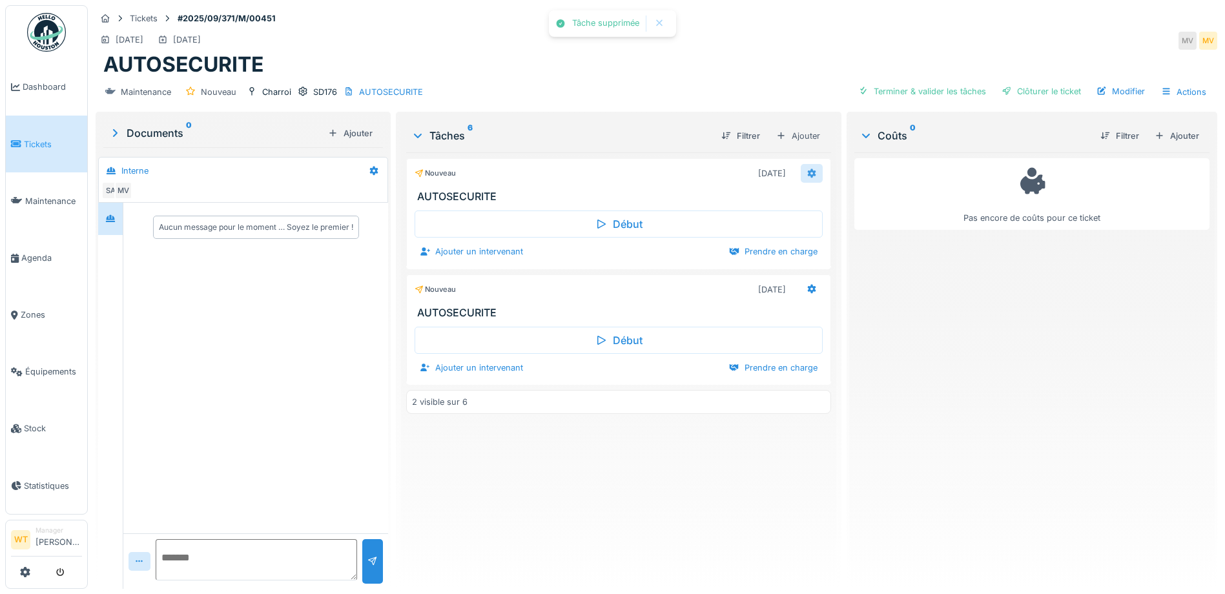
click at [808, 176] on icon at bounding box center [812, 173] width 10 height 8
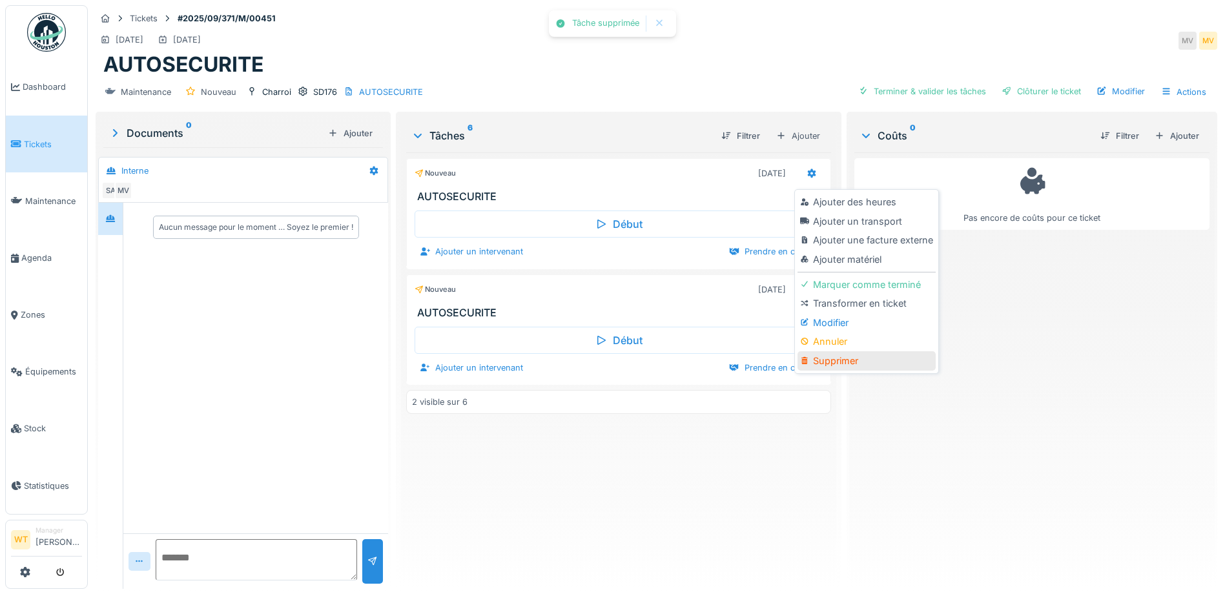
click at [855, 363] on div "Supprimer" at bounding box center [867, 360] width 138 height 19
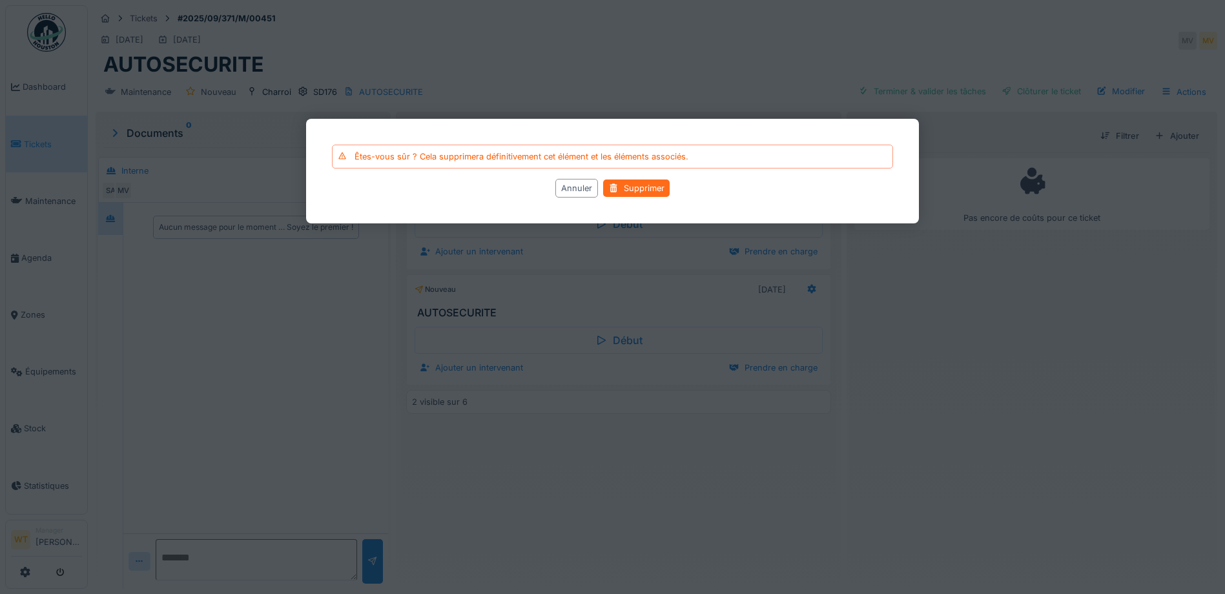
click at [656, 191] on div "Supprimer" at bounding box center [636, 188] width 67 height 17
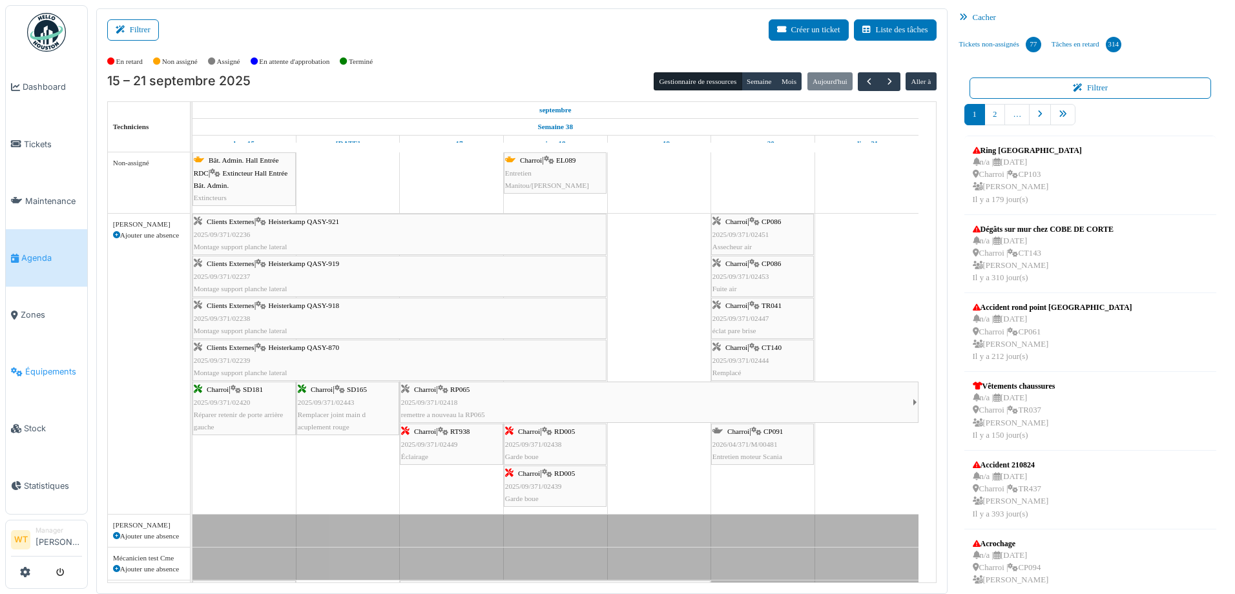
click at [50, 366] on span "Équipements" at bounding box center [53, 372] width 57 height 12
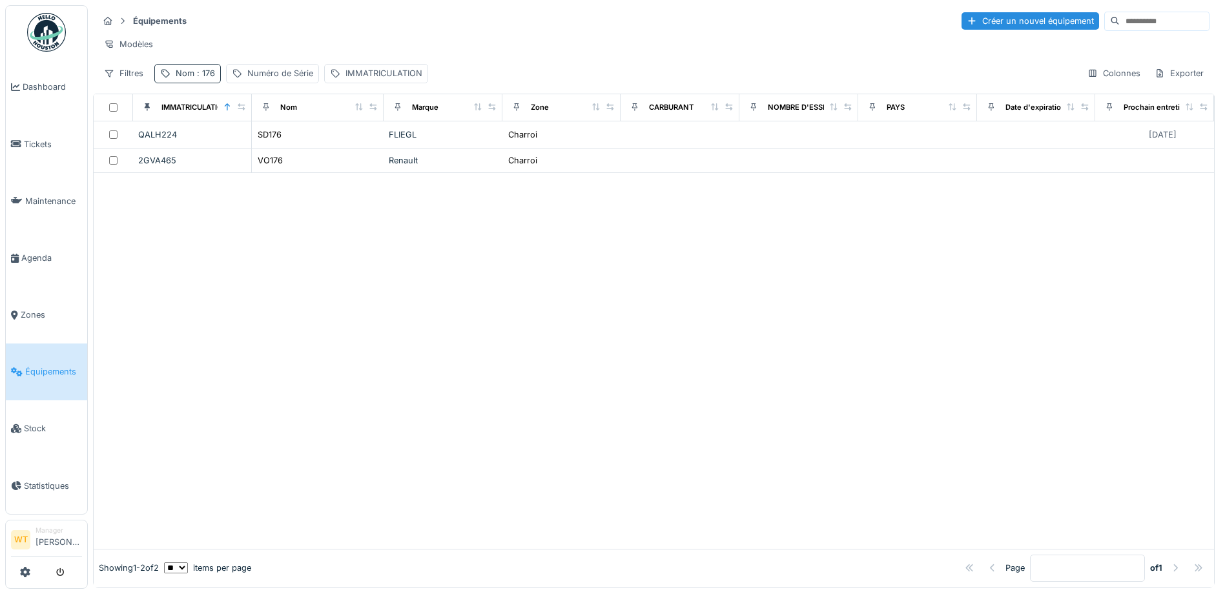
click at [213, 78] on span ": 176" at bounding box center [204, 73] width 21 height 10
click at [276, 147] on icon at bounding box center [273, 145] width 6 height 6
click at [233, 148] on input "Nom" at bounding box center [224, 145] width 129 height 27
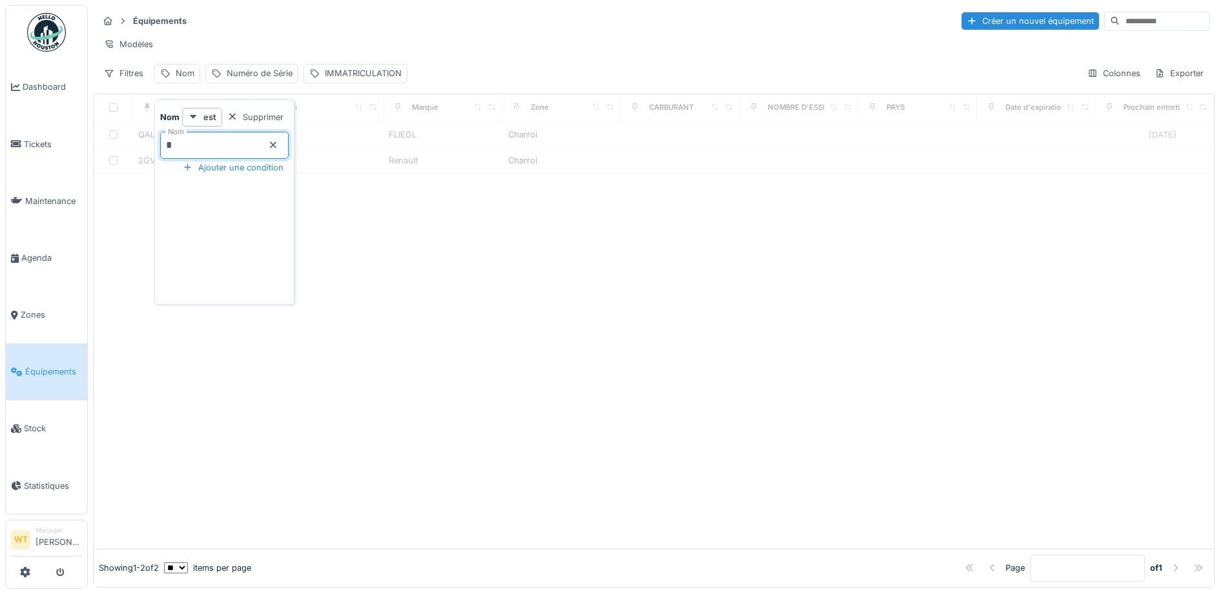
type input "**"
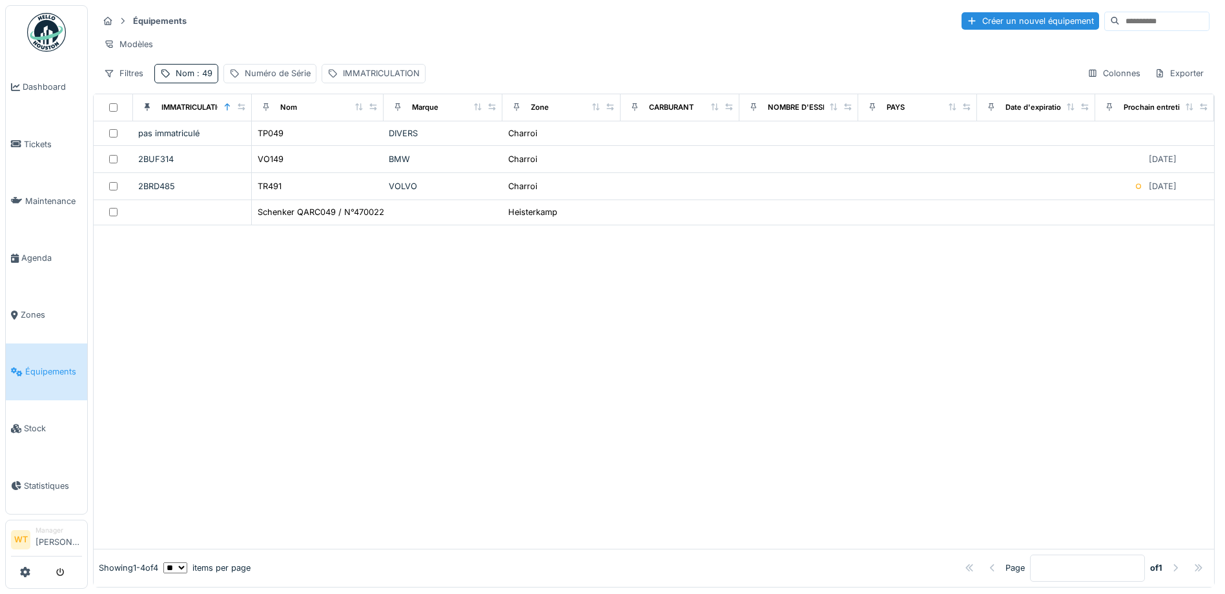
click at [293, 45] on div "Modèles" at bounding box center [654, 44] width 1112 height 19
click at [167, 78] on icon at bounding box center [165, 73] width 10 height 8
click at [196, 140] on input "**" at bounding box center [224, 145] width 129 height 27
type input "*"
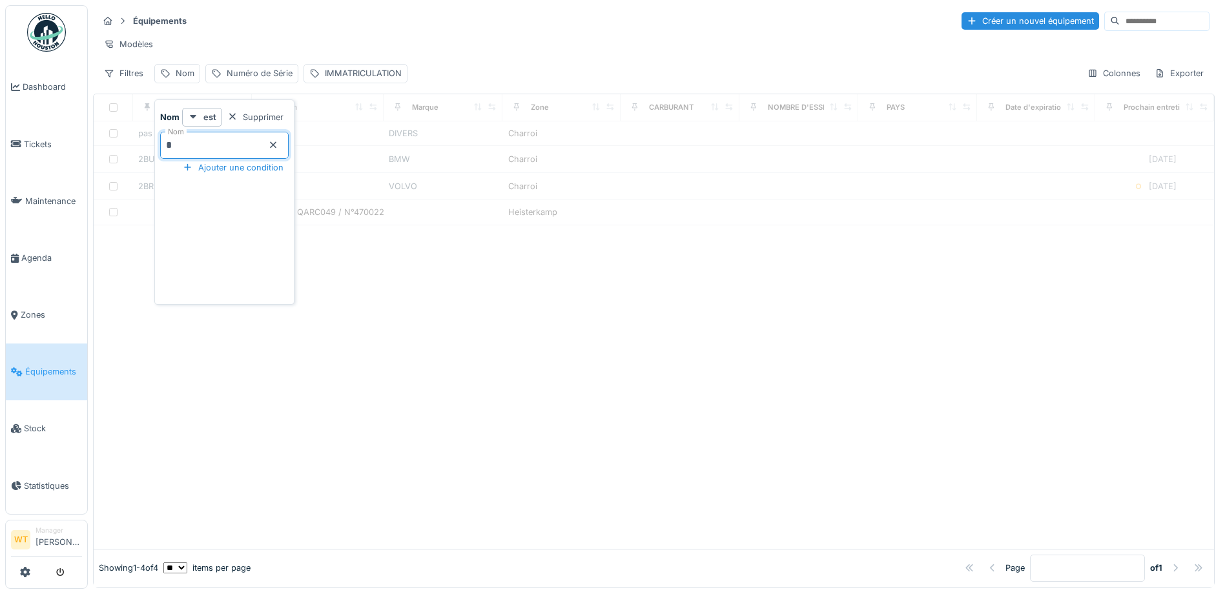
type input "**"
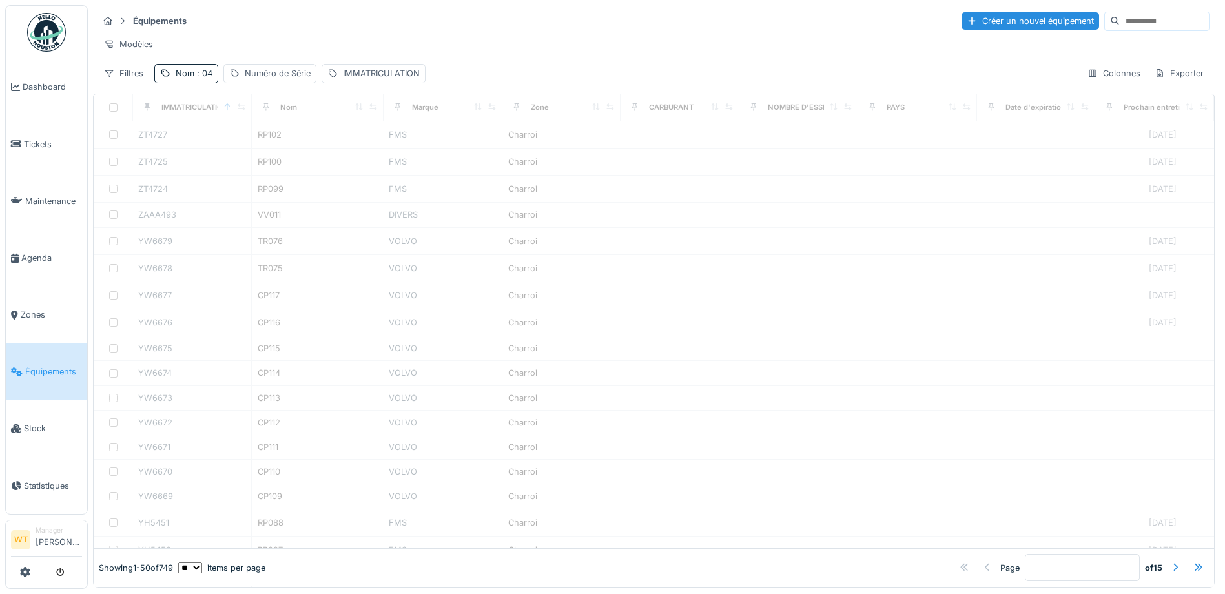
click at [273, 41] on div "Modèles" at bounding box center [654, 44] width 1112 height 19
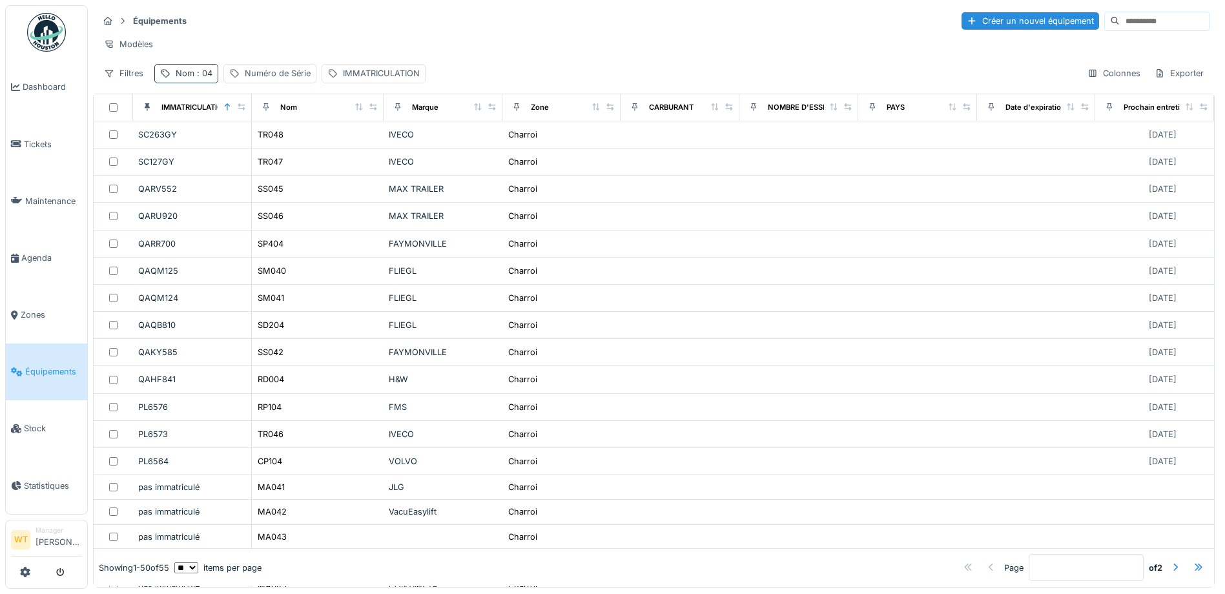
click at [201, 79] on div "Nom : 04" at bounding box center [194, 73] width 37 height 12
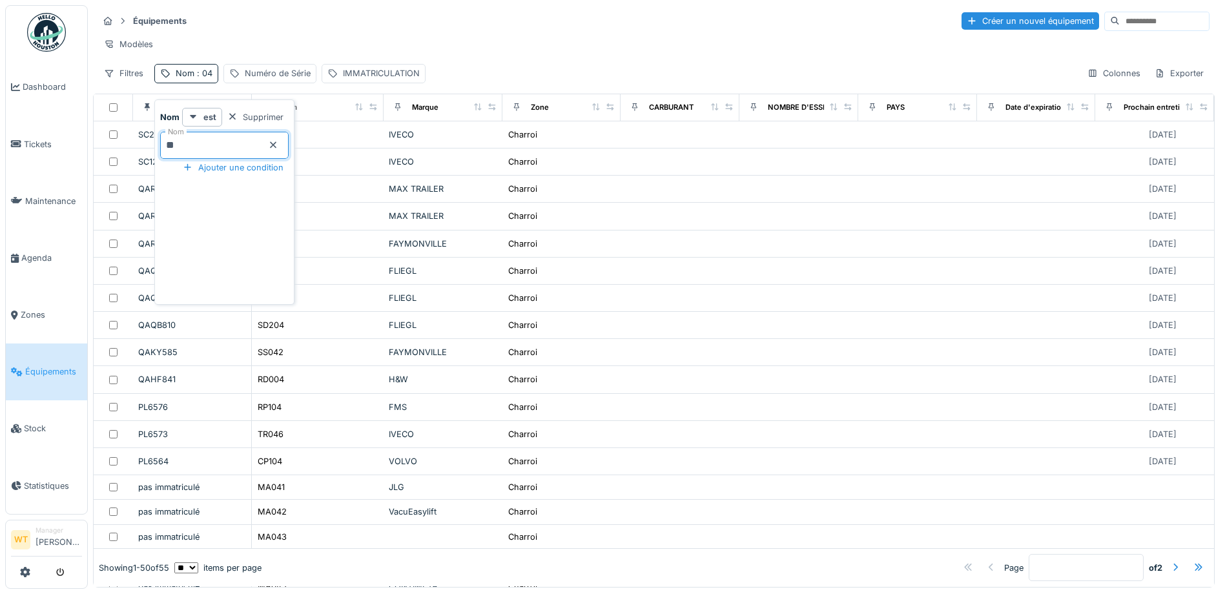
click at [209, 139] on input "**" at bounding box center [224, 145] width 129 height 27
type input "***"
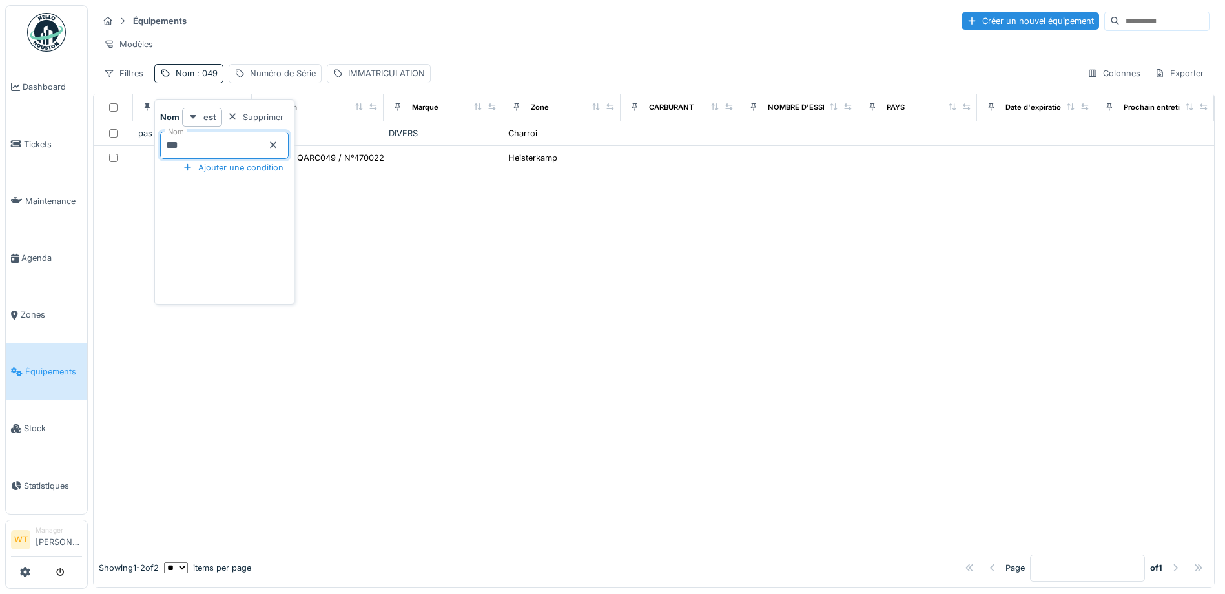
click at [530, 281] on div at bounding box center [654, 360] width 1121 height 378
click at [41, 140] on span "Tickets" at bounding box center [53, 144] width 58 height 12
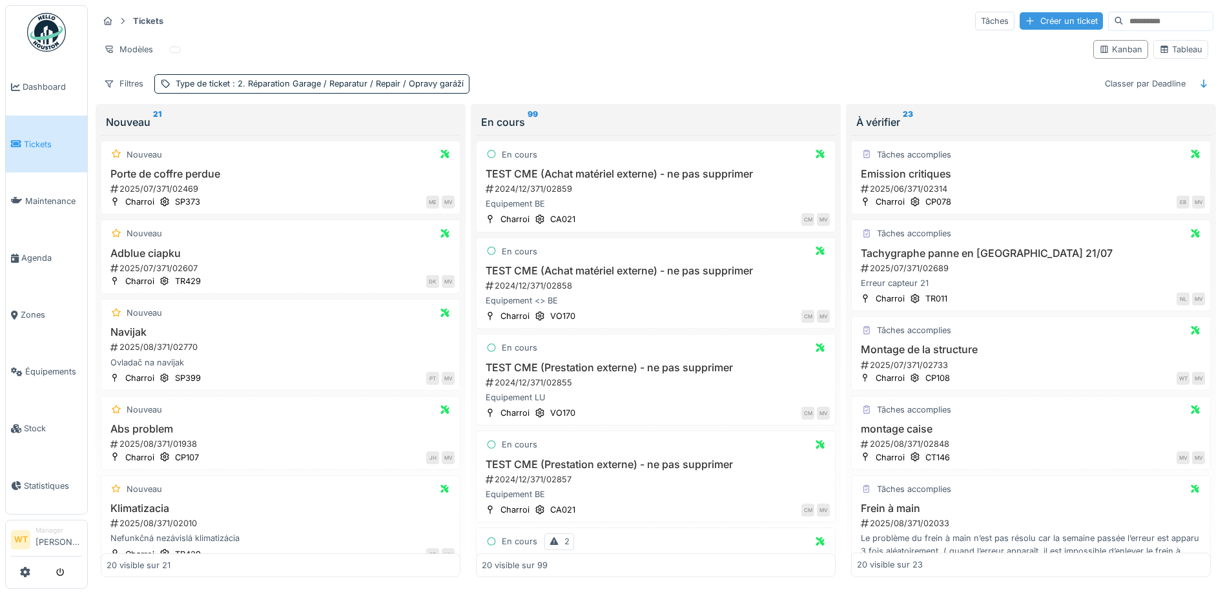
click at [1027, 26] on div "Créer un ticket" at bounding box center [1061, 20] width 83 height 17
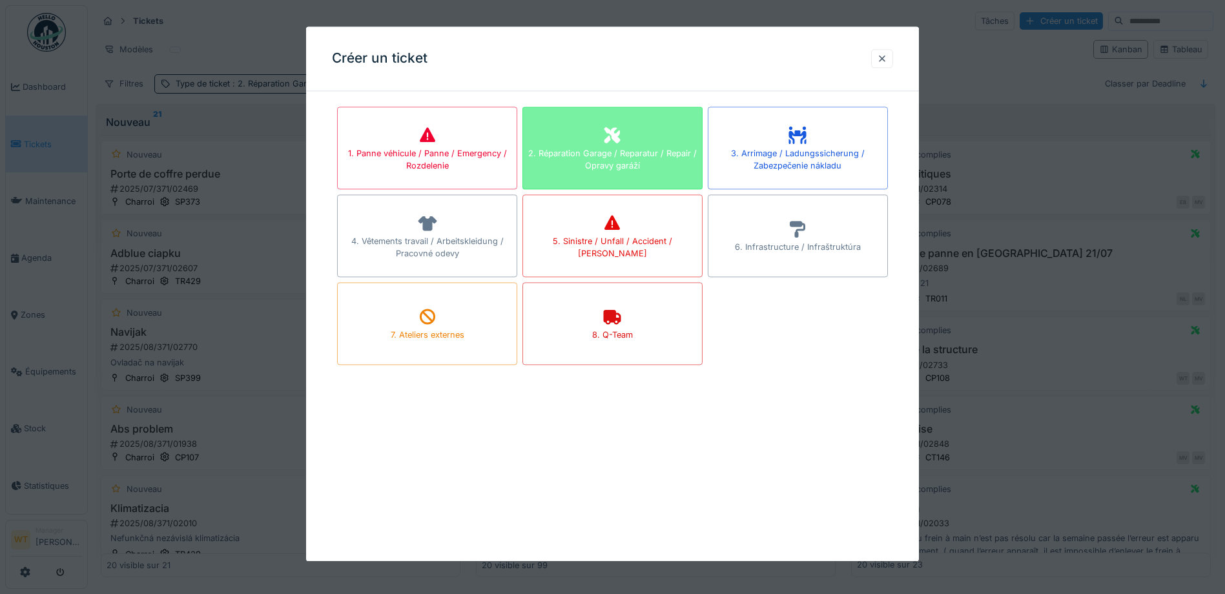
click at [614, 151] on div "2. Réparation Garage / Reparatur / Repair / Opravy garáží" at bounding box center [612, 159] width 179 height 25
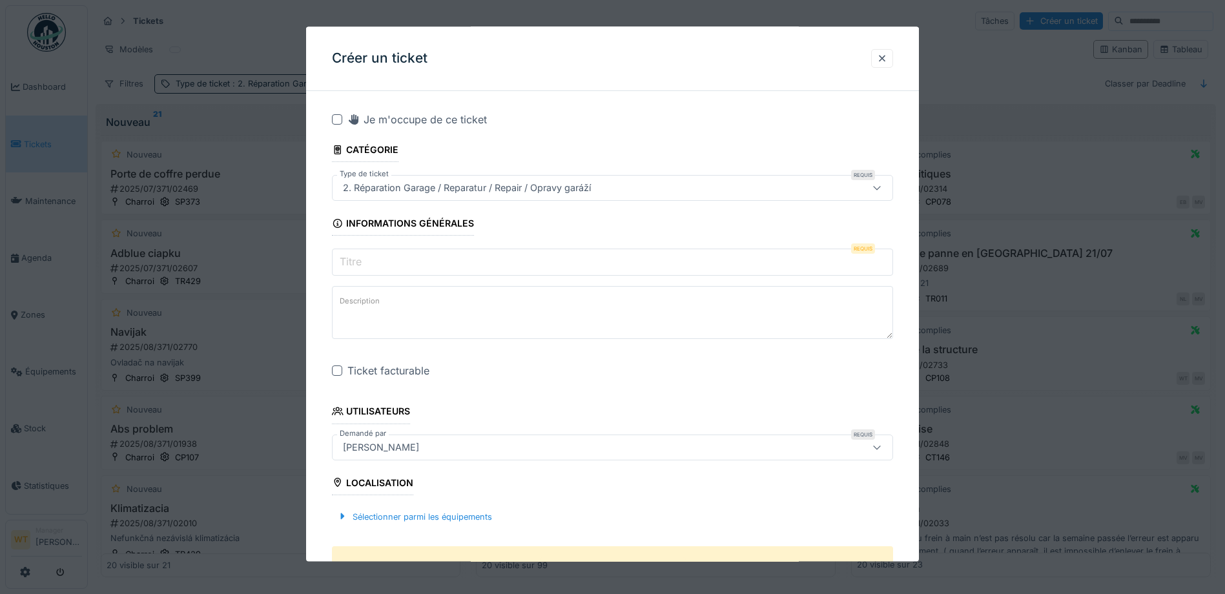
click at [444, 253] on input "Titre" at bounding box center [612, 262] width 561 height 27
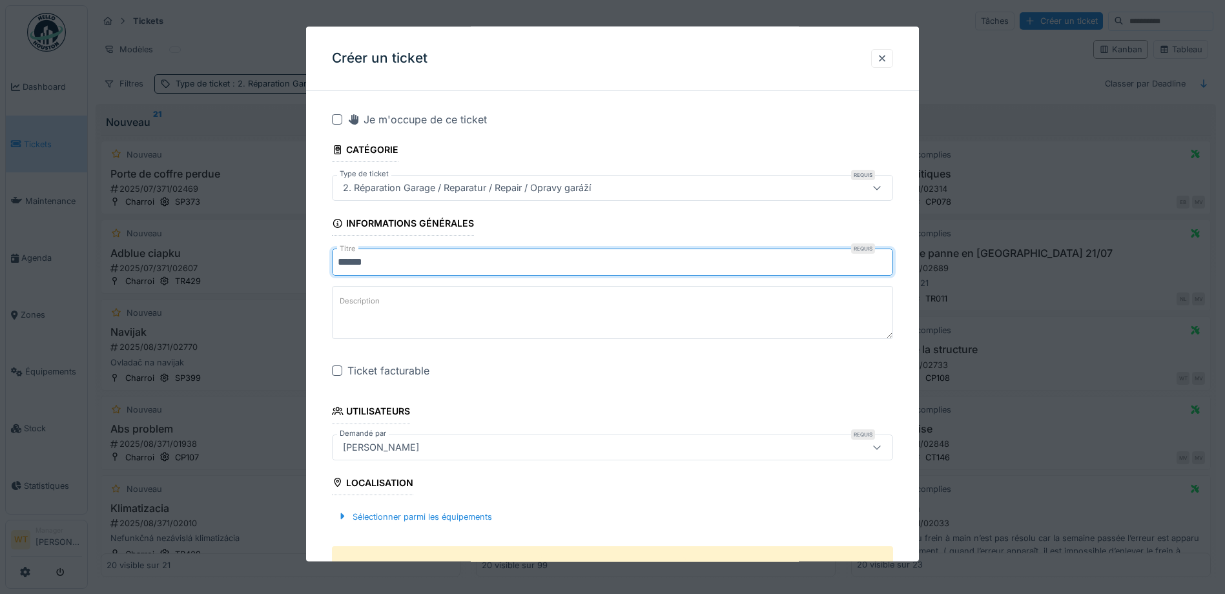
type input "******"
click at [422, 309] on textarea "Description" at bounding box center [612, 313] width 561 height 53
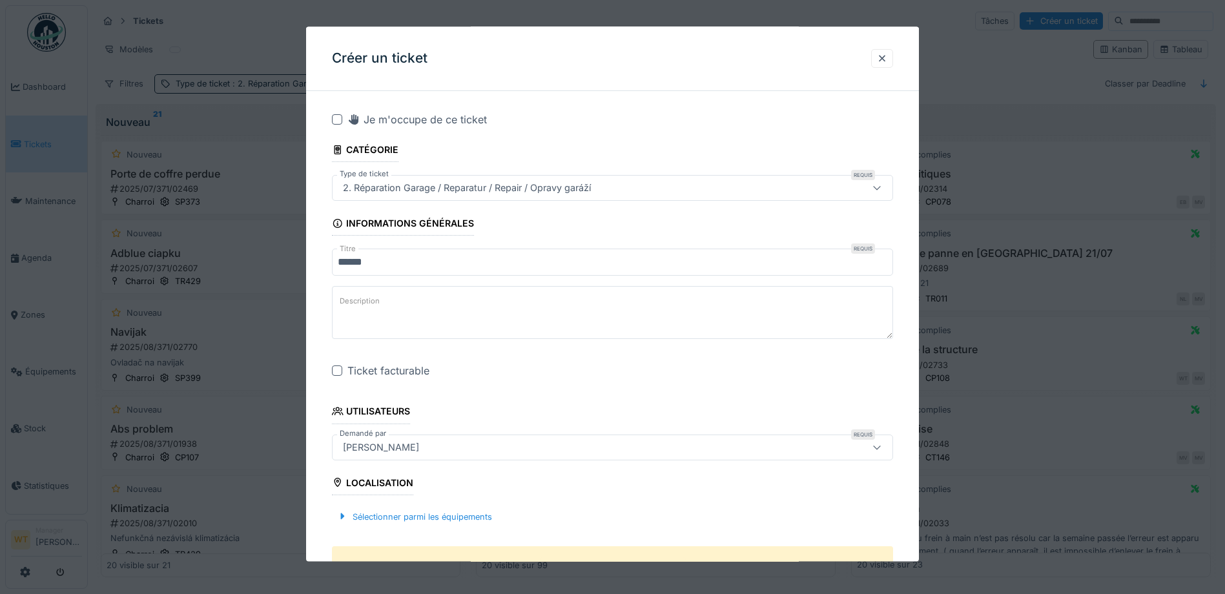
type textarea "*"
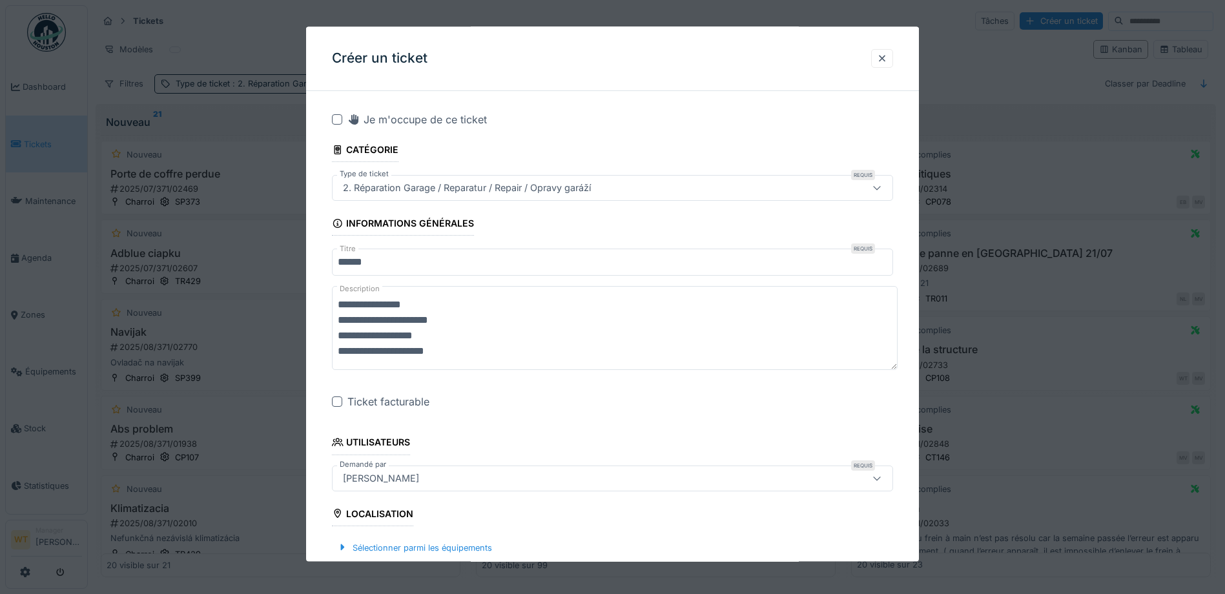
click at [395, 324] on textarea "**********" at bounding box center [615, 329] width 566 height 84
click at [429, 321] on textarea "**********" at bounding box center [615, 329] width 566 height 84
click at [371, 322] on textarea "**********" at bounding box center [615, 329] width 566 height 84
click at [373, 322] on textarea "**********" at bounding box center [615, 329] width 566 height 84
click at [459, 316] on textarea "**********" at bounding box center [615, 329] width 566 height 84
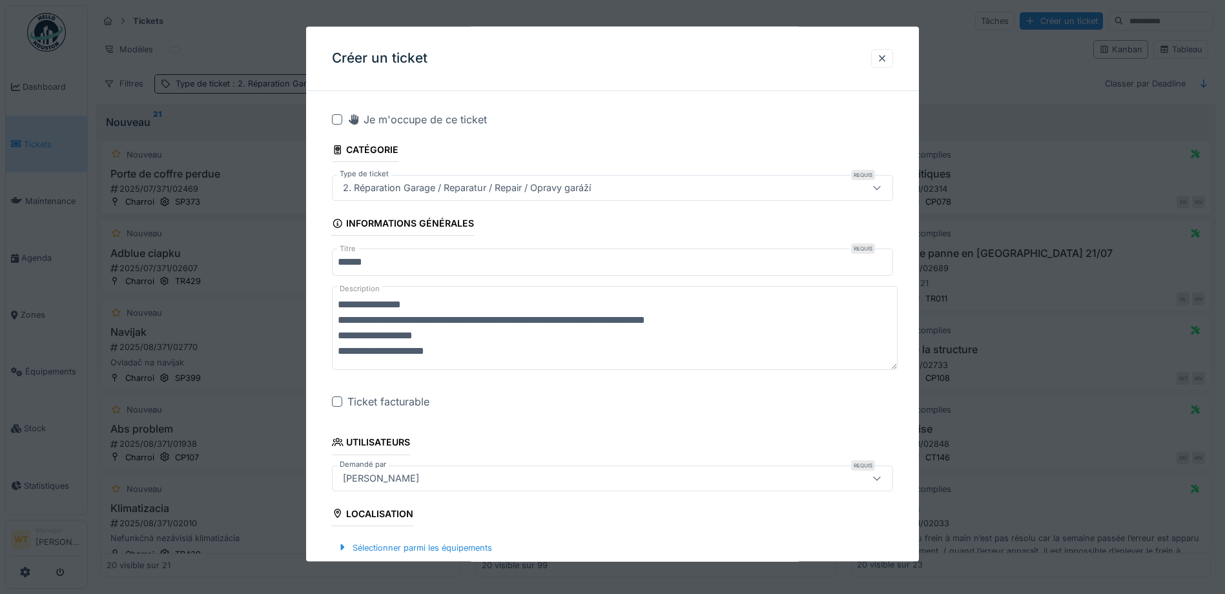
type textarea "**********"
drag, startPoint x: 422, startPoint y: 341, endPoint x: 494, endPoint y: 283, distance: 91.8
click at [494, 283] on fieldset "**********" at bounding box center [612, 591] width 561 height 981
click at [333, 401] on div at bounding box center [337, 402] width 10 height 10
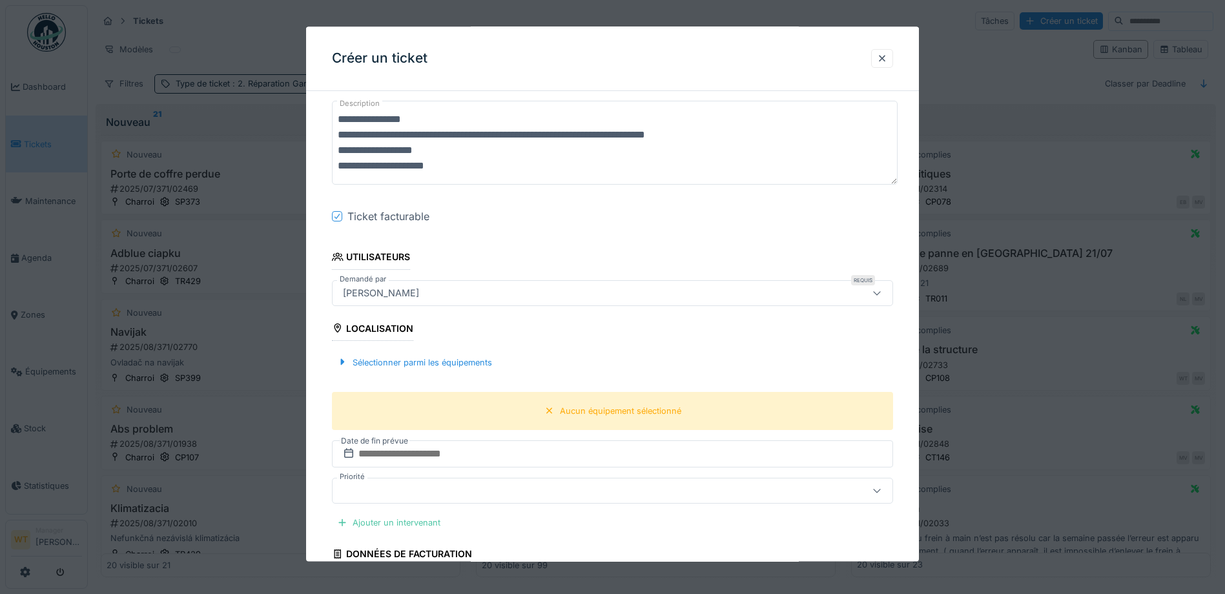
scroll to position [194, 0]
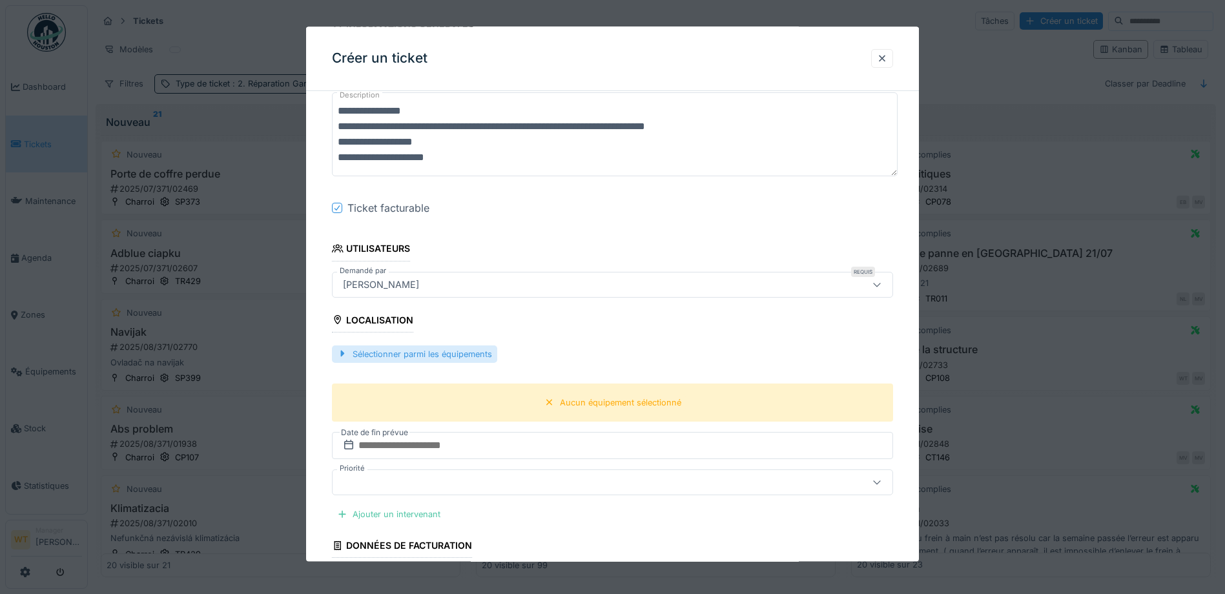
click at [461, 351] on div "Sélectionner parmi les équipements" at bounding box center [414, 354] width 165 height 17
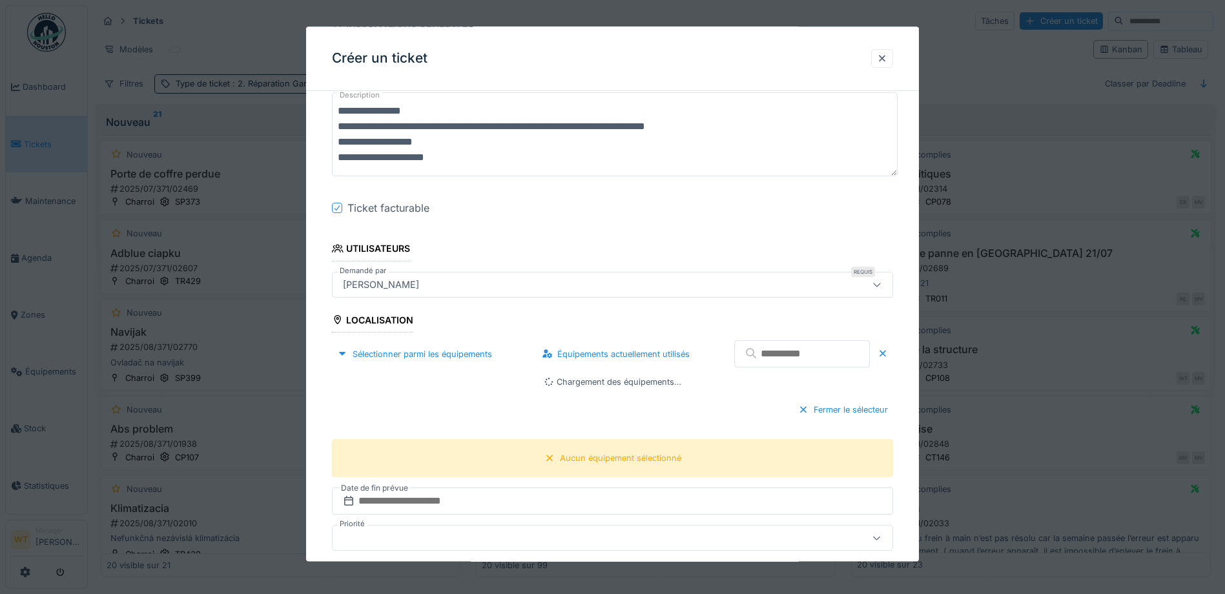
click at [789, 358] on input "text" at bounding box center [803, 354] width 136 height 27
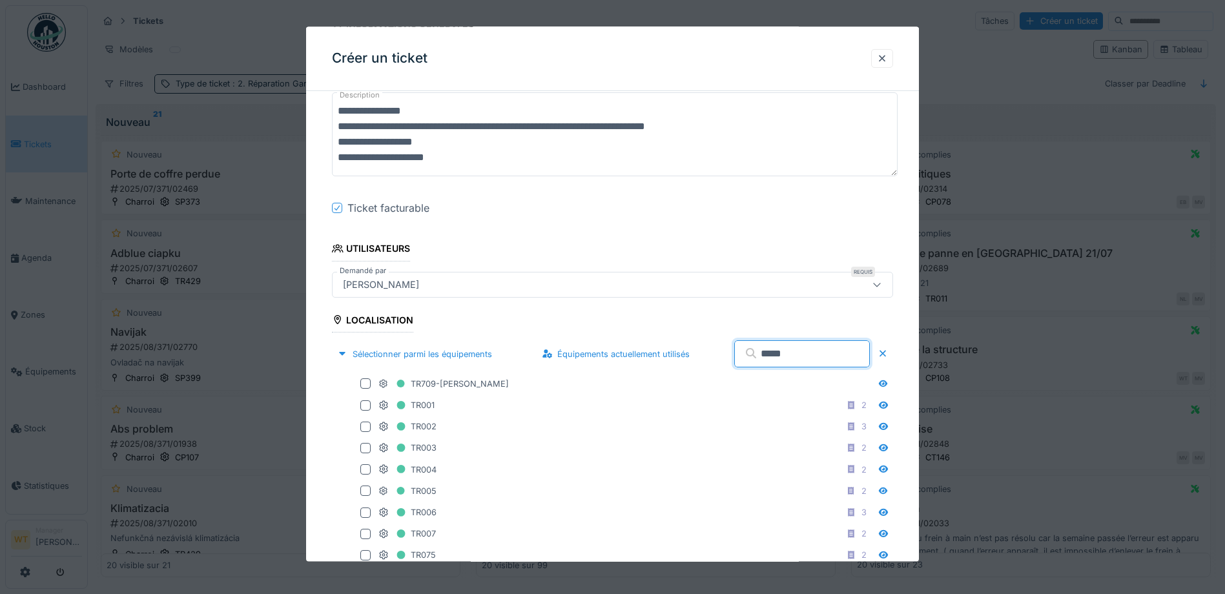
type input "*****"
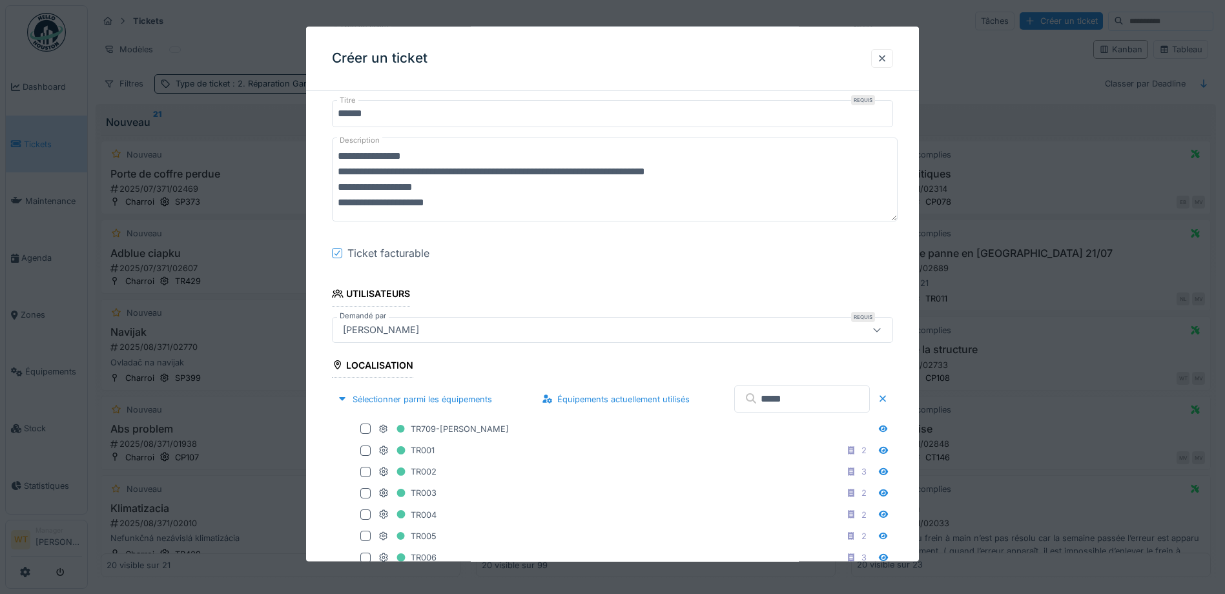
scroll to position [129, 0]
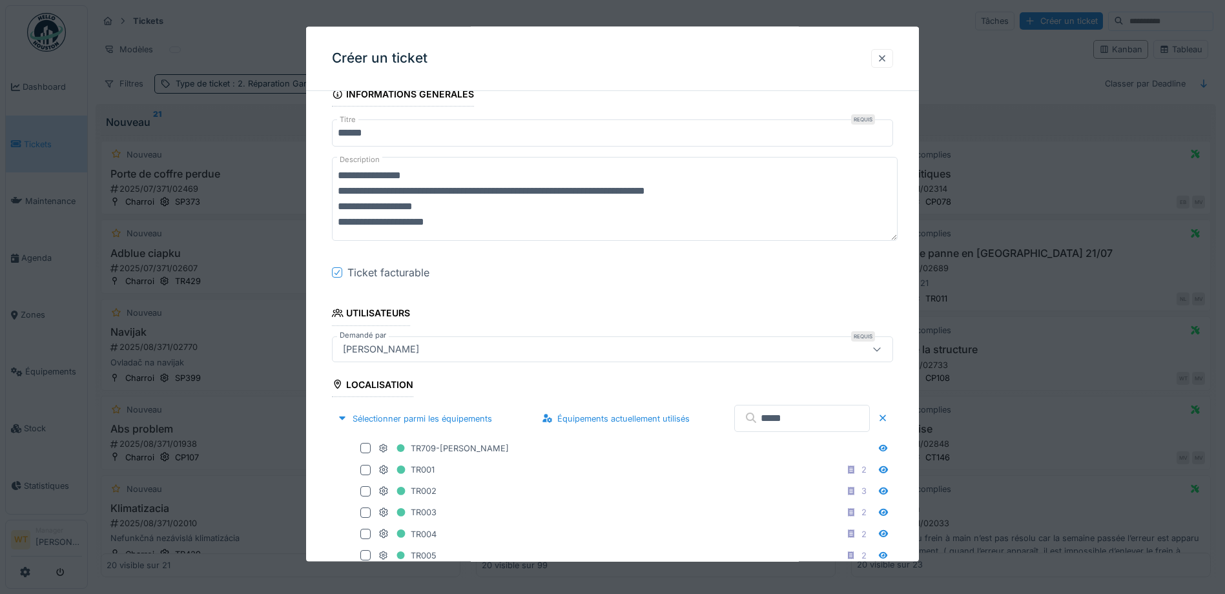
click at [888, 61] on div at bounding box center [882, 58] width 10 height 12
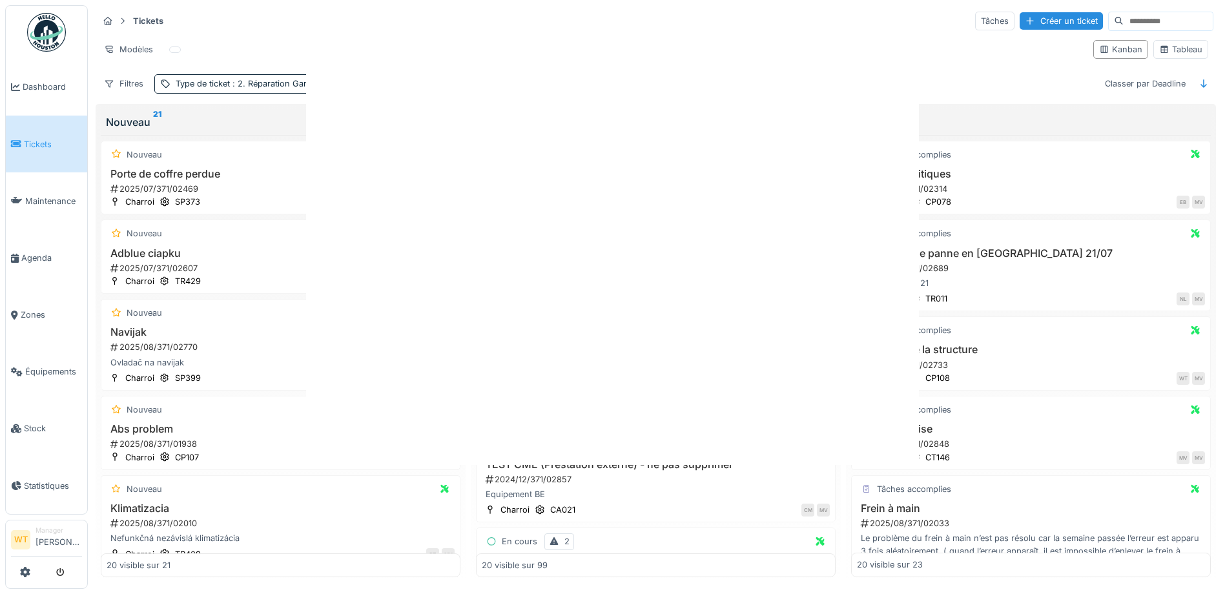
scroll to position [0, 0]
